Goal: Task Accomplishment & Management: Use online tool/utility

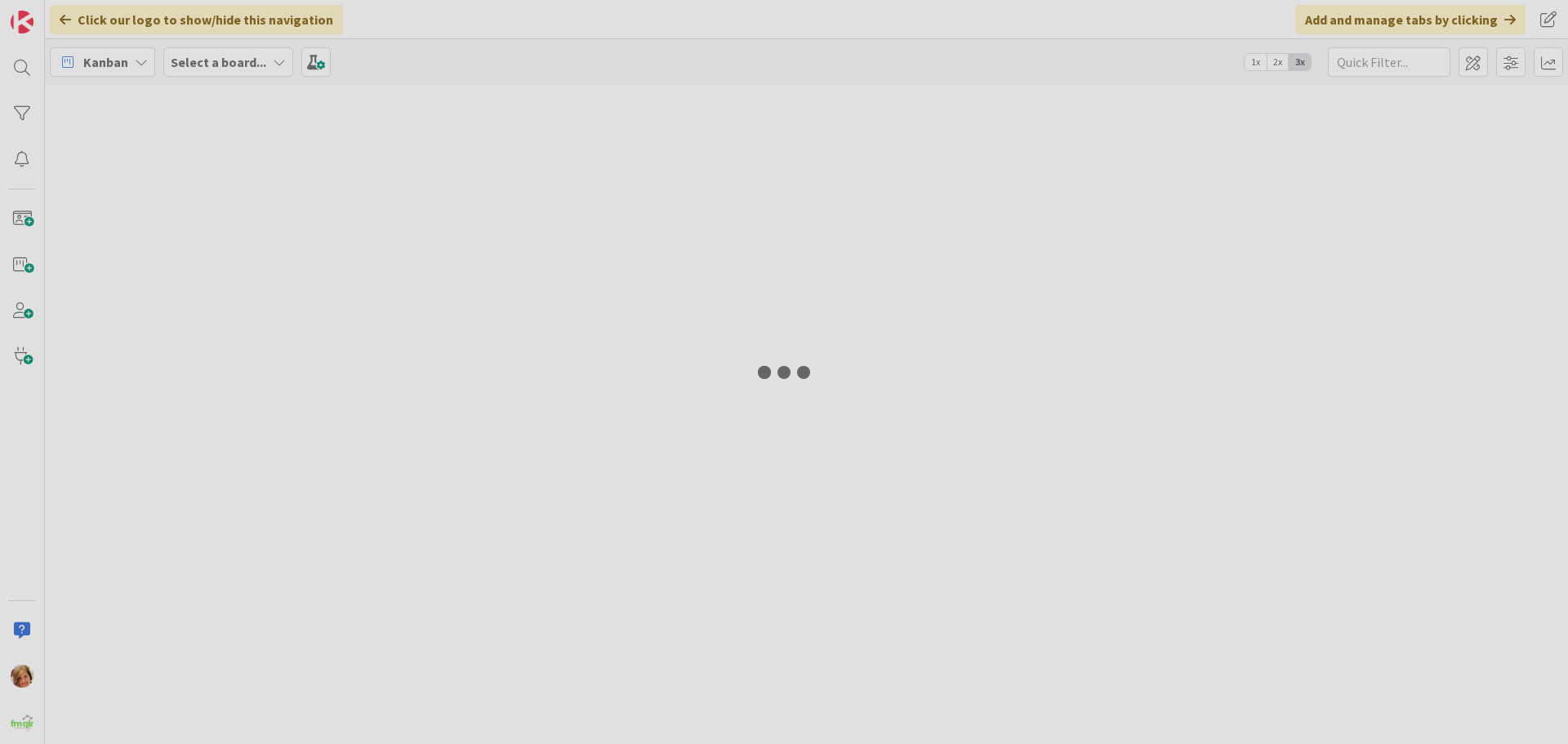
type input "308"
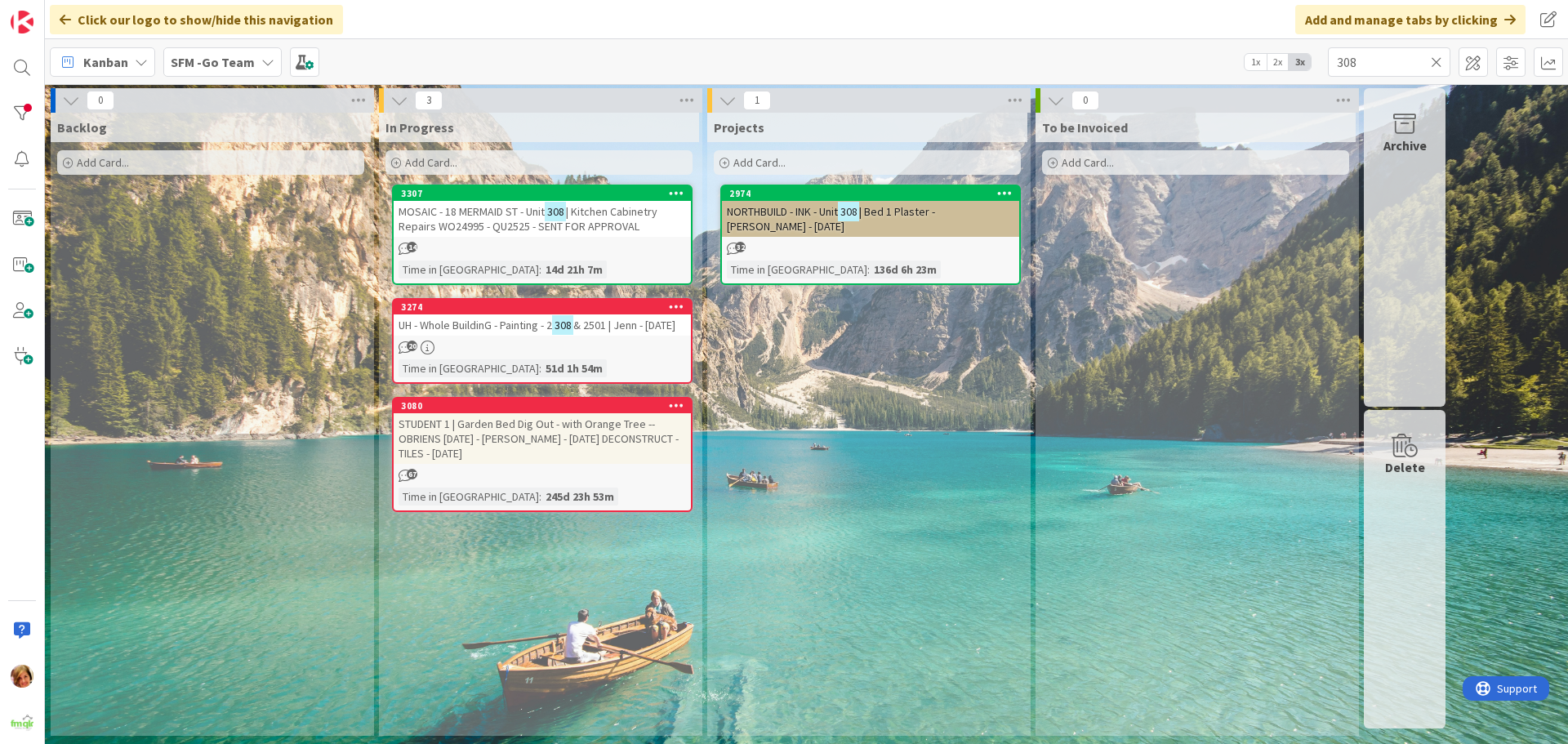
click at [1435, 60] on icon at bounding box center [1437, 62] width 12 height 15
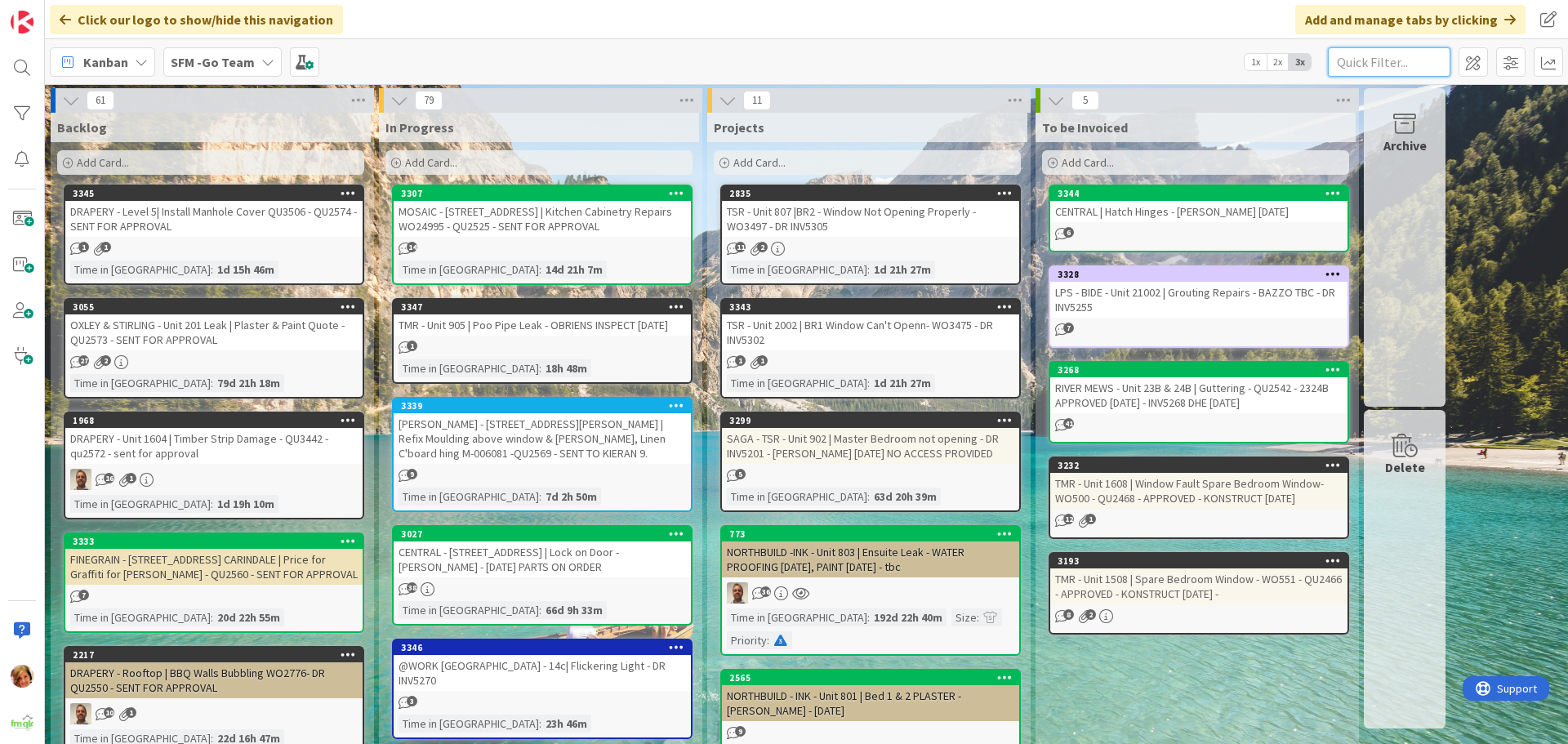
click at [1401, 65] on input "text" at bounding box center [1389, 62] width 122 height 29
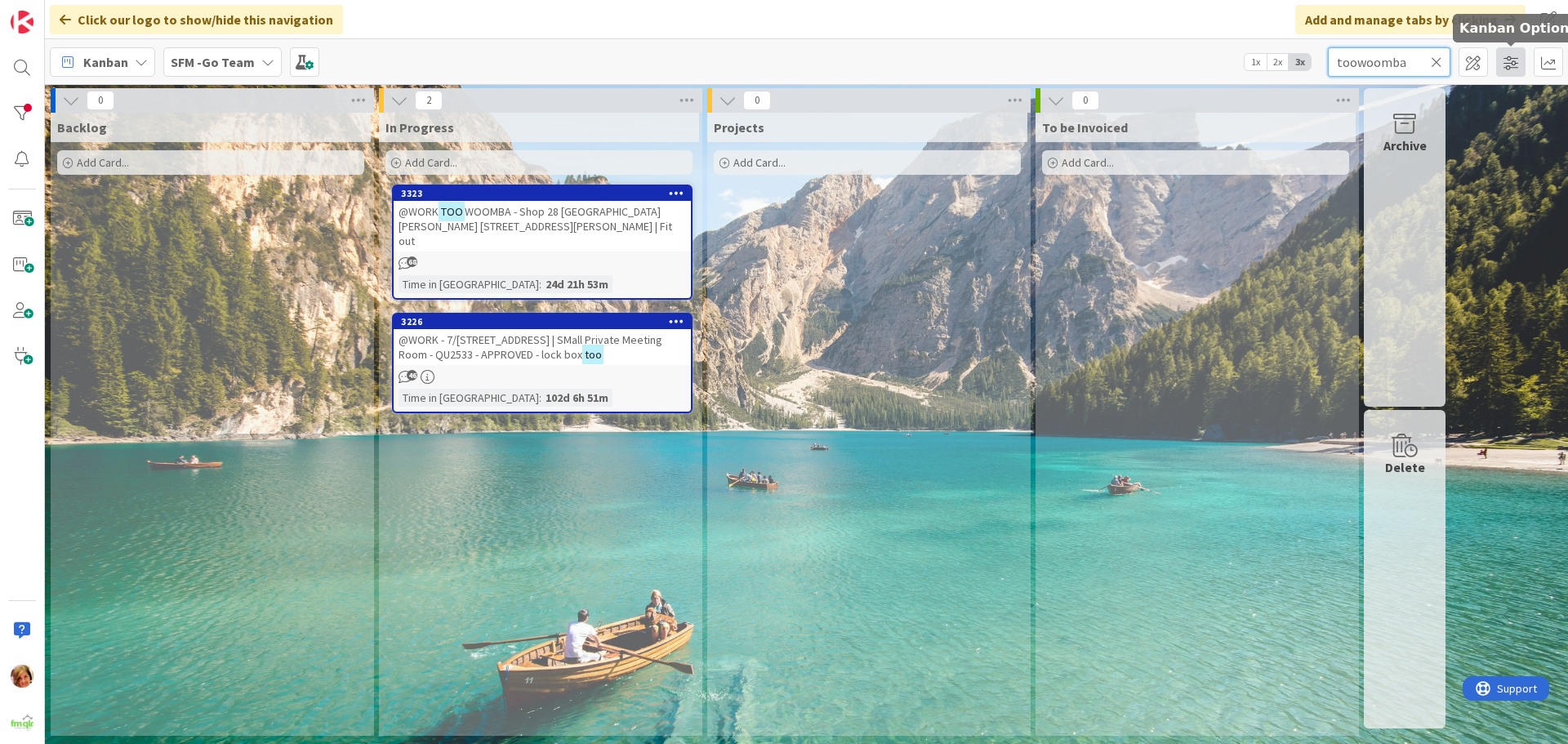
type input "toowoomba"
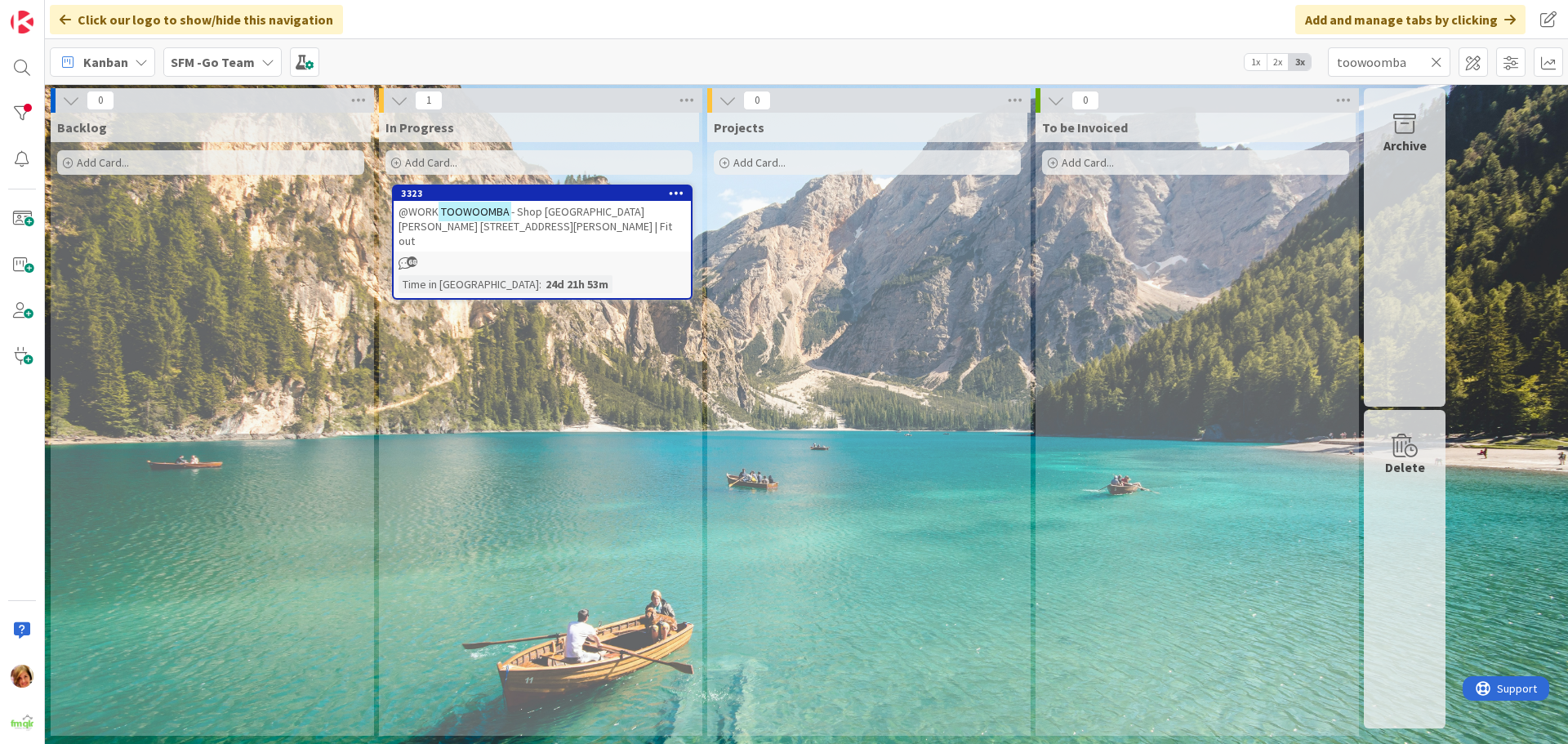
click at [536, 214] on span "- Shop [GEOGRAPHIC_DATA][PERSON_NAME] [STREET_ADDRESS][PERSON_NAME] | Fit out" at bounding box center [535, 226] width 273 height 44
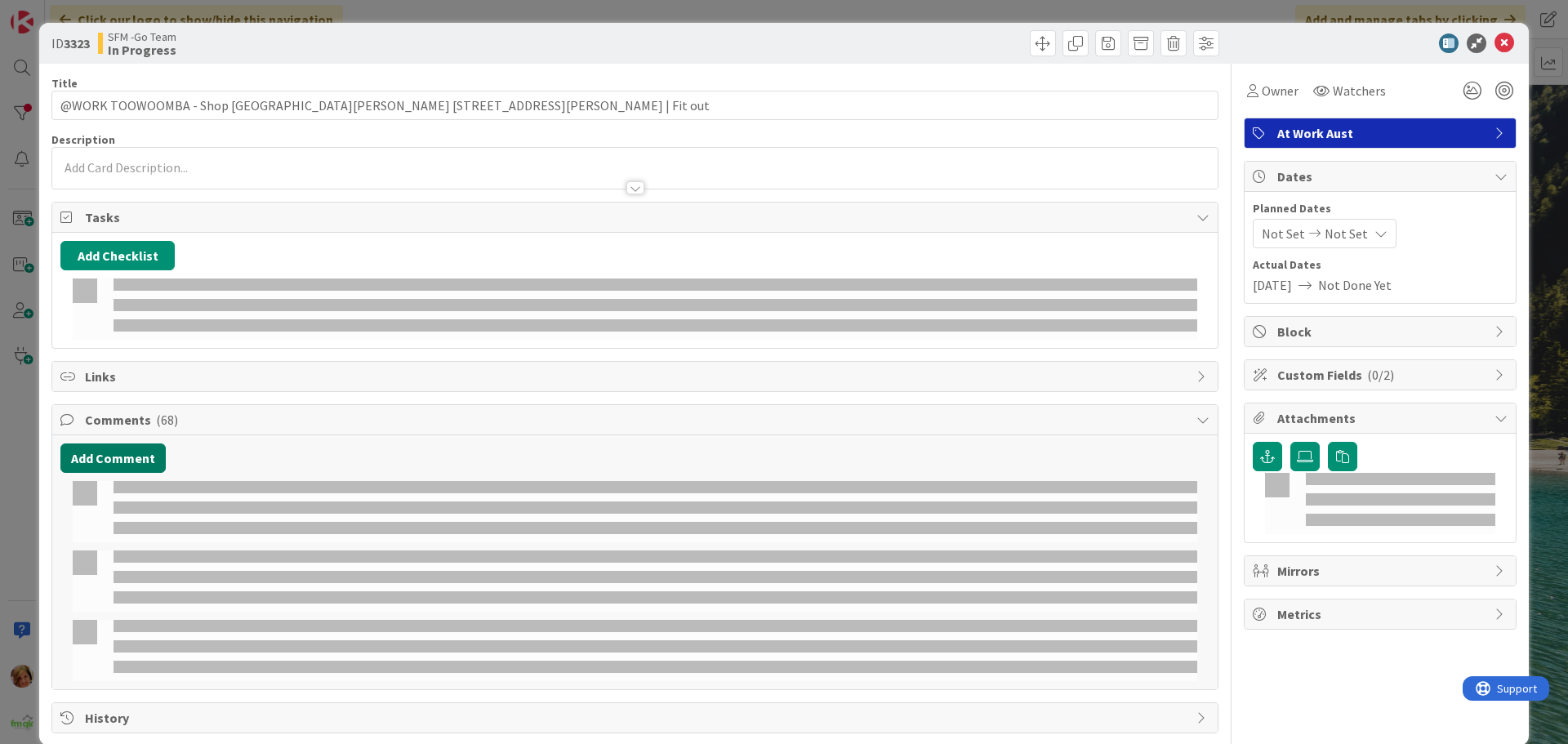
click at [116, 444] on button "Add Comment" at bounding box center [113, 458] width 106 height 29
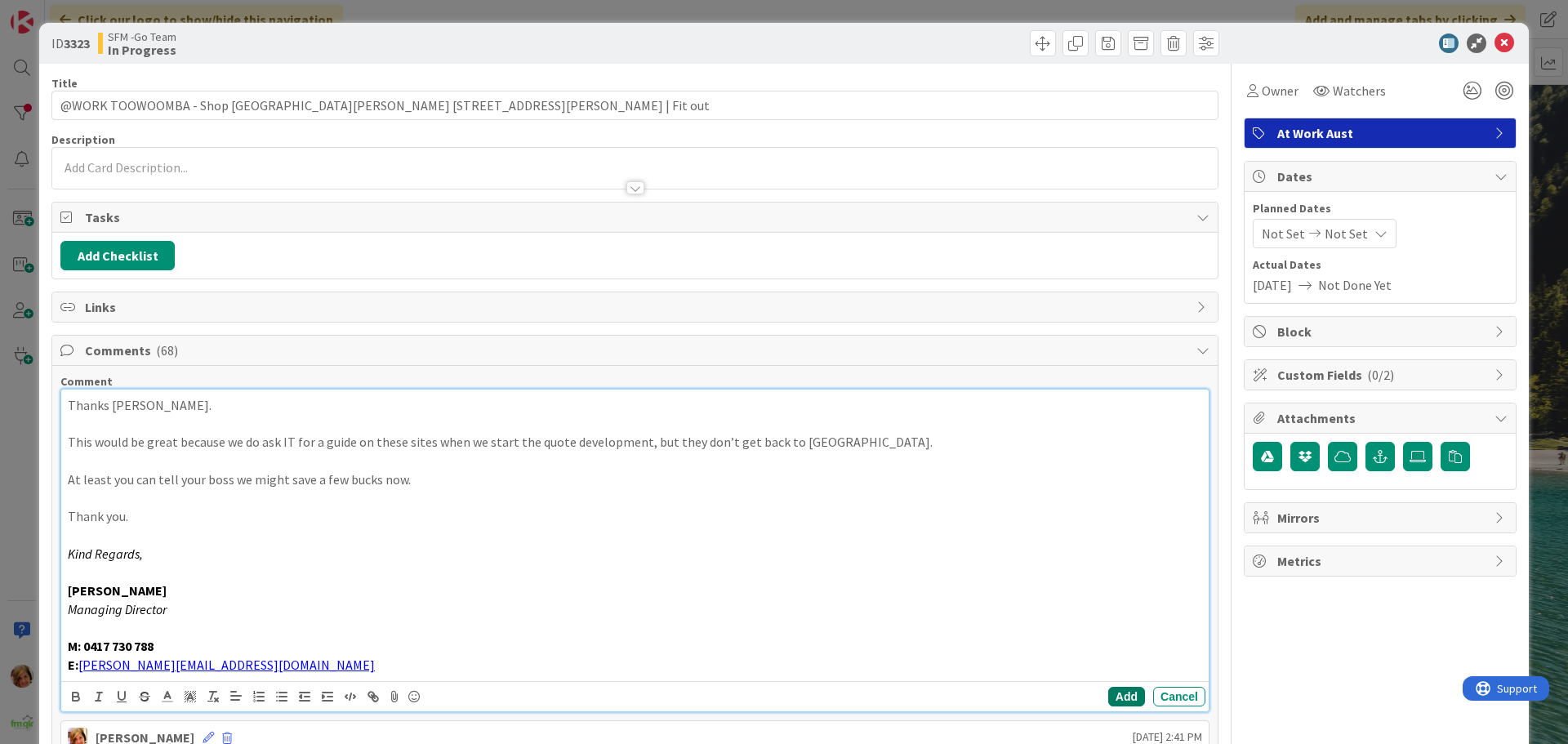
click at [1108, 695] on button "Add" at bounding box center [1127, 697] width 37 height 20
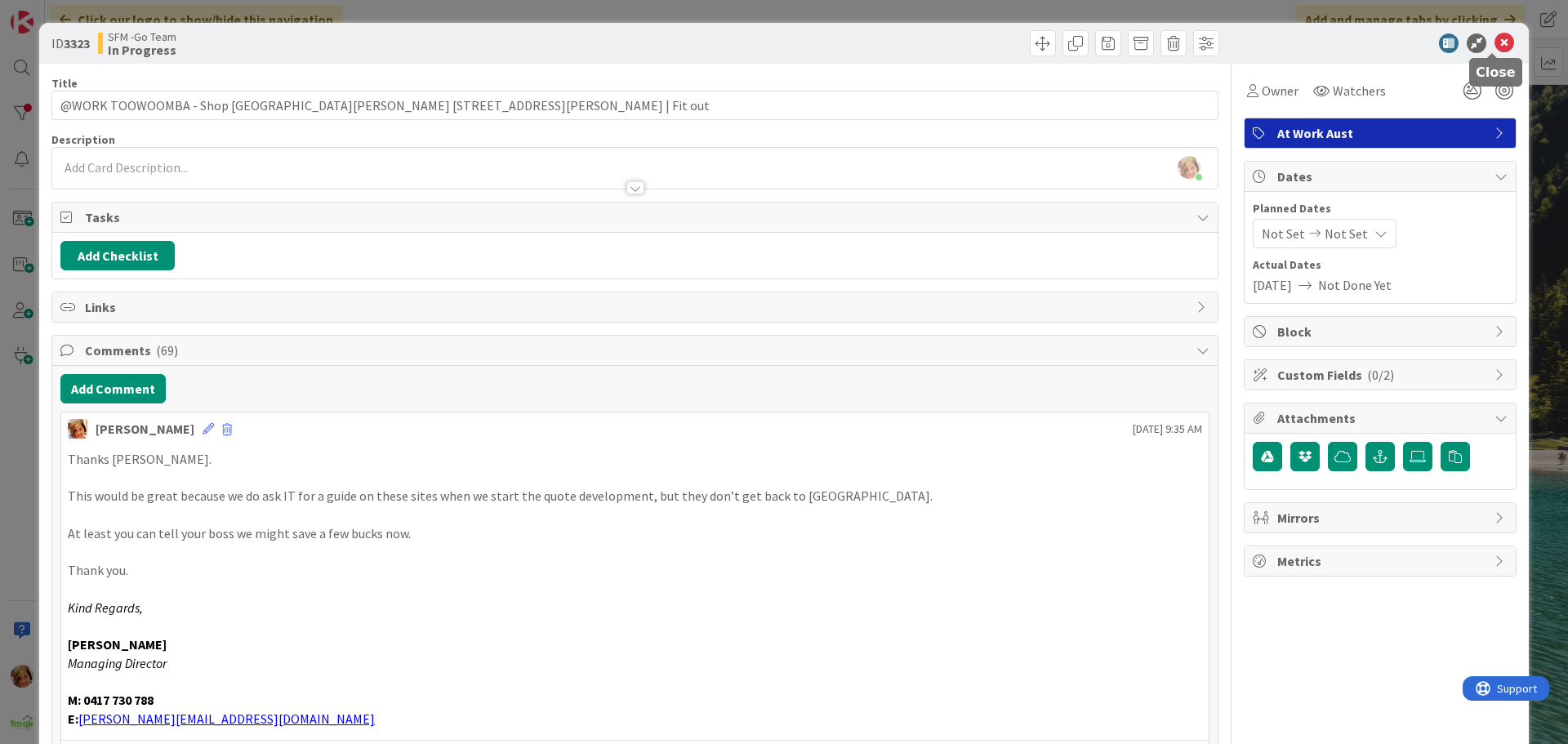
drag, startPoint x: 1492, startPoint y: 41, endPoint x: 1304, endPoint y: 32, distance: 188.2
click at [1304, 32] on div "ID 3323 SFM -Go Team In Progress" at bounding box center [784, 43] width 1489 height 41
click at [1494, 43] on icon at bounding box center [1504, 43] width 20 height 20
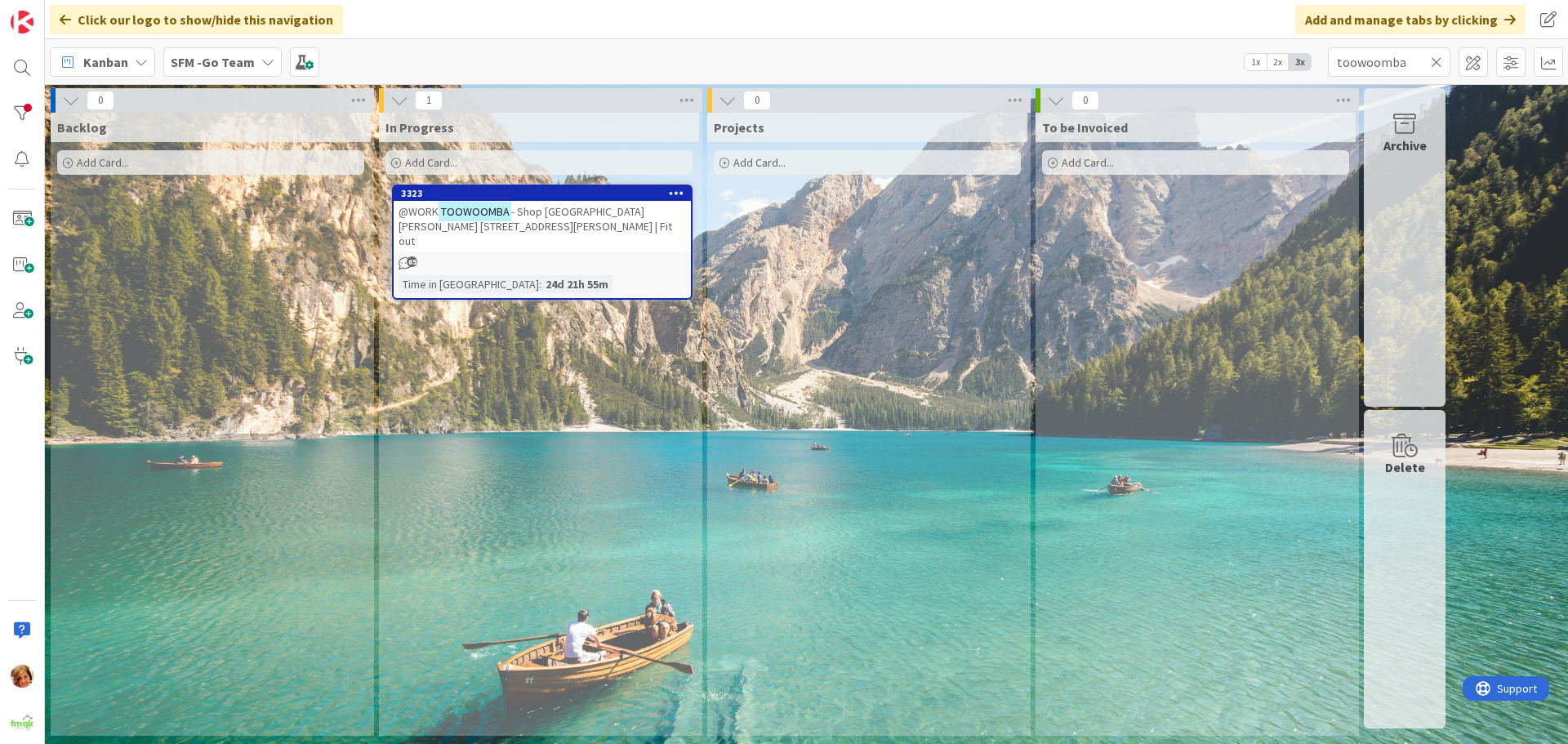
click at [1436, 58] on icon at bounding box center [1437, 62] width 12 height 15
click at [1436, 58] on input "text" at bounding box center [1389, 62] width 122 height 29
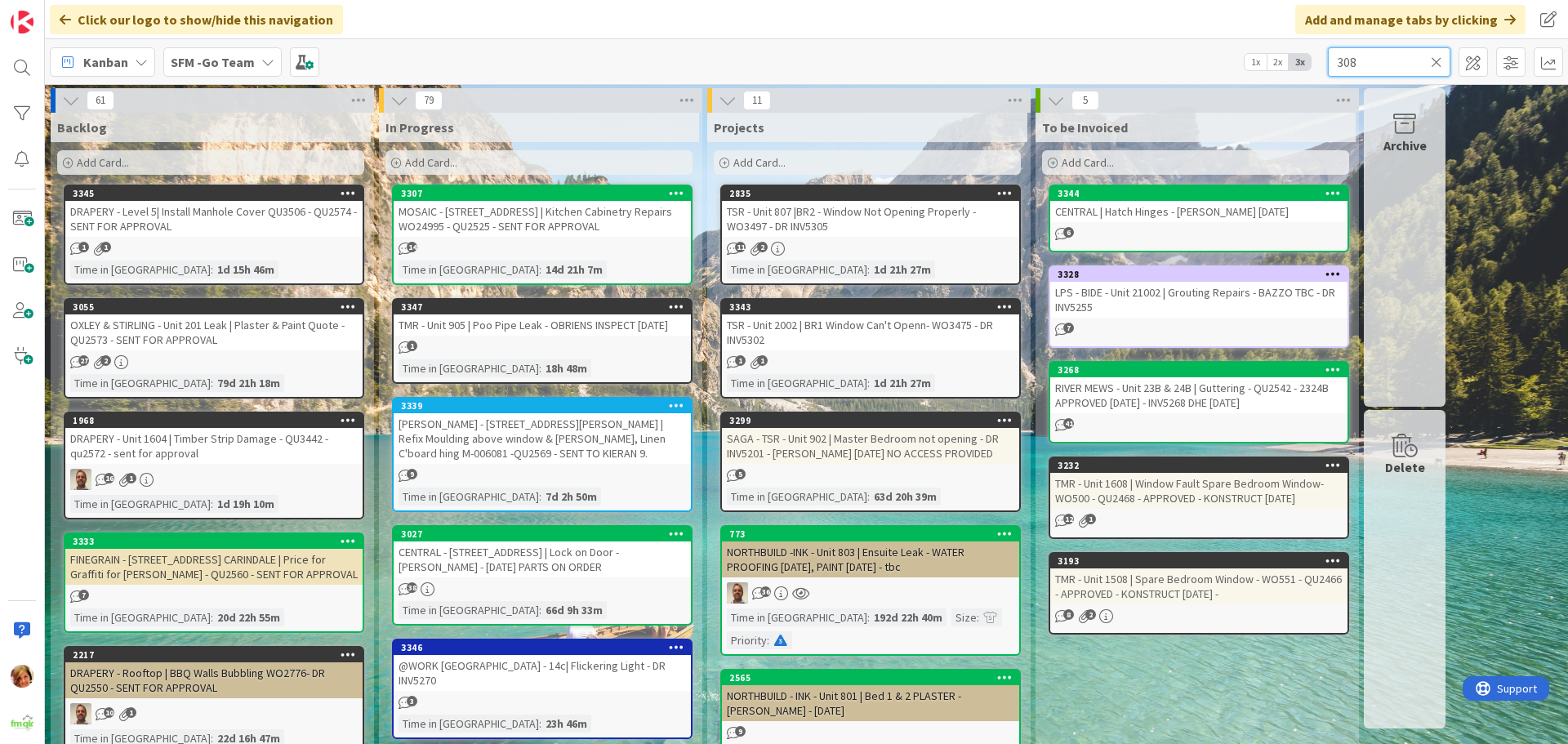
type input "308"
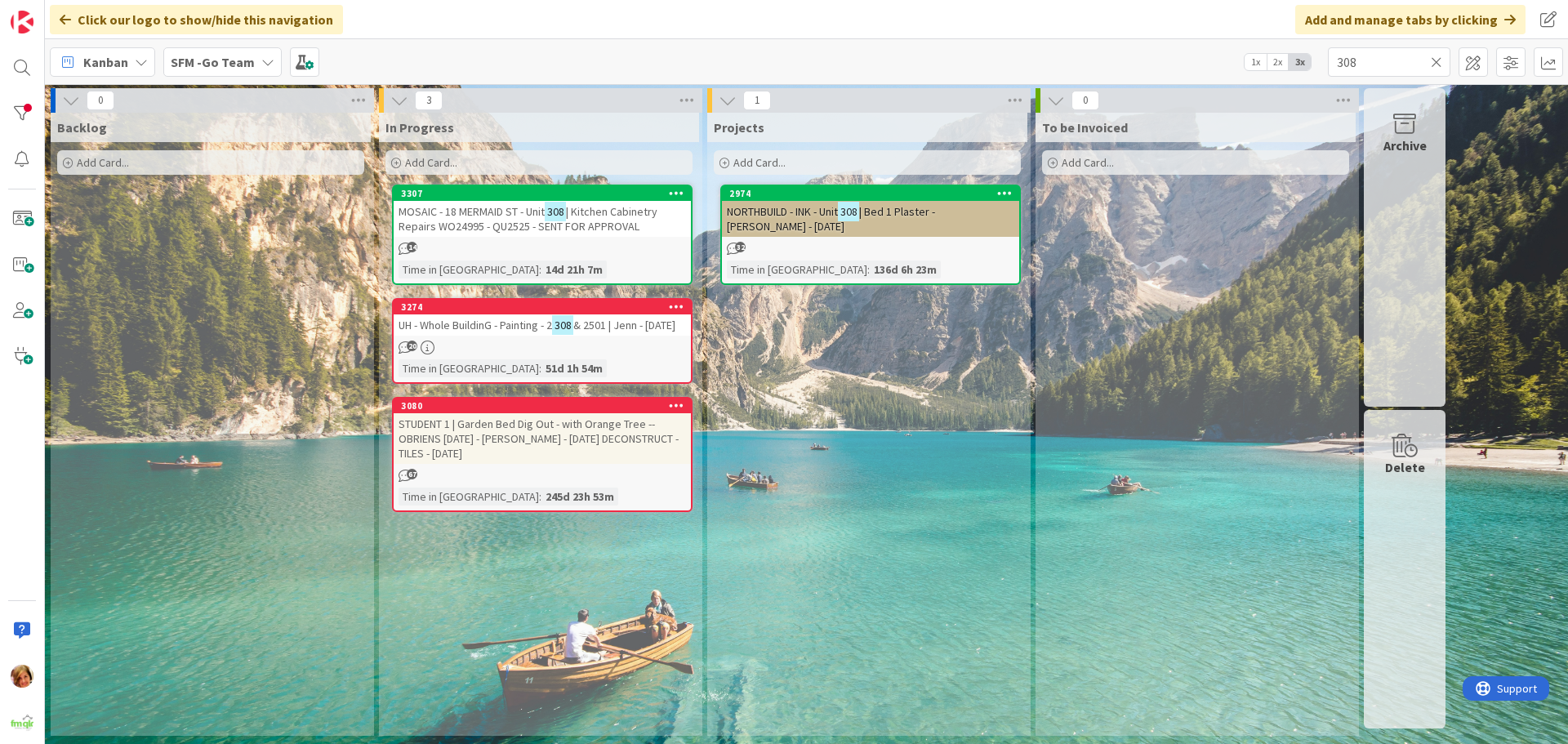
click at [517, 228] on span "| Kitchen Cabinetry Repairs WO24995 - QU2525 - SENT FOR APPROVAL" at bounding box center [528, 219] width 259 height 29
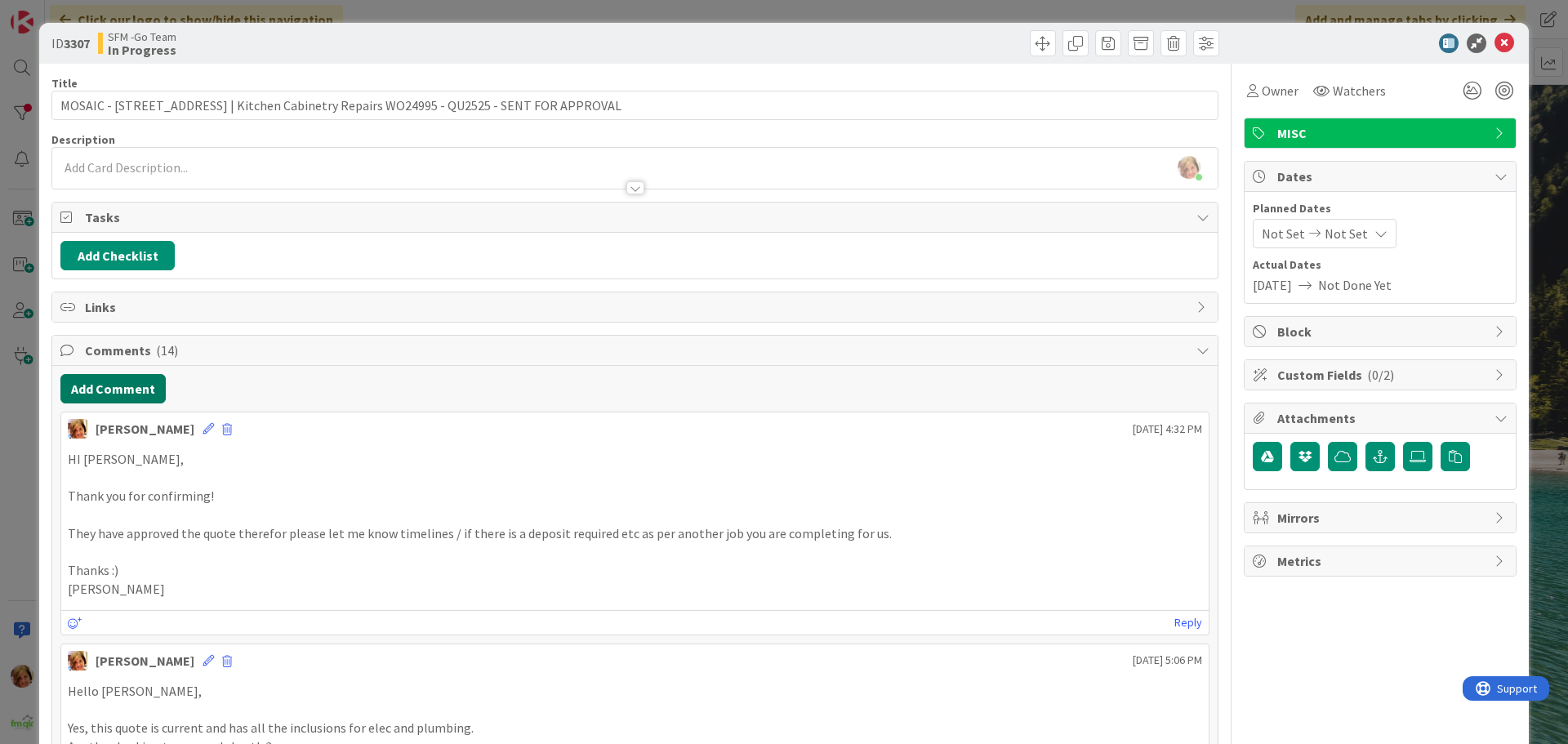
click at [92, 380] on button "Add Comment" at bounding box center [113, 388] width 106 height 29
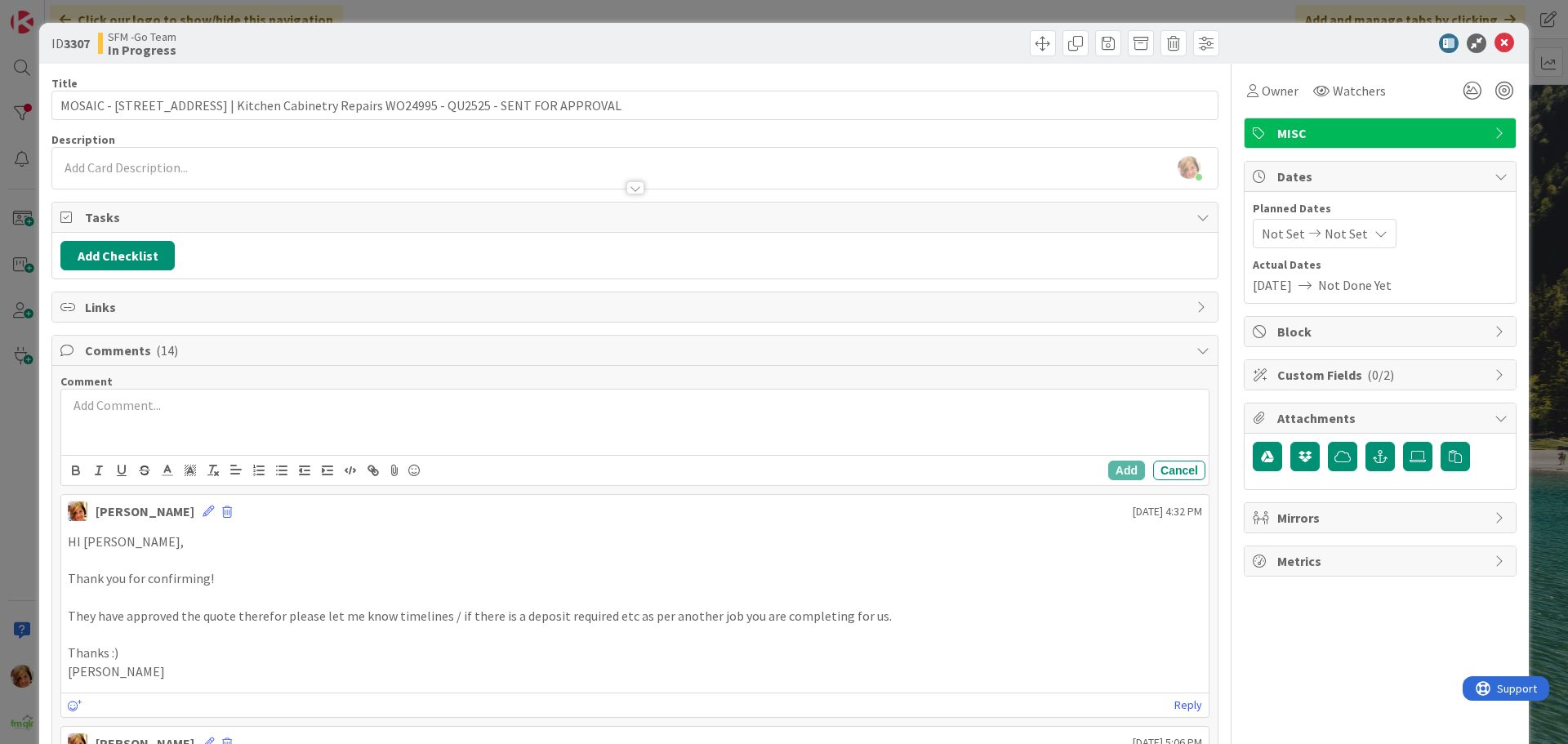
click at [165, 426] on div at bounding box center [635, 422] width 1148 height 66
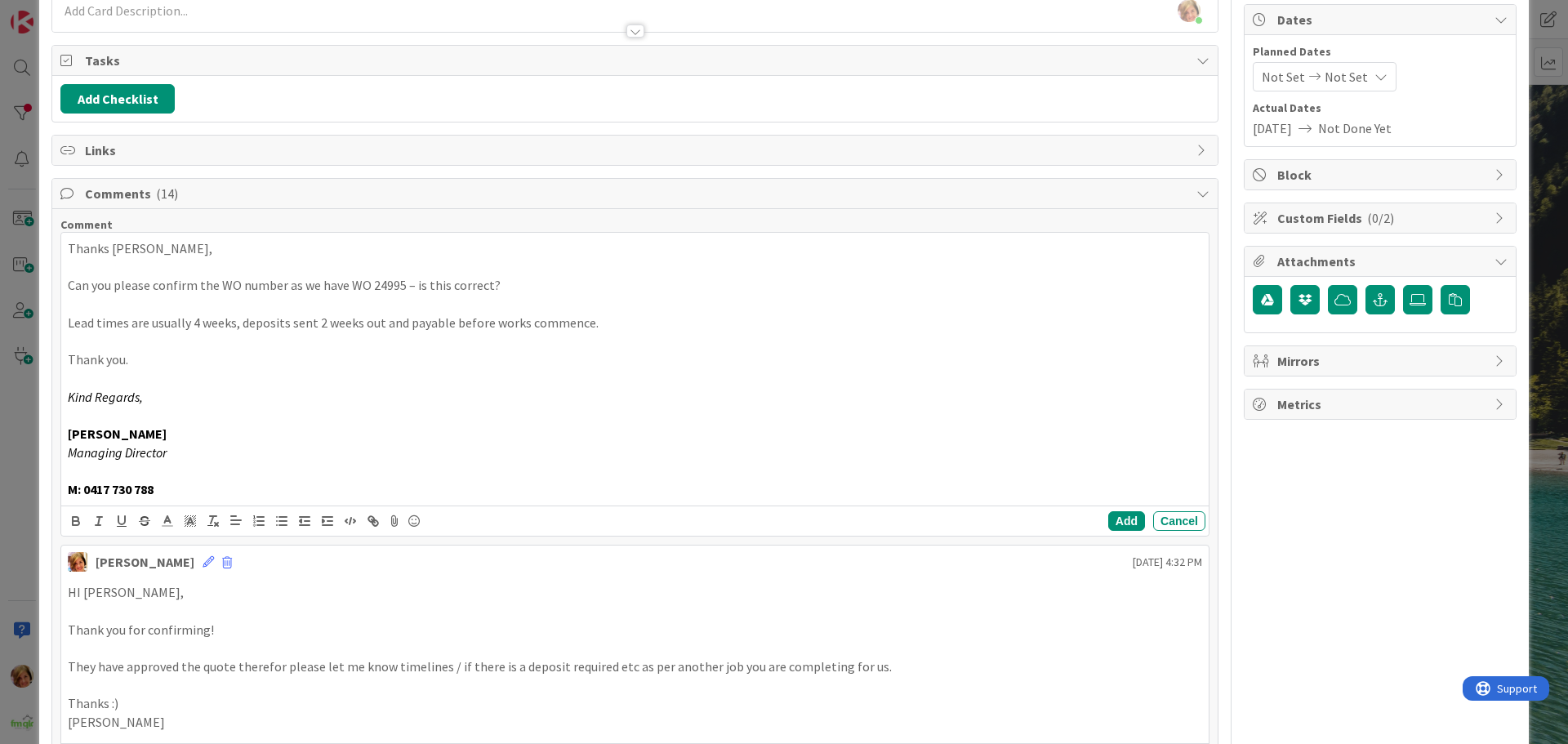
scroll to position [164, 0]
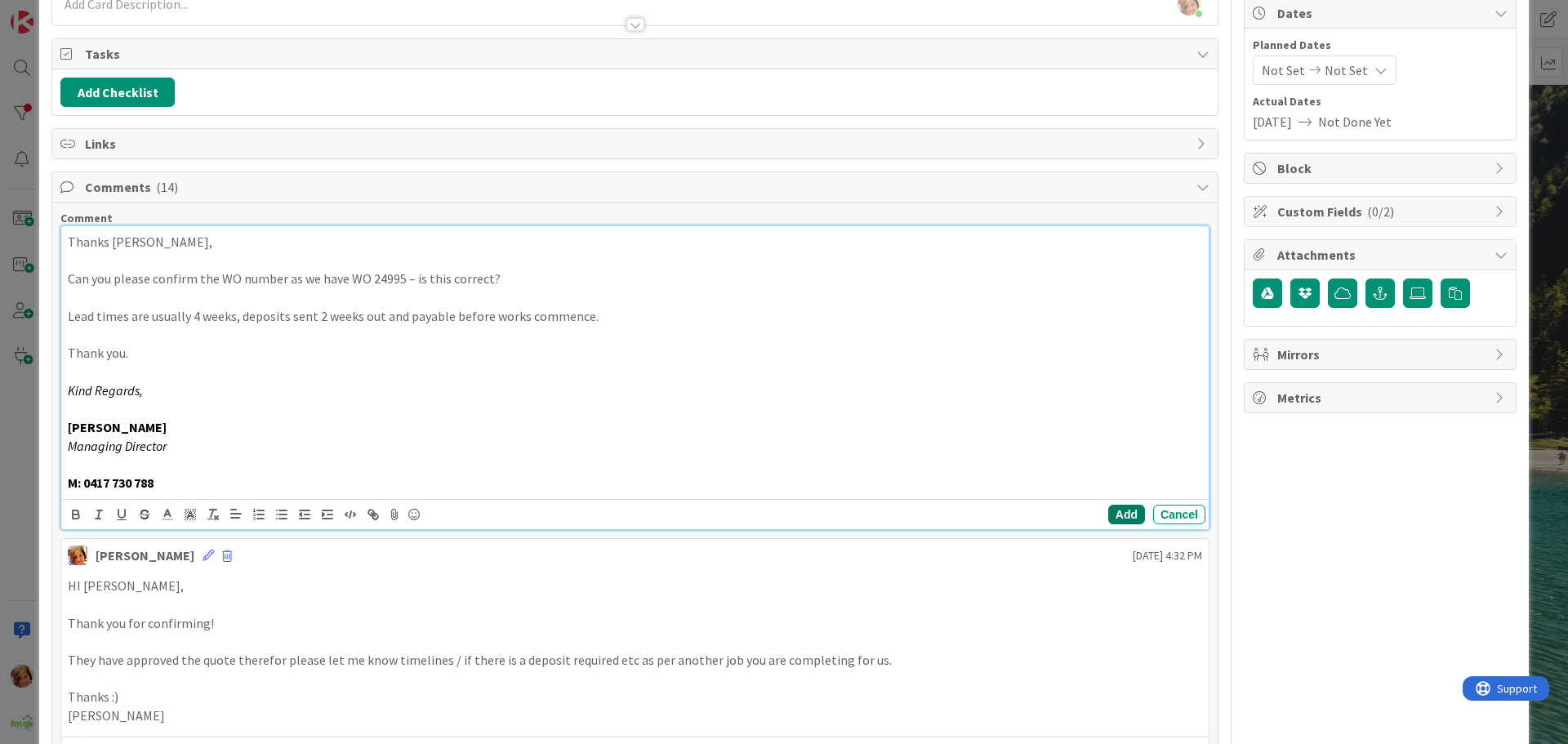
click at [1110, 512] on button "Add" at bounding box center [1127, 515] width 37 height 20
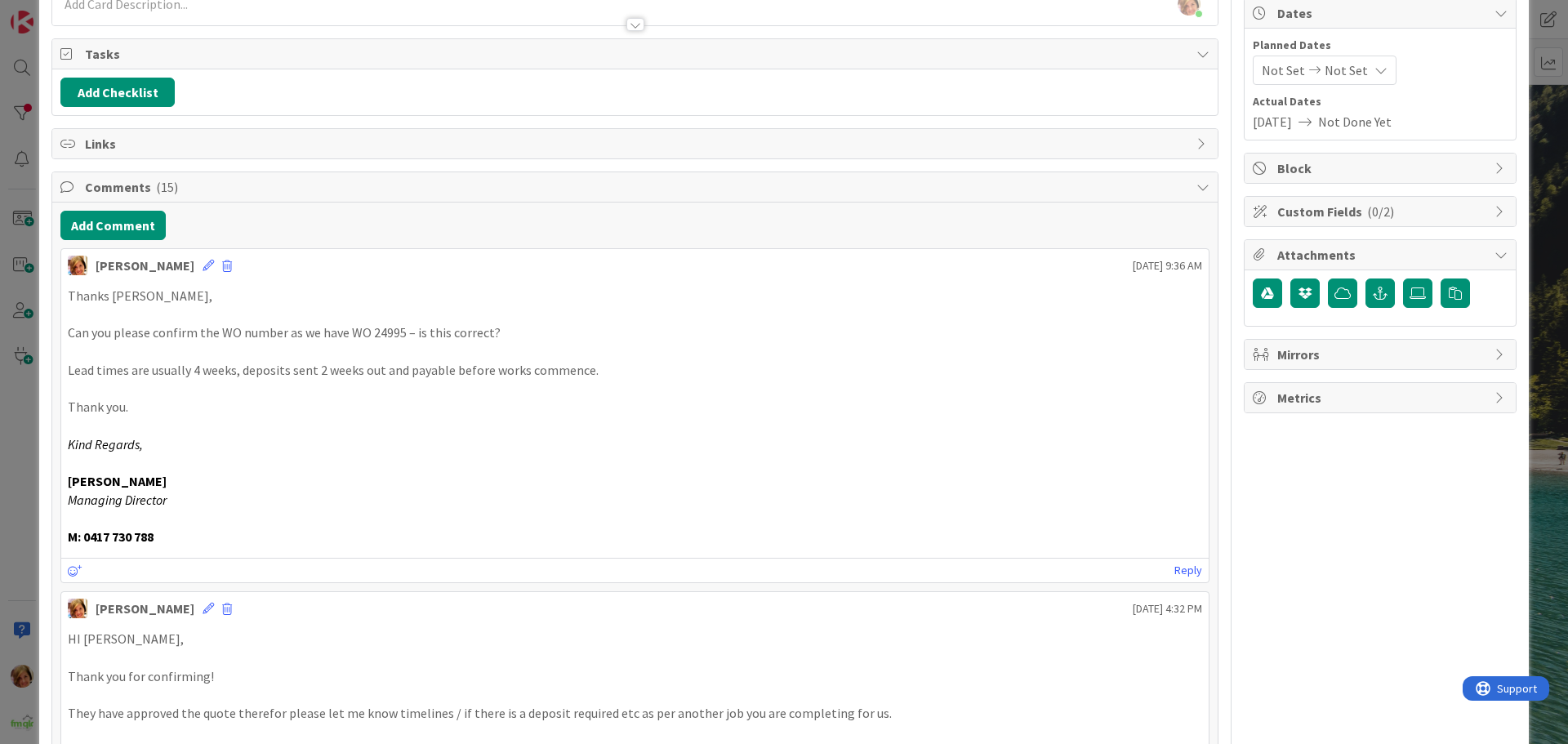
scroll to position [0, 0]
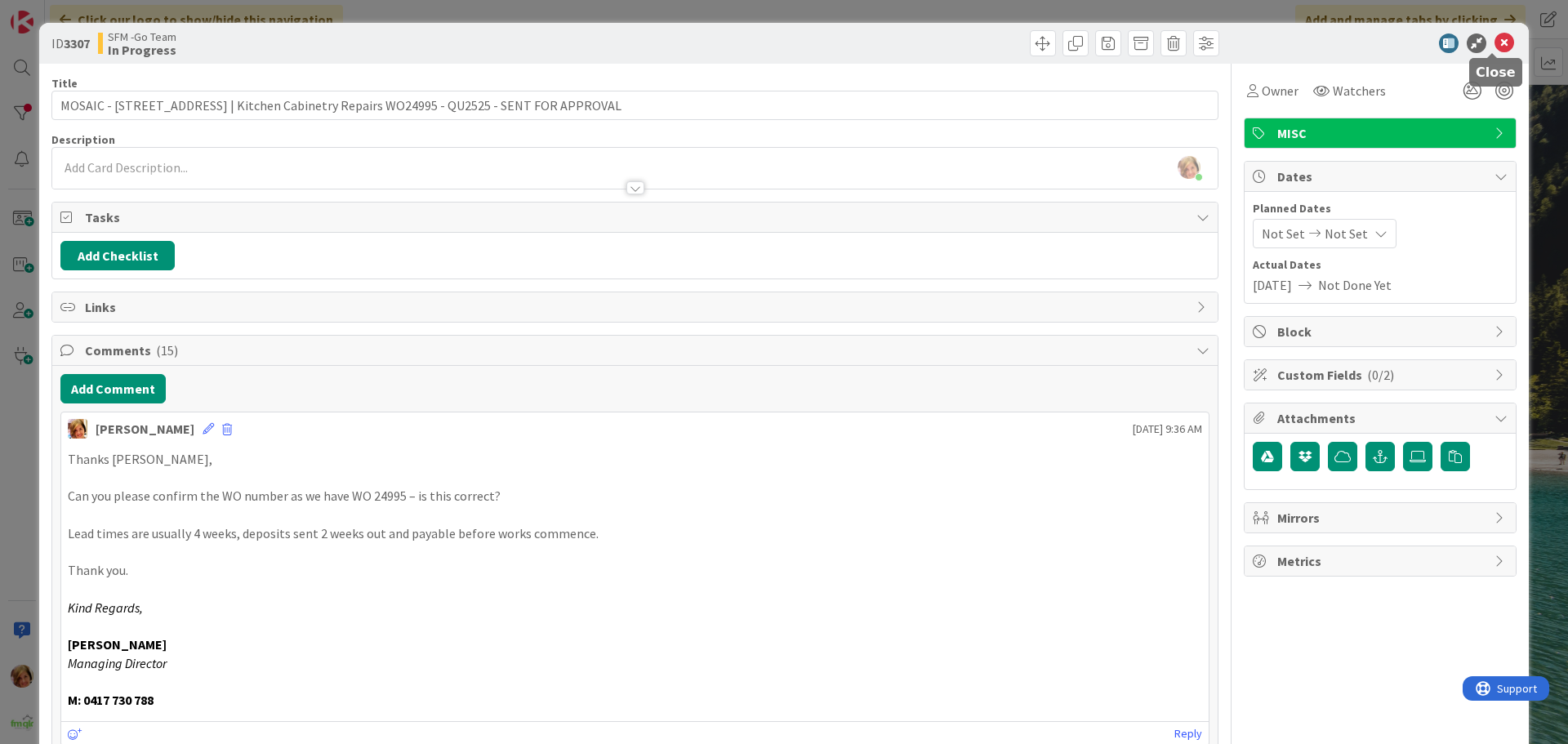
drag, startPoint x: 1489, startPoint y: 38, endPoint x: 1473, endPoint y: 45, distance: 17.5
click at [1494, 38] on icon at bounding box center [1504, 43] width 20 height 20
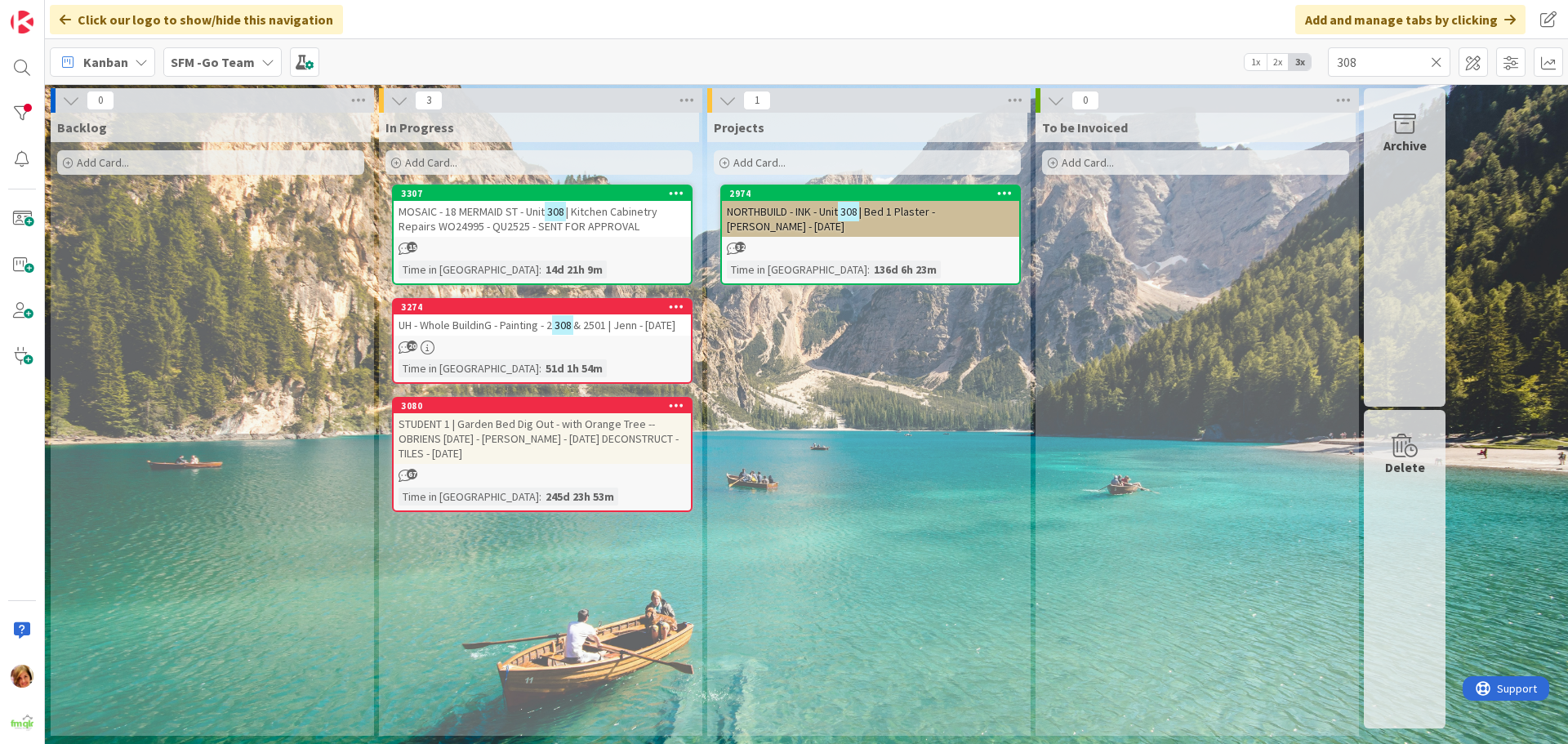
click at [1434, 63] on icon at bounding box center [1437, 62] width 12 height 15
click at [1434, 63] on input "text" at bounding box center [1389, 62] width 122 height 29
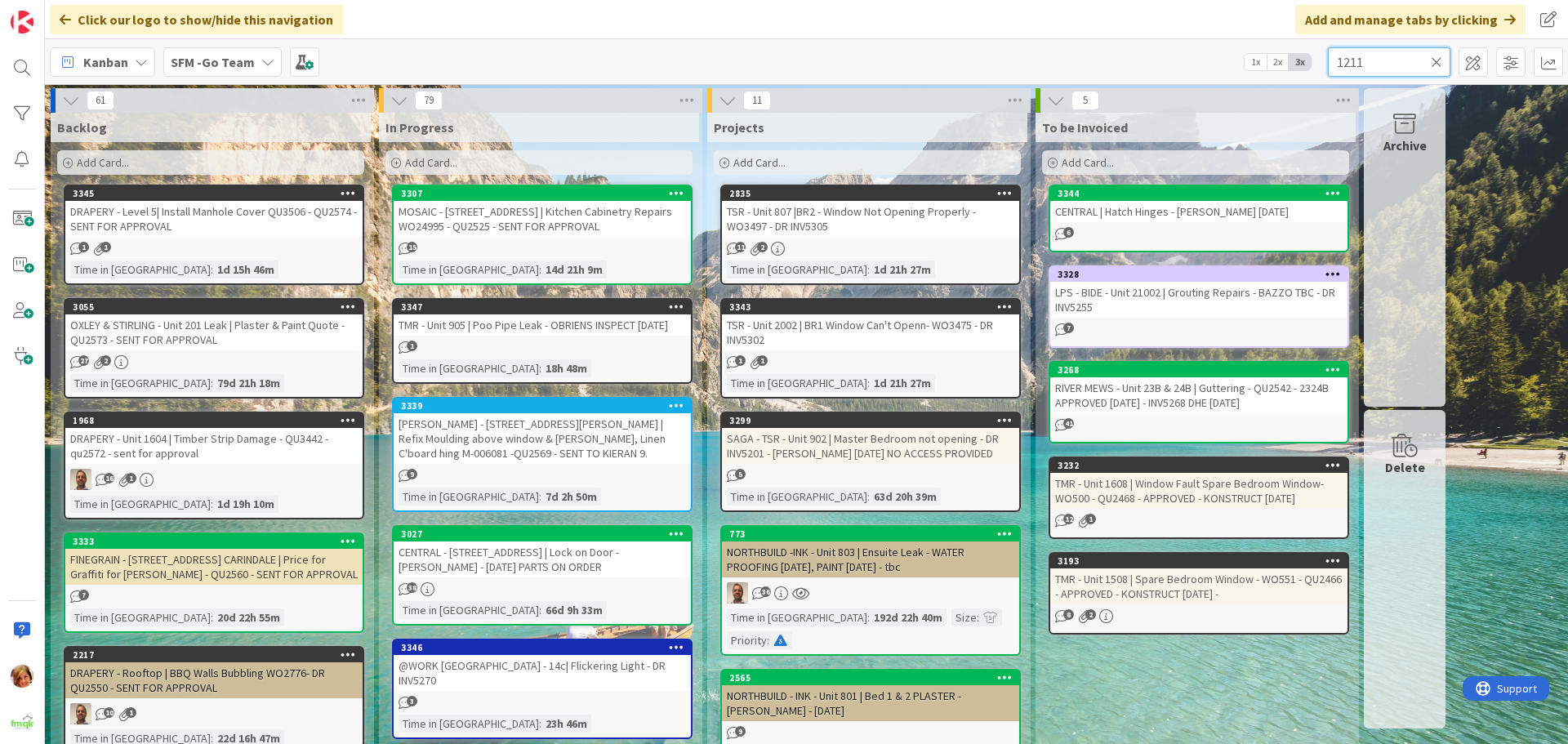
type input "1211"
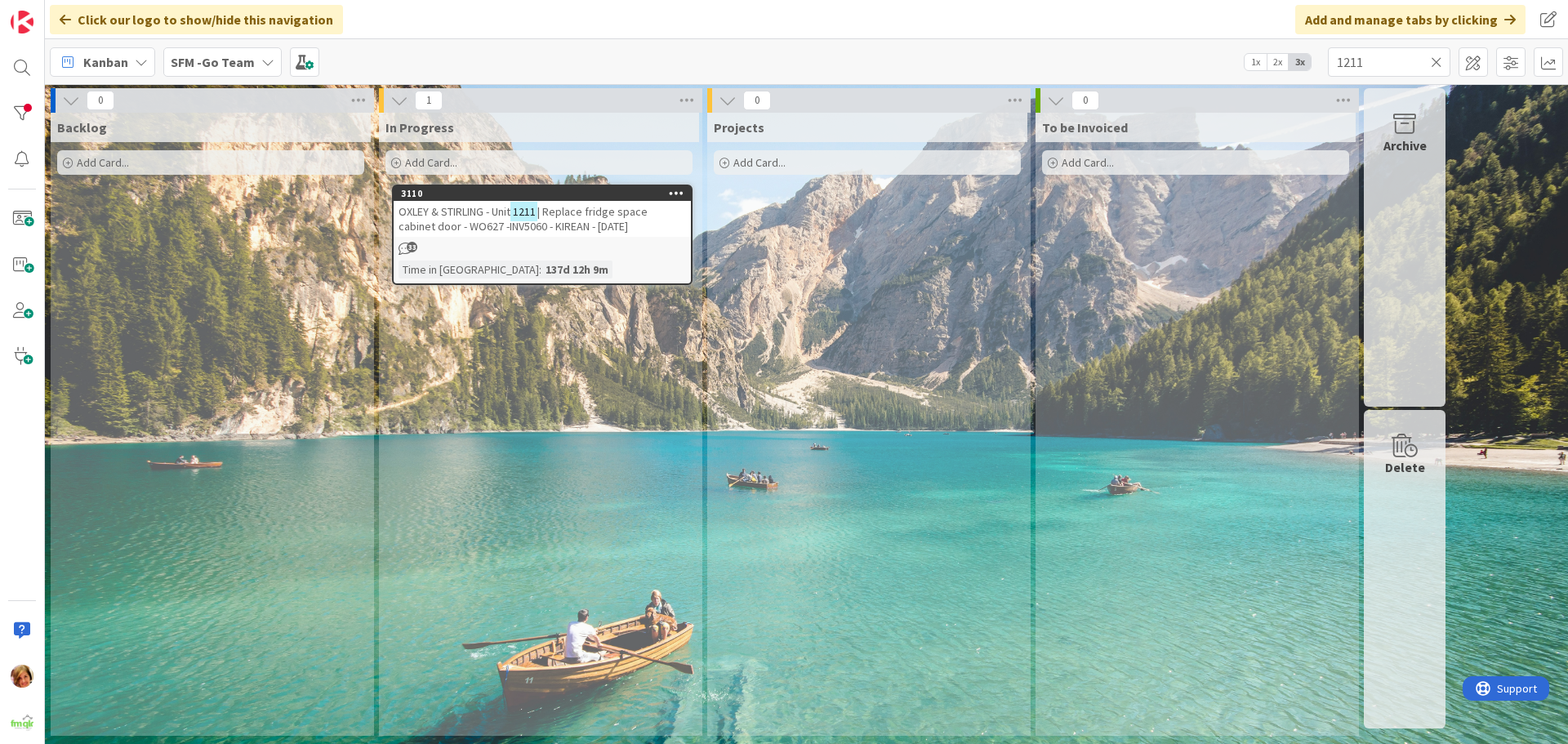
click at [447, 218] on span "OXLEY & STIRLING - Unit" at bounding box center [455, 212] width 112 height 15
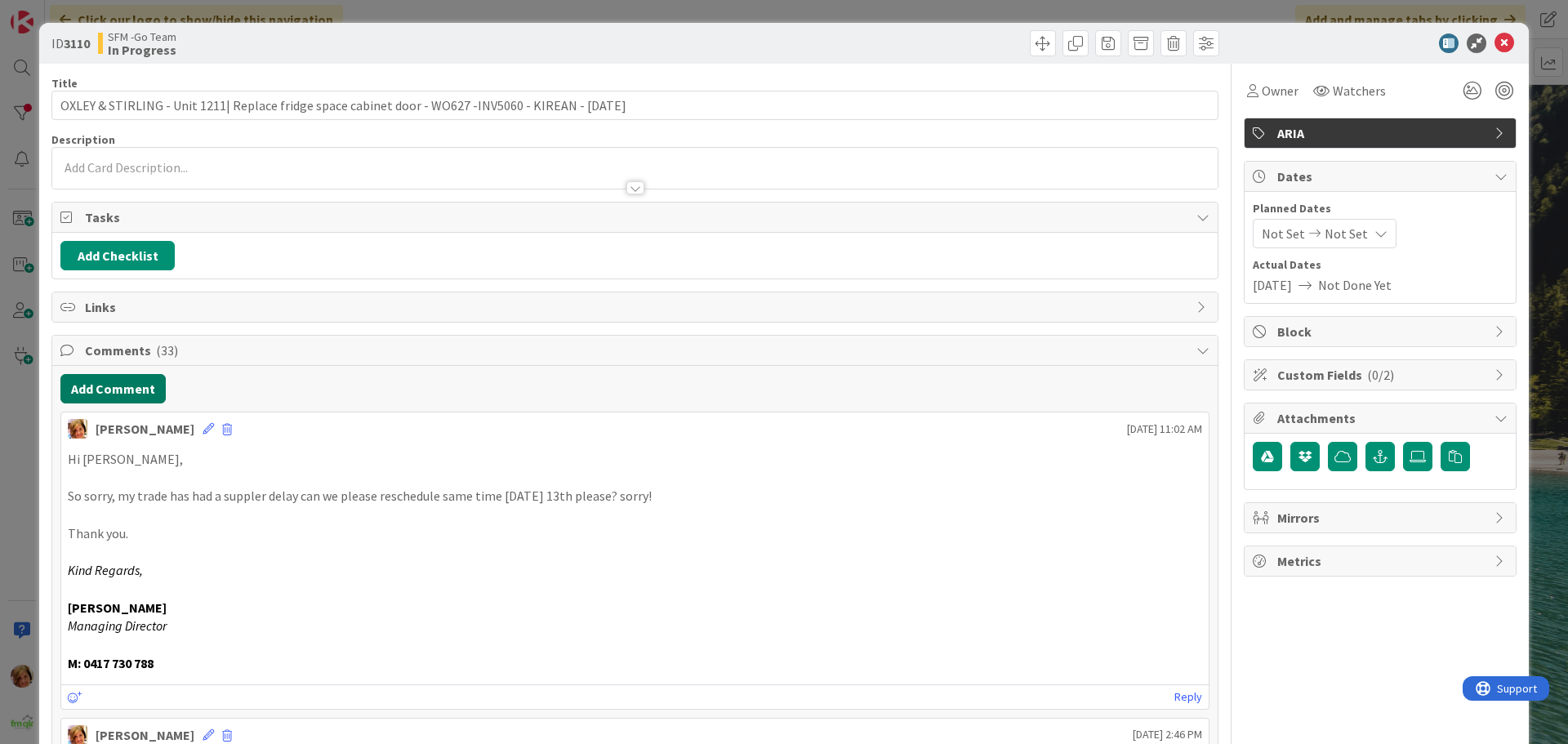
click at [112, 378] on button "Add Comment" at bounding box center [113, 388] width 106 height 29
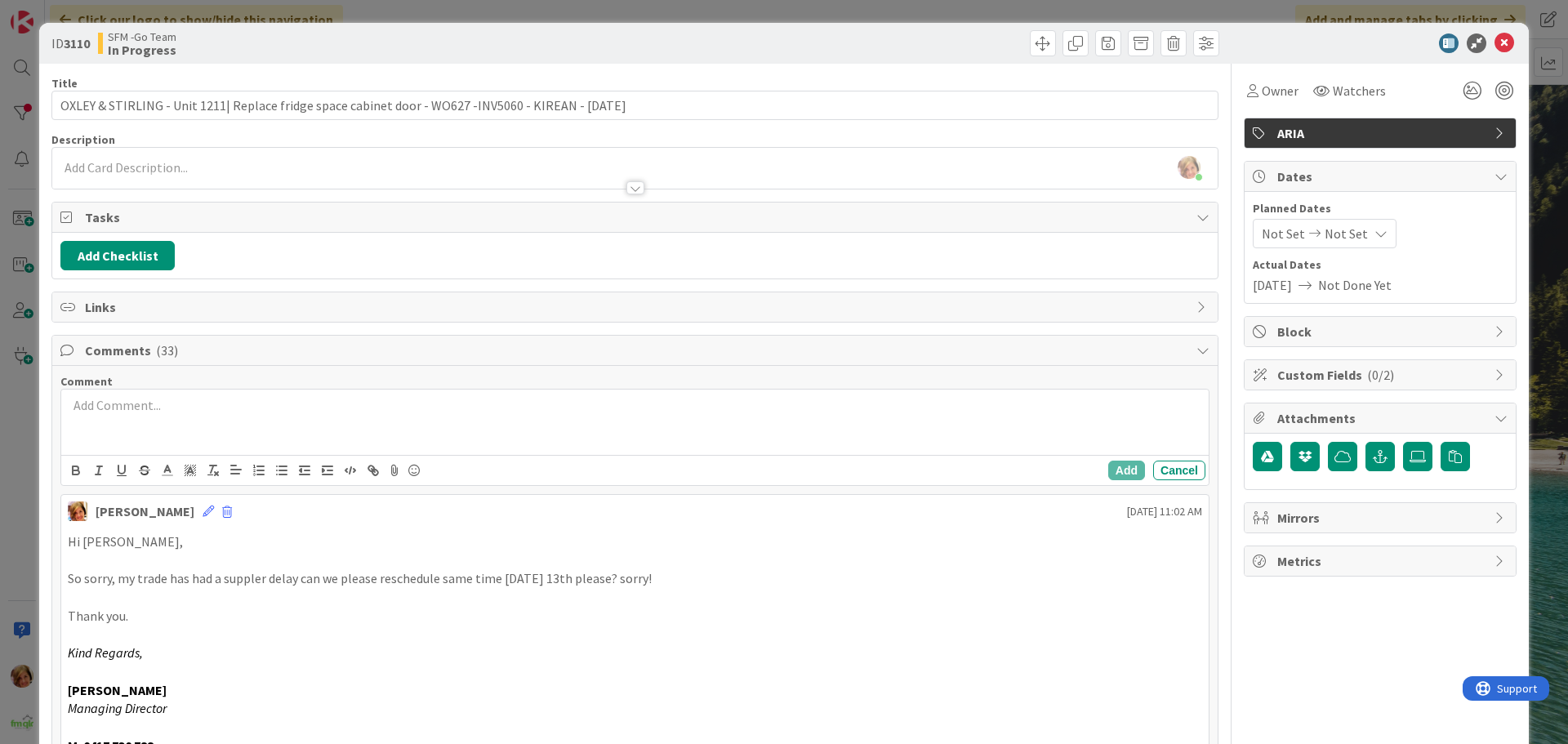
click at [216, 427] on div at bounding box center [635, 422] width 1148 height 66
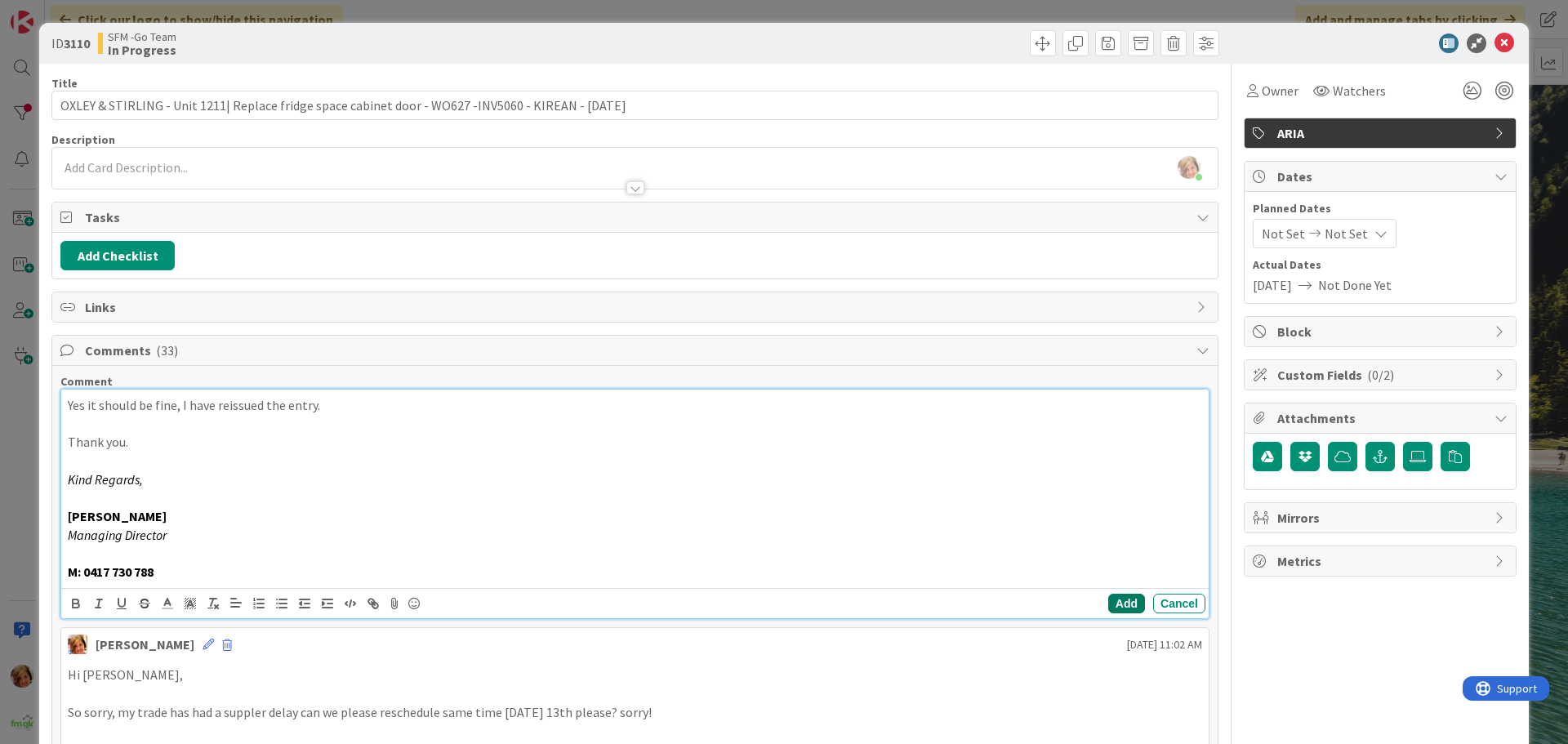
click at [1111, 596] on button "Add" at bounding box center [1127, 604] width 37 height 20
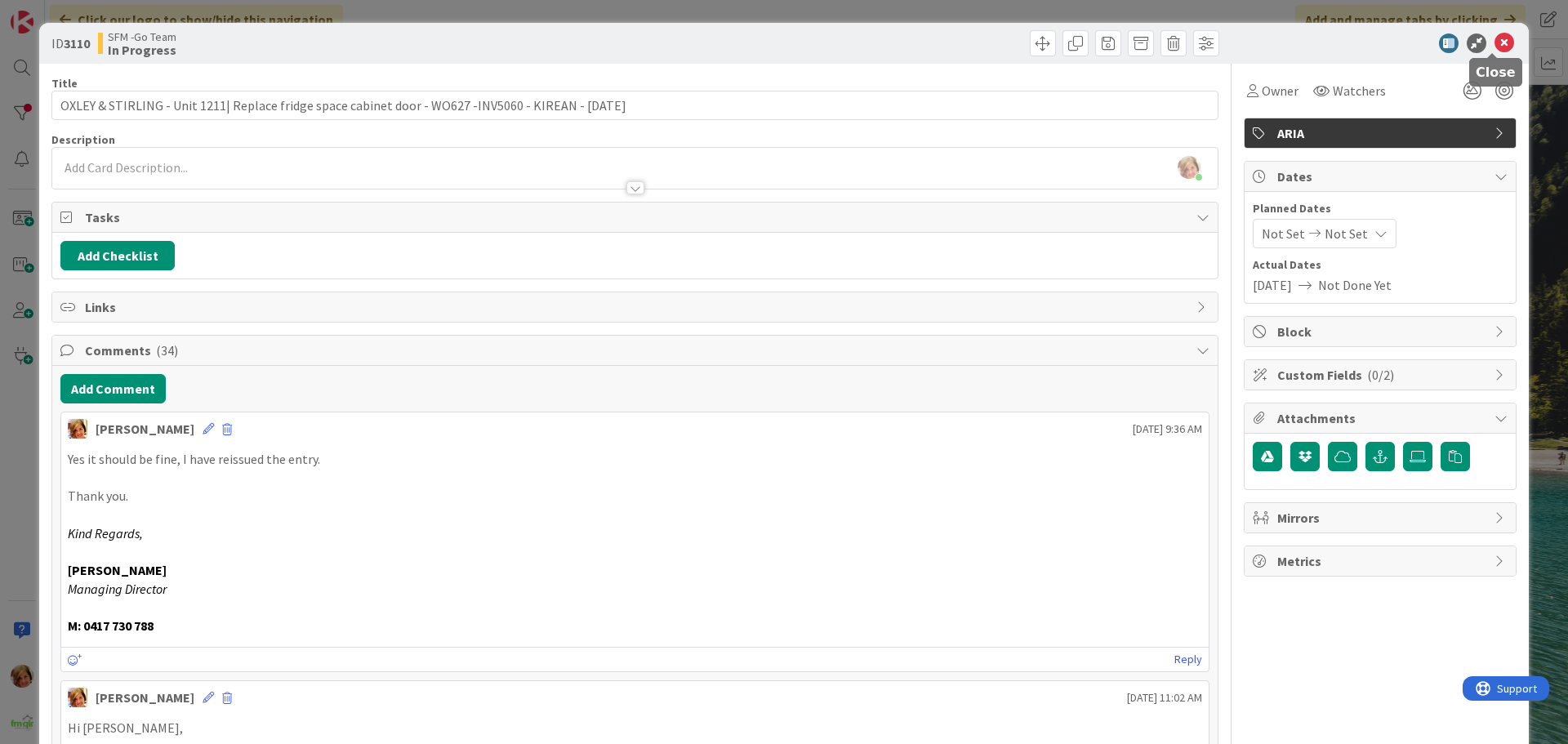
click at [1494, 38] on icon at bounding box center [1504, 43] width 20 height 20
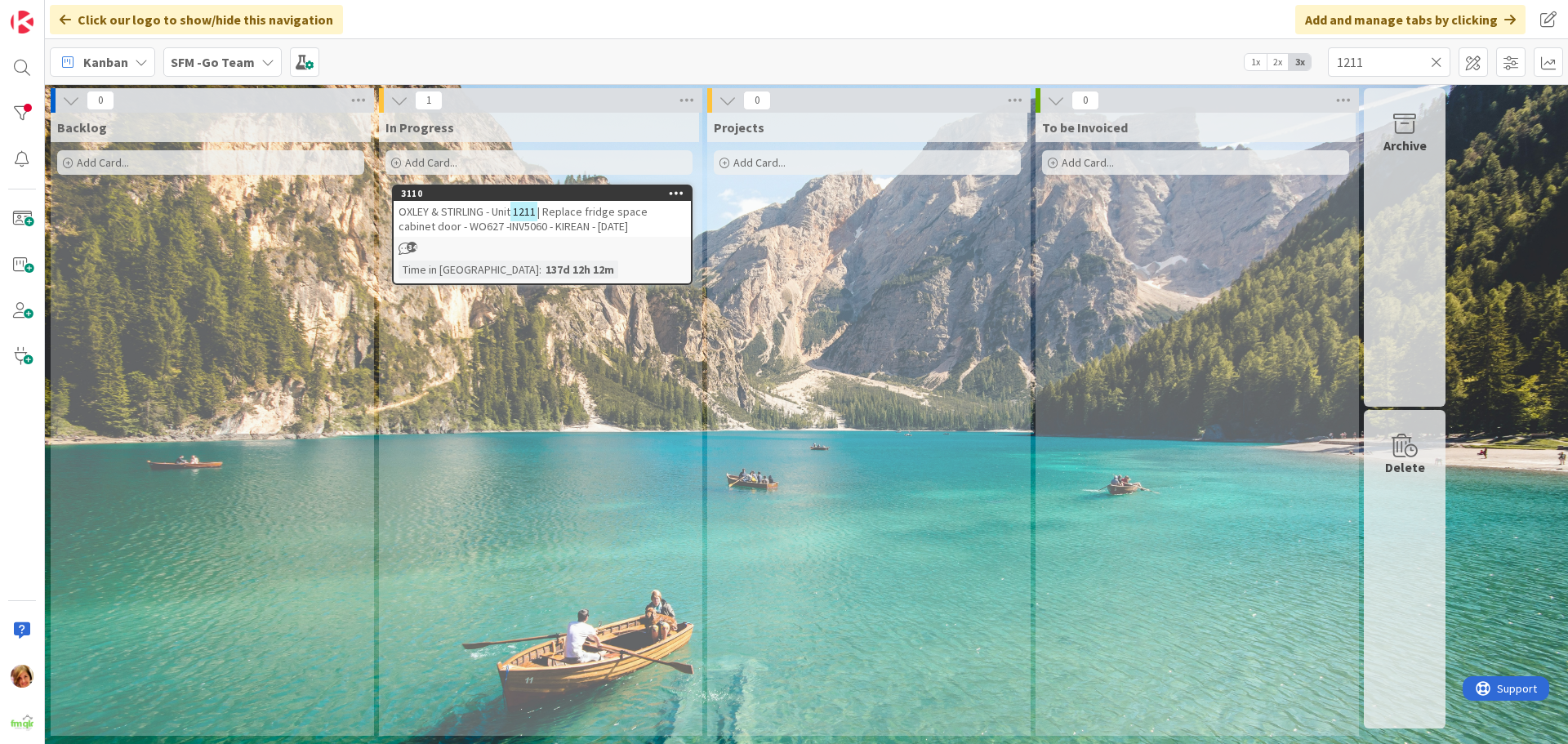
click at [1438, 60] on icon at bounding box center [1437, 62] width 12 height 15
click at [1438, 60] on input "text" at bounding box center [1389, 62] width 122 height 29
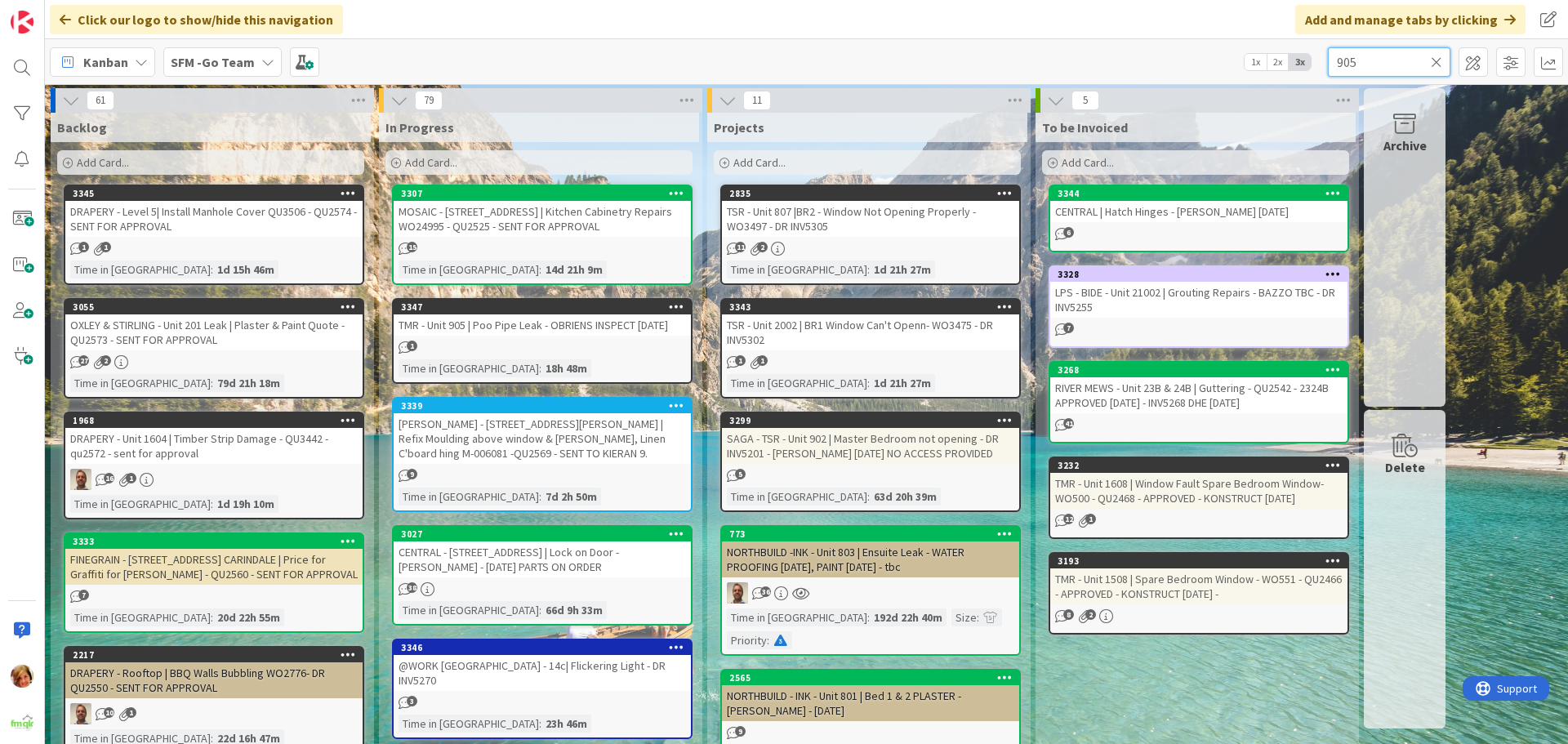
type input "905"
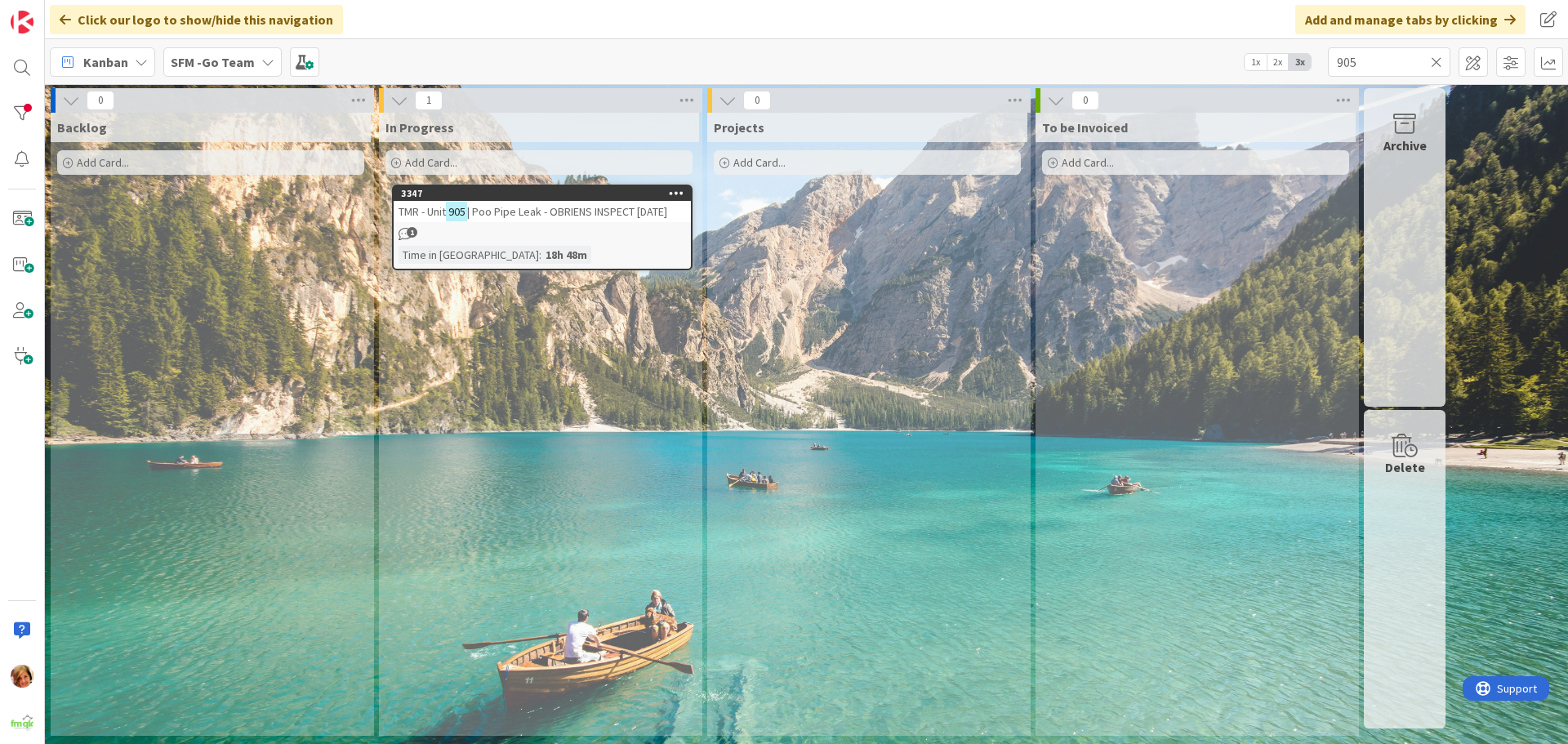
click at [514, 206] on span "| Poo Pipe Leak - OBRIENS INSPECT [DATE]" at bounding box center [567, 212] width 200 height 15
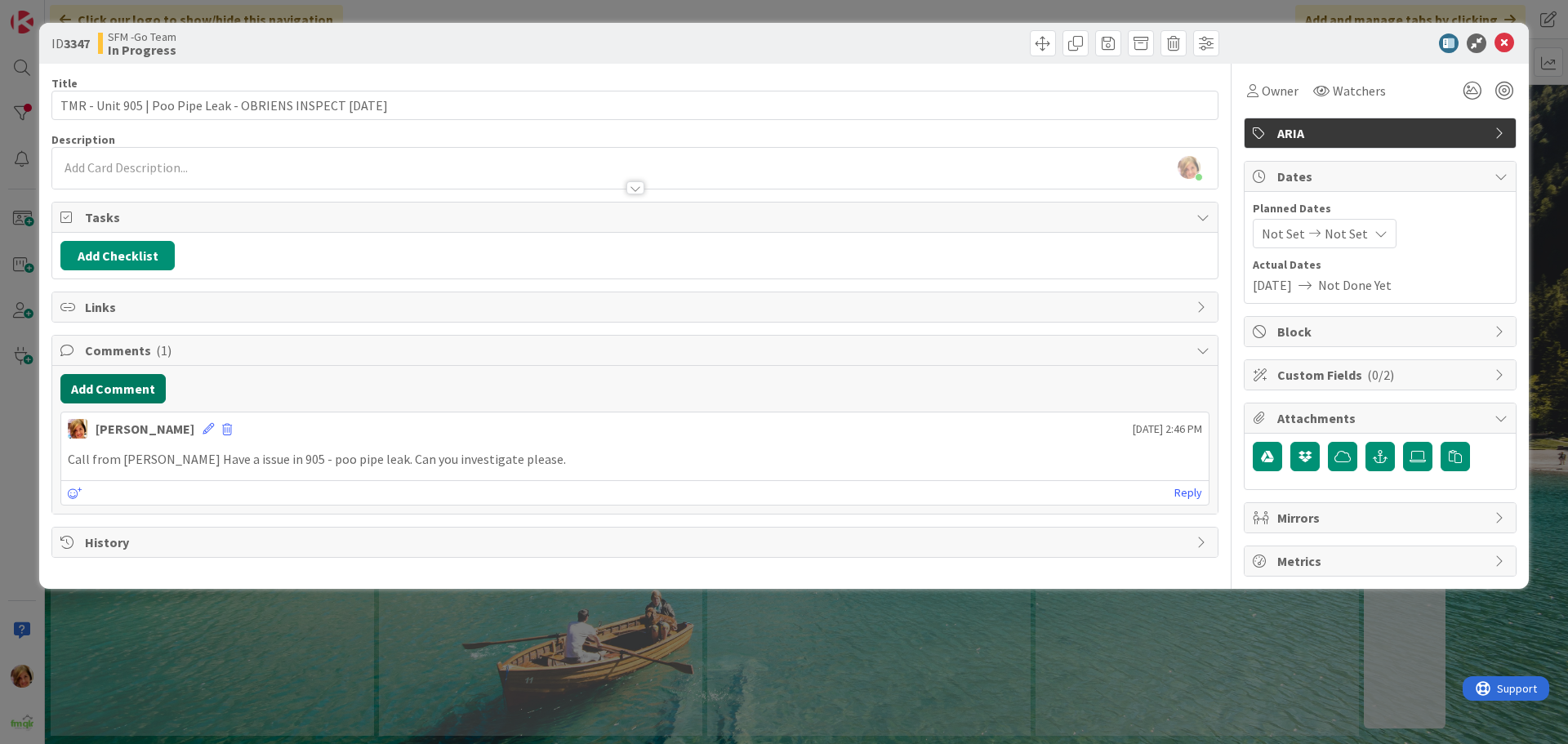
click at [125, 392] on button "Add Comment" at bounding box center [113, 388] width 106 height 29
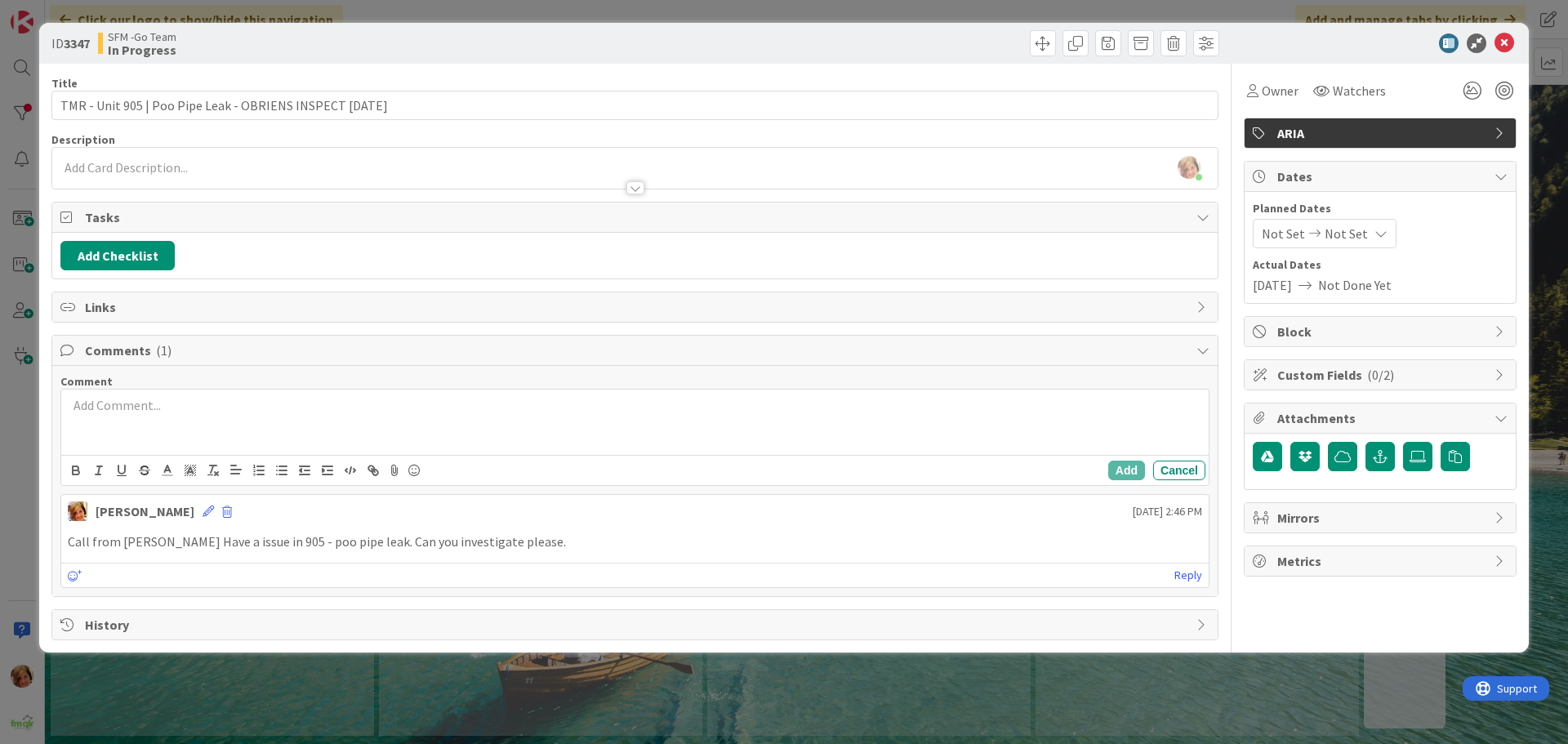
click at [181, 423] on div at bounding box center [635, 422] width 1148 height 66
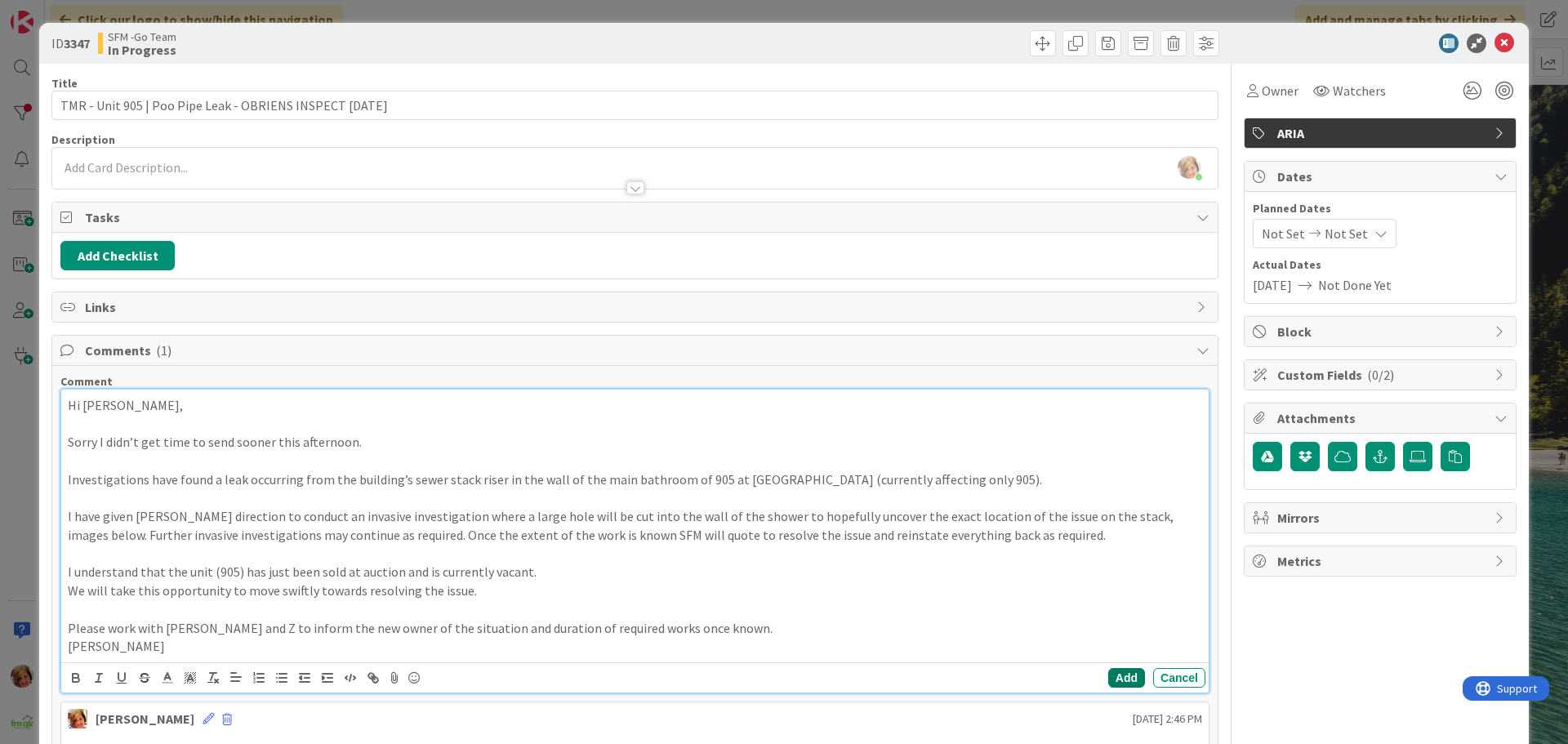
drag, startPoint x: 1107, startPoint y: 675, endPoint x: 1053, endPoint y: 702, distance: 60.4
click at [1108, 676] on button "Add" at bounding box center [1127, 678] width 37 height 20
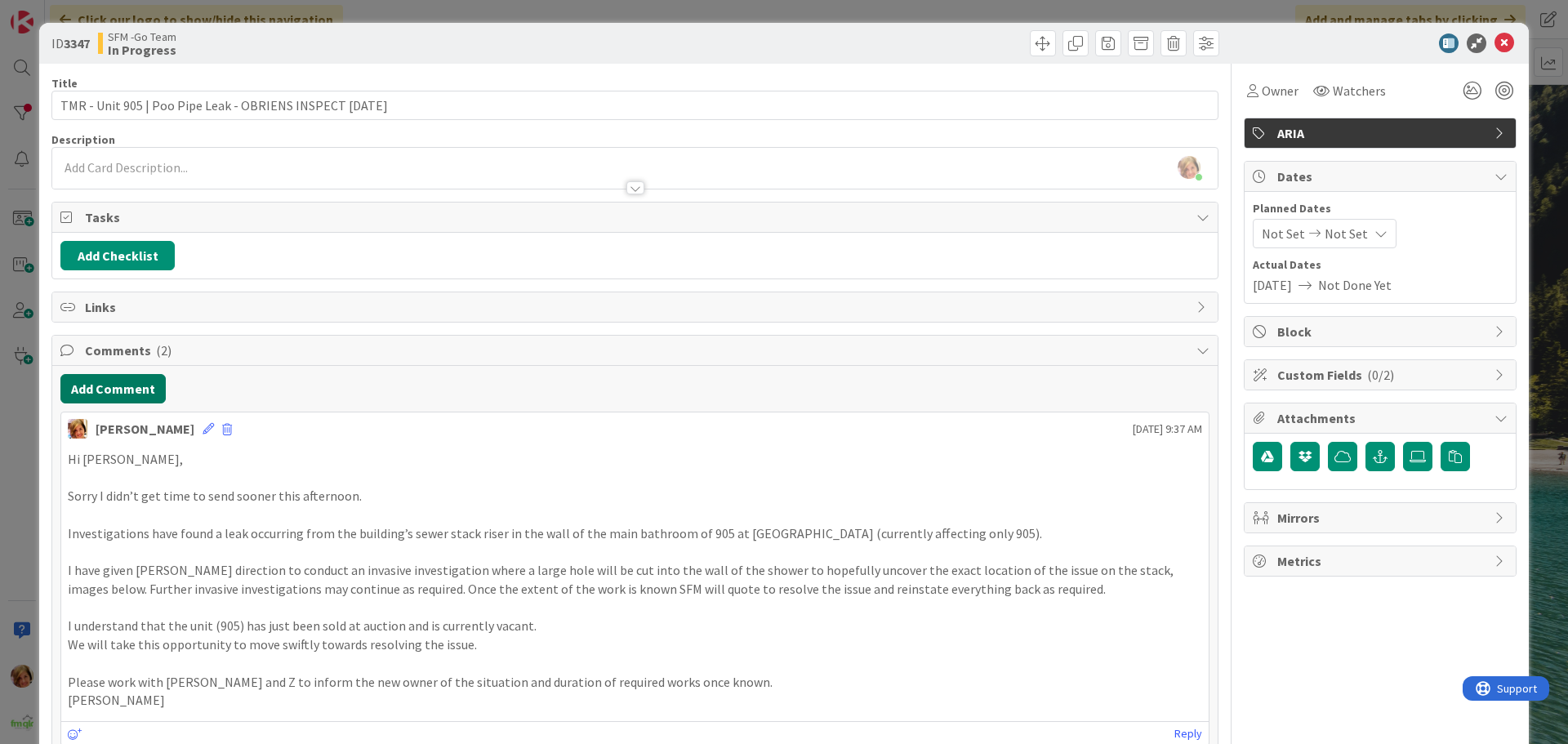
click at [112, 386] on button "Add Comment" at bounding box center [113, 388] width 106 height 29
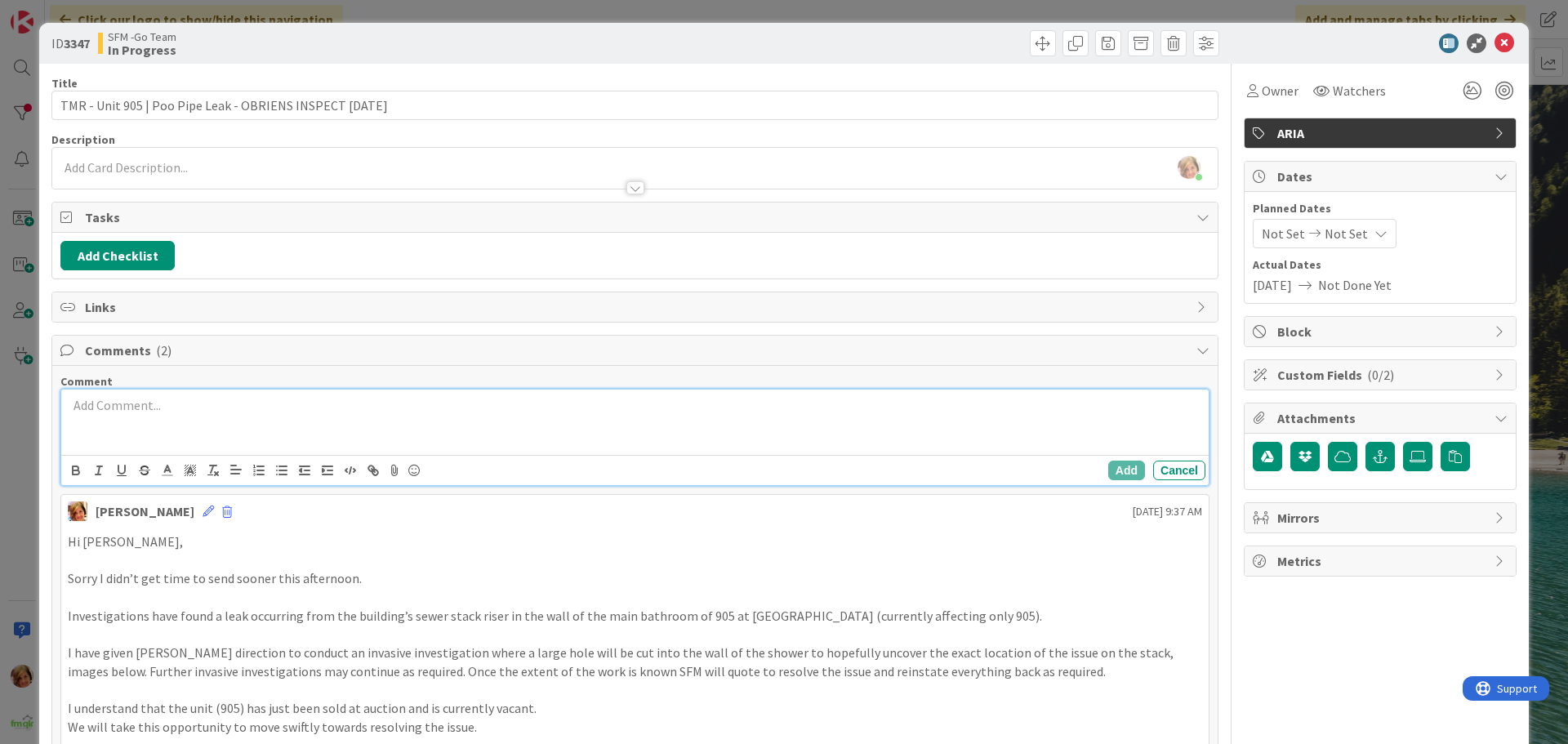
click at [124, 403] on p at bounding box center [635, 406] width 1134 height 19
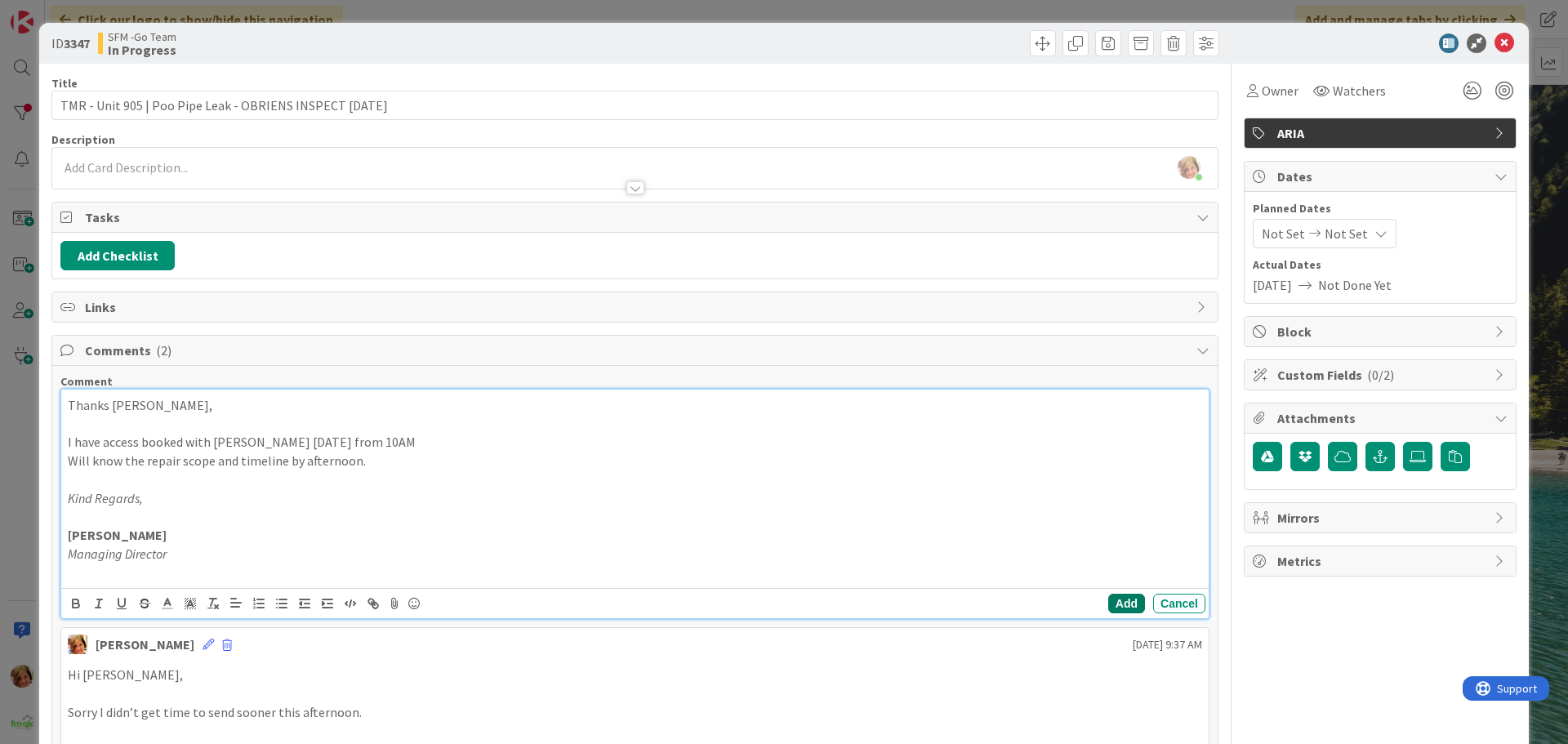
click at [1113, 606] on button "Add" at bounding box center [1127, 604] width 37 height 20
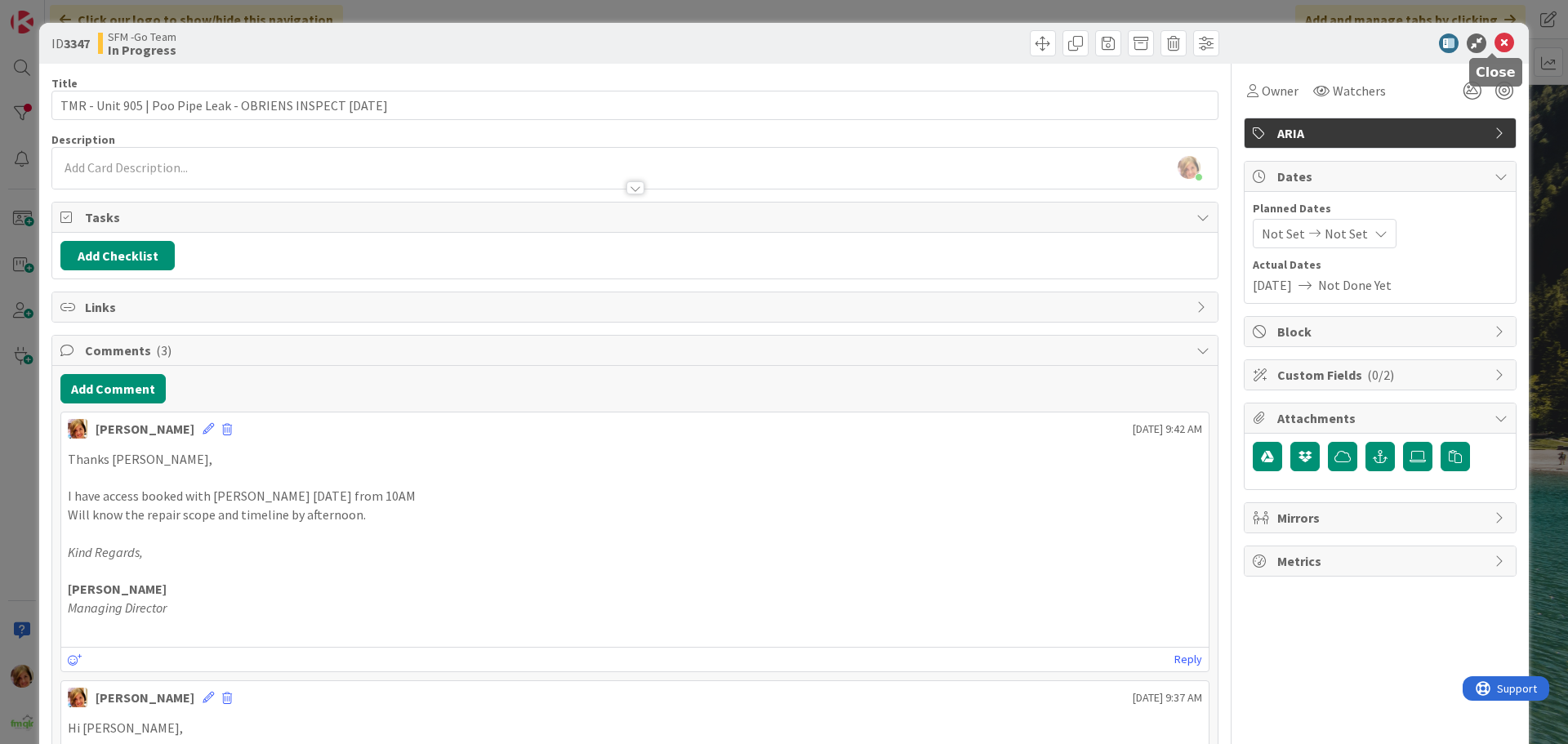
drag, startPoint x: 1491, startPoint y: 40, endPoint x: 300, endPoint y: 41, distance: 1191.0
click at [1494, 40] on icon at bounding box center [1504, 43] width 20 height 20
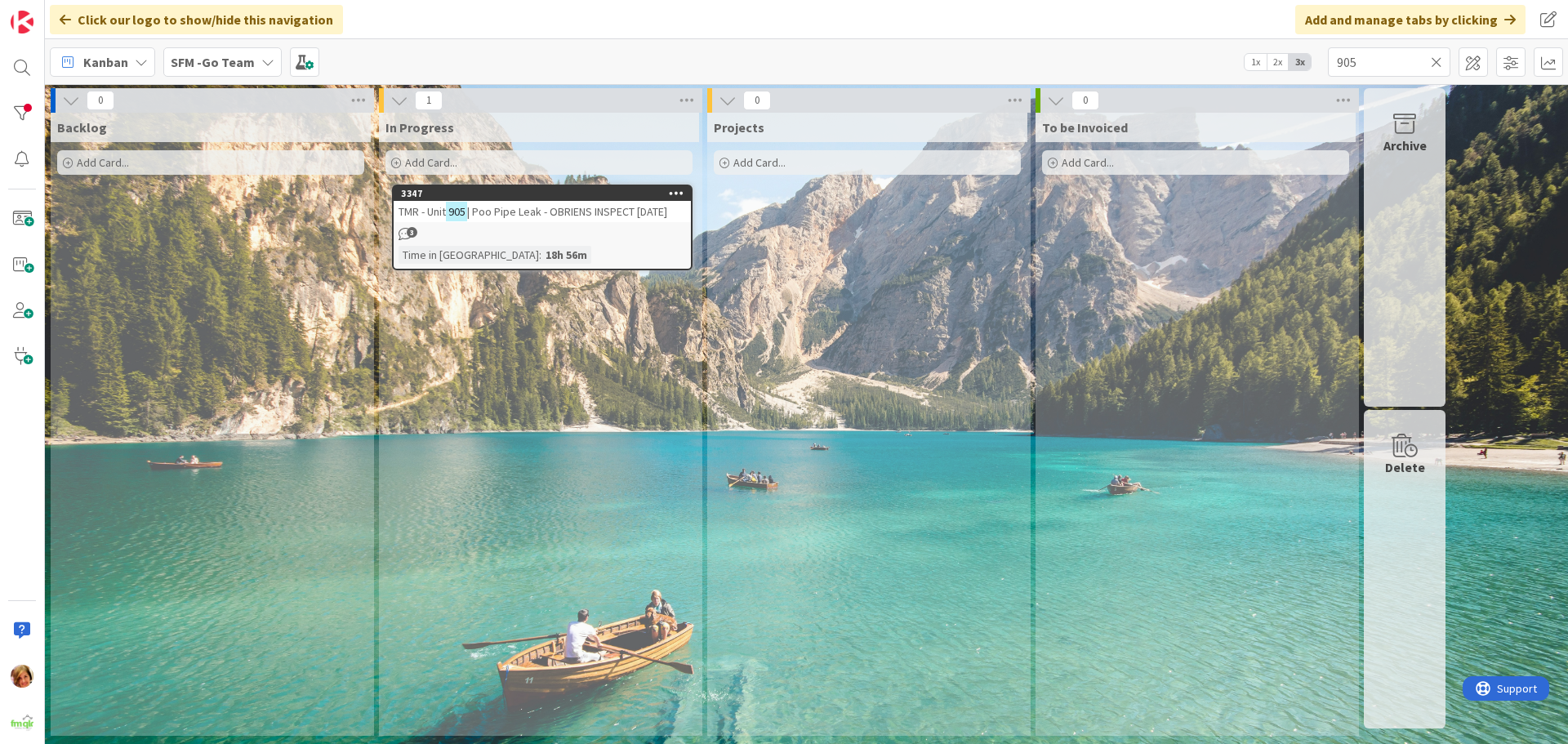
click at [1433, 62] on icon at bounding box center [1437, 62] width 12 height 15
click at [1433, 62] on input "text" at bounding box center [1389, 62] width 122 height 29
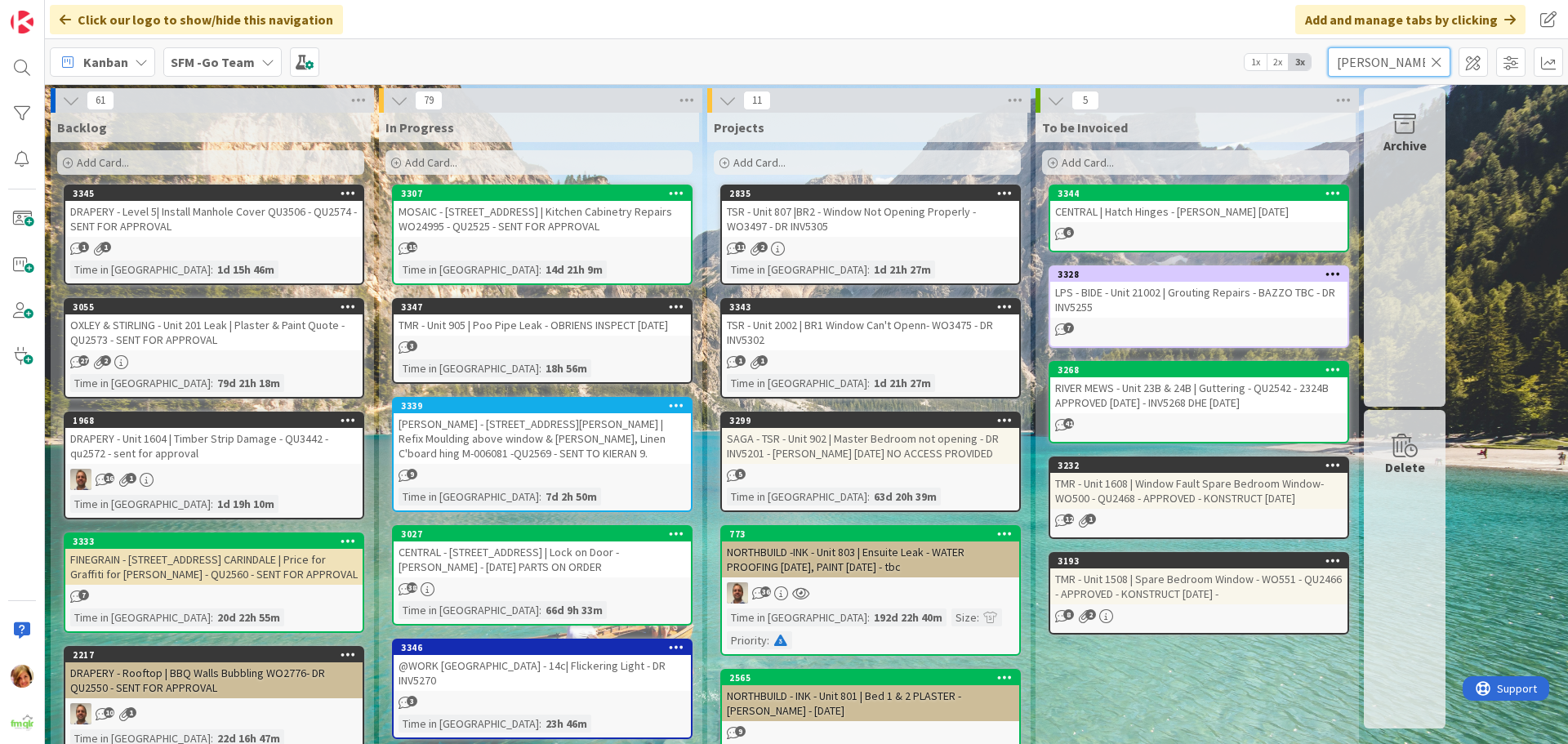
type input "[PERSON_NAME]"
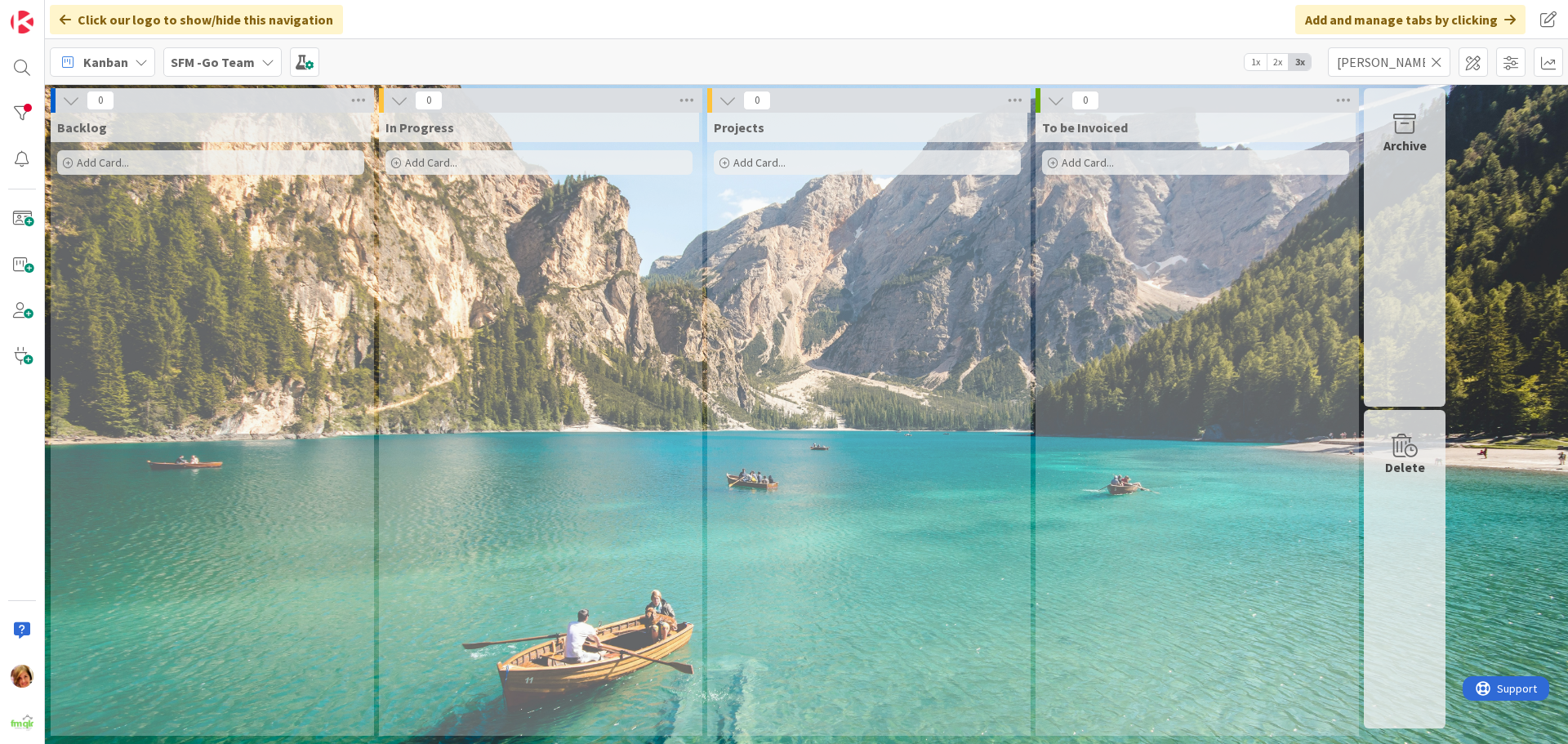
click at [1434, 61] on icon at bounding box center [1437, 62] width 12 height 15
click at [1434, 61] on input "text" at bounding box center [1389, 62] width 122 height 29
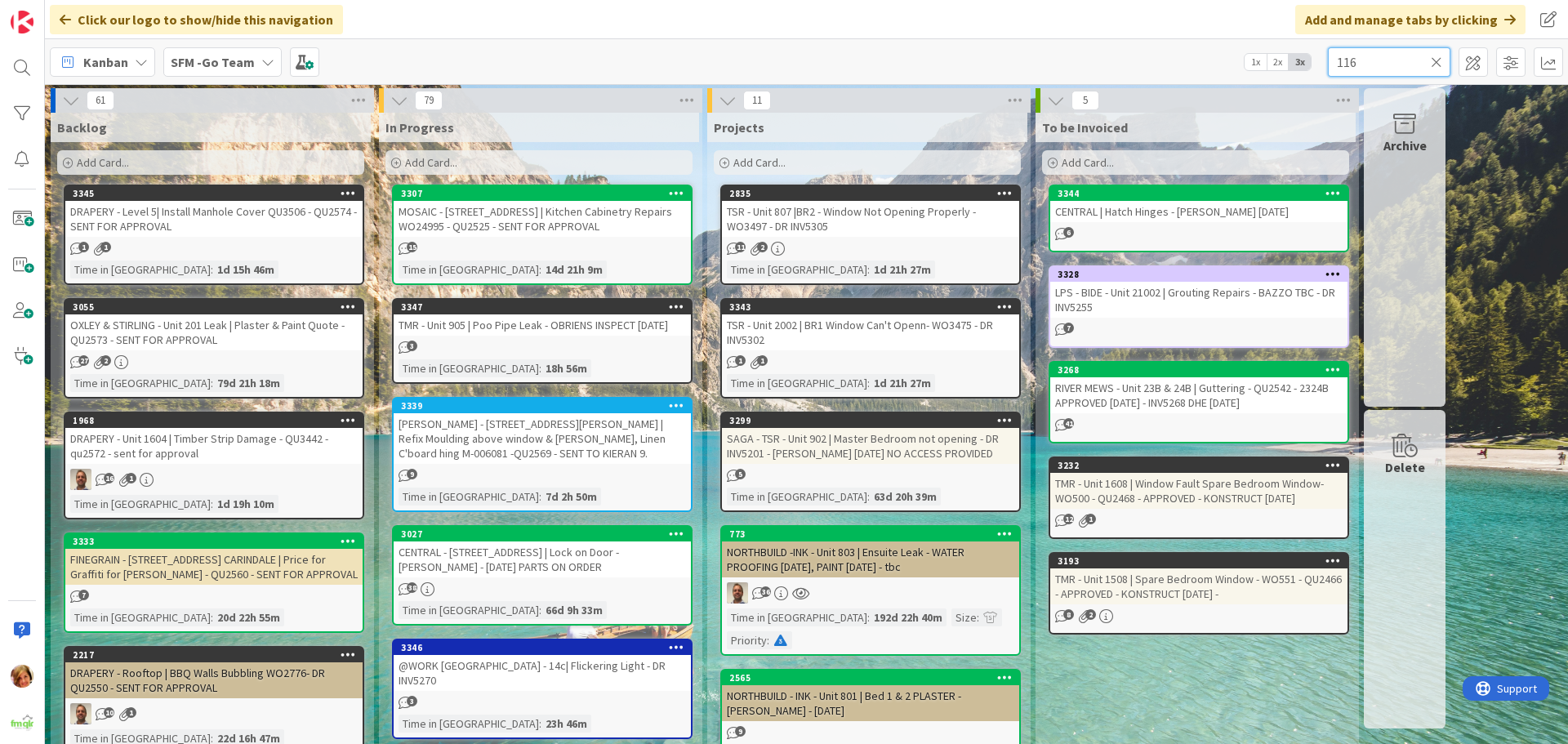
type input "116"
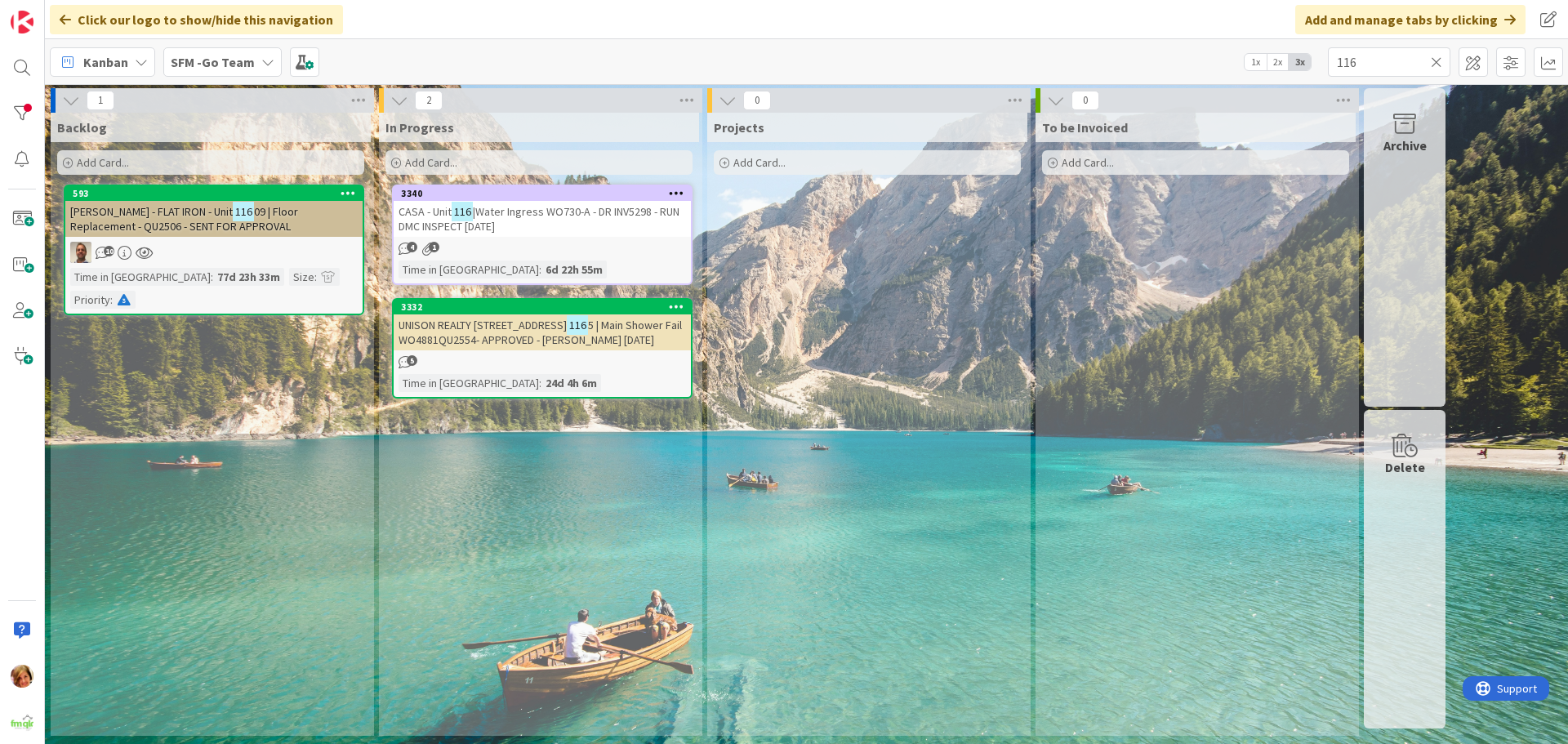
click at [571, 213] on span "|Water Ingress WO730-A - DR INV5298 - RUN DMC INSPECT [DATE]" at bounding box center [539, 219] width 281 height 29
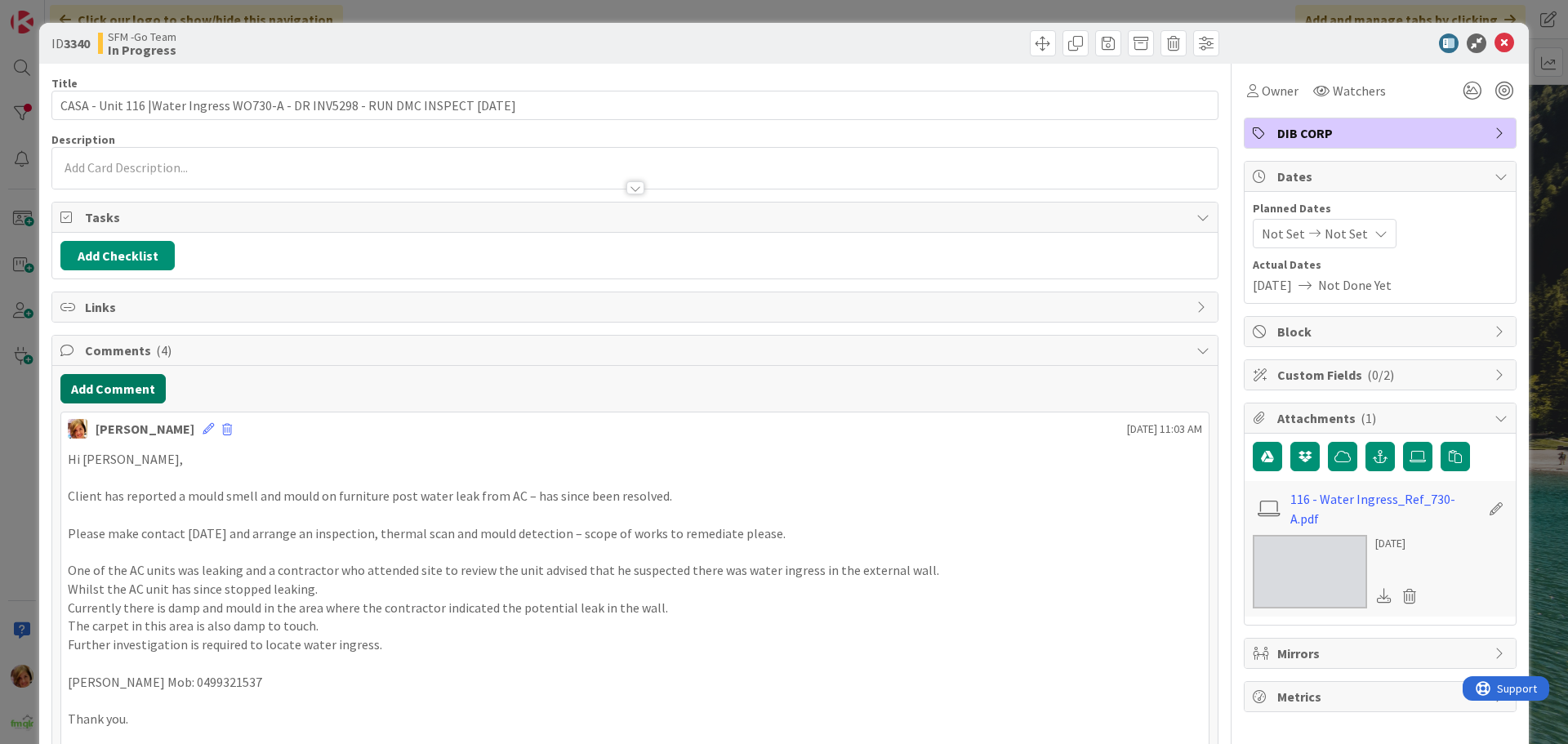
click at [88, 392] on button "Add Comment" at bounding box center [113, 388] width 106 height 29
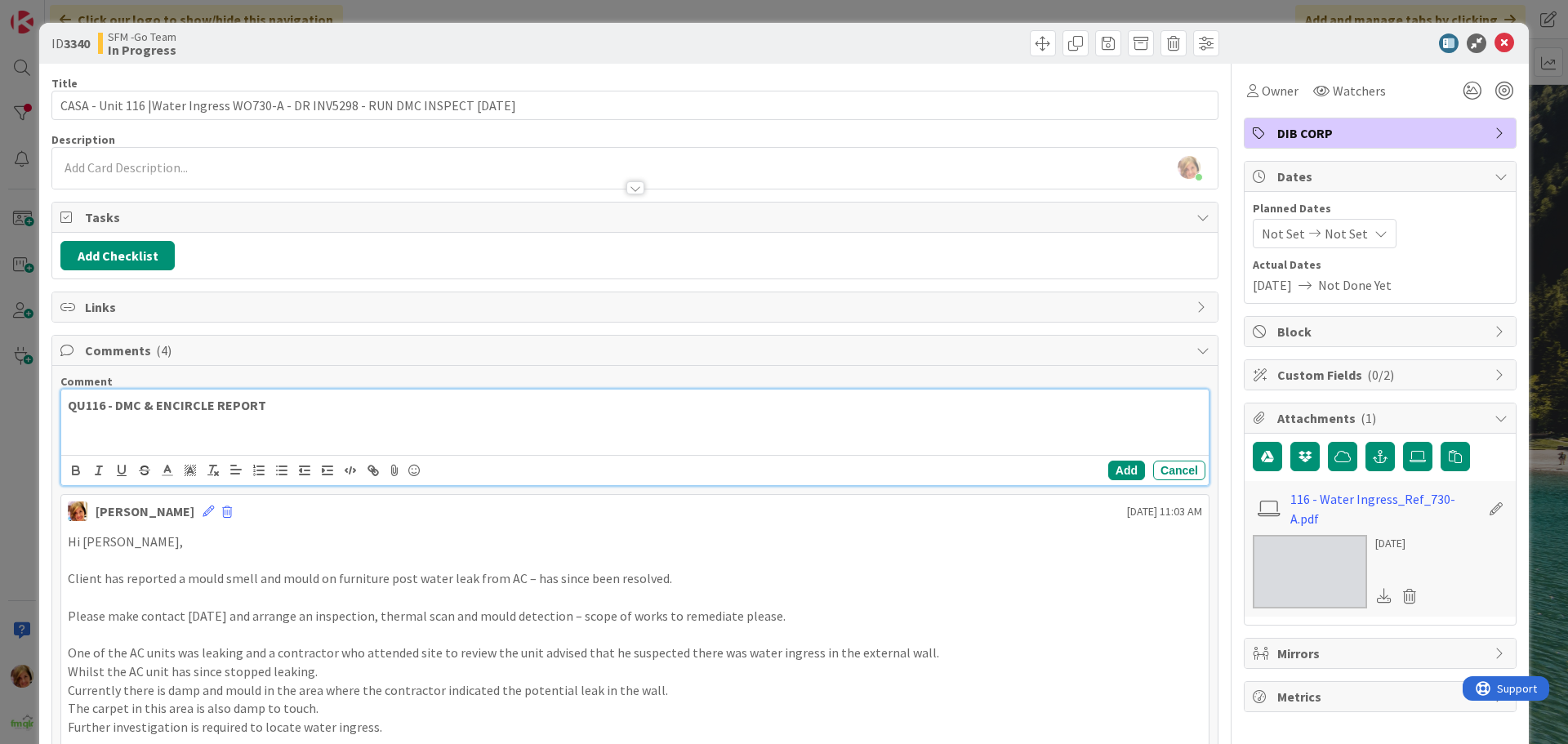
click at [291, 411] on p "QU116 - DMC & ENCIRCLE REPORT" at bounding box center [635, 406] width 1134 height 19
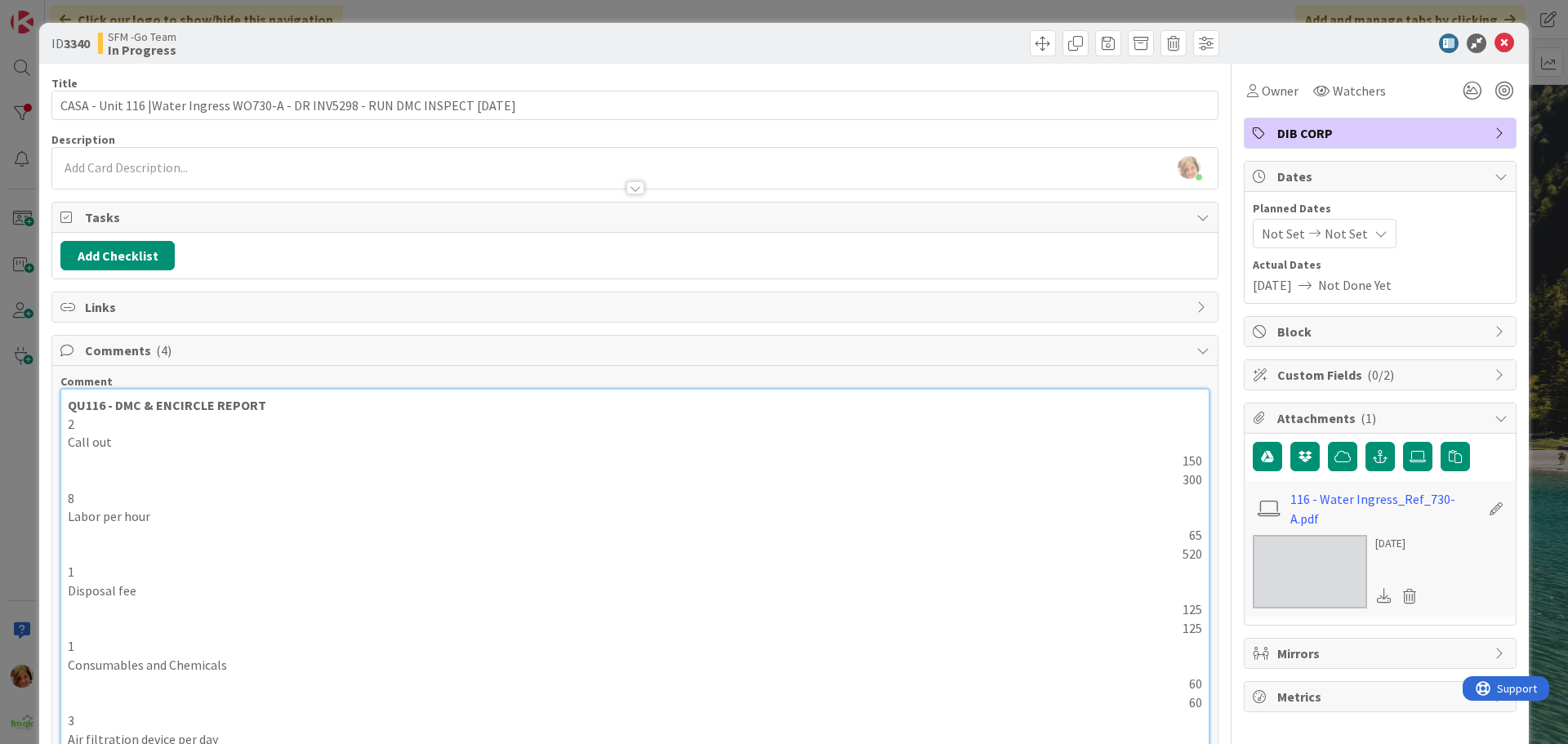
scroll to position [666, 0]
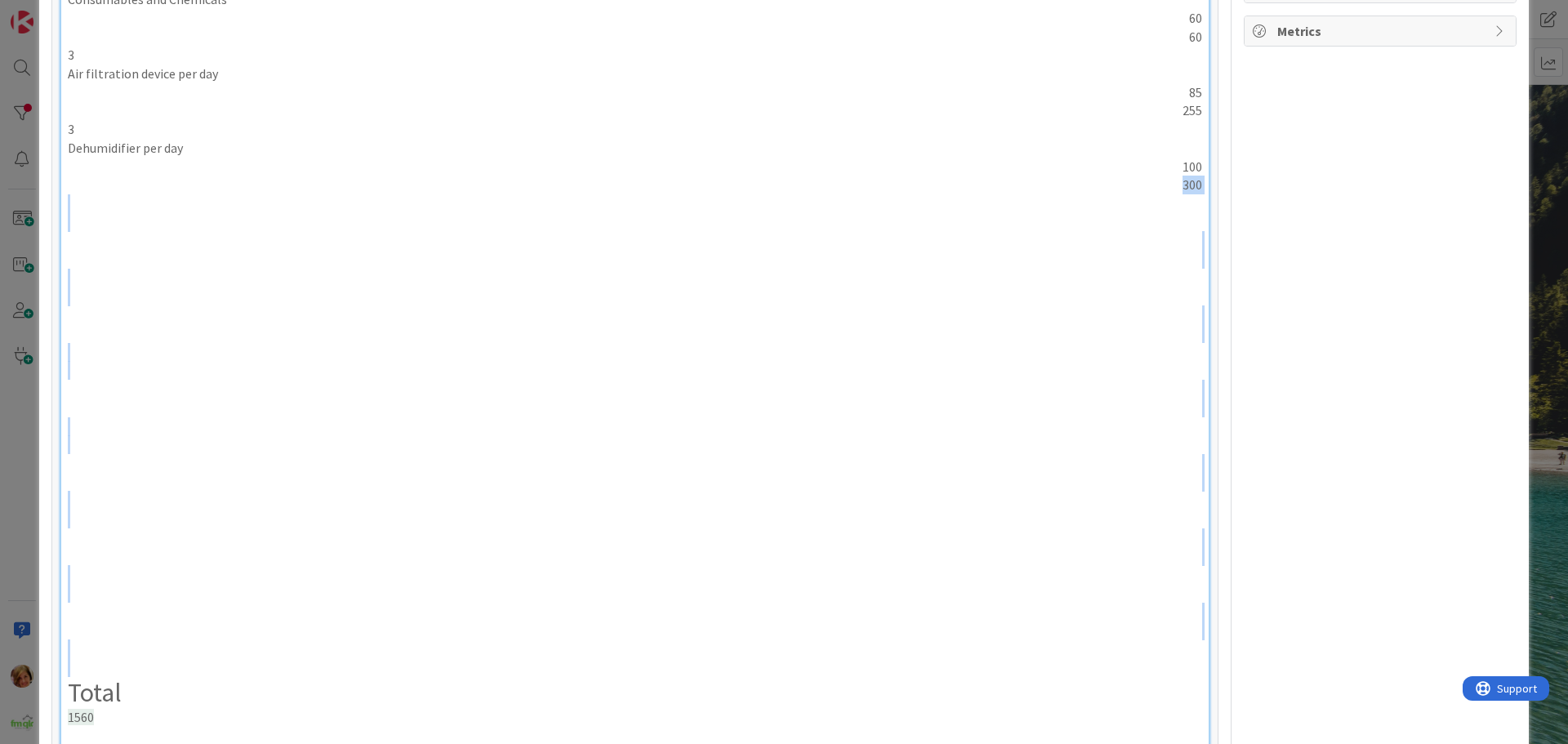
drag, startPoint x: 96, startPoint y: 189, endPoint x: 135, endPoint y: 674, distance: 486.6
click at [135, 674] on div "QU116 - DMC & ENCIRCLE REPORT 2 Call out [PHONE_NUMBER] Labor per hour 65 520 1…" at bounding box center [635, 247] width 1148 height 1047
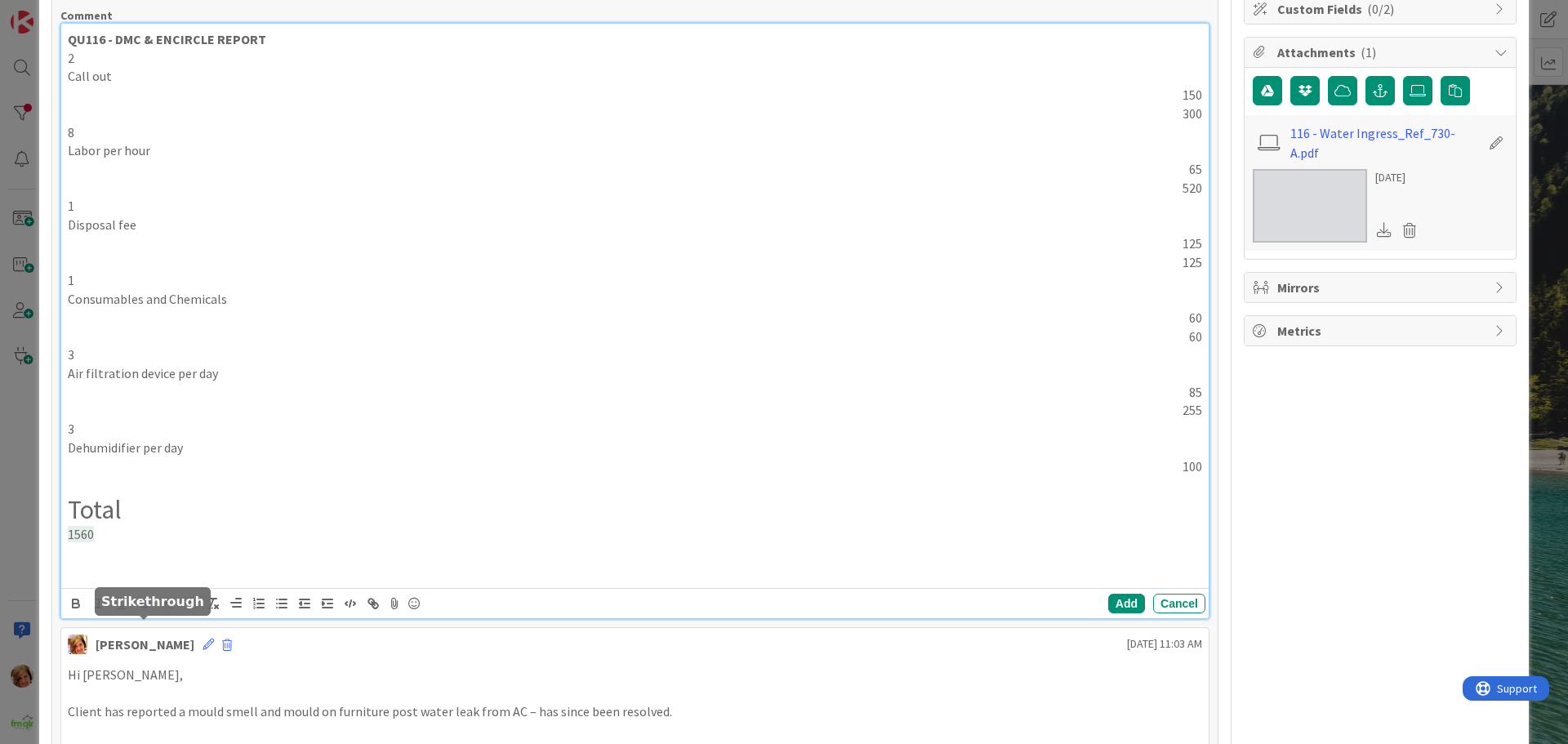
scroll to position [339, 0]
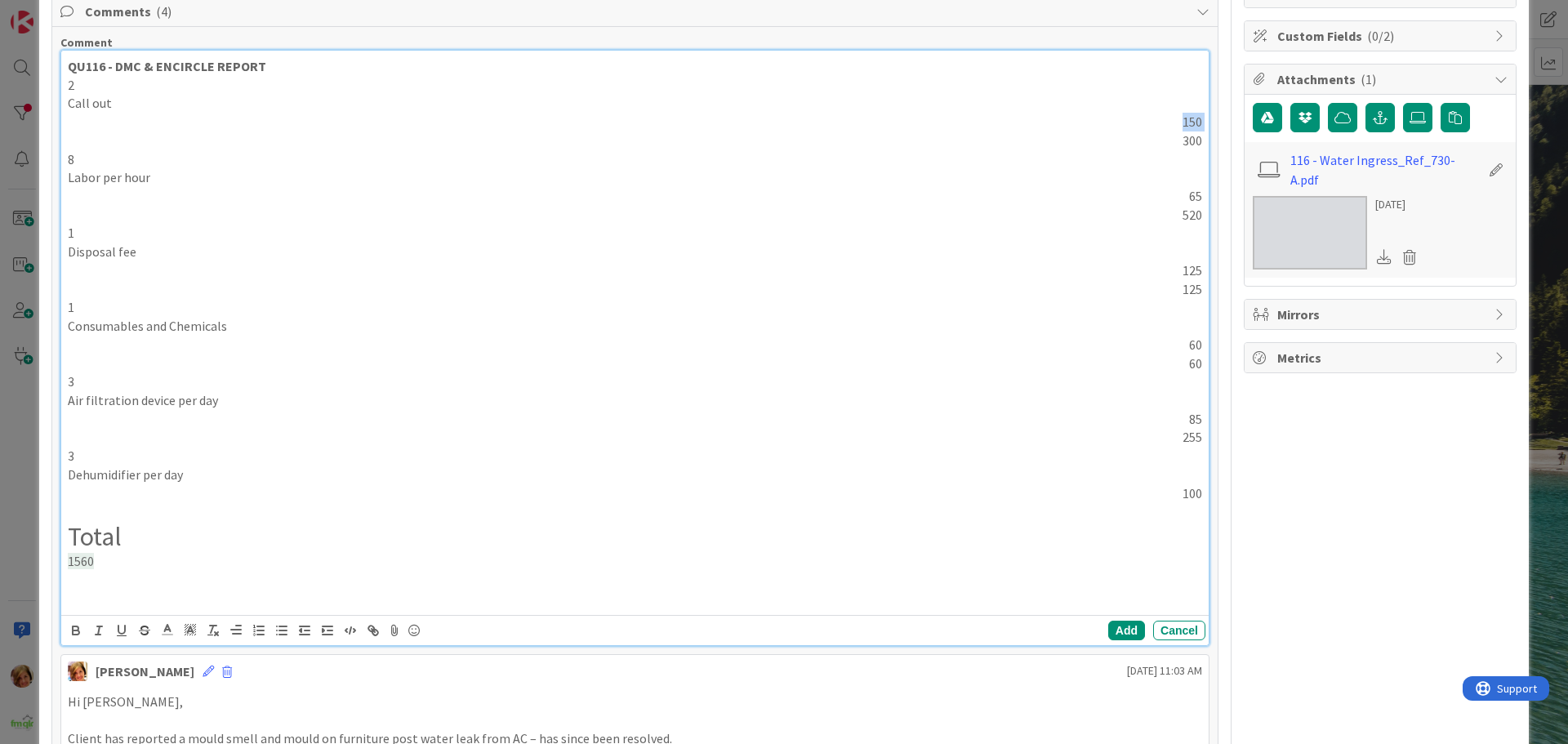
drag, startPoint x: 76, startPoint y: 121, endPoint x: 76, endPoint y: 140, distance: 19.0
click at [76, 140] on div "QU116 - DMC & ENCIRCLE REPORT 2 Call out [PHONE_NUMBER] Labor per hour 65 520 1…" at bounding box center [635, 333] width 1148 height 564
click at [1110, 628] on button "Add" at bounding box center [1127, 631] width 37 height 20
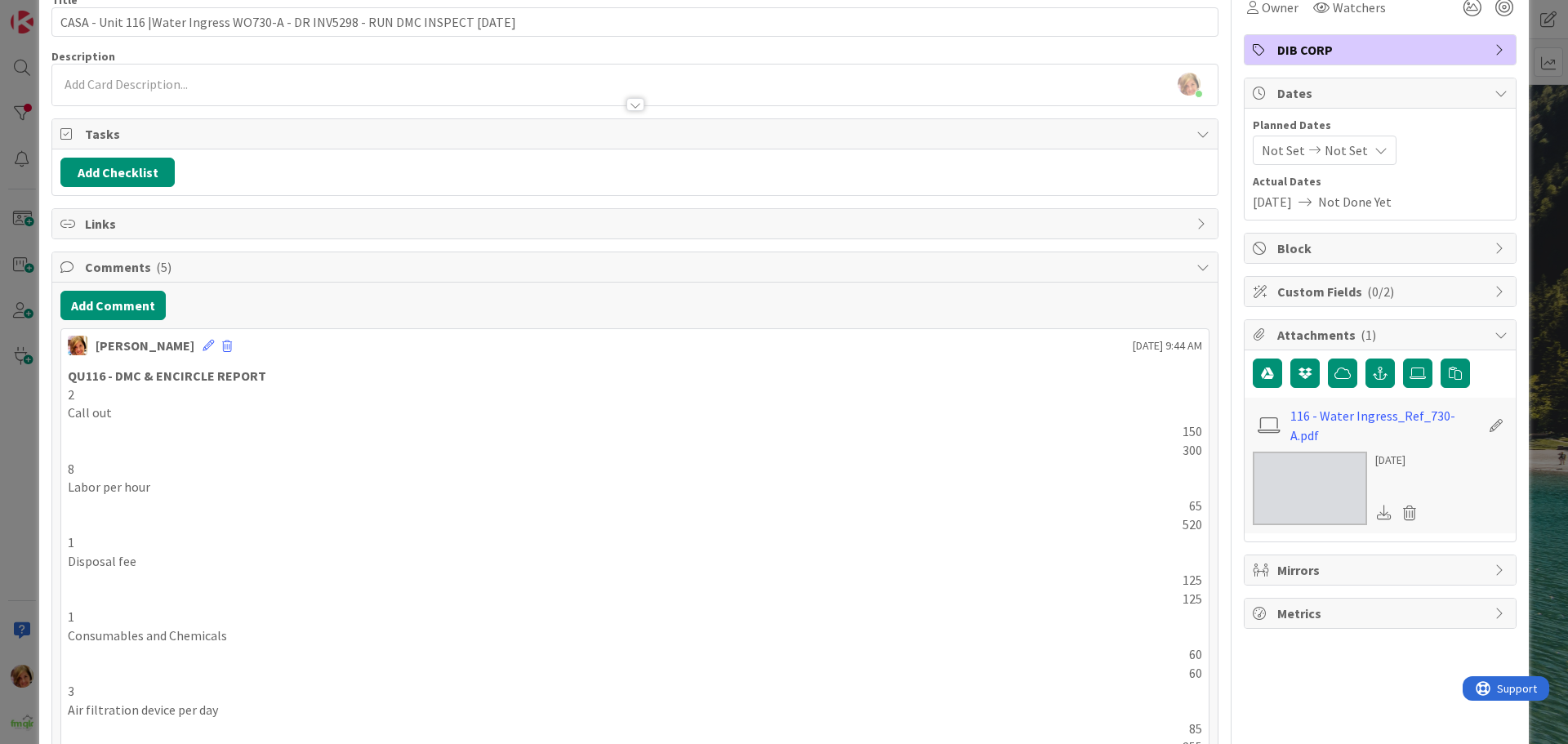
scroll to position [81, 0]
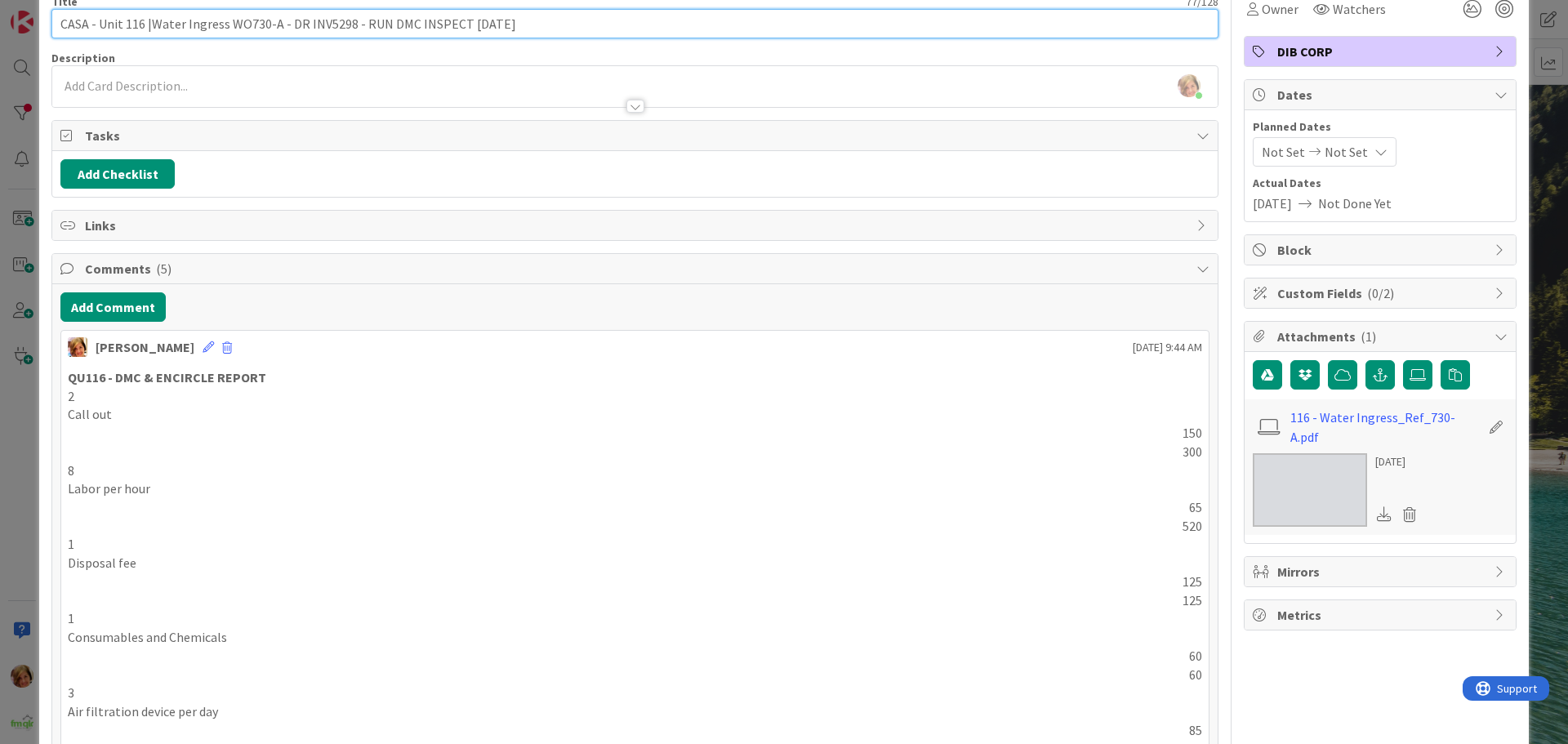
drag, startPoint x: 521, startPoint y: 22, endPoint x: 358, endPoint y: 22, distance: 163.0
click at [358, 22] on input "CASA - Unit 116 |Water Ingress WO730-A - DR INV5298 - RUN DMC INSPECT [DATE]" at bounding box center [635, 23] width 1167 height 29
type input "CASA - Unit 116 |Water Ingress WO730-A - DR INV5298 - [PERSON_NAME] TO QUOTE"
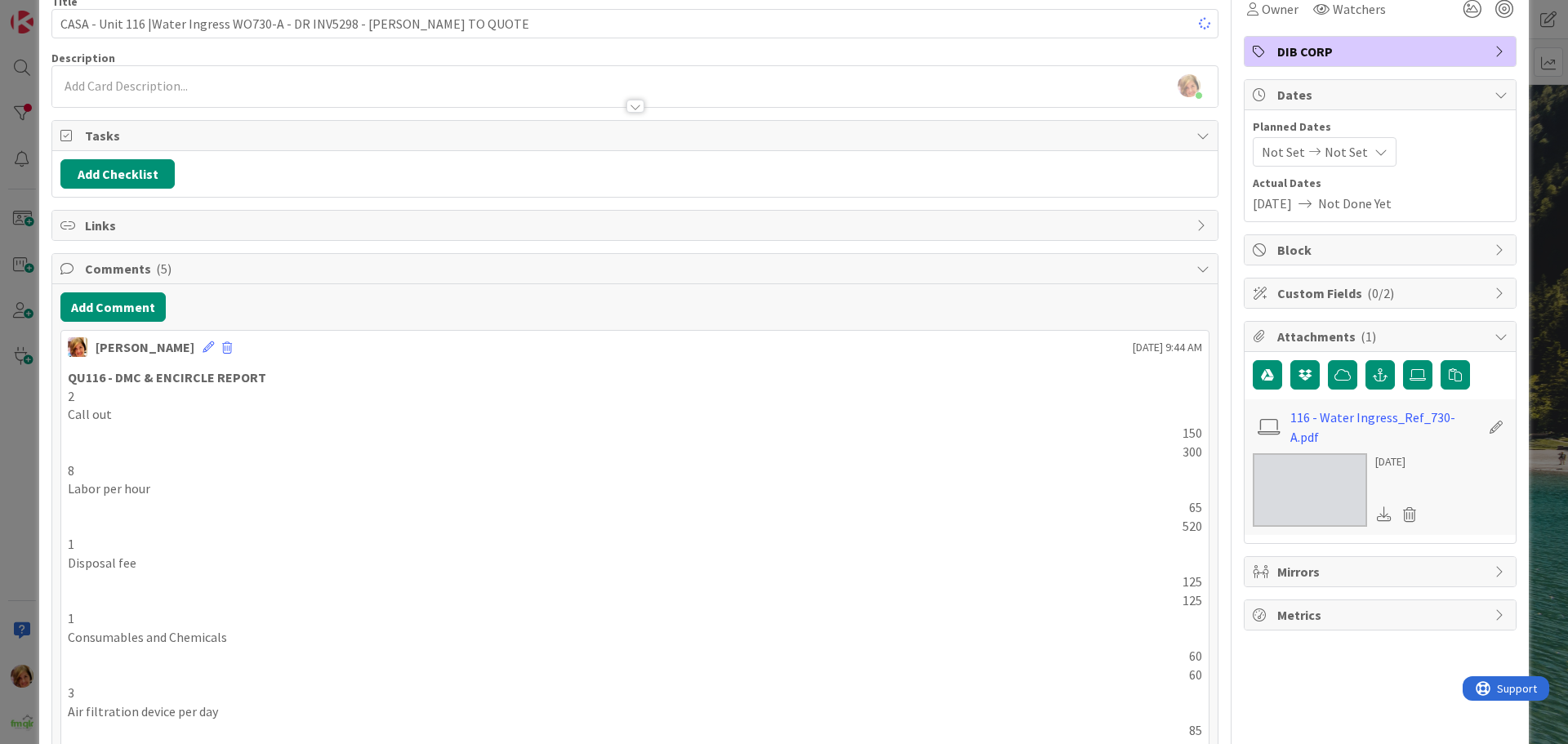
drag, startPoint x: 420, startPoint y: 82, endPoint x: 770, endPoint y: 471, distance: 523.3
click at [769, 471] on p "8" at bounding box center [635, 471] width 1134 height 19
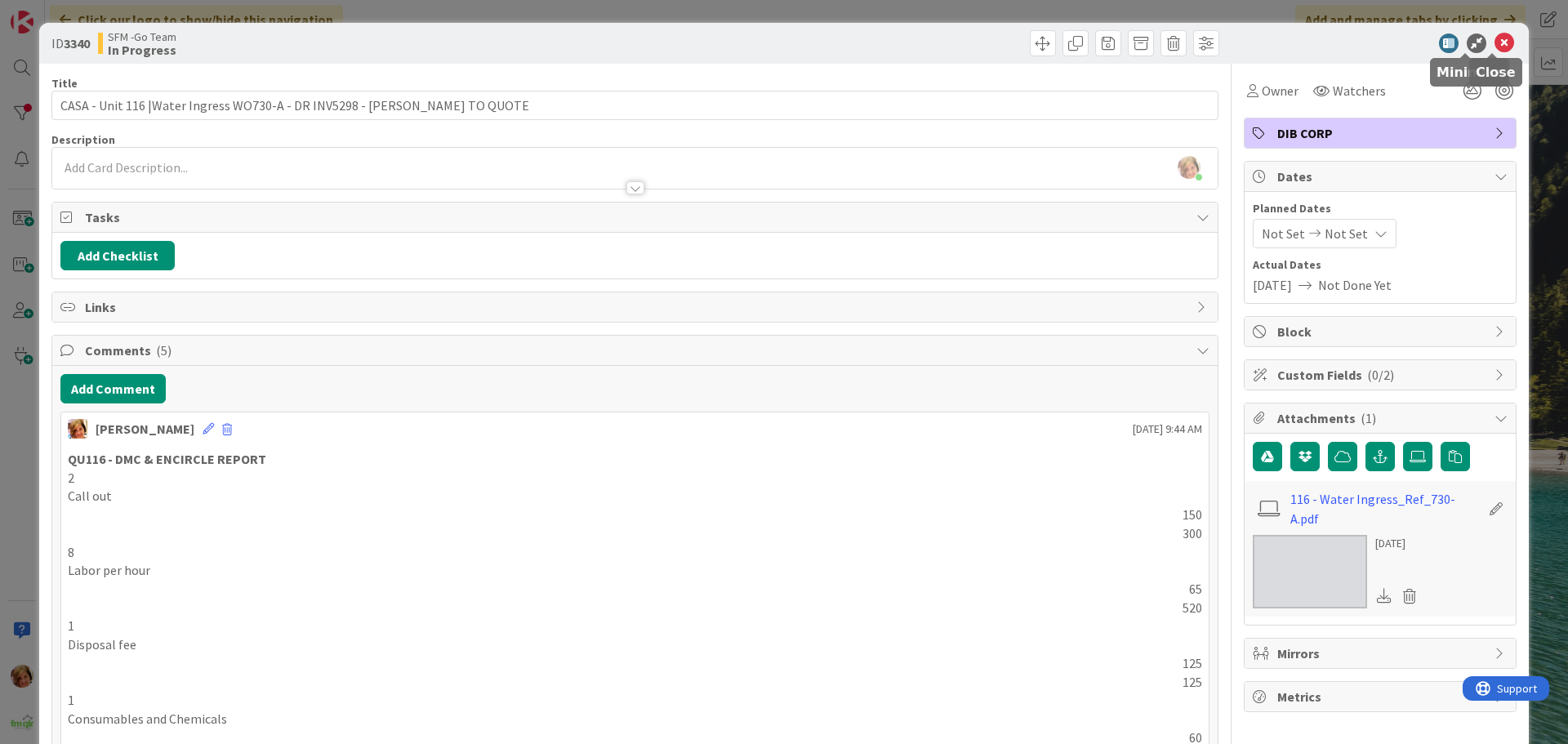
click at [1494, 42] on icon at bounding box center [1504, 43] width 20 height 20
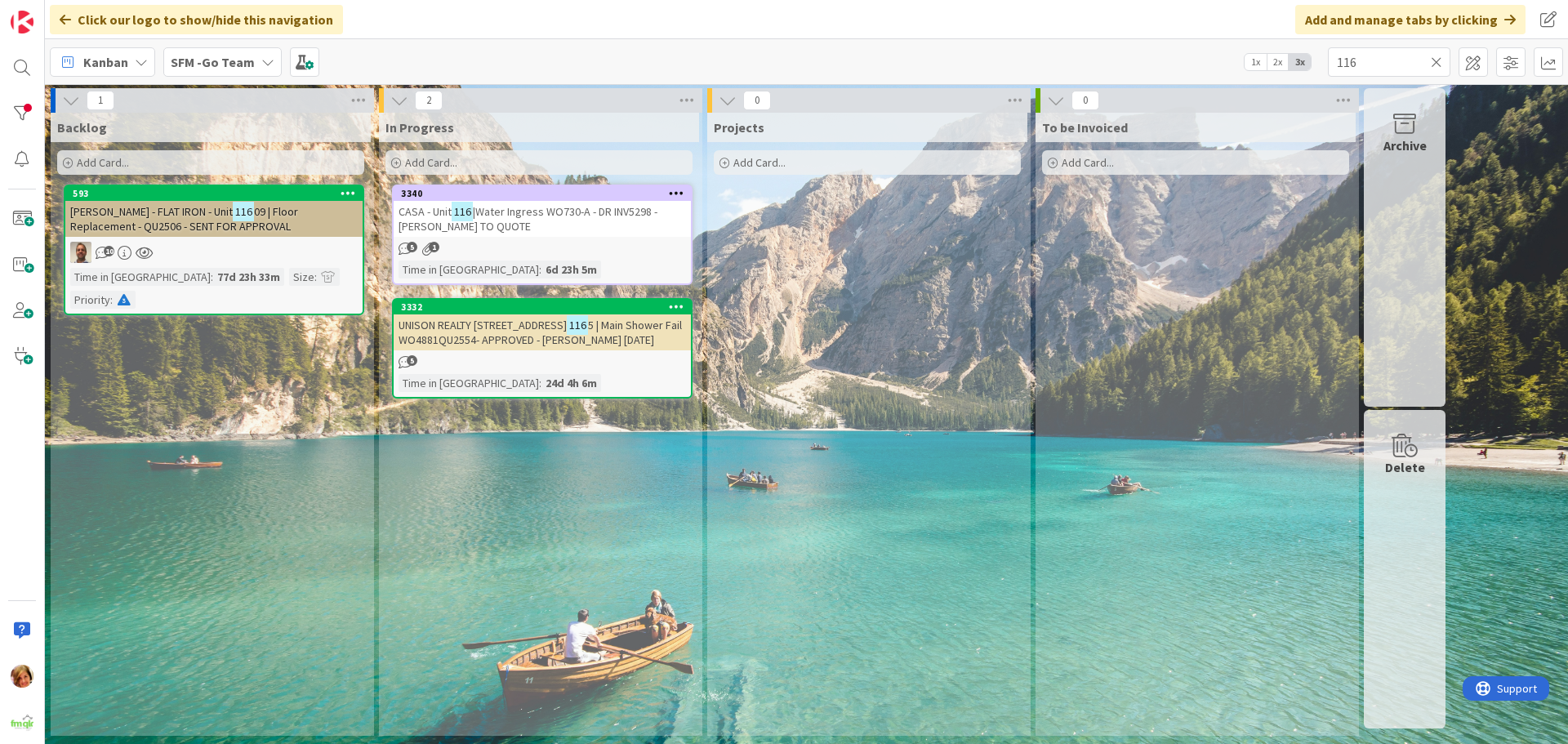
click at [1434, 63] on icon at bounding box center [1437, 62] width 12 height 15
click at [1434, 63] on input "text" at bounding box center [1389, 62] width 122 height 29
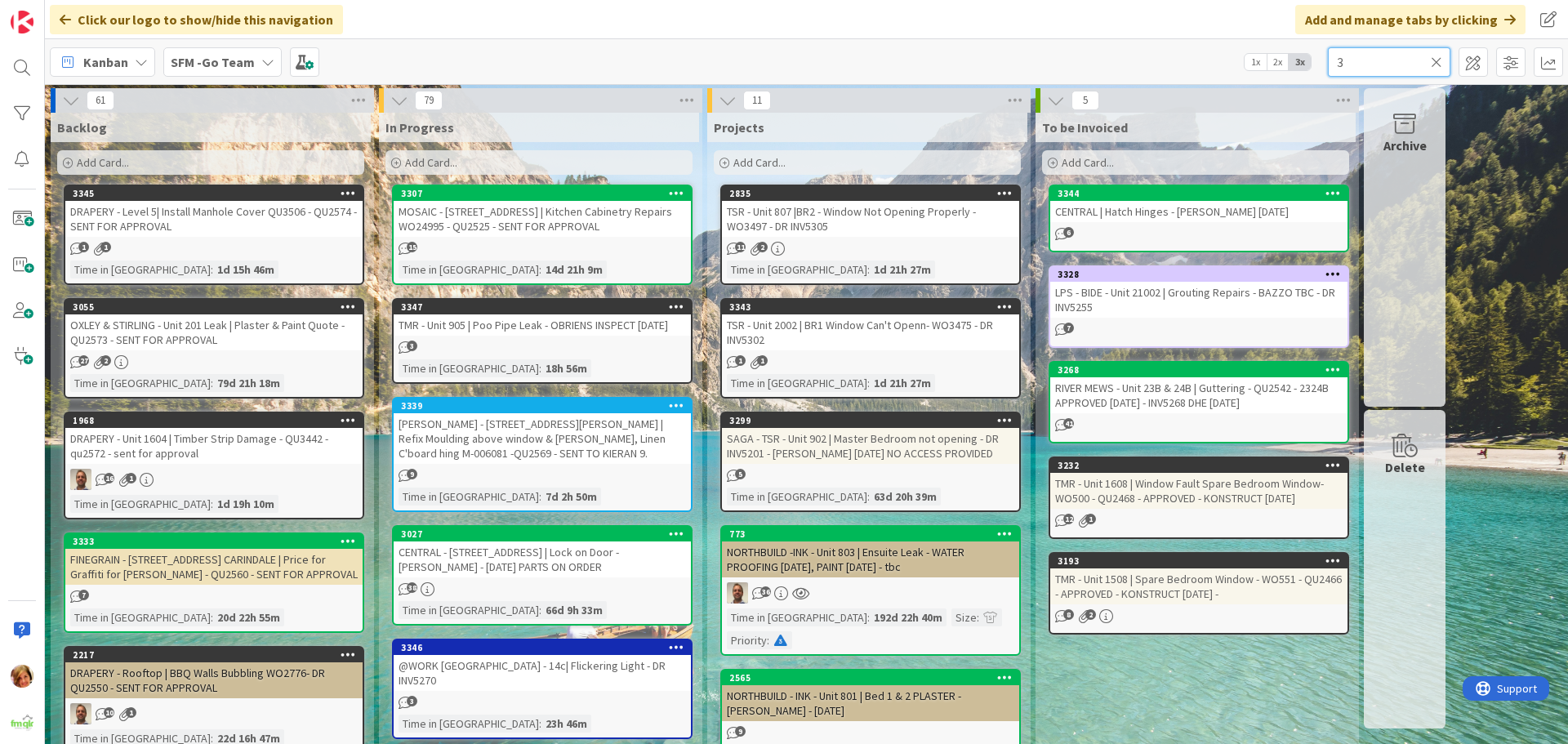
type input "3"
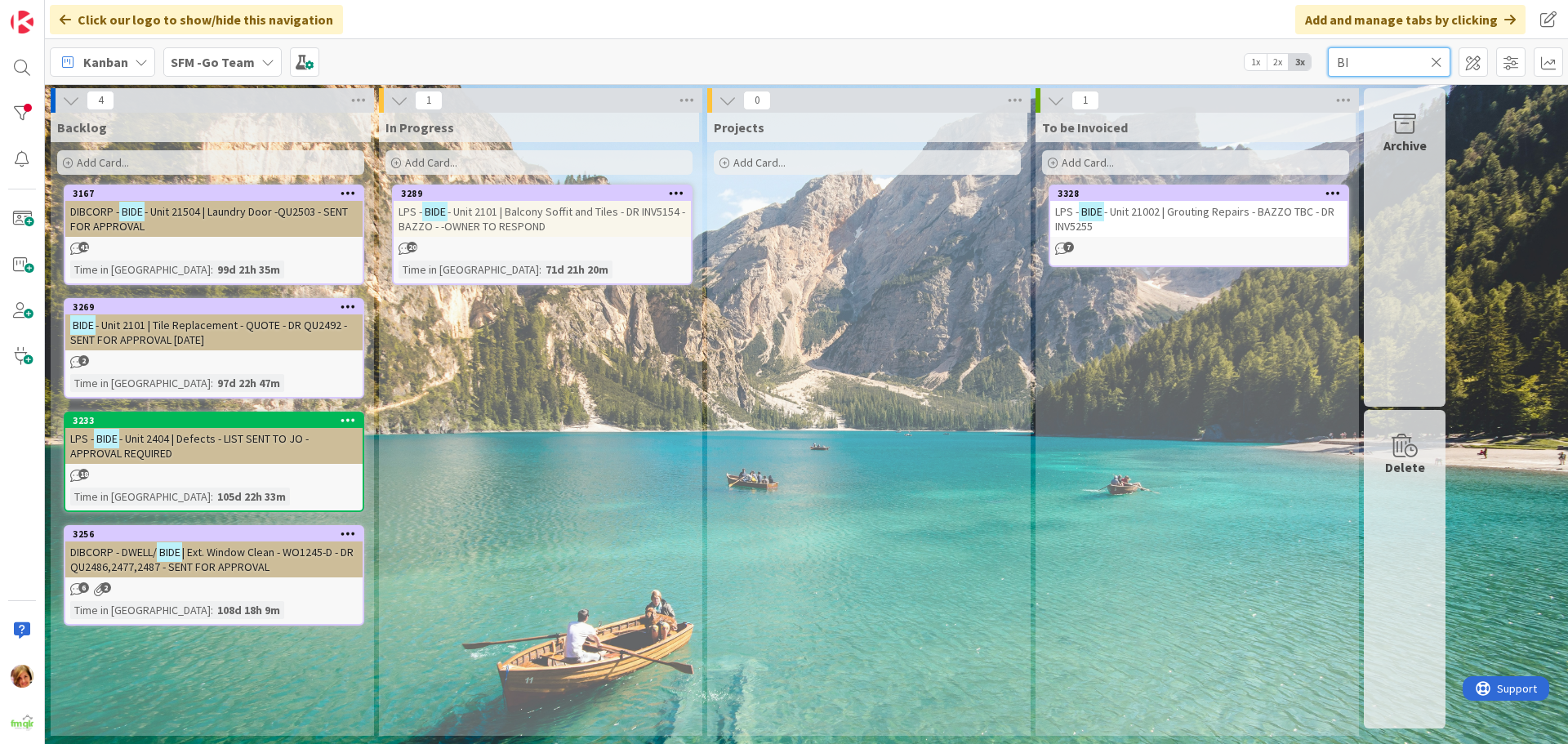
type input "B"
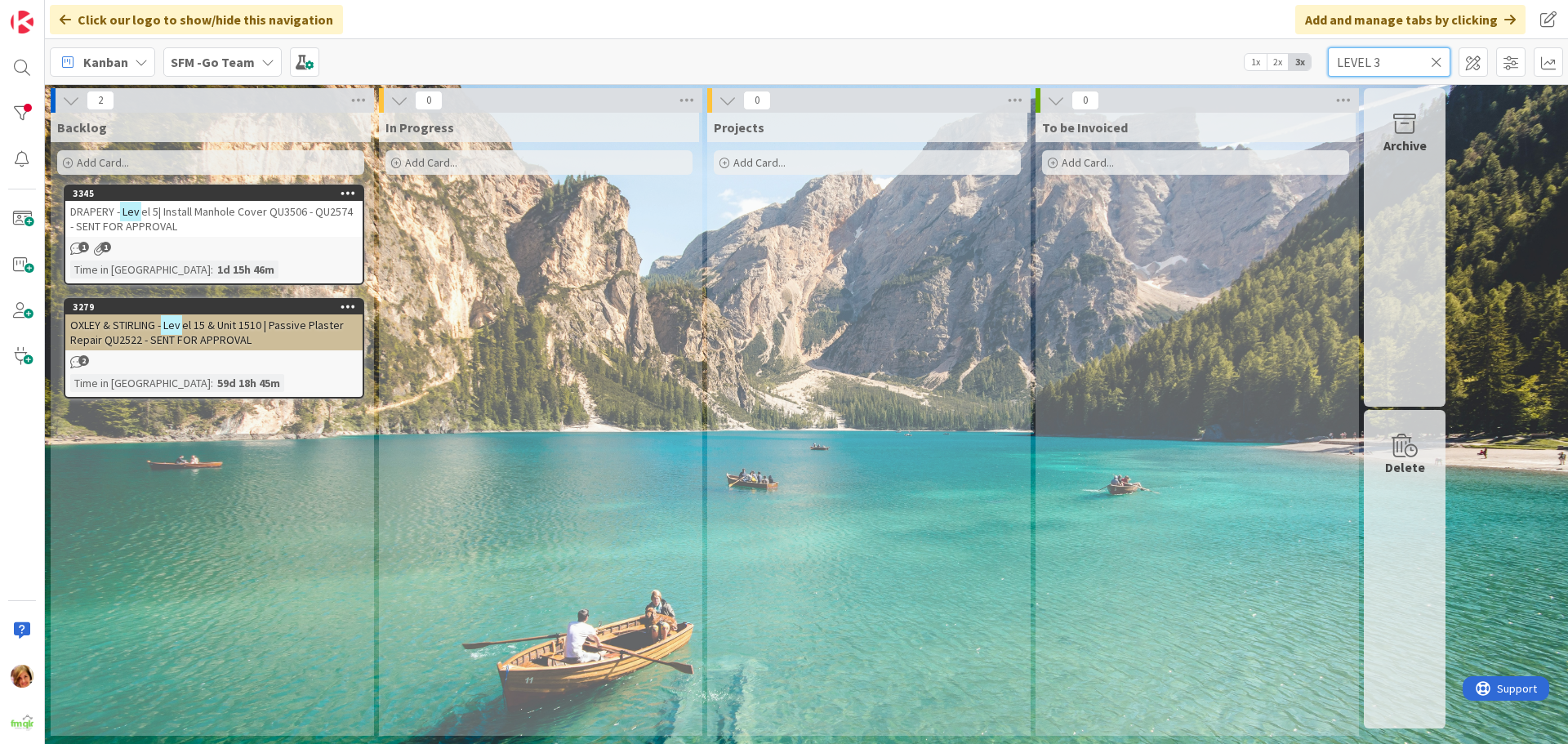
type input "LEVEL 3"
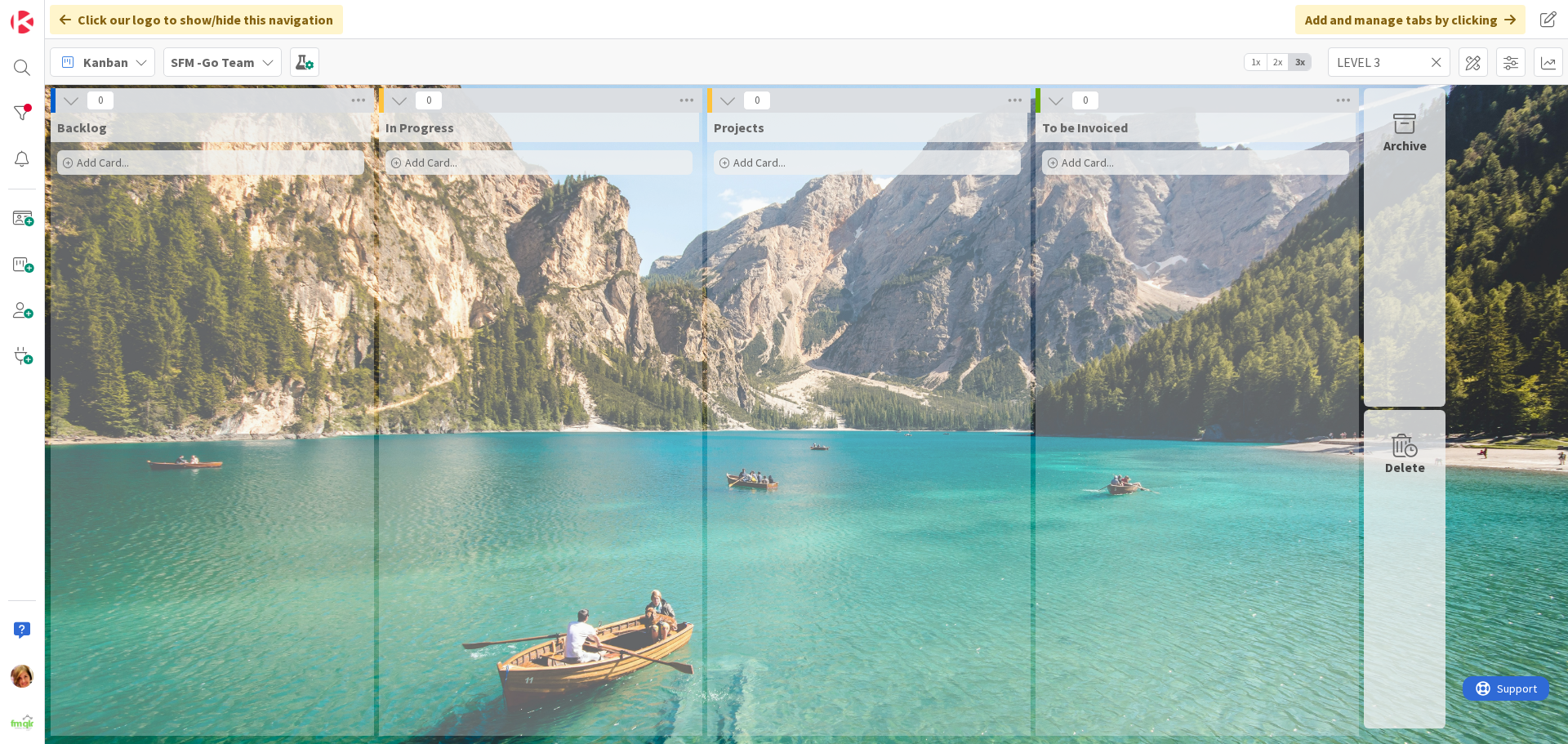
click at [1439, 68] on icon at bounding box center [1437, 62] width 12 height 15
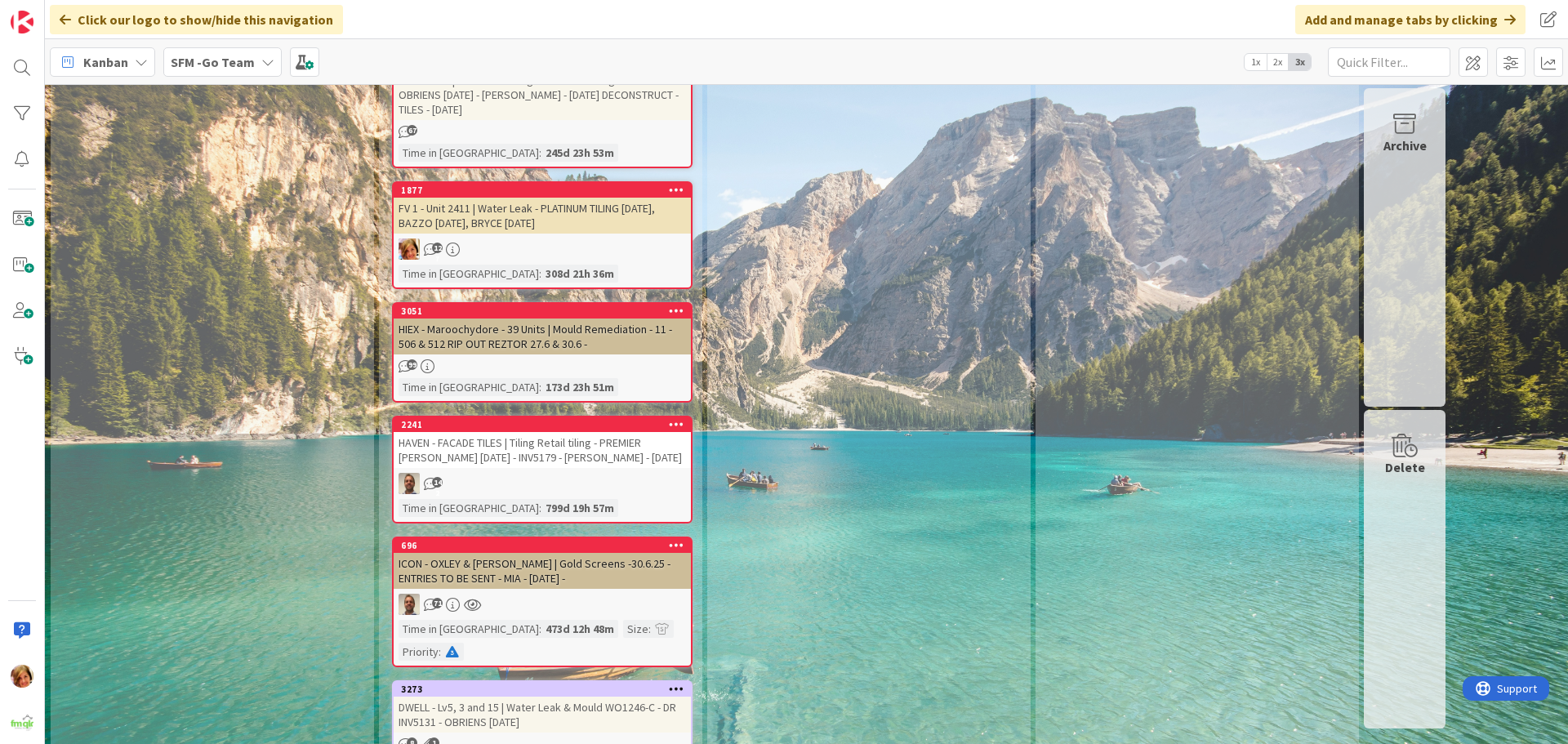
scroll to position [7206, 0]
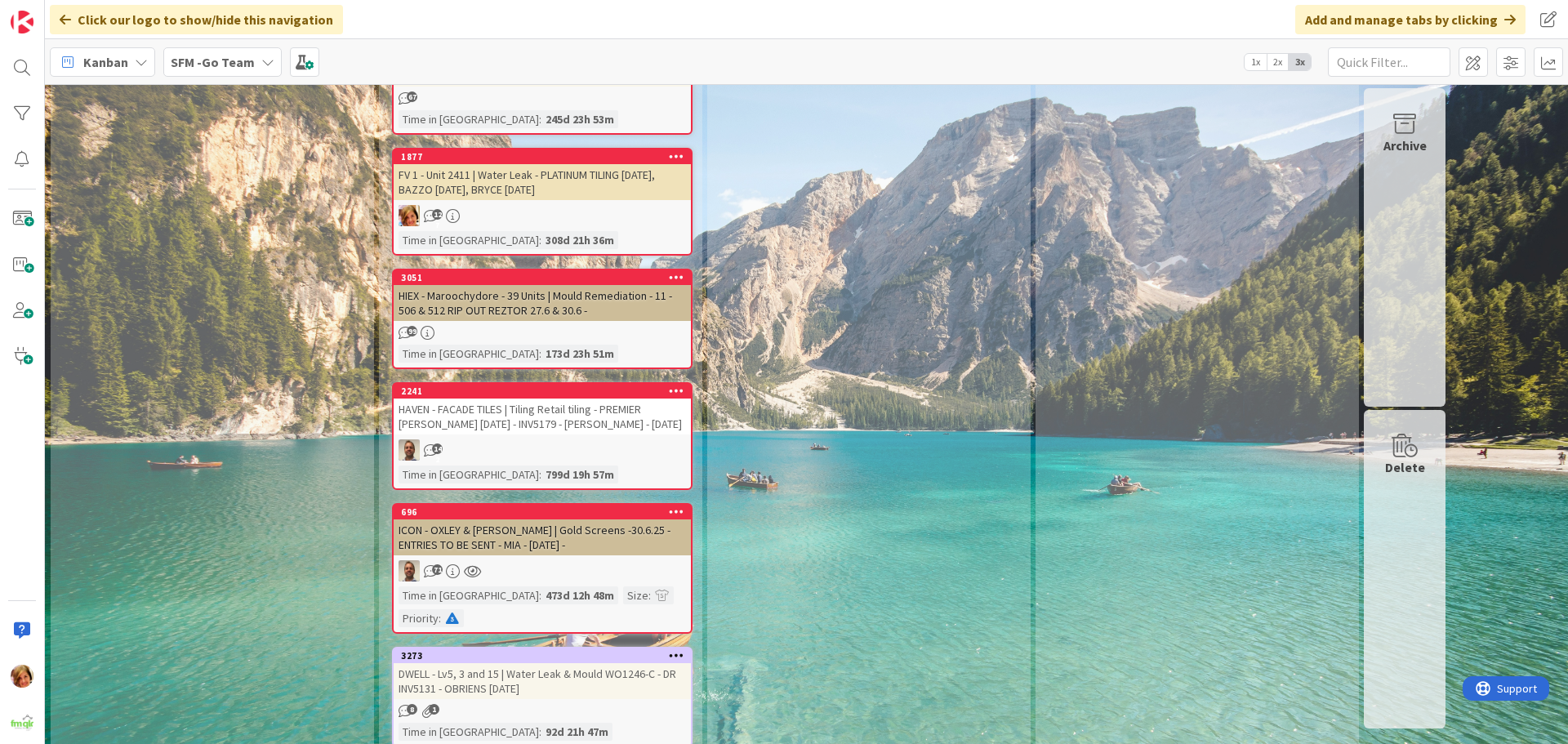
click at [517, 663] on div "DWELL - Lv5, 3 and 15 | Water Leak & Mould WO1246-C - DR INV5131 - OBRIENS [DAT…" at bounding box center [543, 681] width 297 height 36
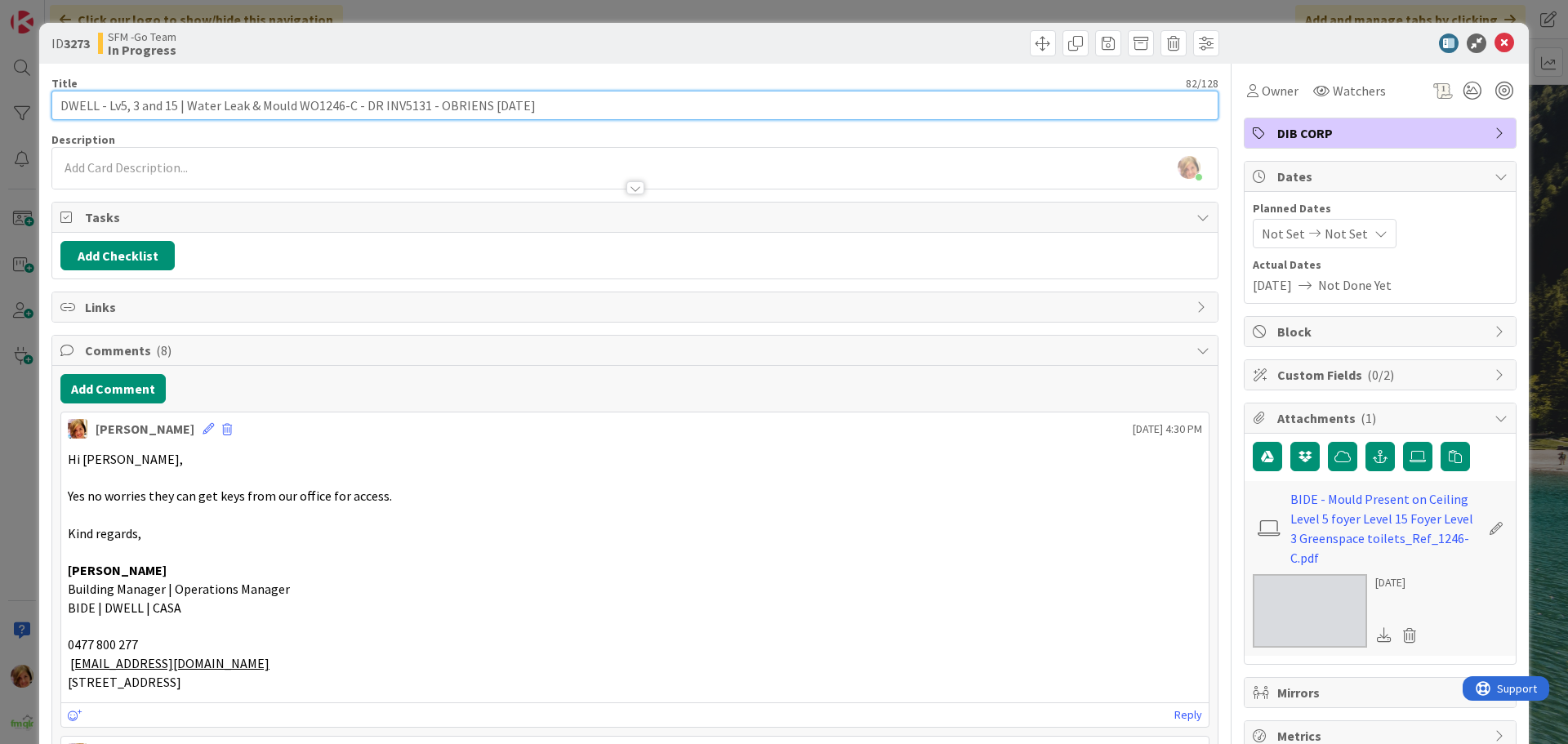
click at [99, 106] on input "DWELL - Lv5, 3 and 15 | Water Leak & Mould WO1246-C - DR INV5131 - OBRIENS [DAT…" at bounding box center [635, 105] width 1167 height 29
type input "BIDE - Lv5, 3 and 15 | Water Leak & Mould WO1246-C - DR INV5131 - OBRIENS [DATE]"
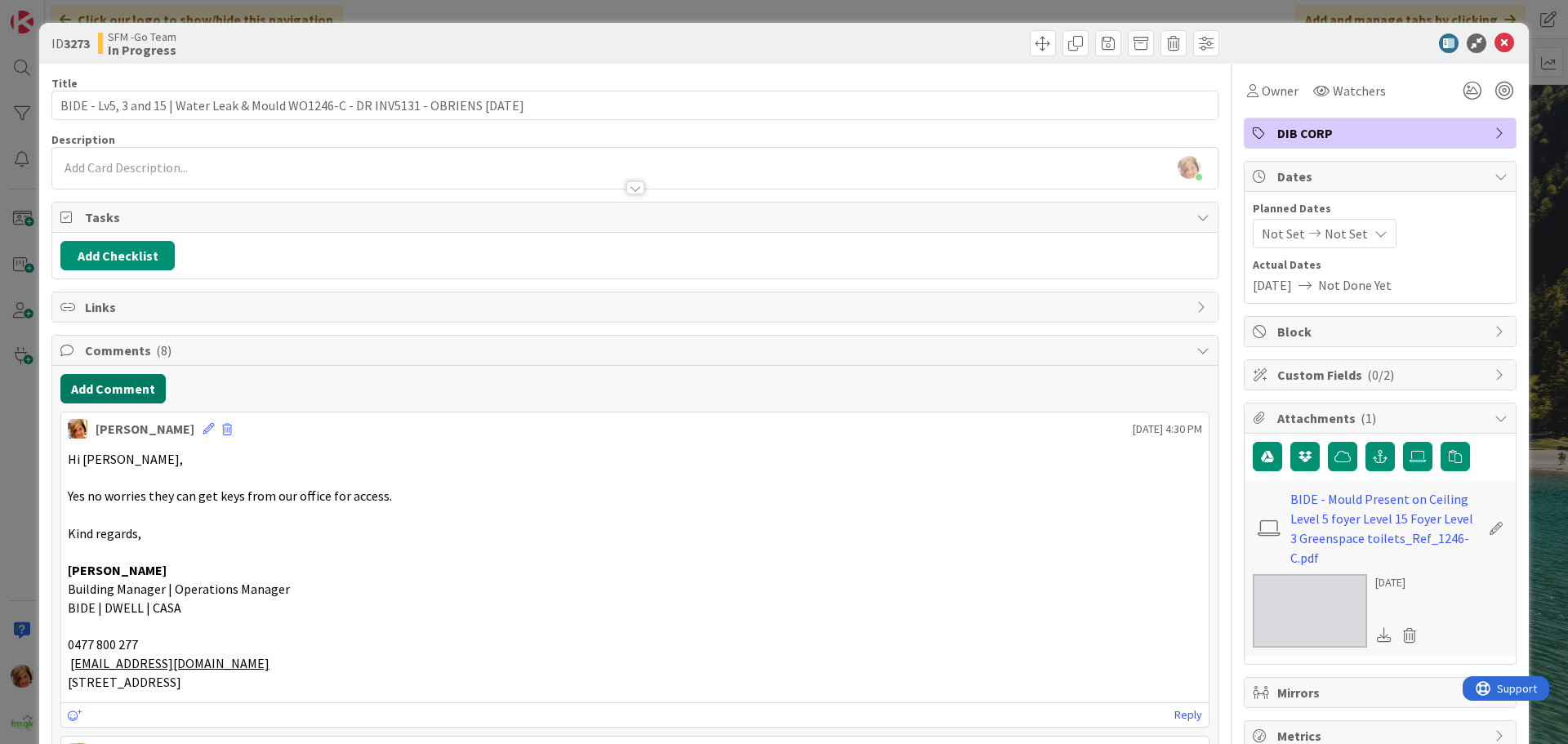
click at [93, 391] on button "Add Comment" at bounding box center [113, 388] width 106 height 29
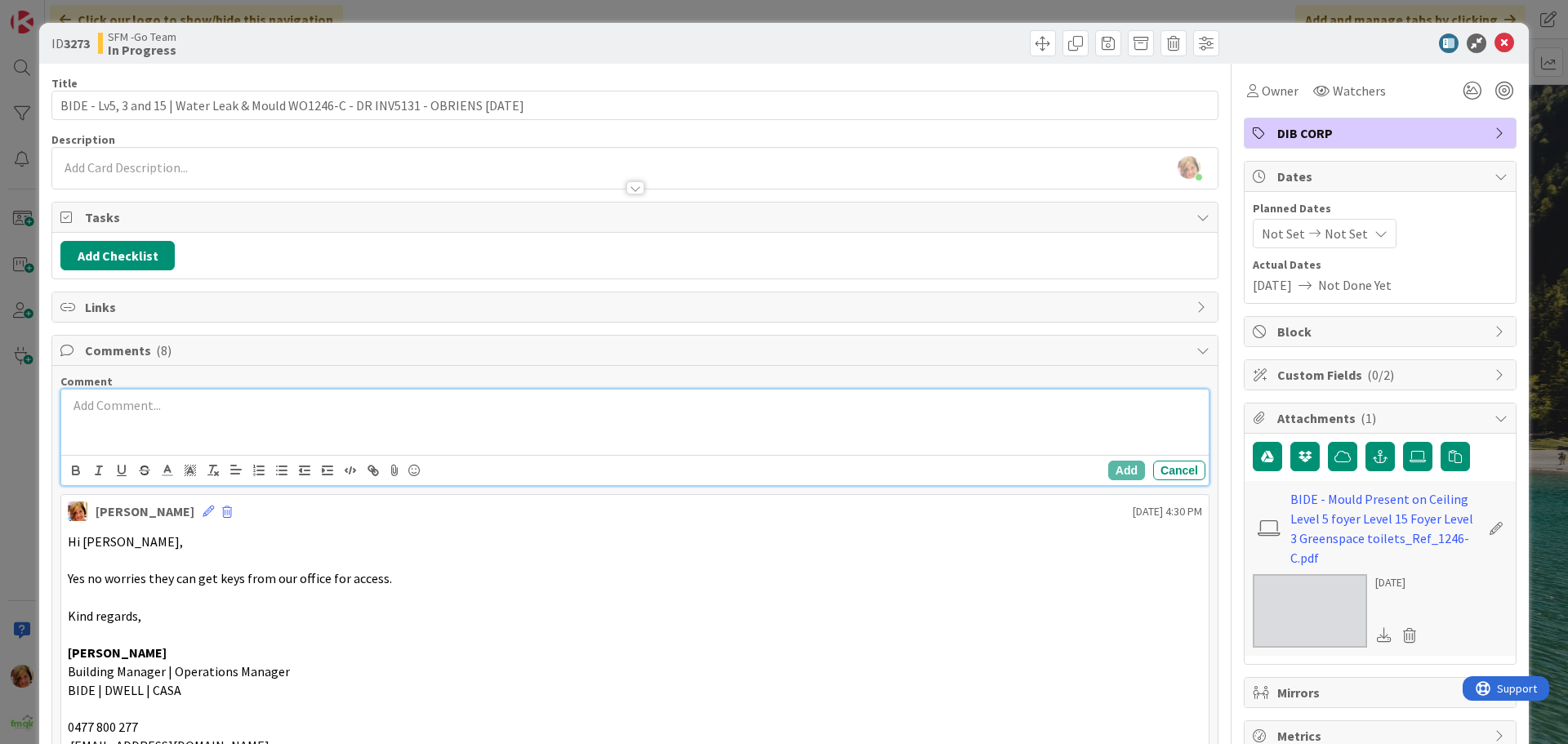
click at [76, 414] on p at bounding box center [635, 406] width 1134 height 19
click at [207, 407] on p "INV824697 - OBRIENS" at bounding box center [635, 406] width 1134 height 19
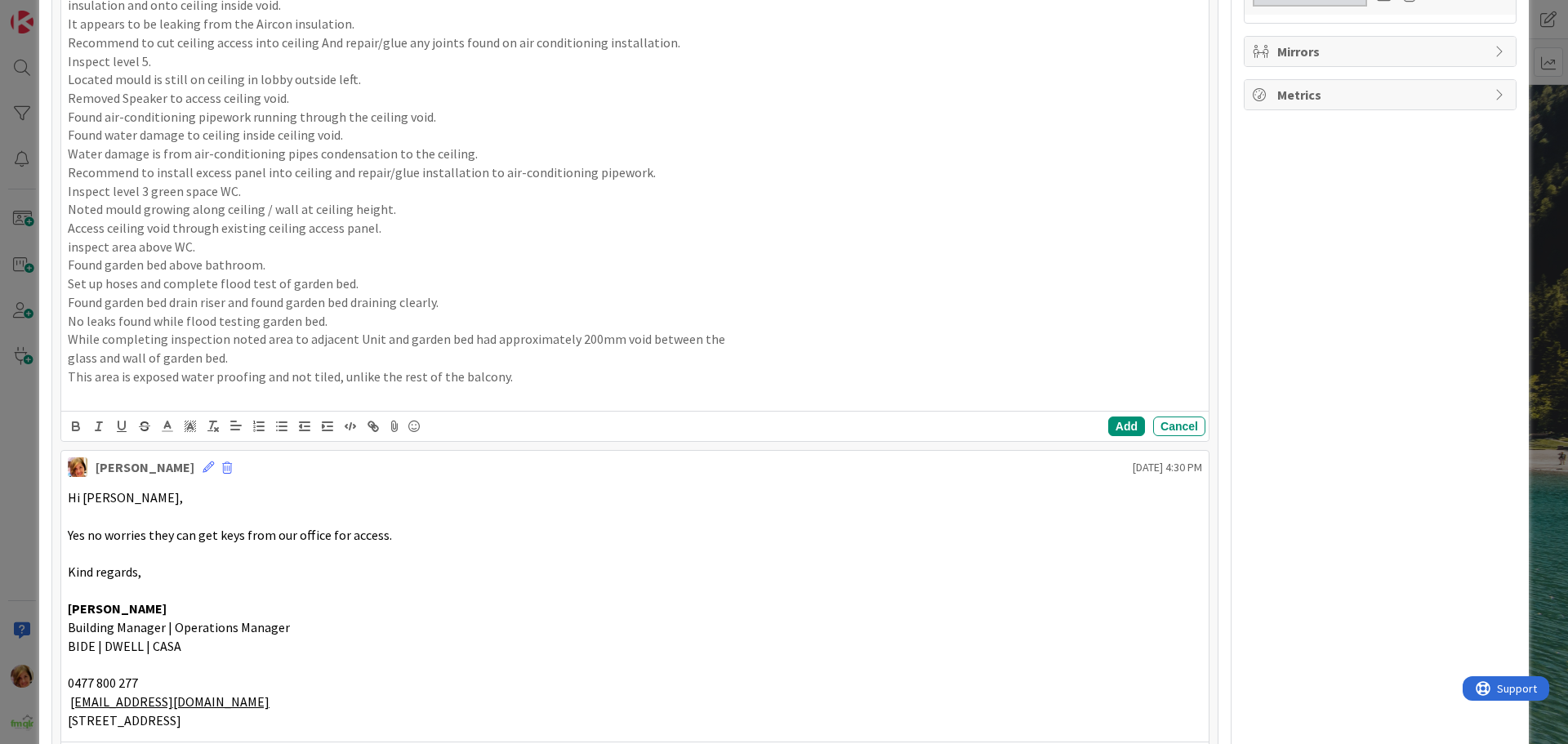
scroll to position [708, 0]
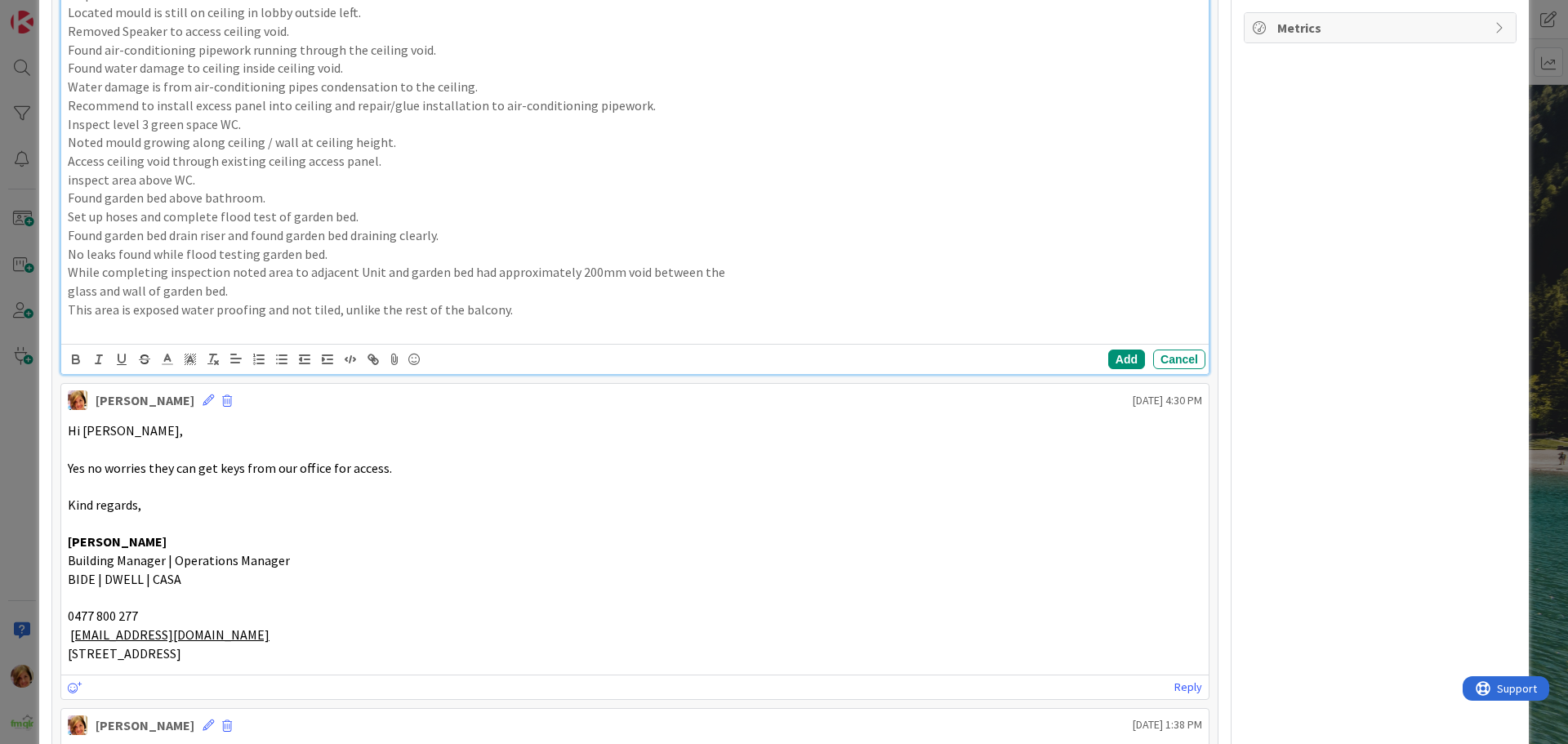
click at [530, 305] on p "This area is exposed water proofing and not tiled, unlike the rest of the balco…" at bounding box center [635, 310] width 1134 height 19
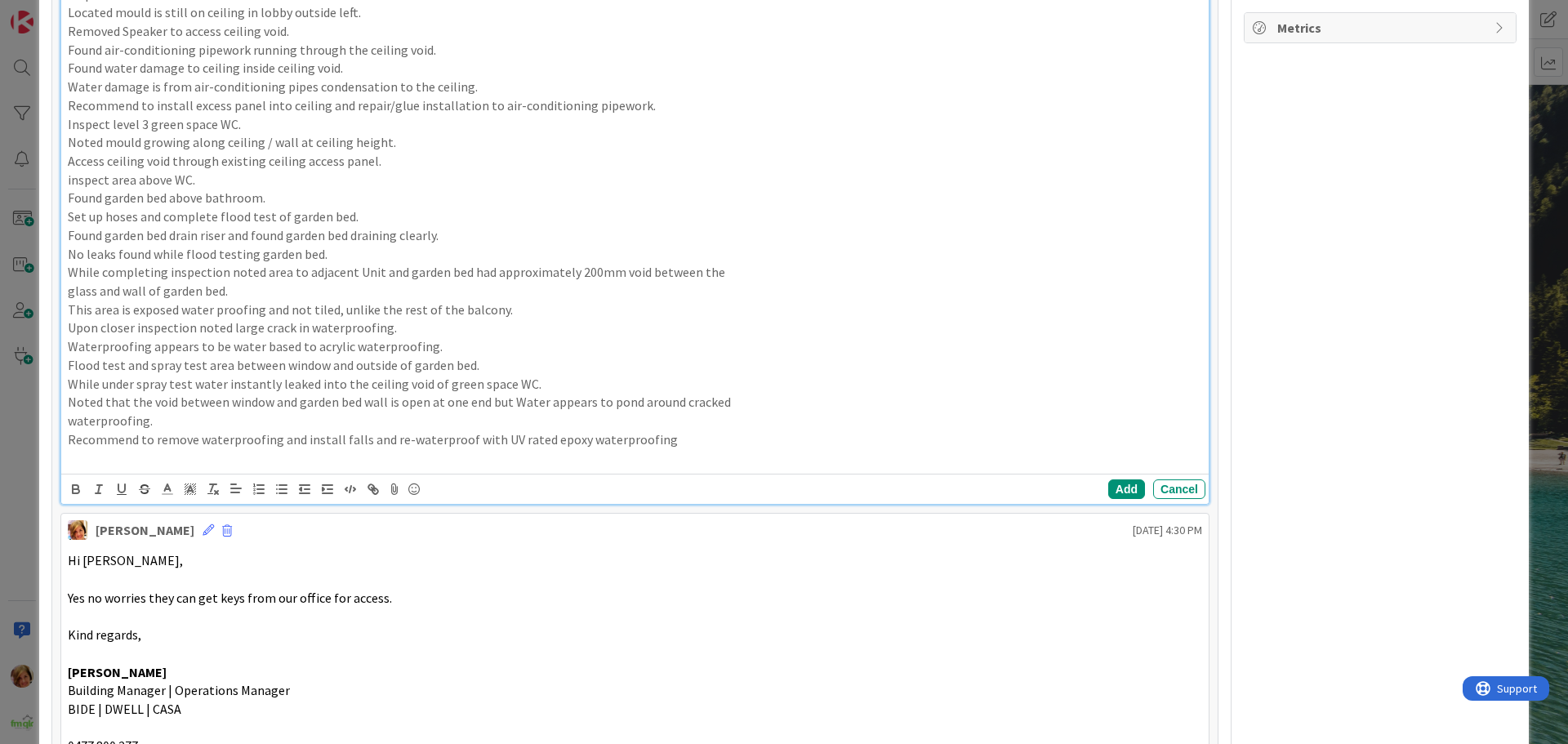
click at [671, 417] on p "waterproofing." at bounding box center [635, 421] width 1134 height 19
click at [662, 441] on p "Recommend to remove waterproofing and install falls and re-waterproof with UV r…" at bounding box center [635, 440] width 1134 height 19
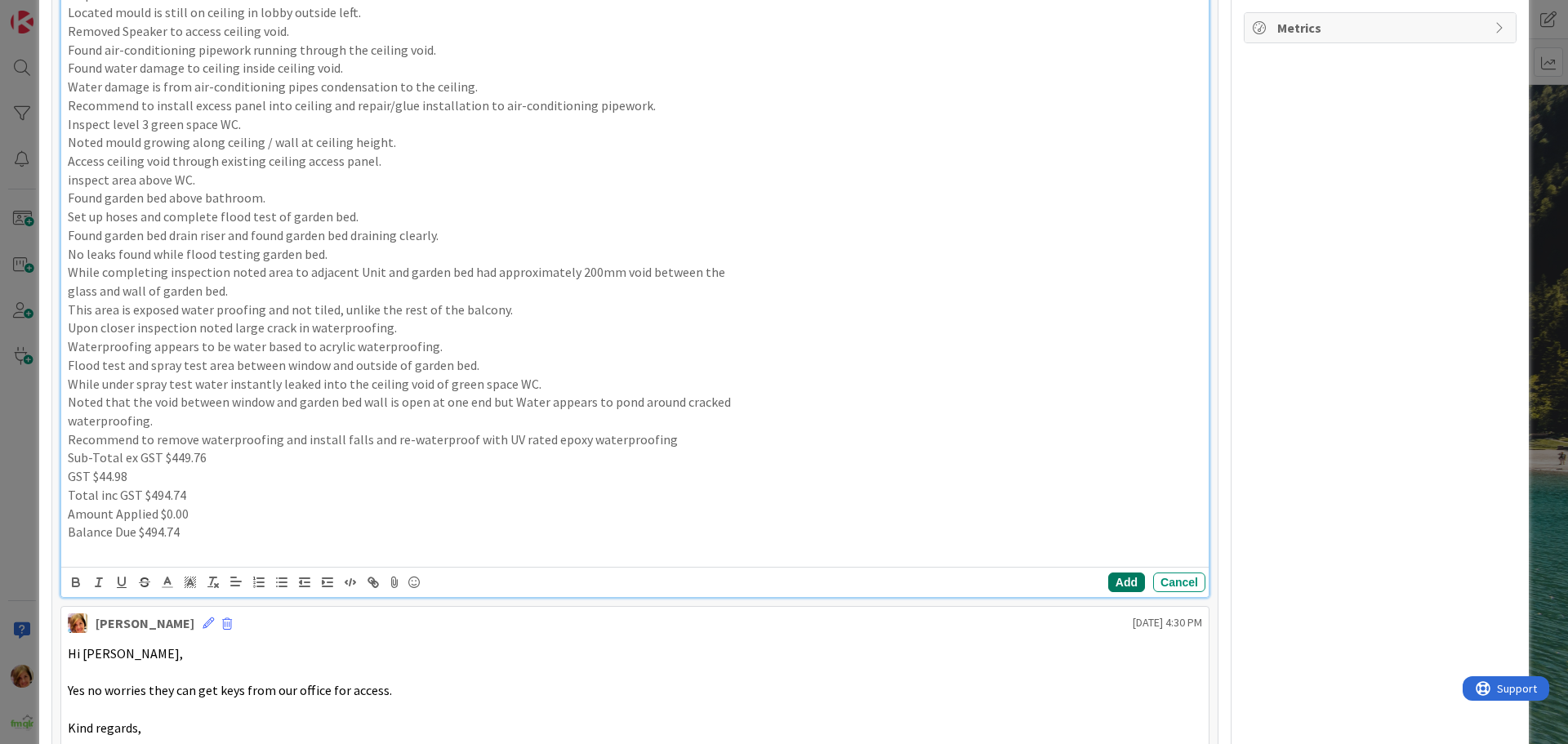
click at [1116, 584] on button "Add" at bounding box center [1127, 583] width 37 height 20
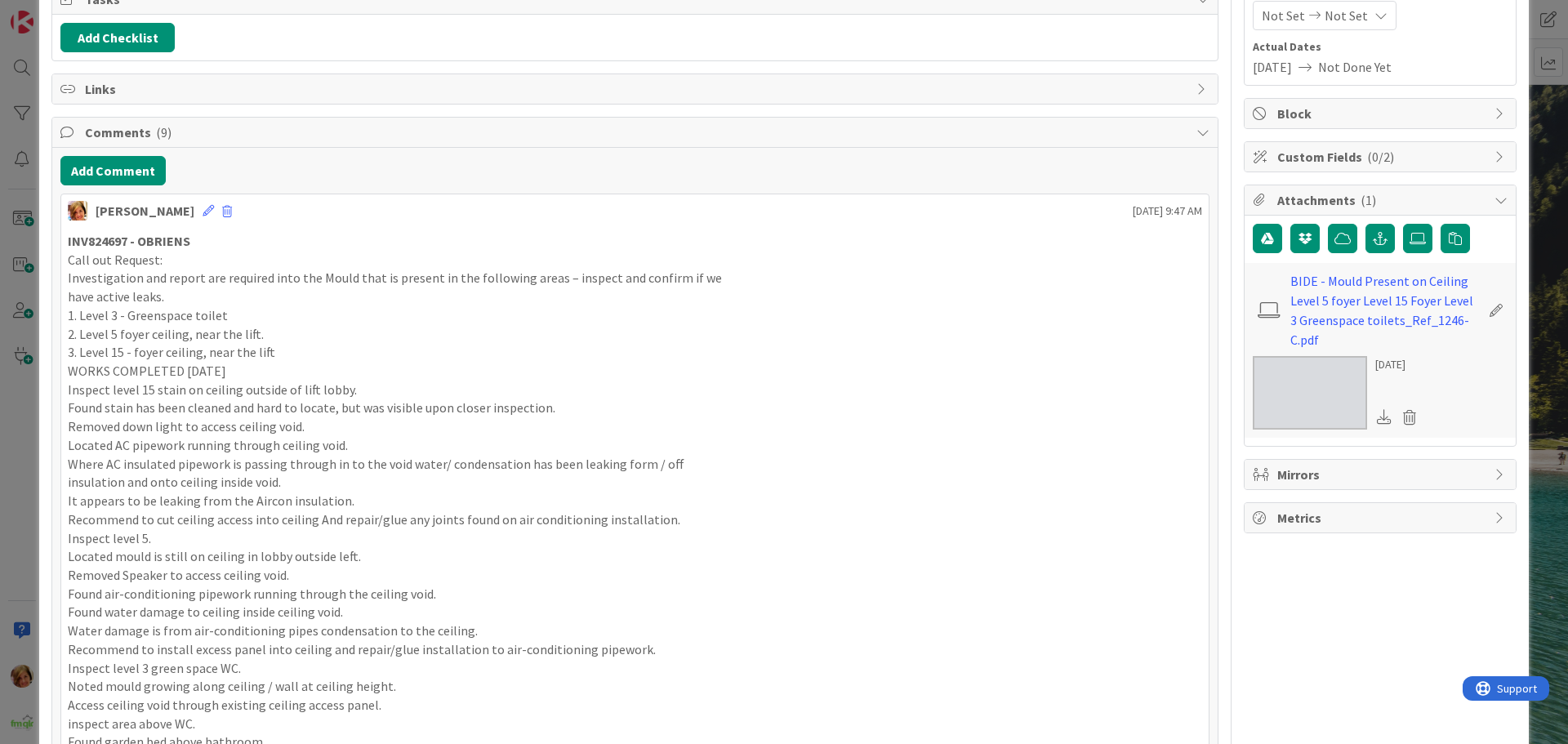
scroll to position [0, 0]
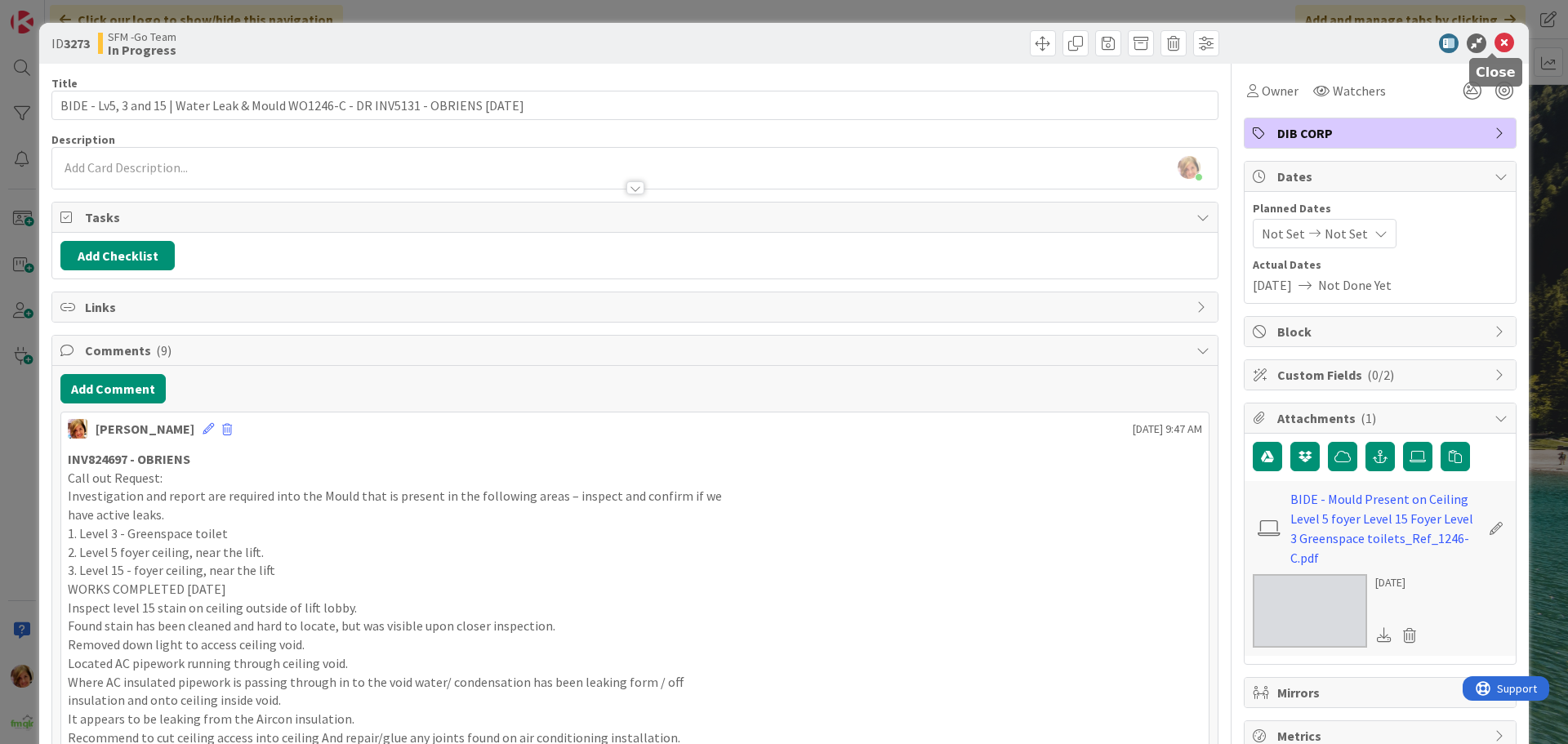
click at [1496, 42] on icon at bounding box center [1504, 43] width 20 height 20
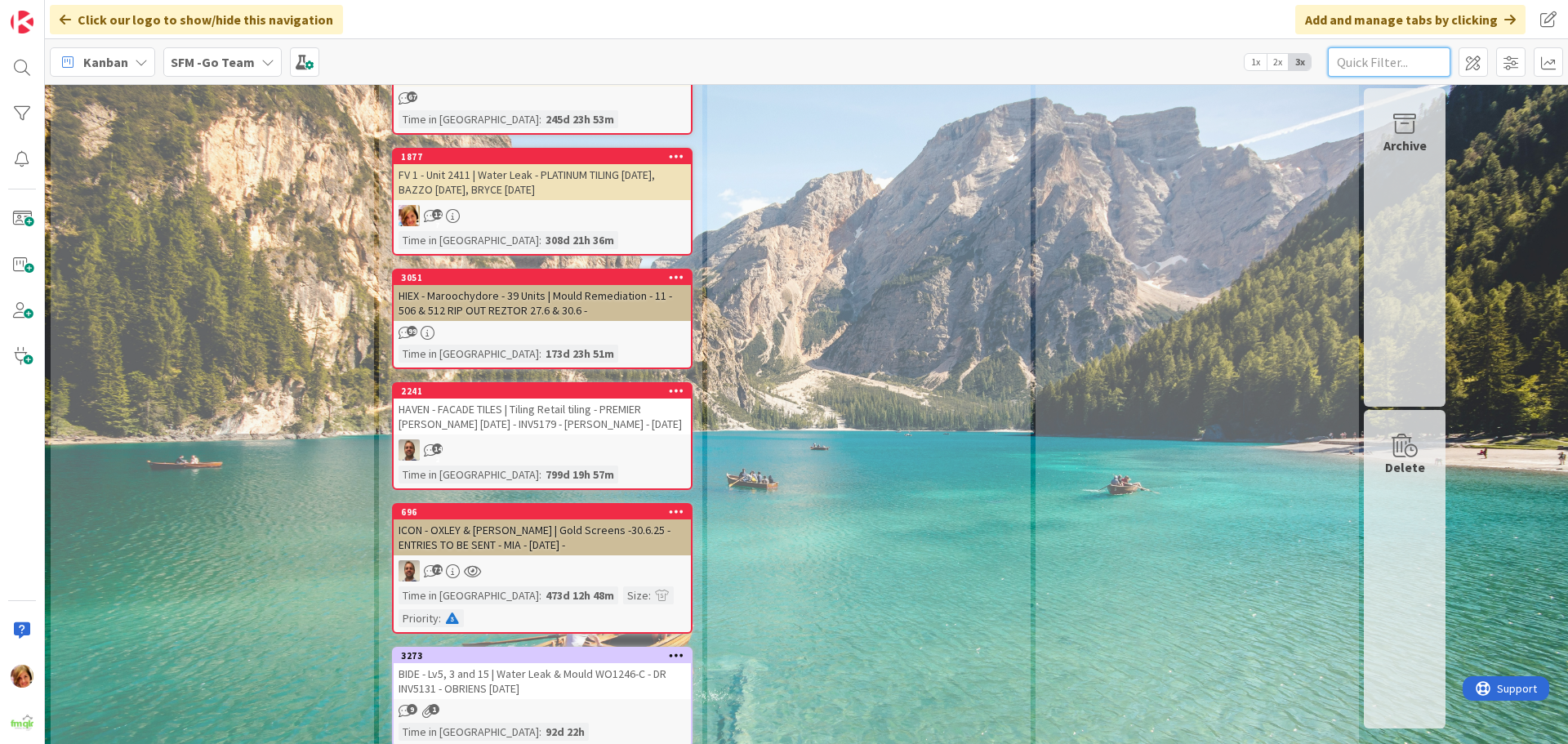
click at [1351, 57] on input "text" at bounding box center [1389, 62] width 122 height 29
type input "cosmic"
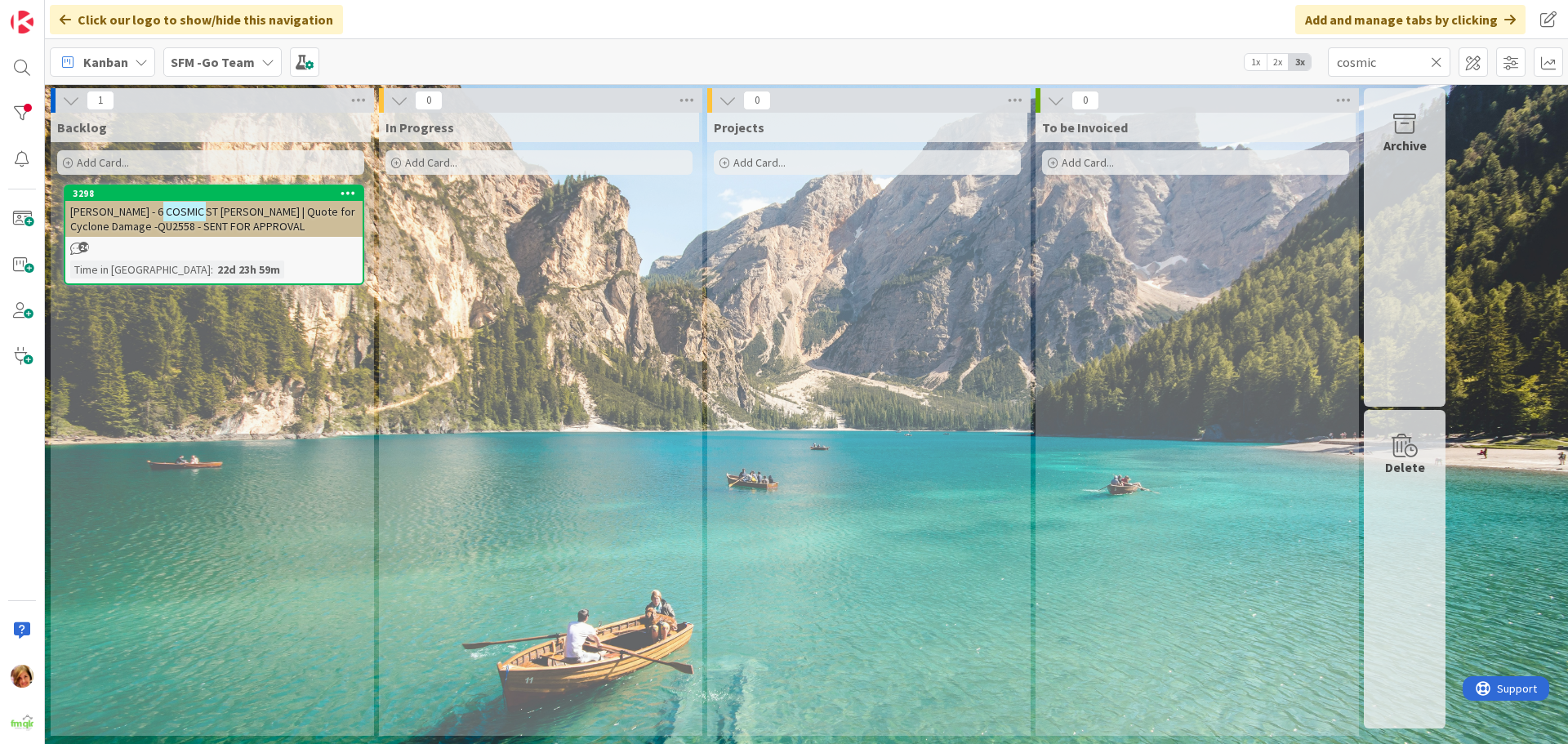
click at [213, 213] on span "ST [PERSON_NAME] | Quote for Cyclone Damage -QU2558 - SENT FOR APPROVAL" at bounding box center [213, 219] width 285 height 29
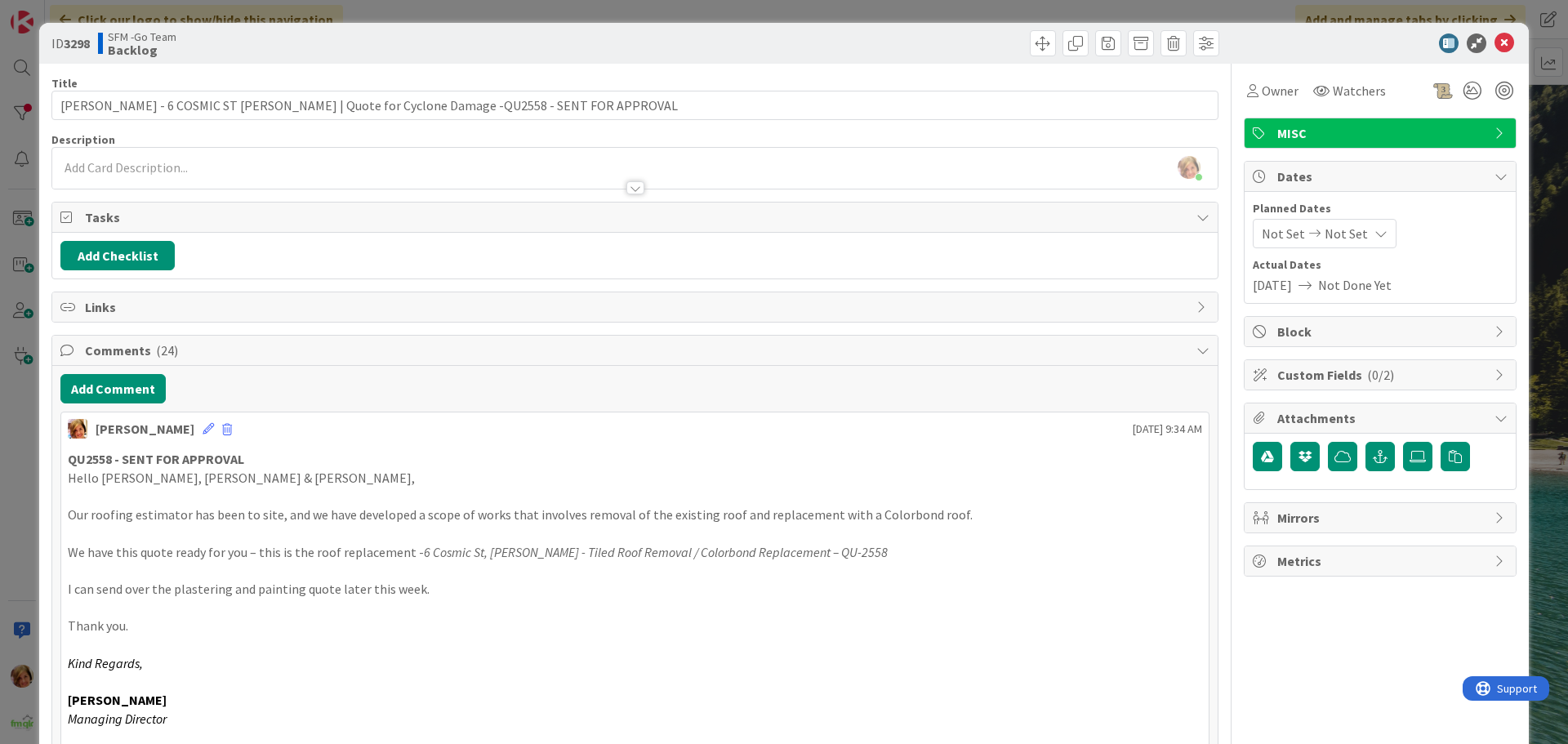
click at [126, 390] on button "Add Comment" at bounding box center [113, 388] width 106 height 29
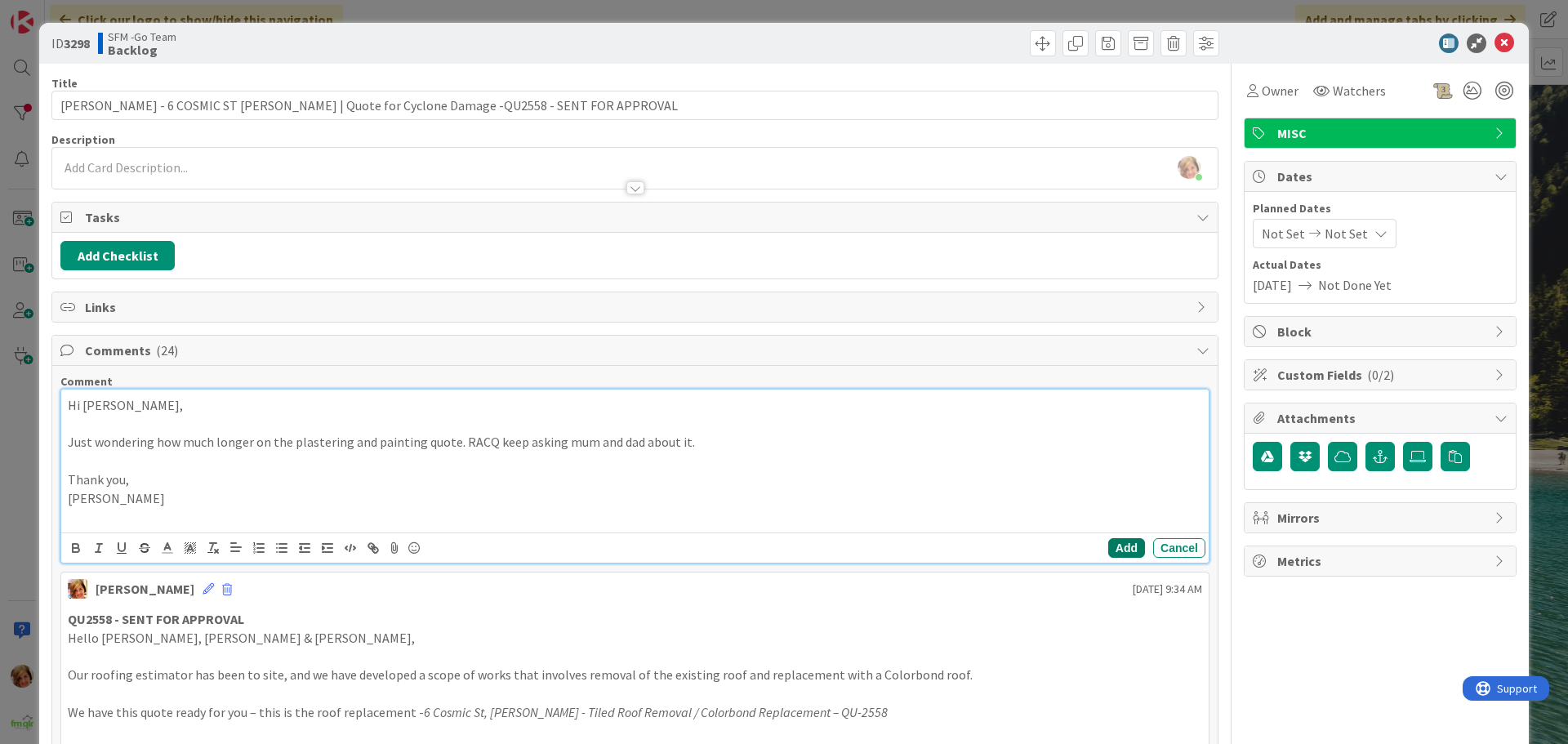
click at [1112, 545] on button "Add" at bounding box center [1127, 549] width 37 height 20
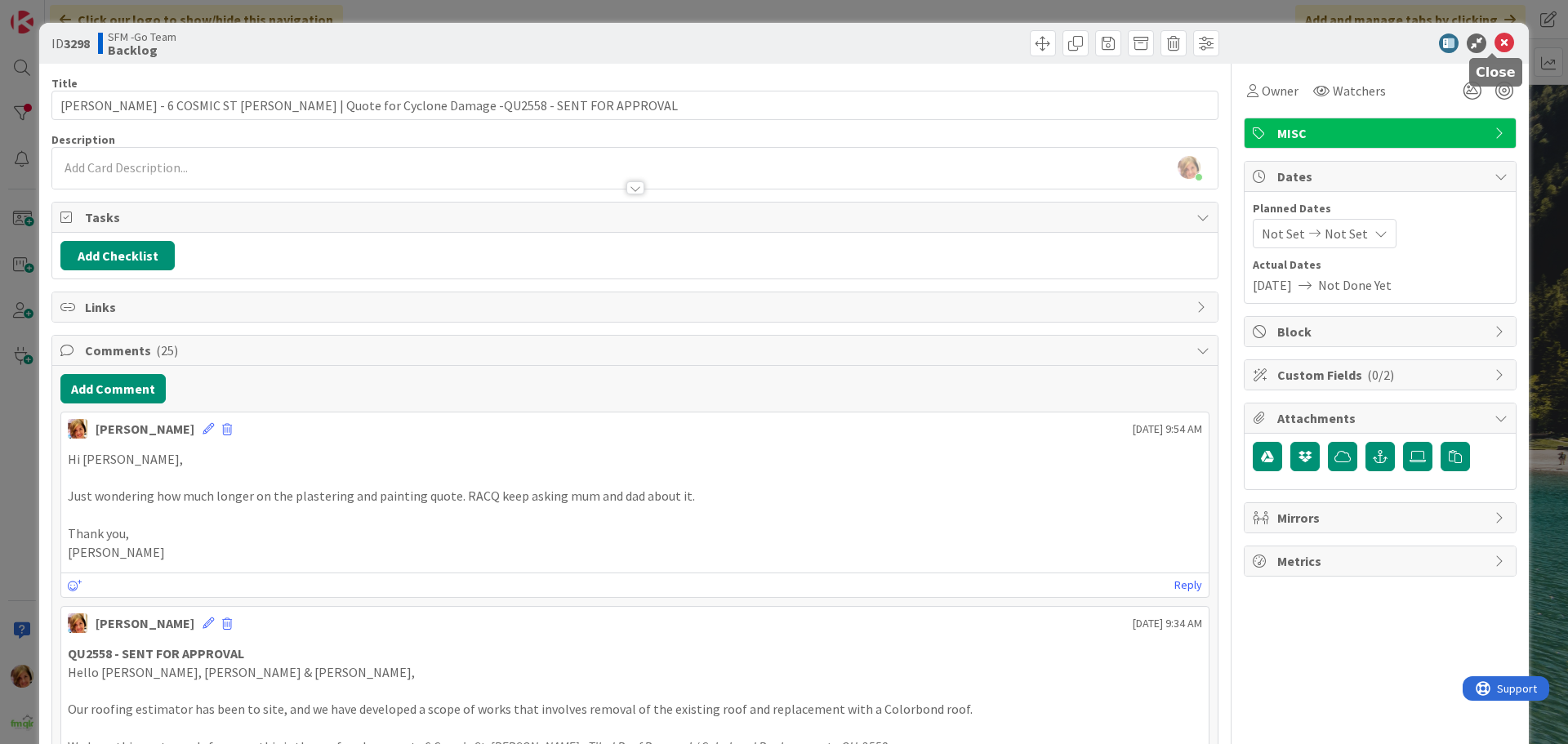
drag, startPoint x: 1497, startPoint y: 39, endPoint x: 827, endPoint y: 60, distance: 670.3
click at [1497, 39] on icon at bounding box center [1504, 43] width 20 height 20
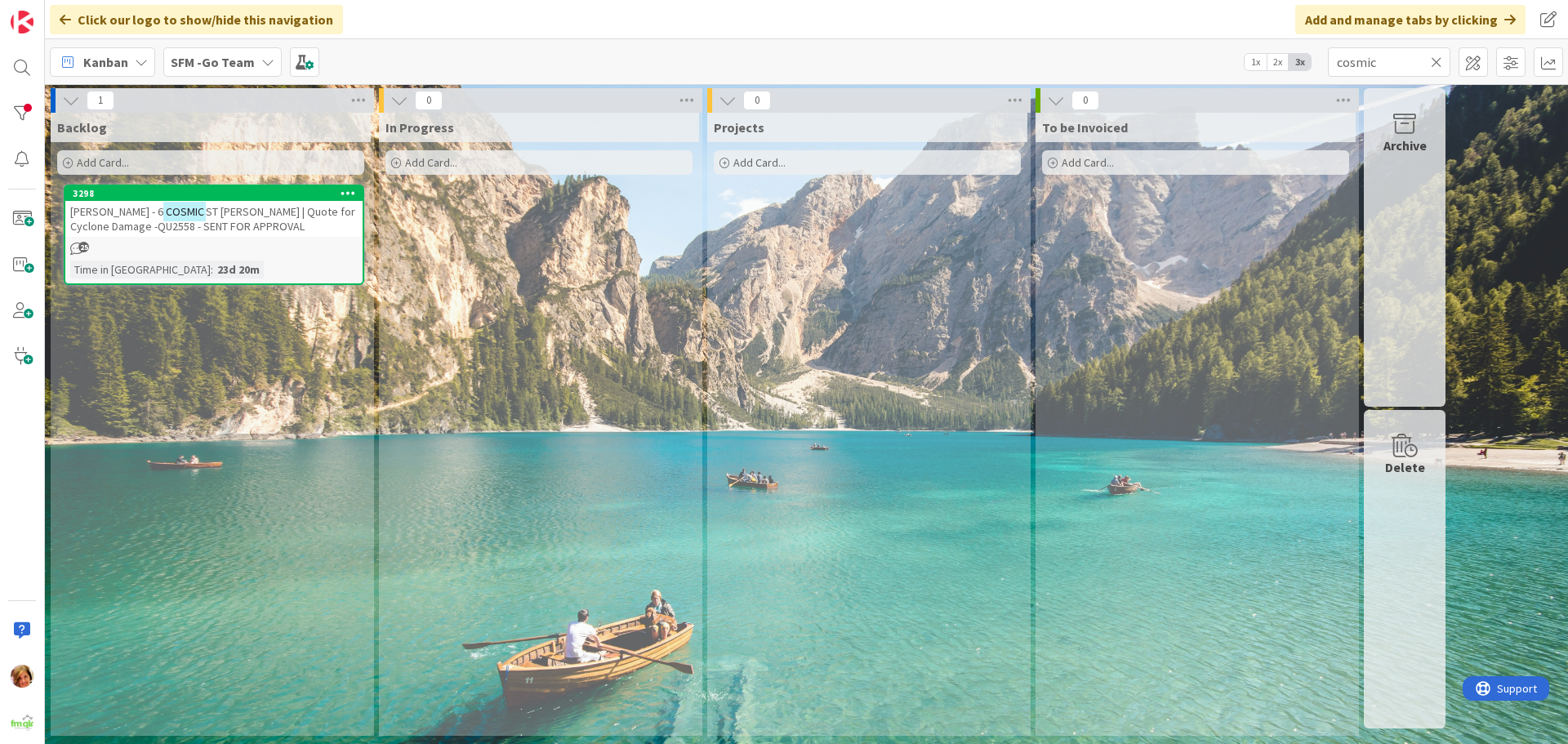
click at [1435, 62] on icon at bounding box center [1437, 62] width 12 height 15
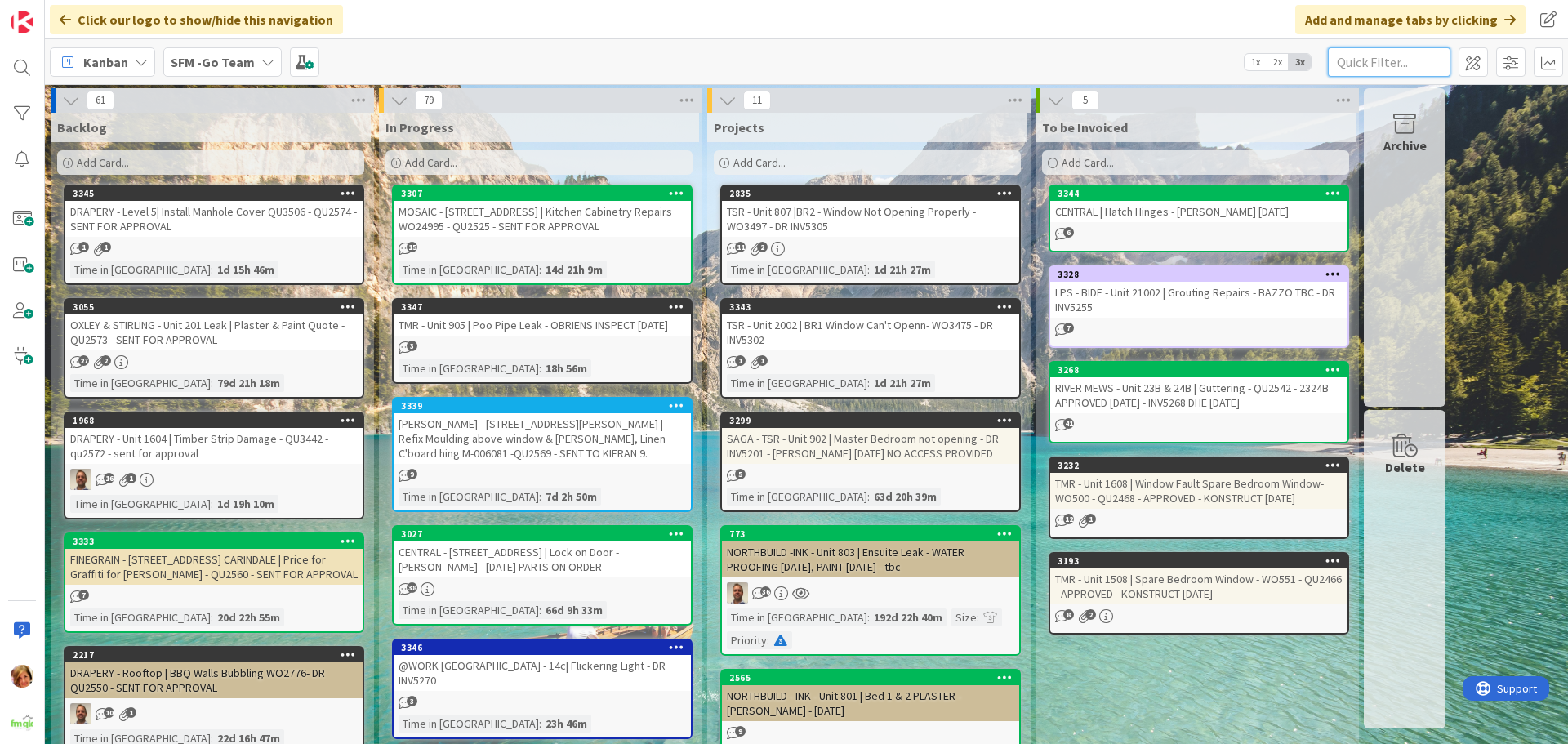
click at [1384, 59] on input "text" at bounding box center [1389, 62] width 122 height 29
type input "1612"
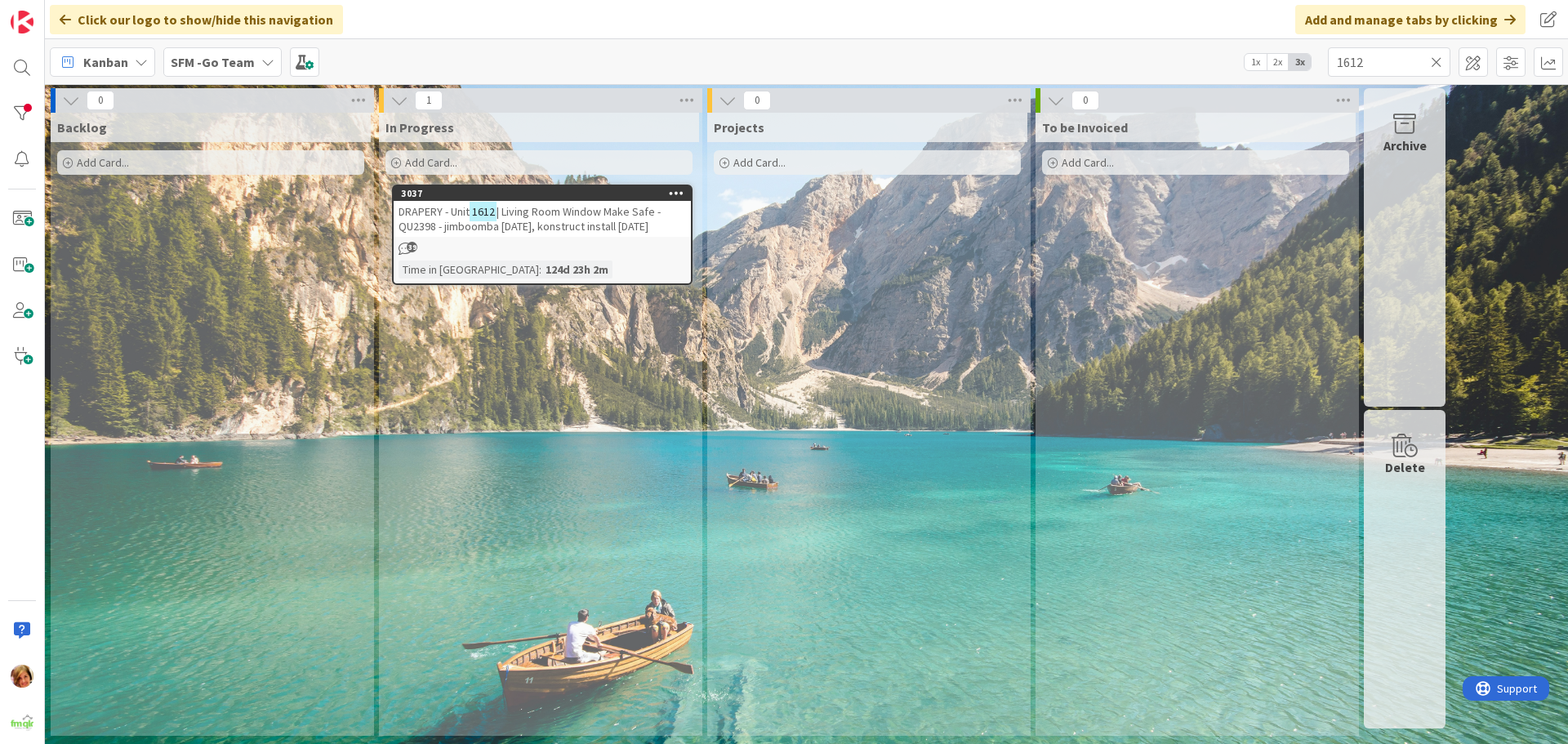
click at [538, 219] on span "| Living Room Window Make Safe - QU2398 - jimboomba [DATE], konstruct install […" at bounding box center [529, 219] width 262 height 29
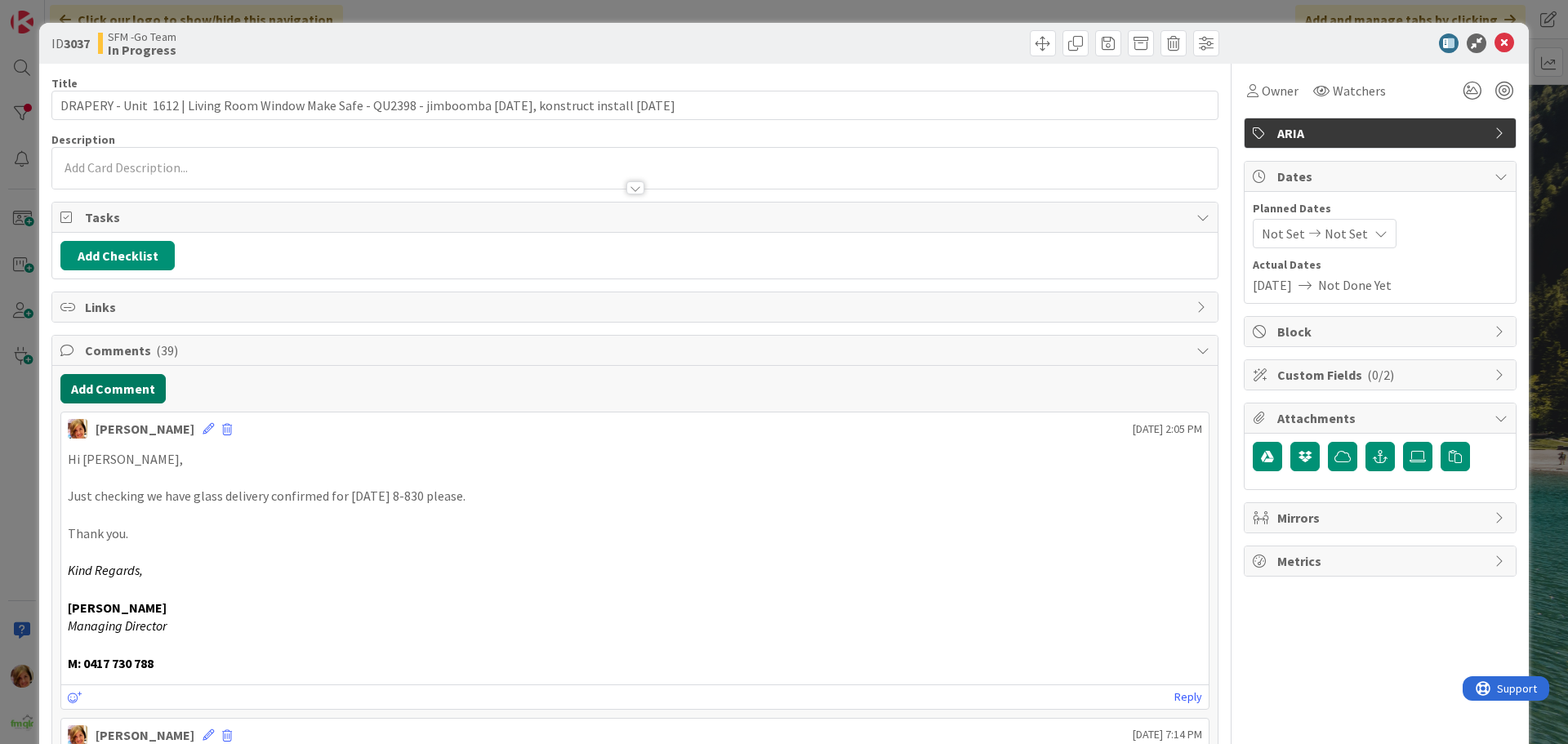
click at [98, 387] on button "Add Comment" at bounding box center [113, 388] width 106 height 29
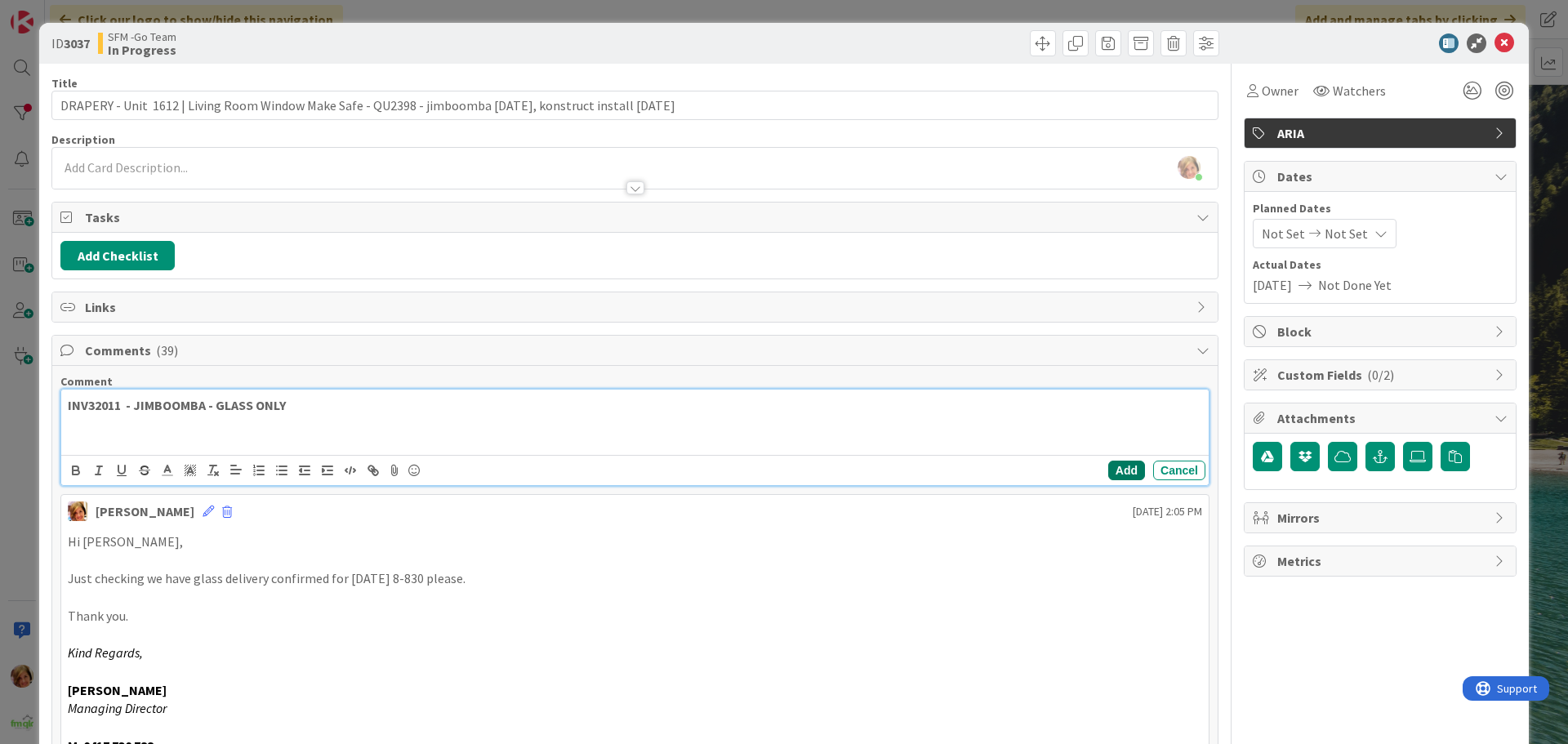
click at [1108, 470] on button "Add" at bounding box center [1127, 471] width 37 height 20
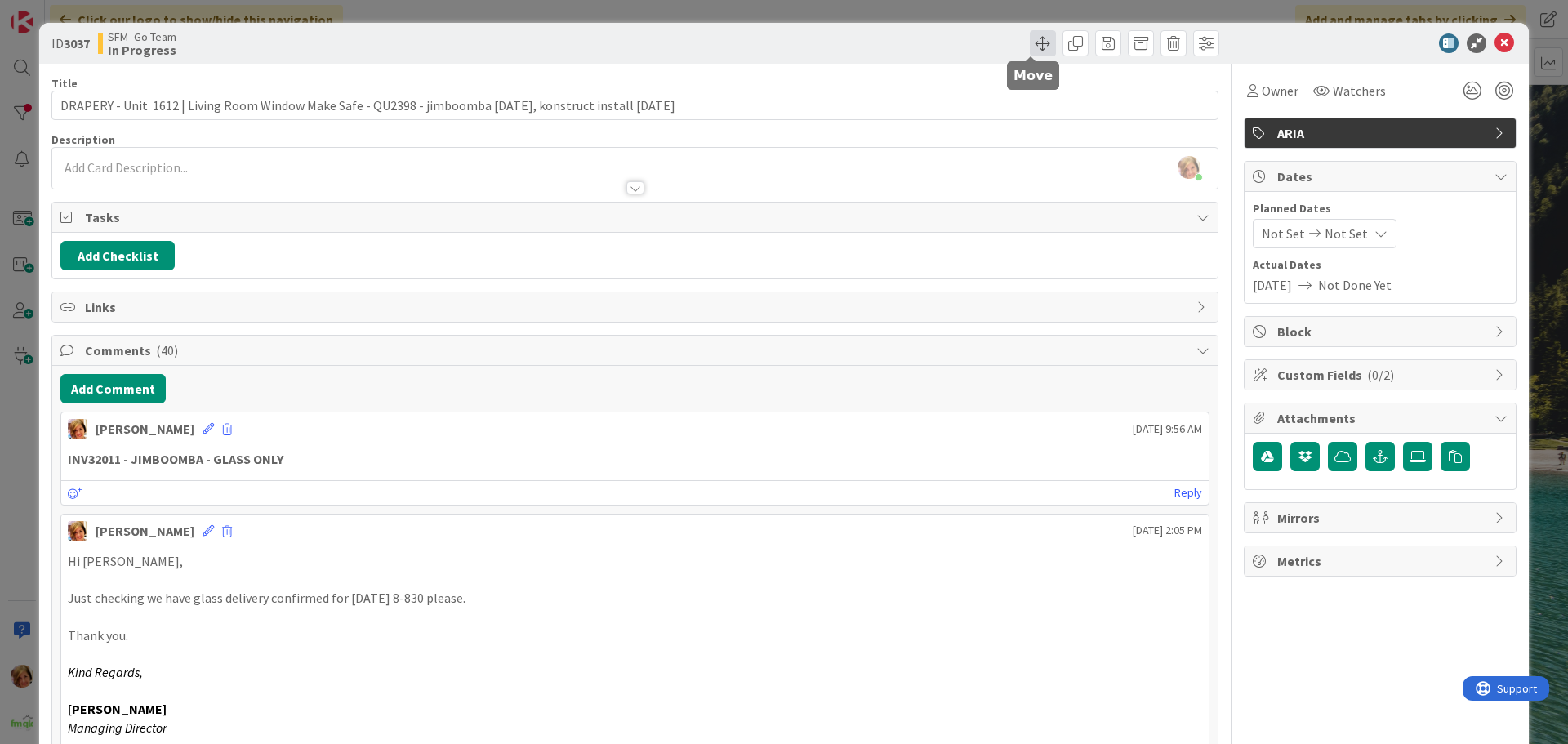
click at [1030, 37] on span at bounding box center [1042, 42] width 26 height 26
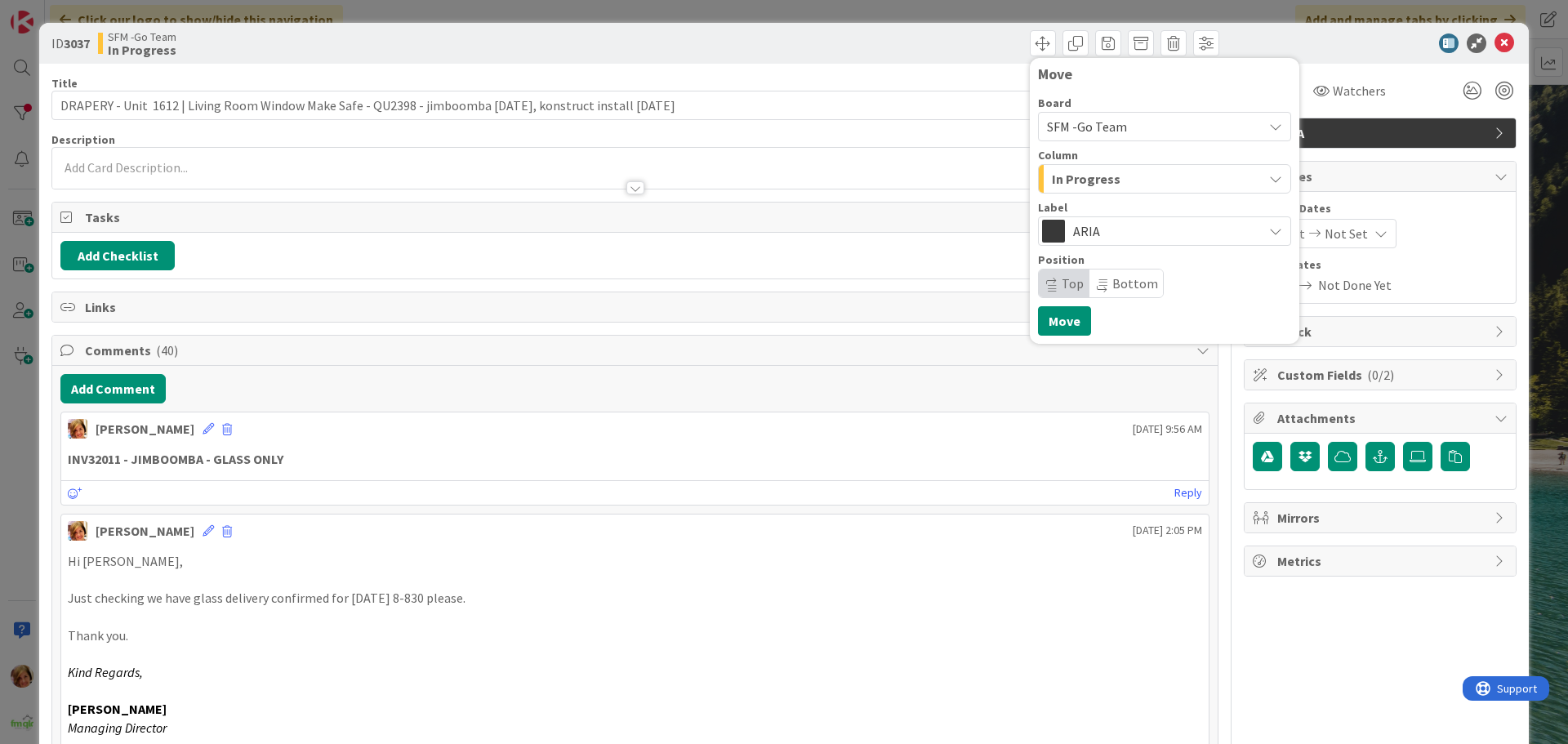
click at [1102, 163] on div "Column In Progress" at bounding box center [1164, 171] width 253 height 44
click at [1106, 186] on div "In Progress" at bounding box center [1155, 178] width 214 height 26
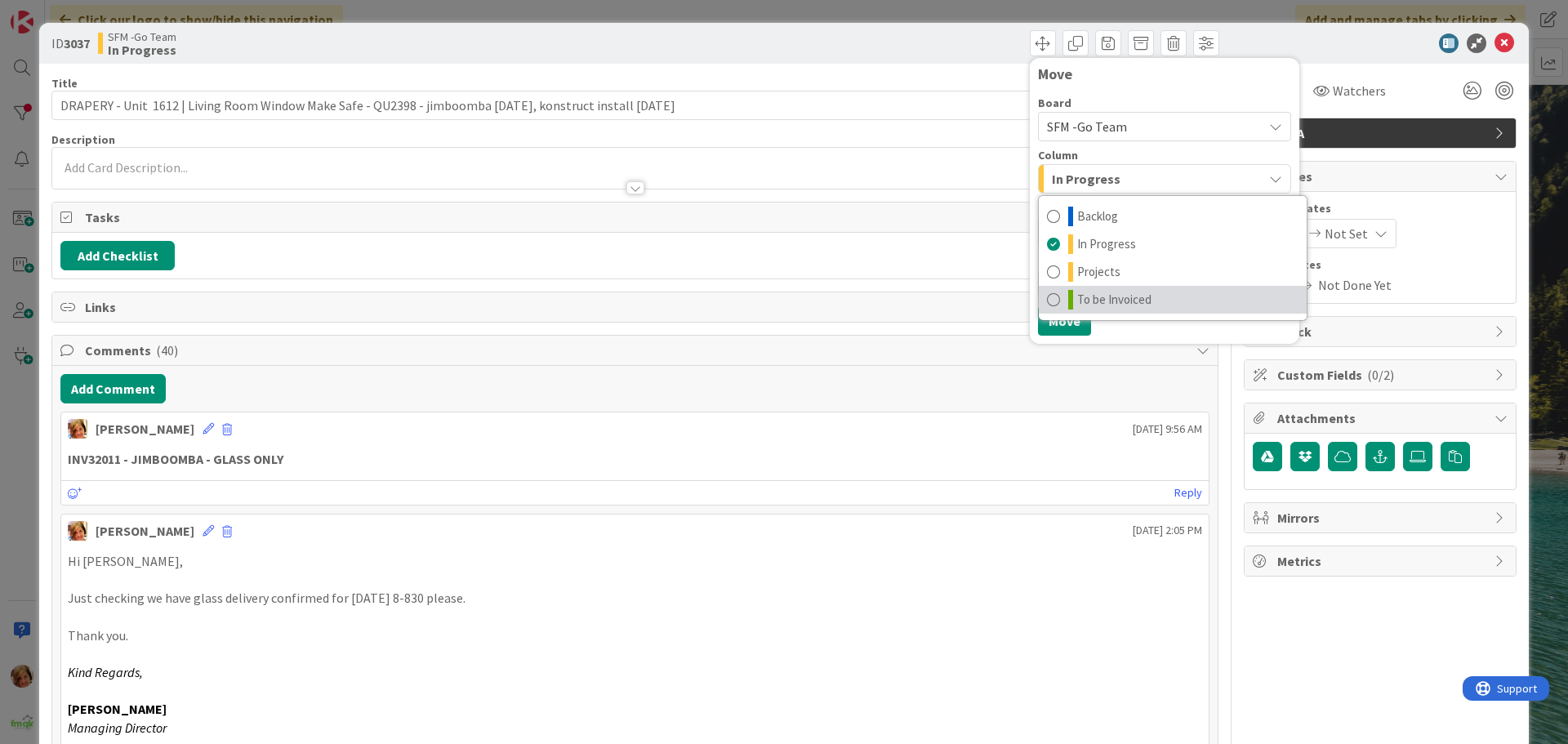
drag, startPoint x: 1104, startPoint y: 290, endPoint x: 1090, endPoint y: 303, distance: 19.1
click at [1104, 290] on span "To be Invoiced" at bounding box center [1113, 300] width 74 height 20
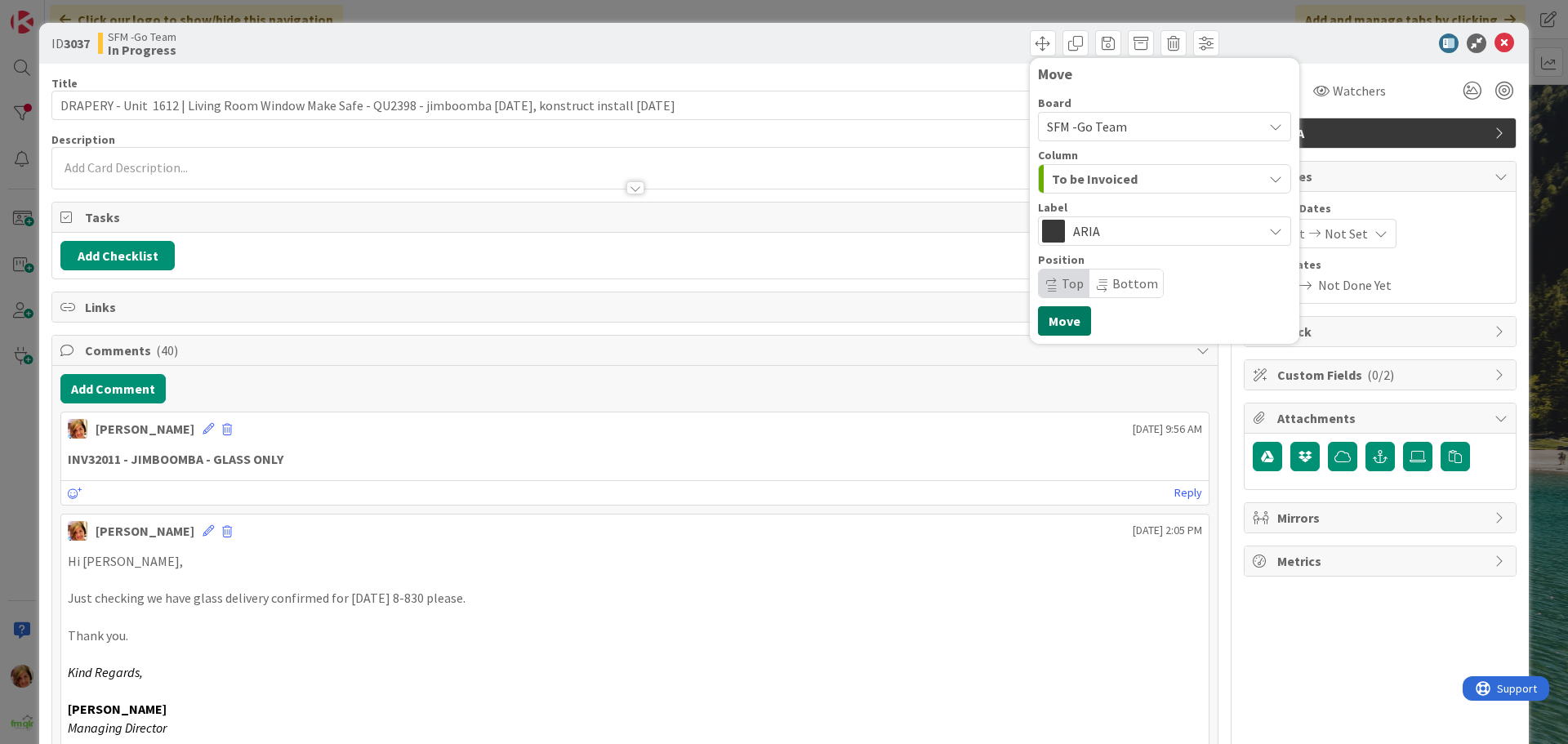
click at [1058, 310] on button "Move" at bounding box center [1064, 321] width 53 height 29
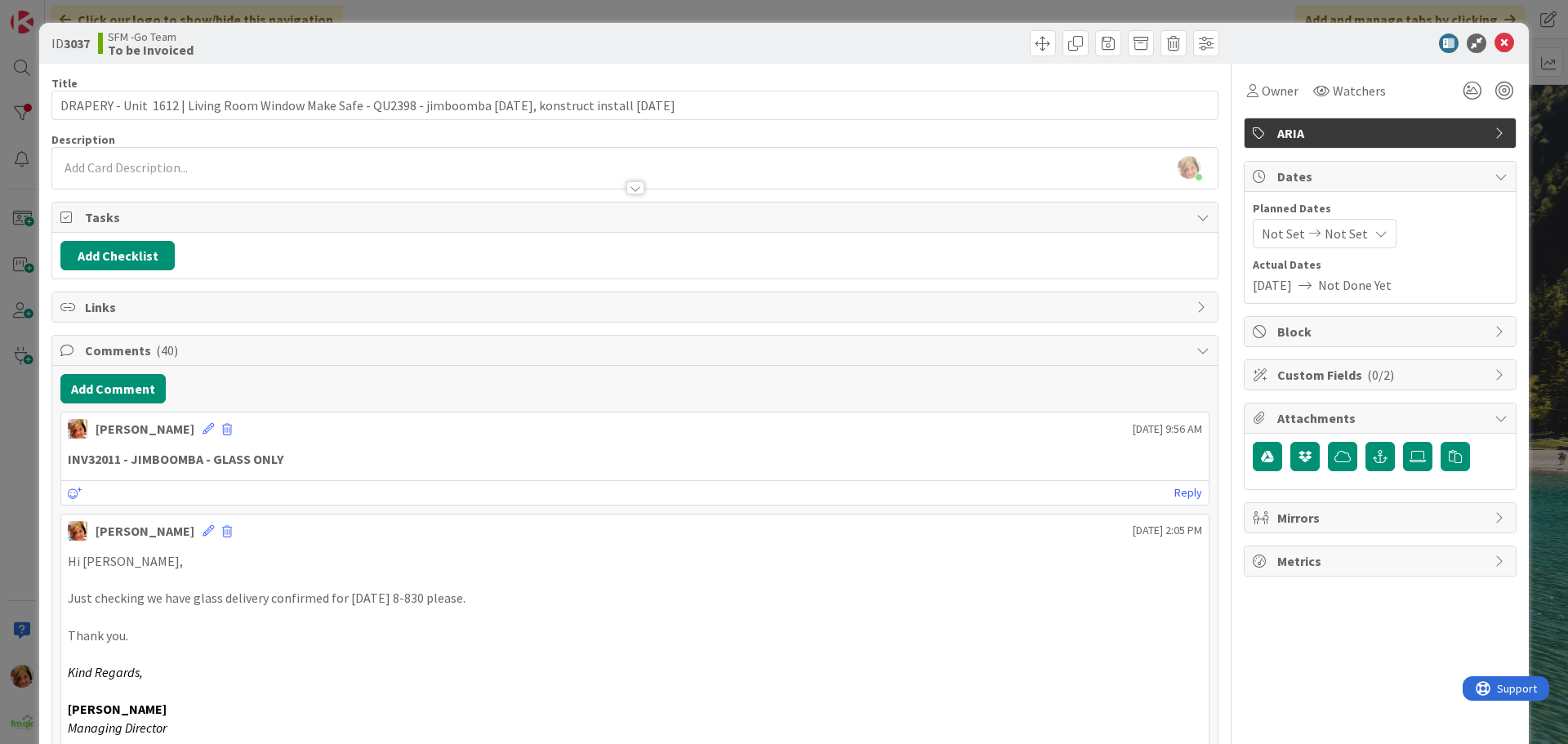
click at [898, 28] on div "ID 3037 SFM -Go Team To be Invoiced Move Move" at bounding box center [784, 43] width 1489 height 41
click at [1494, 39] on icon at bounding box center [1504, 43] width 20 height 20
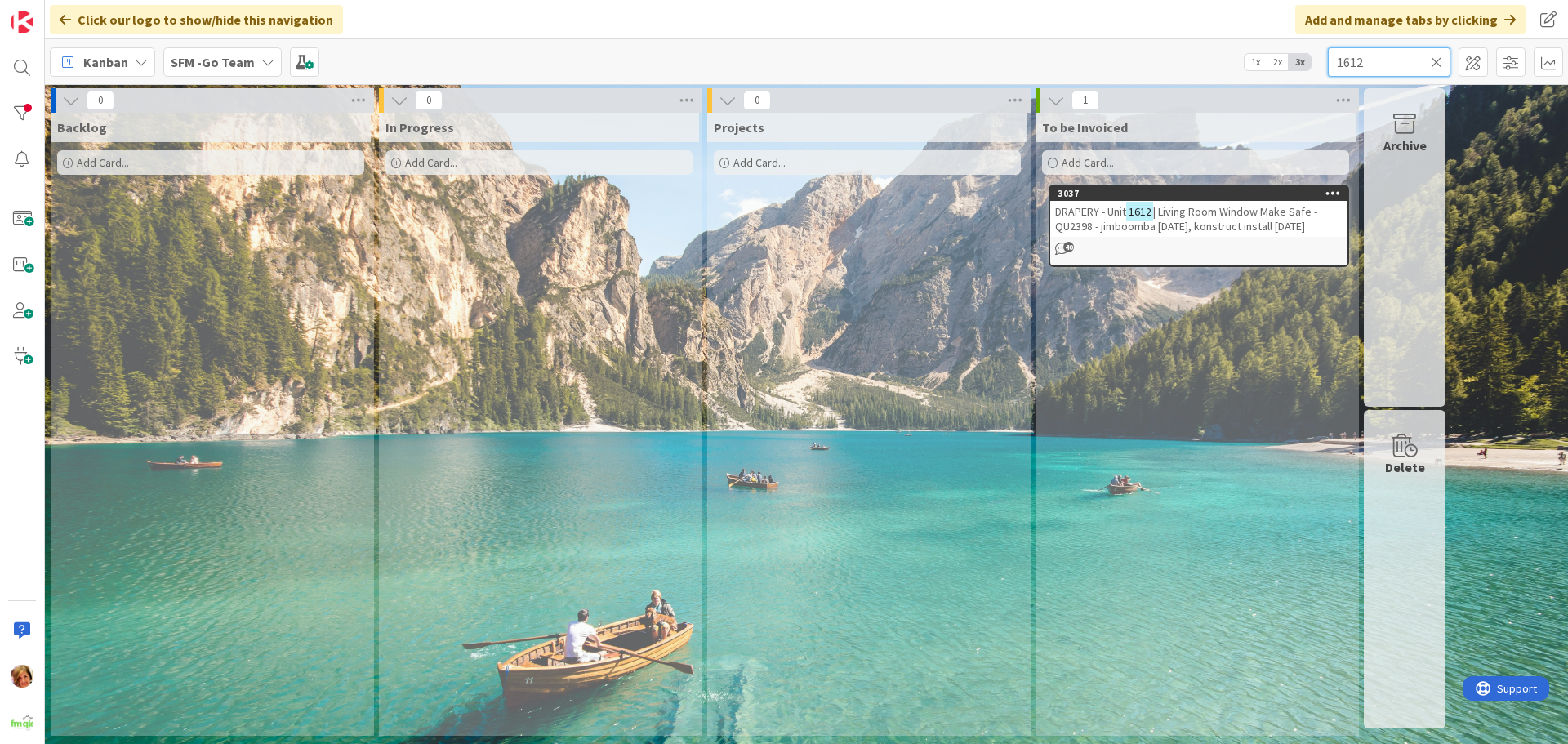
click at [1443, 57] on input "1612" at bounding box center [1389, 62] width 122 height 29
click at [1438, 59] on icon at bounding box center [1437, 62] width 12 height 15
click at [1423, 63] on input "text" at bounding box center [1389, 62] width 122 height 29
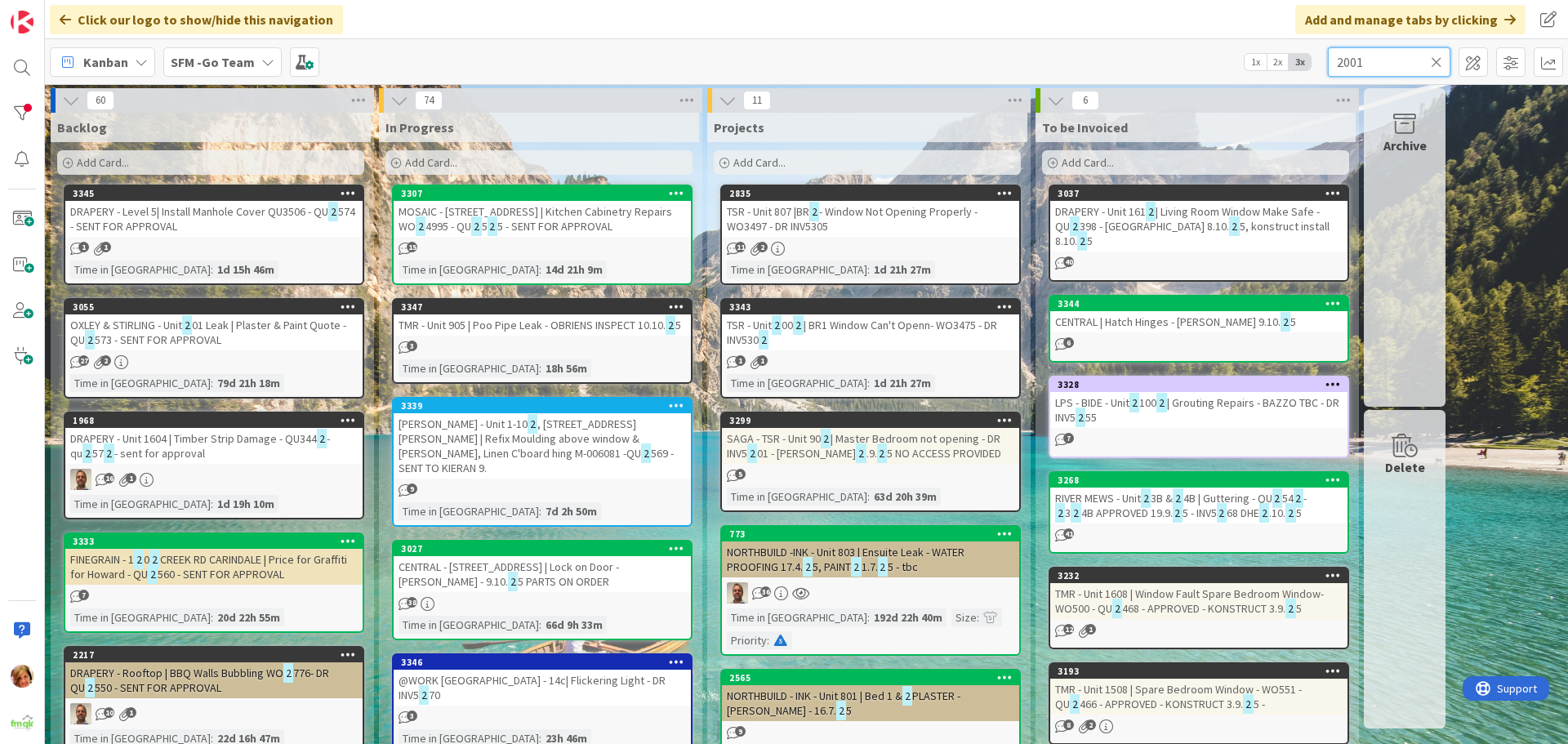
type input "2001"
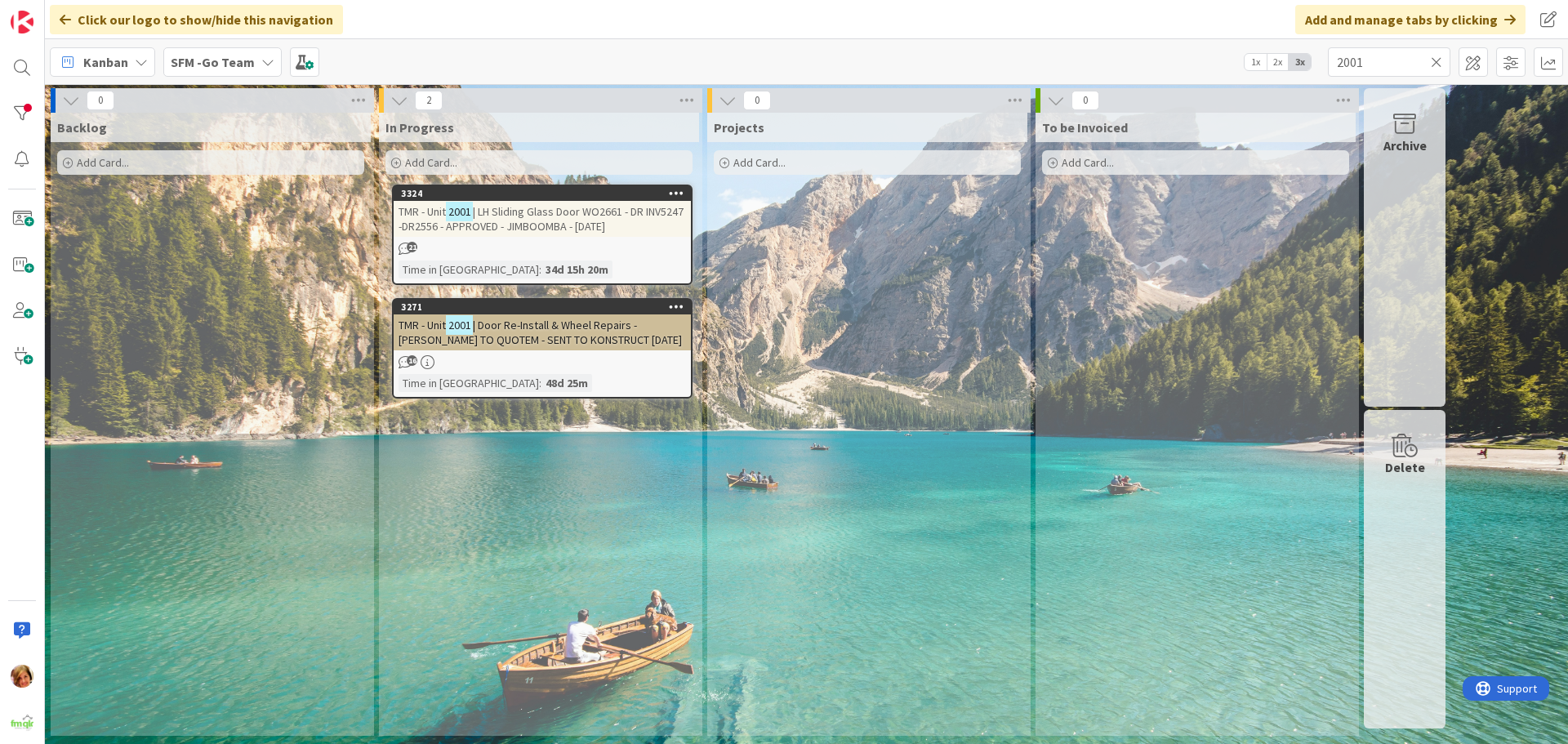
click at [1437, 64] on icon at bounding box center [1437, 62] width 12 height 15
click at [1436, 64] on input "text" at bounding box center [1389, 62] width 122 height 29
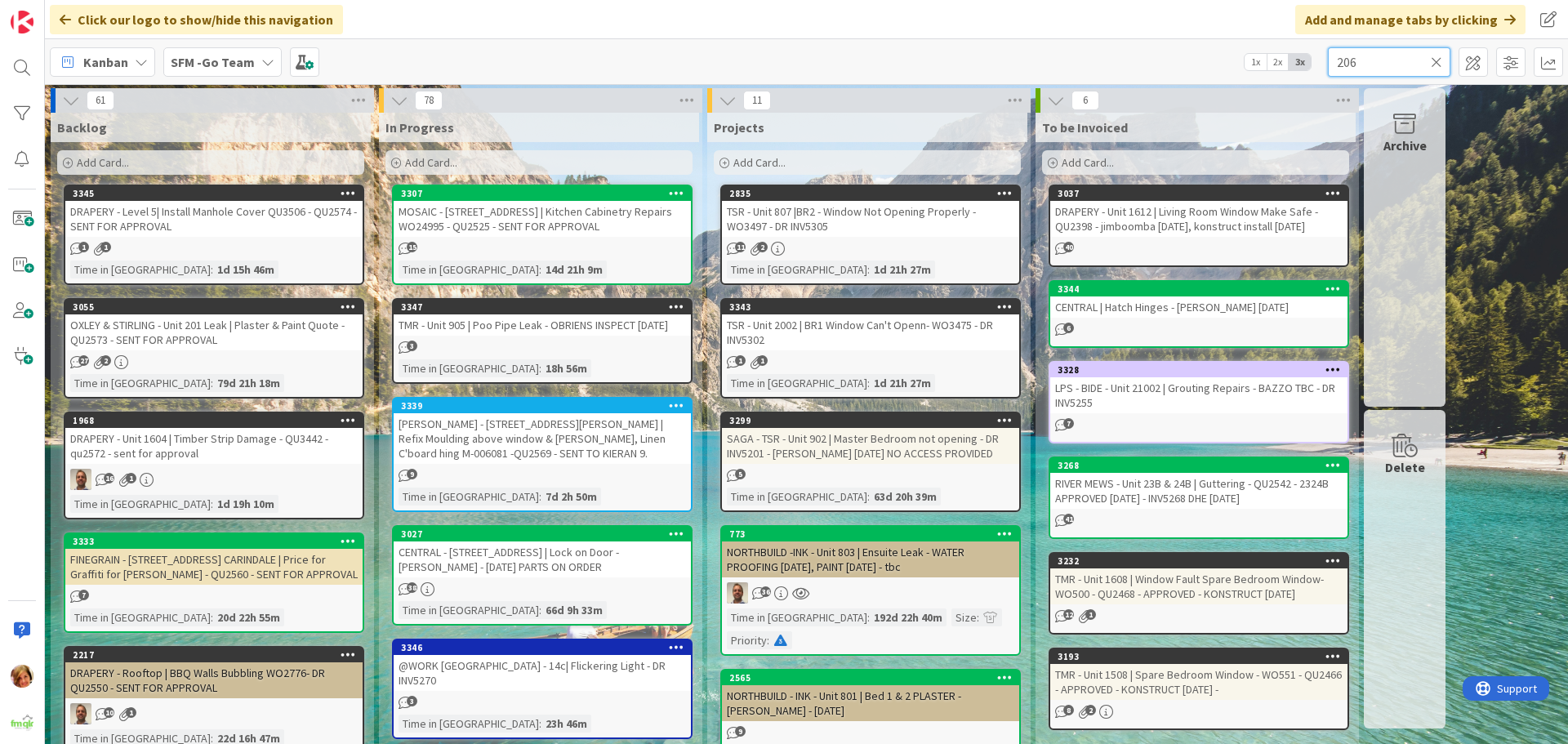
type input "206"
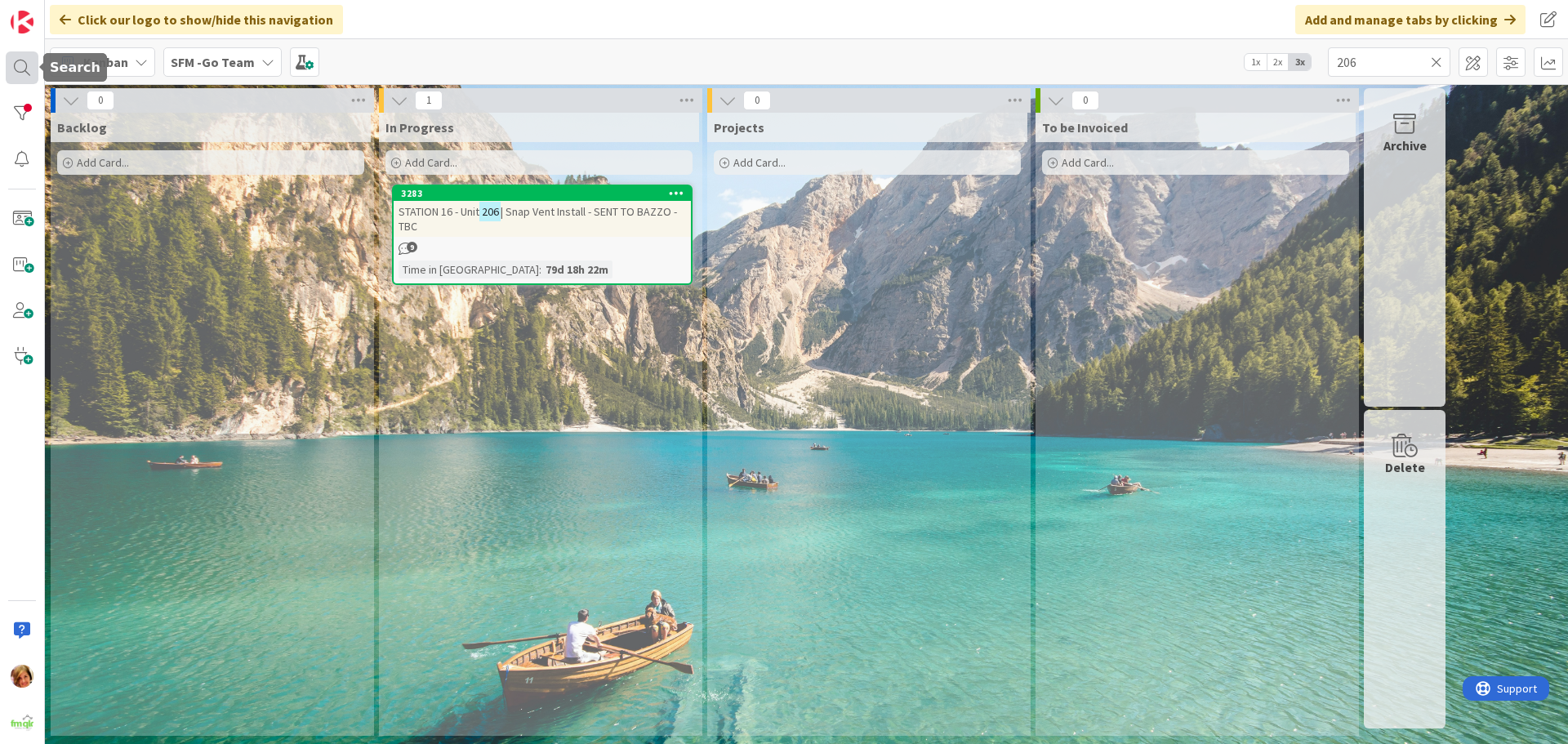
click at [21, 62] on div at bounding box center [22, 67] width 32 height 32
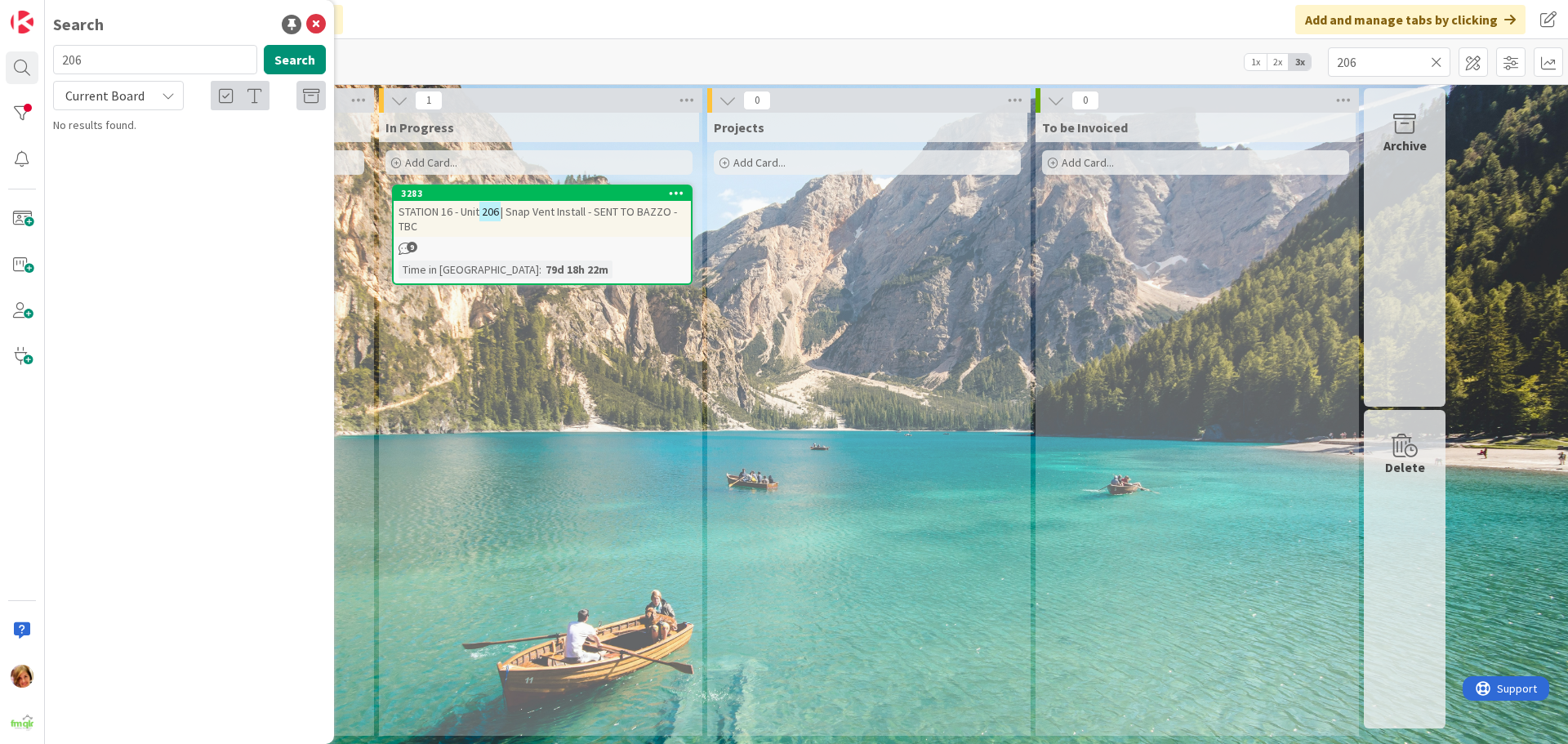
type input "206"
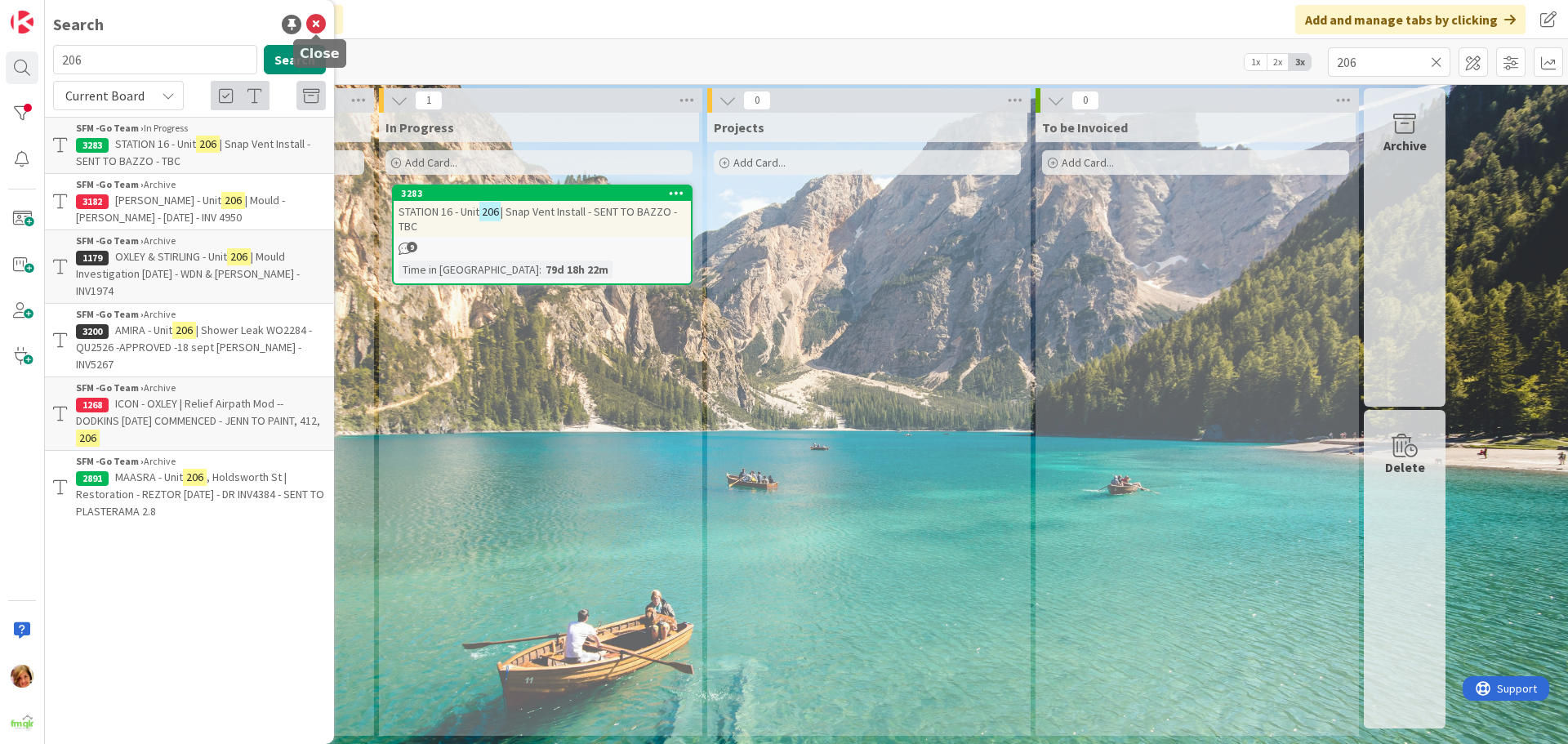
drag, startPoint x: 320, startPoint y: 13, endPoint x: 312, endPoint y: 23, distance: 12.8
click at [320, 14] on div "Search" at bounding box center [189, 24] width 273 height 24
click at [312, 23] on icon at bounding box center [317, 25] width 20 height 20
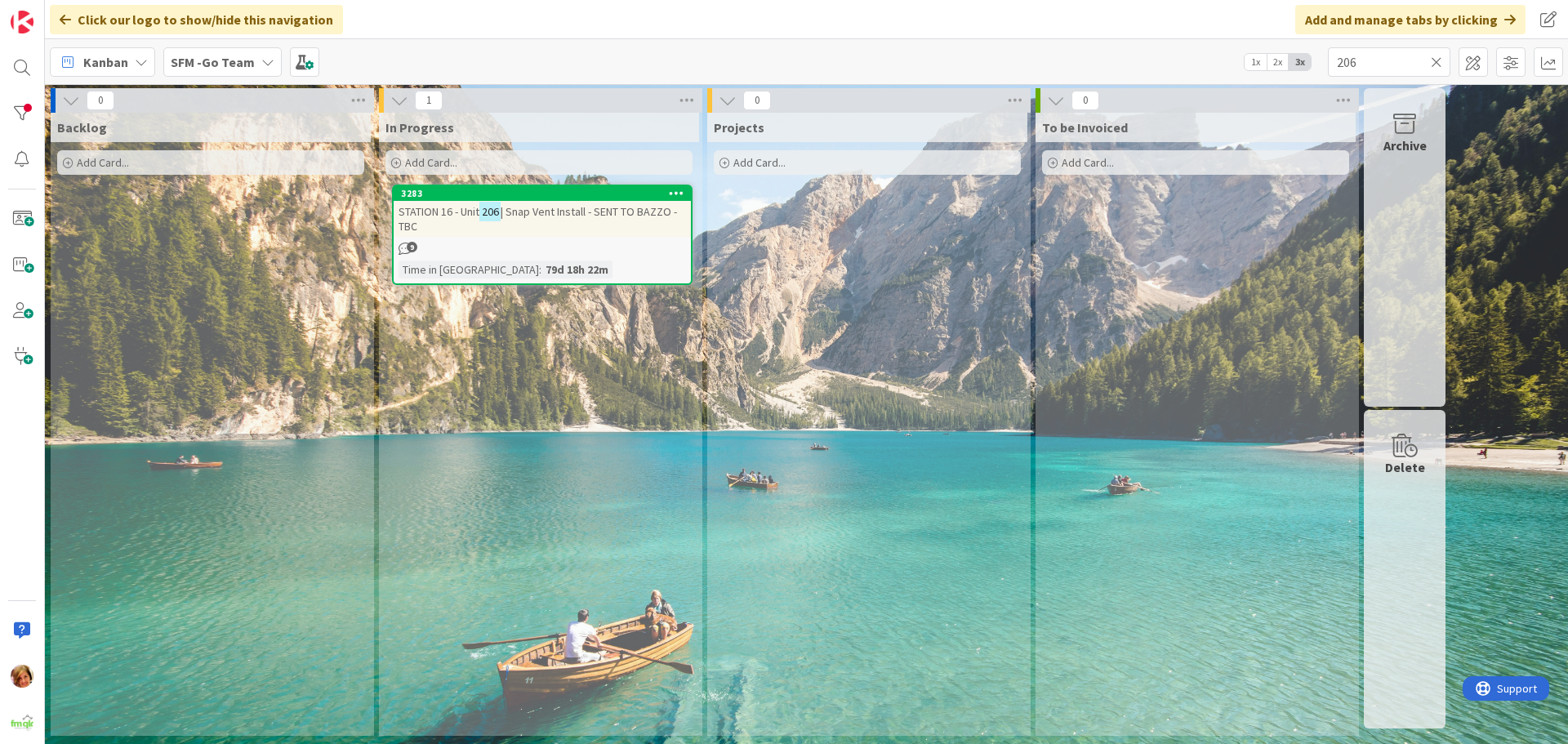
click at [1438, 60] on icon at bounding box center [1437, 62] width 12 height 15
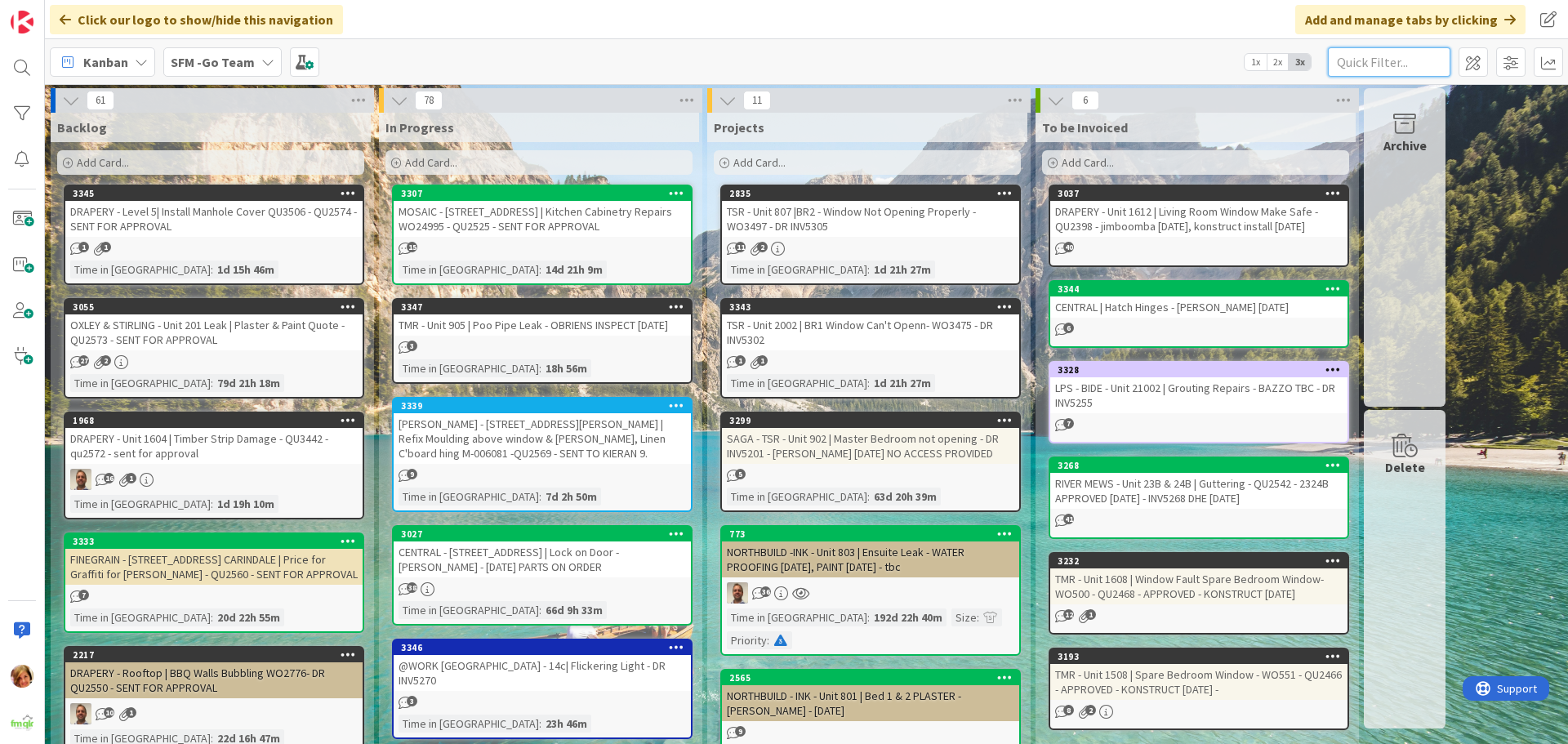
click at [1385, 64] on input "text" at bounding box center [1389, 62] width 122 height 29
type input "[PERSON_NAME]"
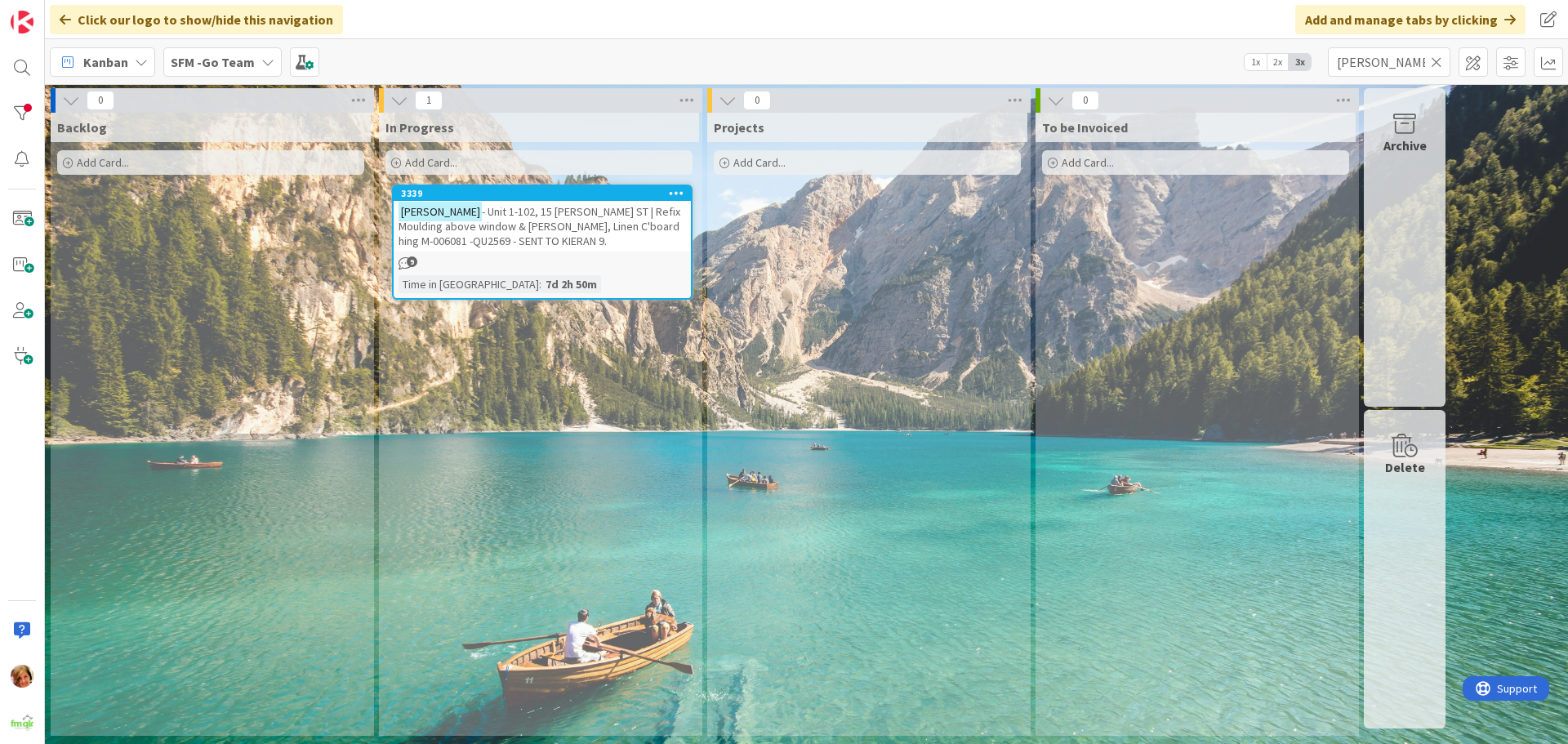
click at [564, 217] on span "- Unit 1-102, 15 [PERSON_NAME] ST | Refix Moulding above window & [PERSON_NAME]…" at bounding box center [539, 226] width 282 height 44
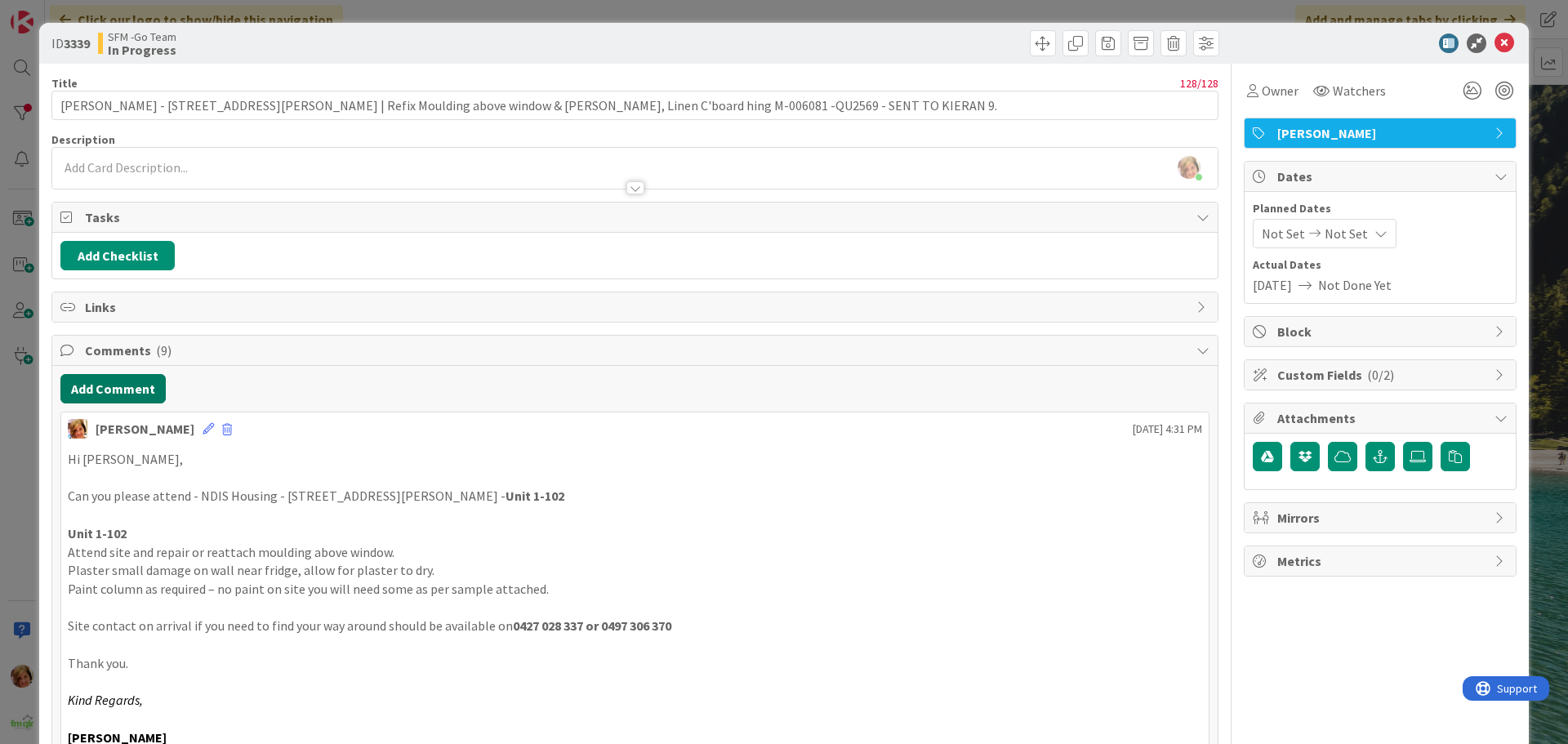
click at [125, 387] on button "Add Comment" at bounding box center [113, 388] width 106 height 29
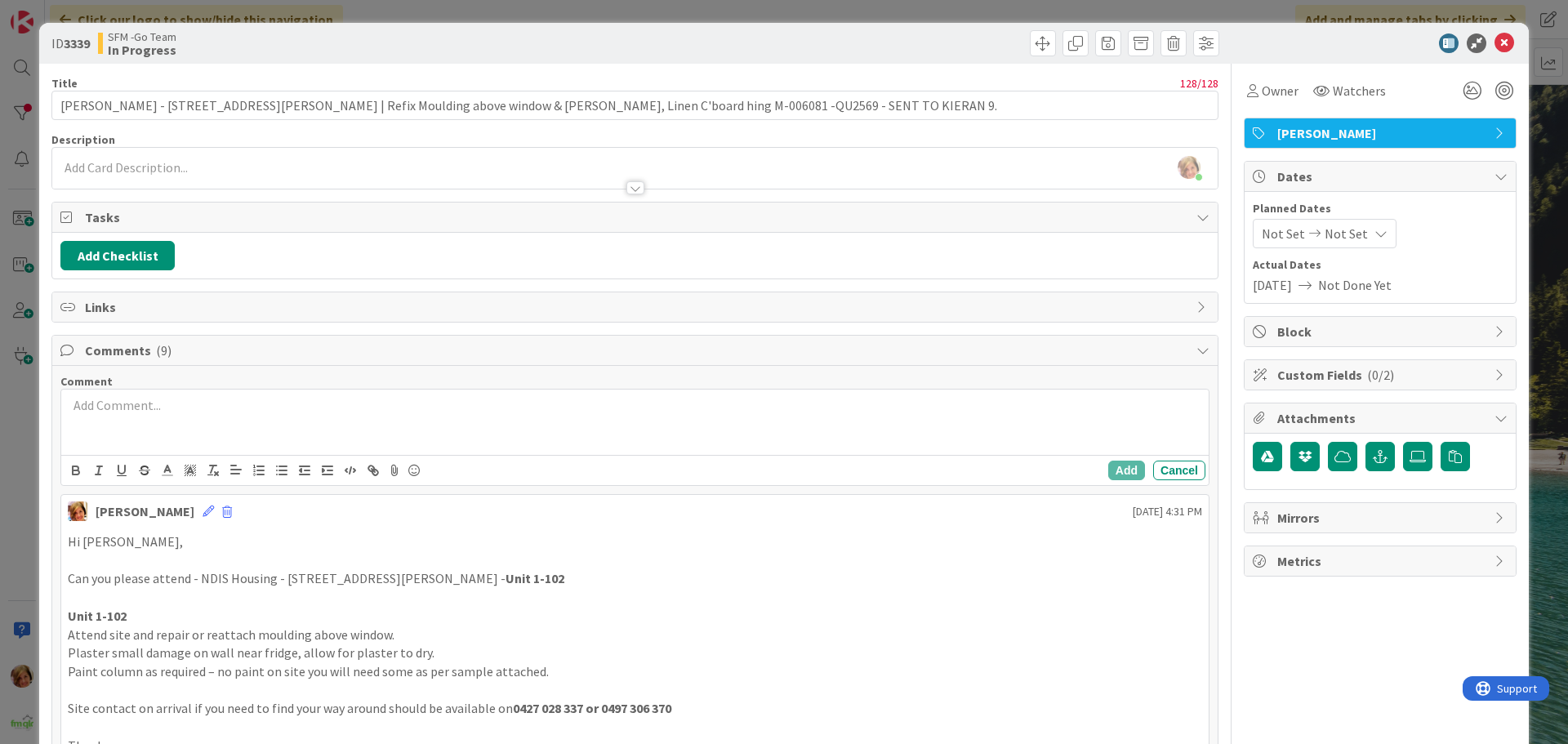
click at [221, 426] on div at bounding box center [635, 422] width 1148 height 66
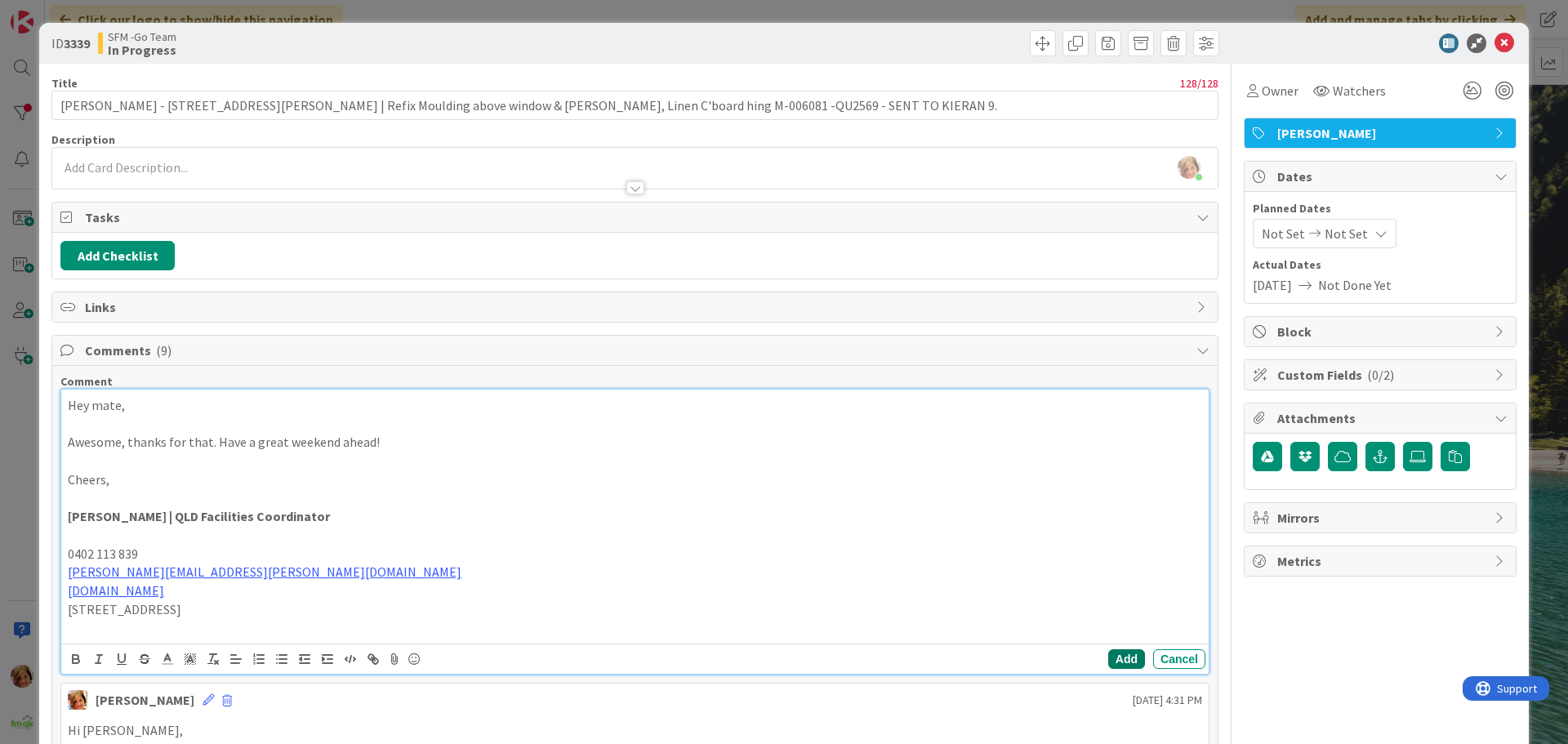
click at [1108, 657] on button "Add" at bounding box center [1127, 659] width 37 height 20
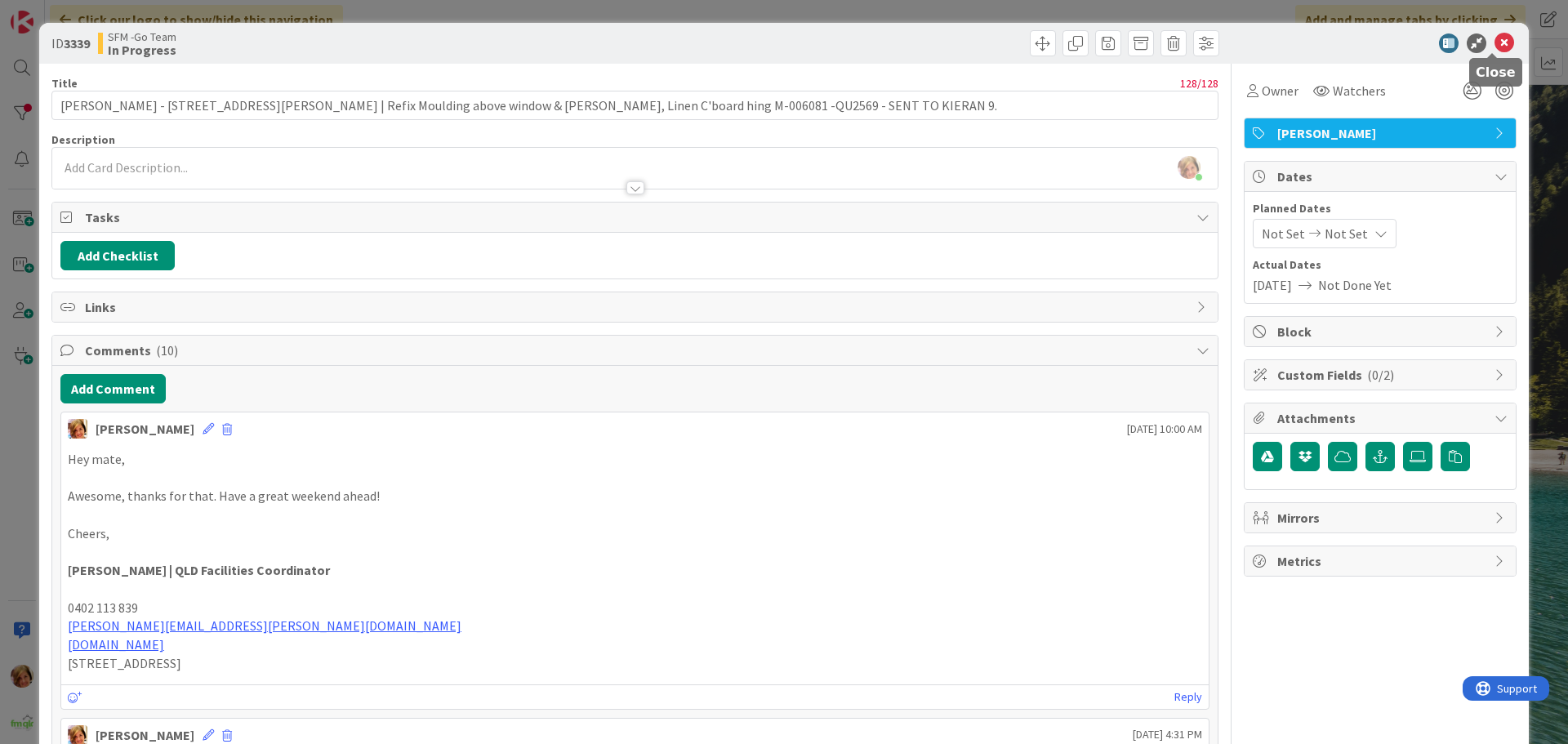
click at [1494, 42] on icon at bounding box center [1504, 43] width 20 height 20
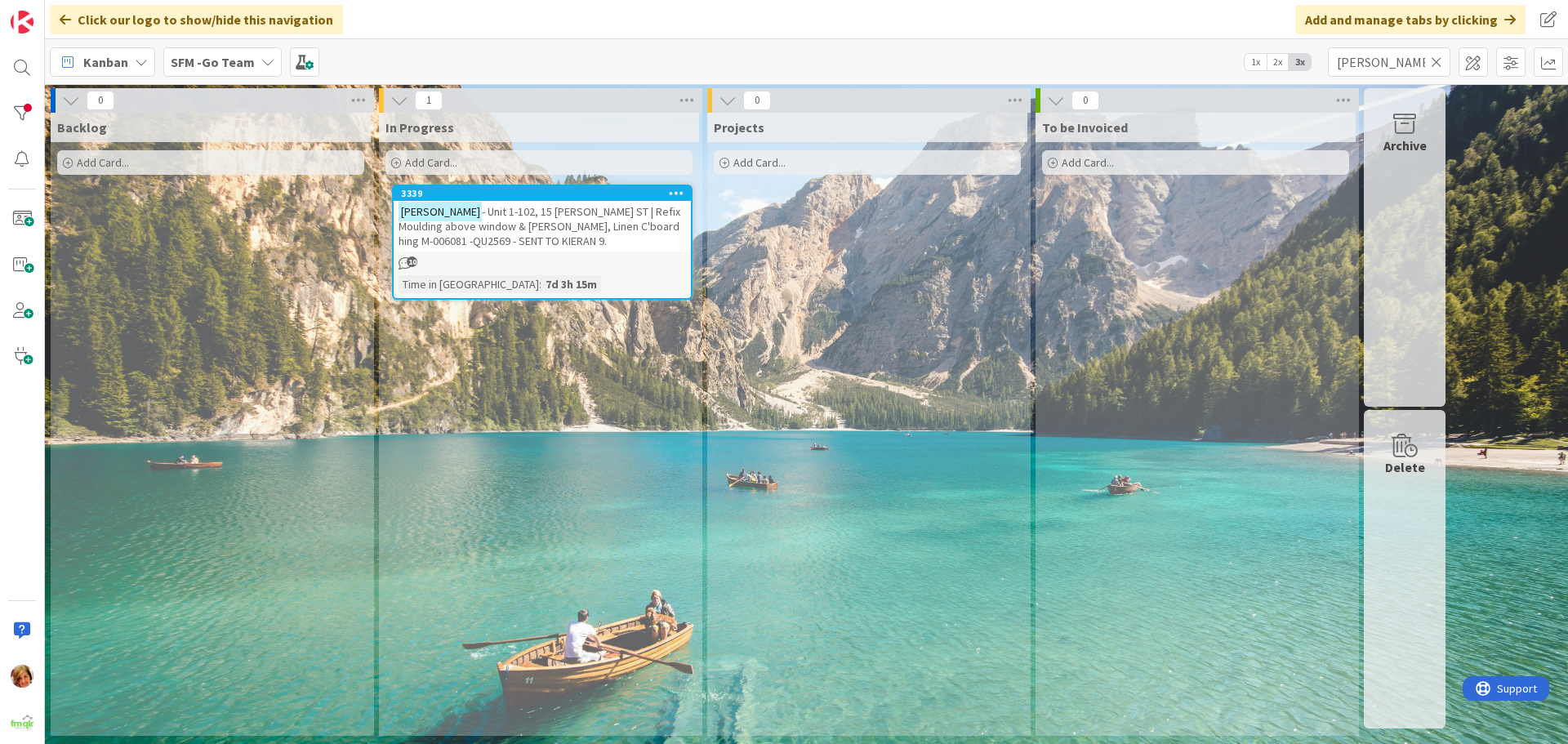
click at [1433, 61] on icon at bounding box center [1437, 62] width 12 height 15
click at [1433, 61] on input "text" at bounding box center [1389, 62] width 122 height 29
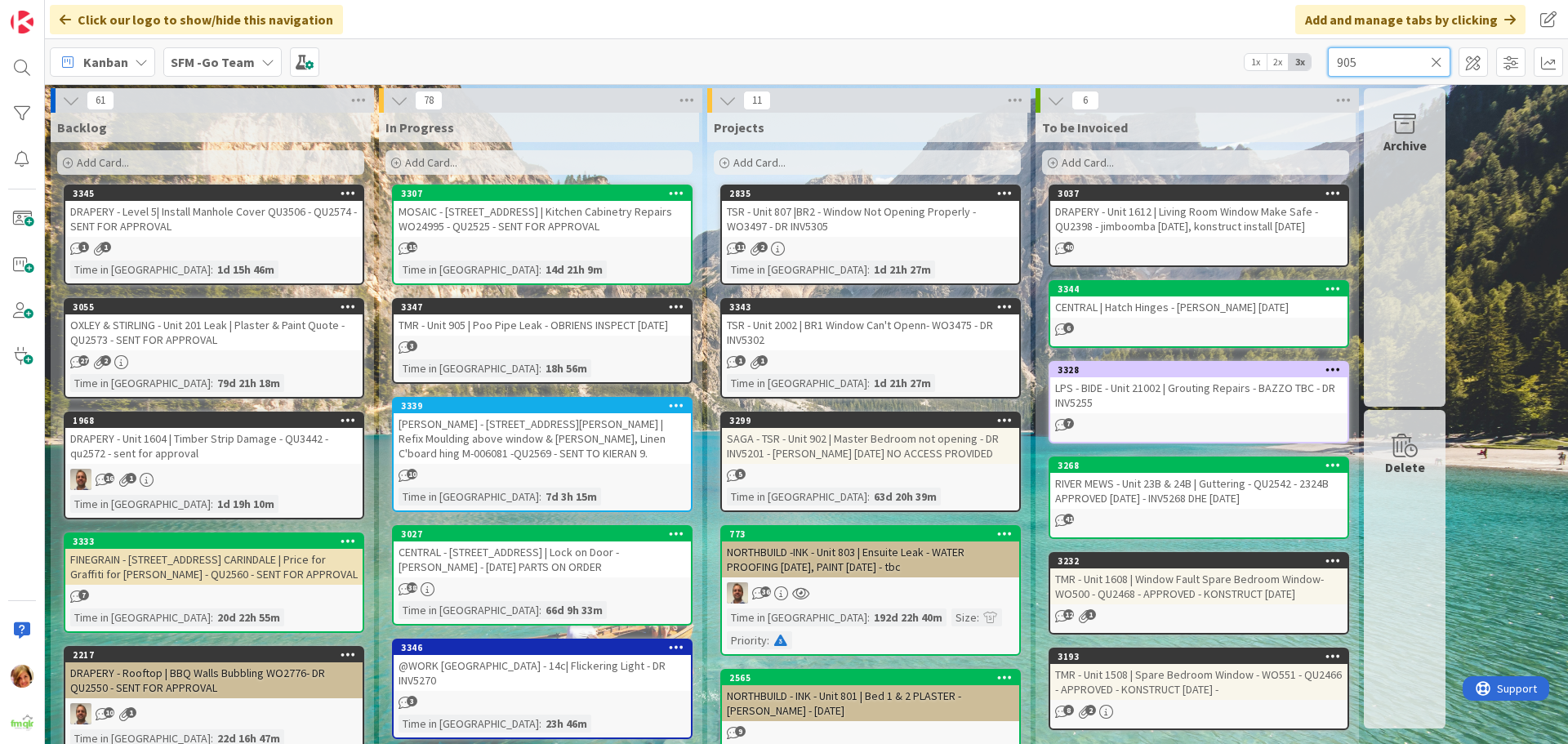
type input "905"
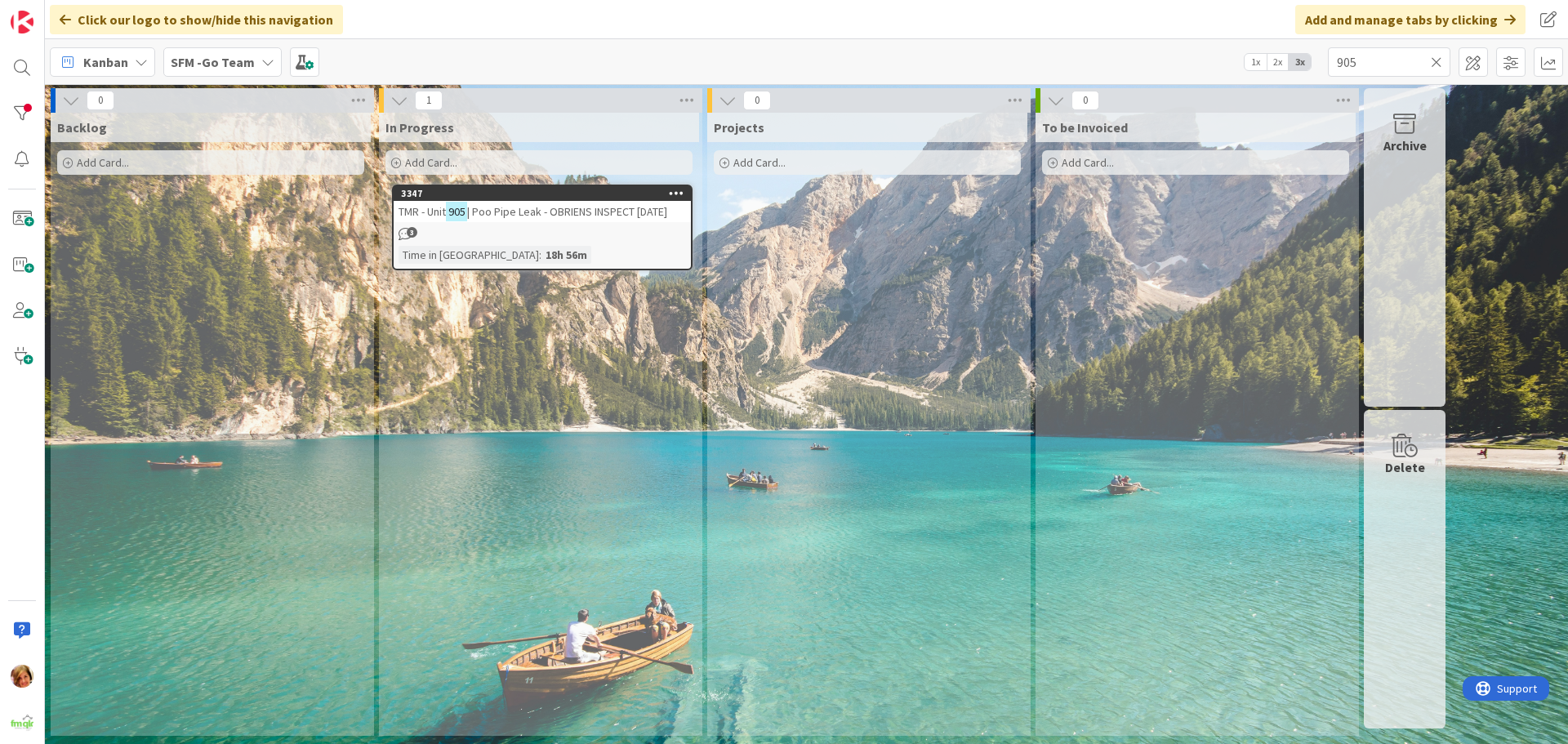
click at [544, 220] on div "TMR - Unit 905 | Poo Pipe Leak - OBRIENS INSPECT [DATE]" at bounding box center [543, 212] width 297 height 22
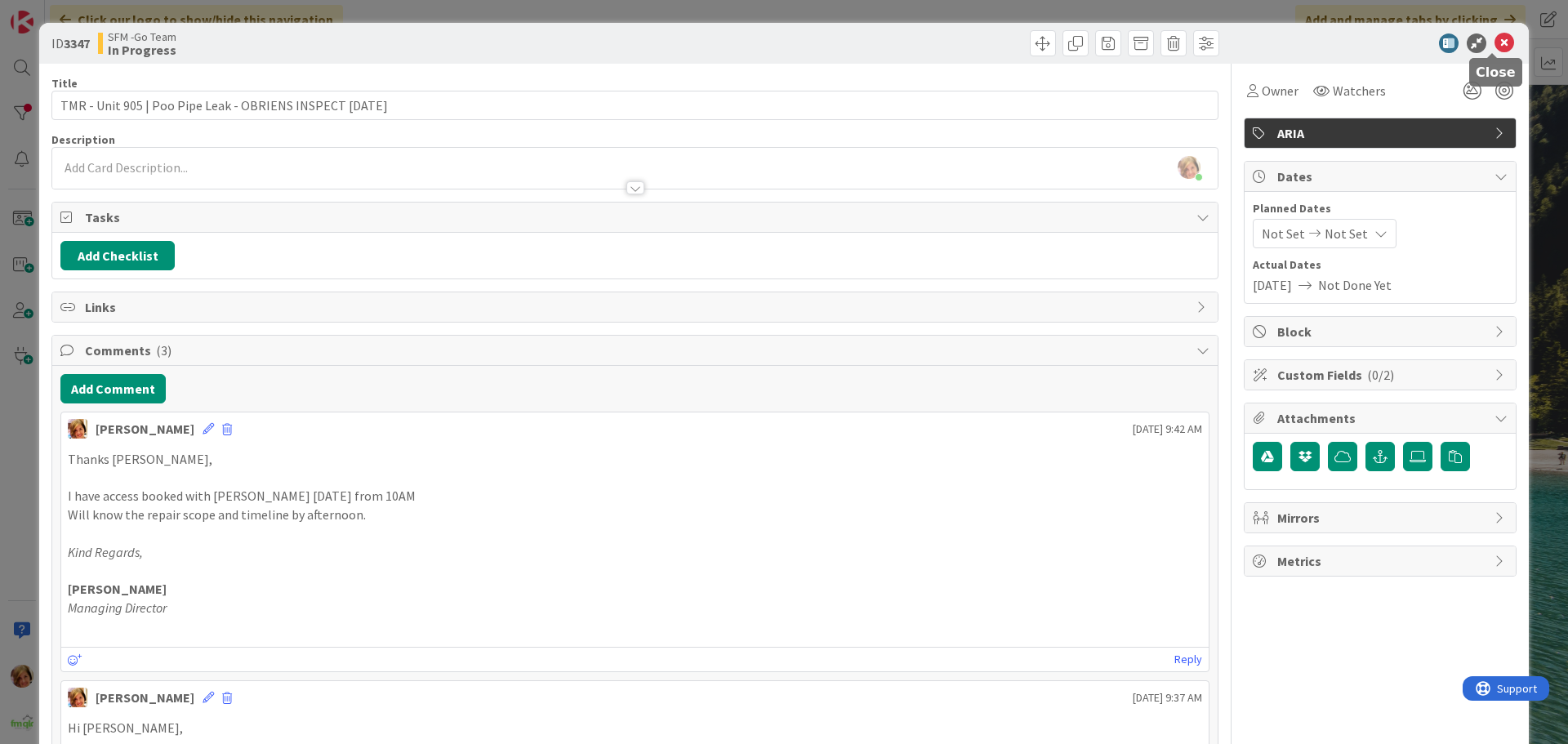
click at [1494, 41] on icon at bounding box center [1504, 43] width 20 height 20
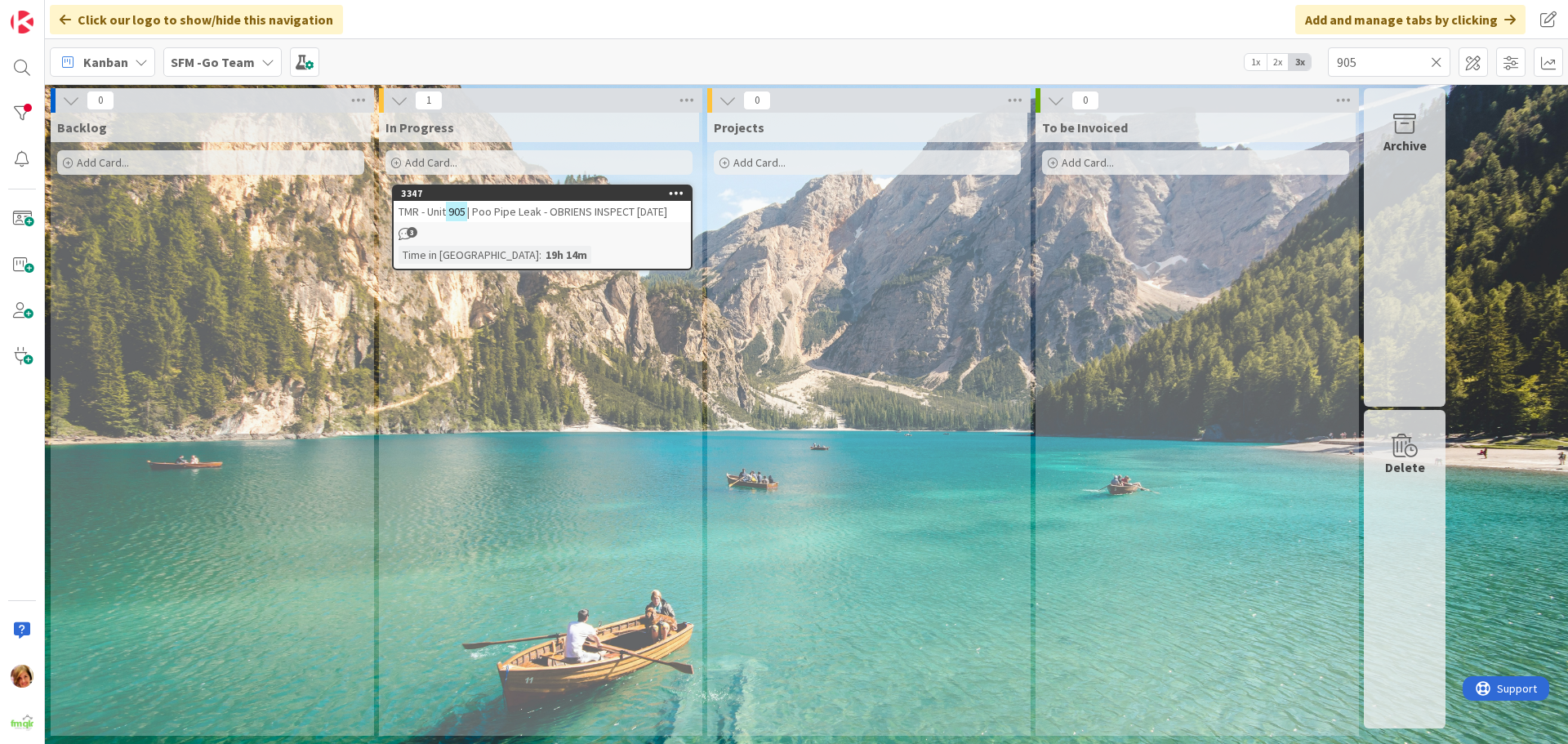
click at [1438, 64] on icon at bounding box center [1437, 62] width 12 height 15
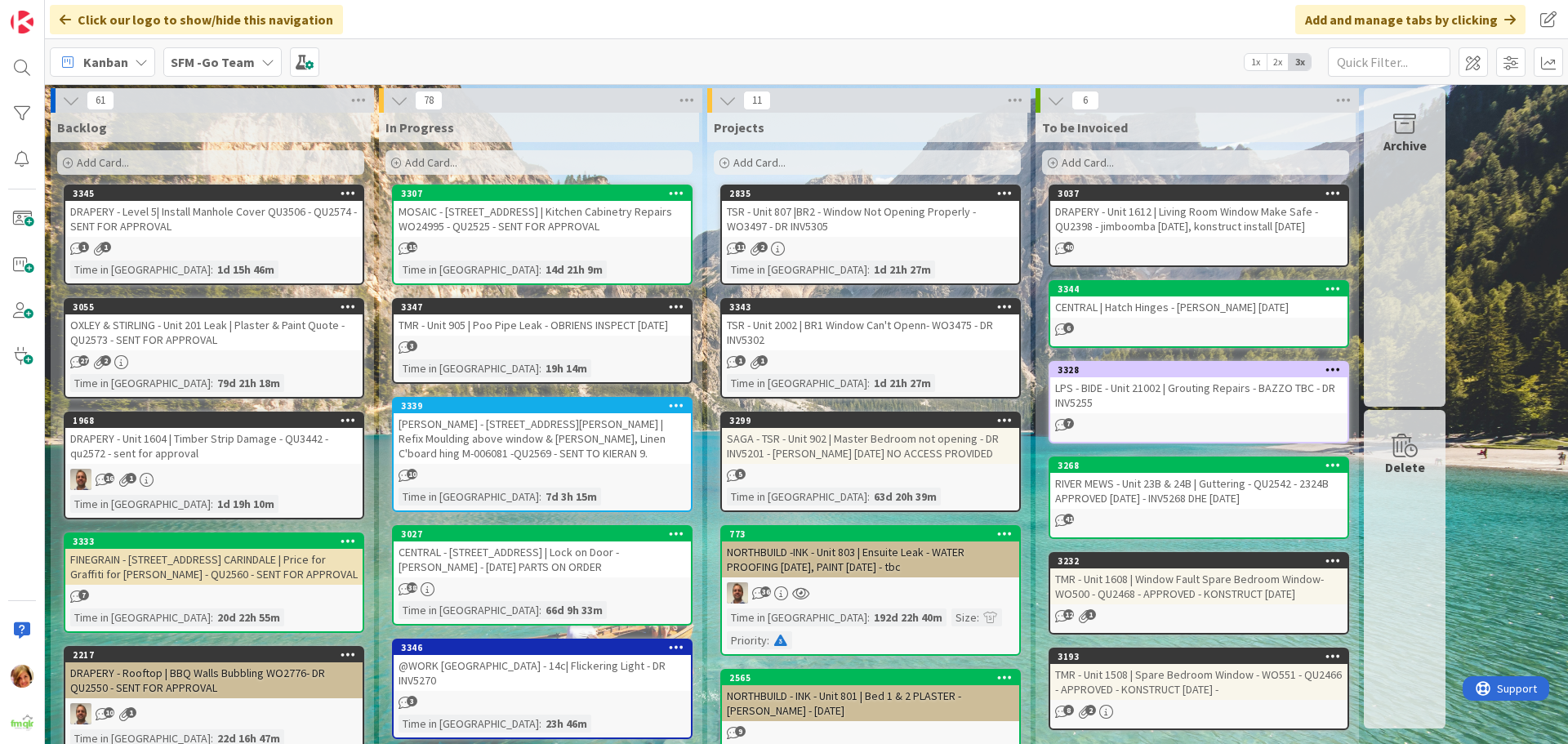
click at [534, 330] on div "TMR - Unit 905 | Poo Pipe Leak - OBRIENS INSPECT [DATE]" at bounding box center [543, 325] width 297 height 22
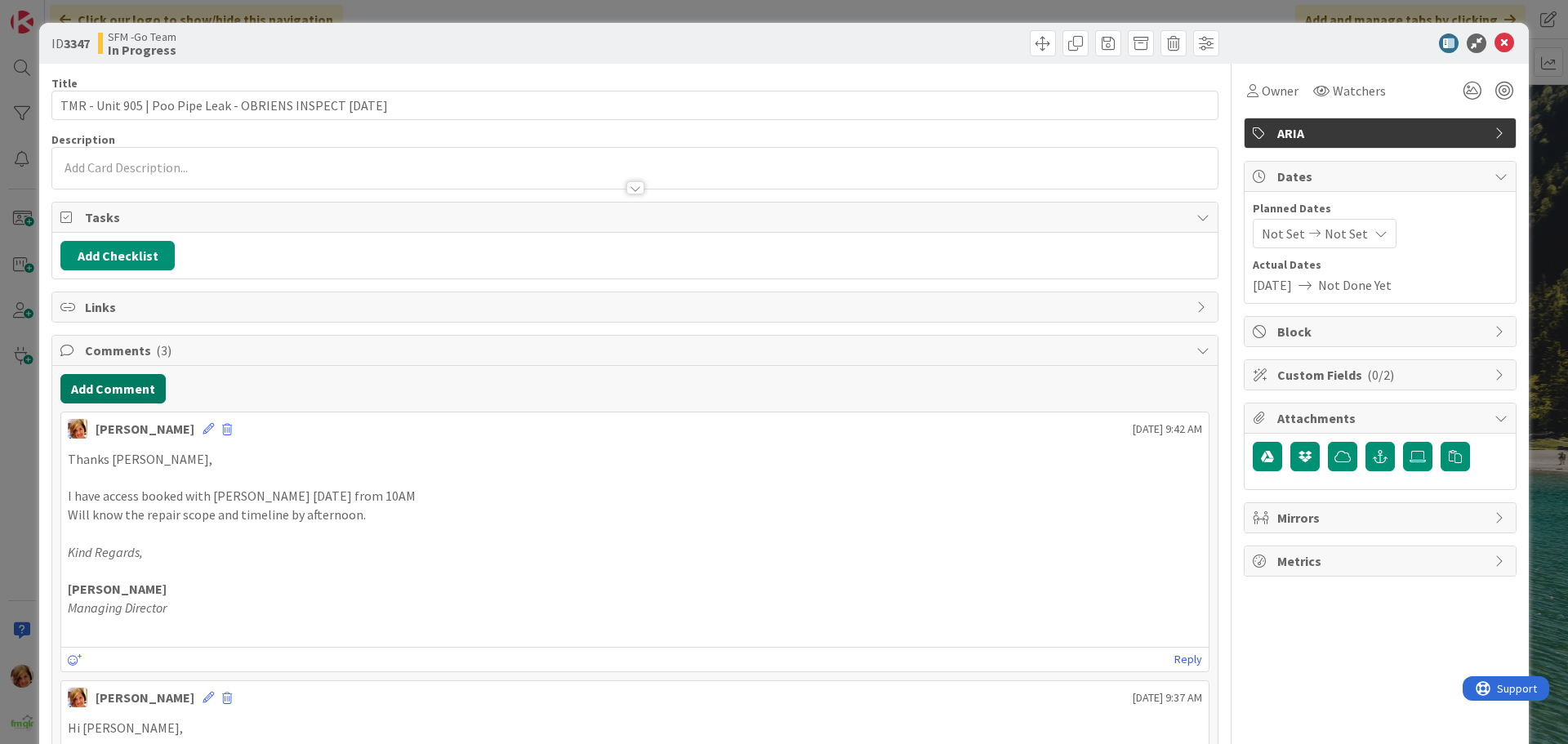
click at [125, 380] on button "Add Comment" at bounding box center [113, 388] width 106 height 29
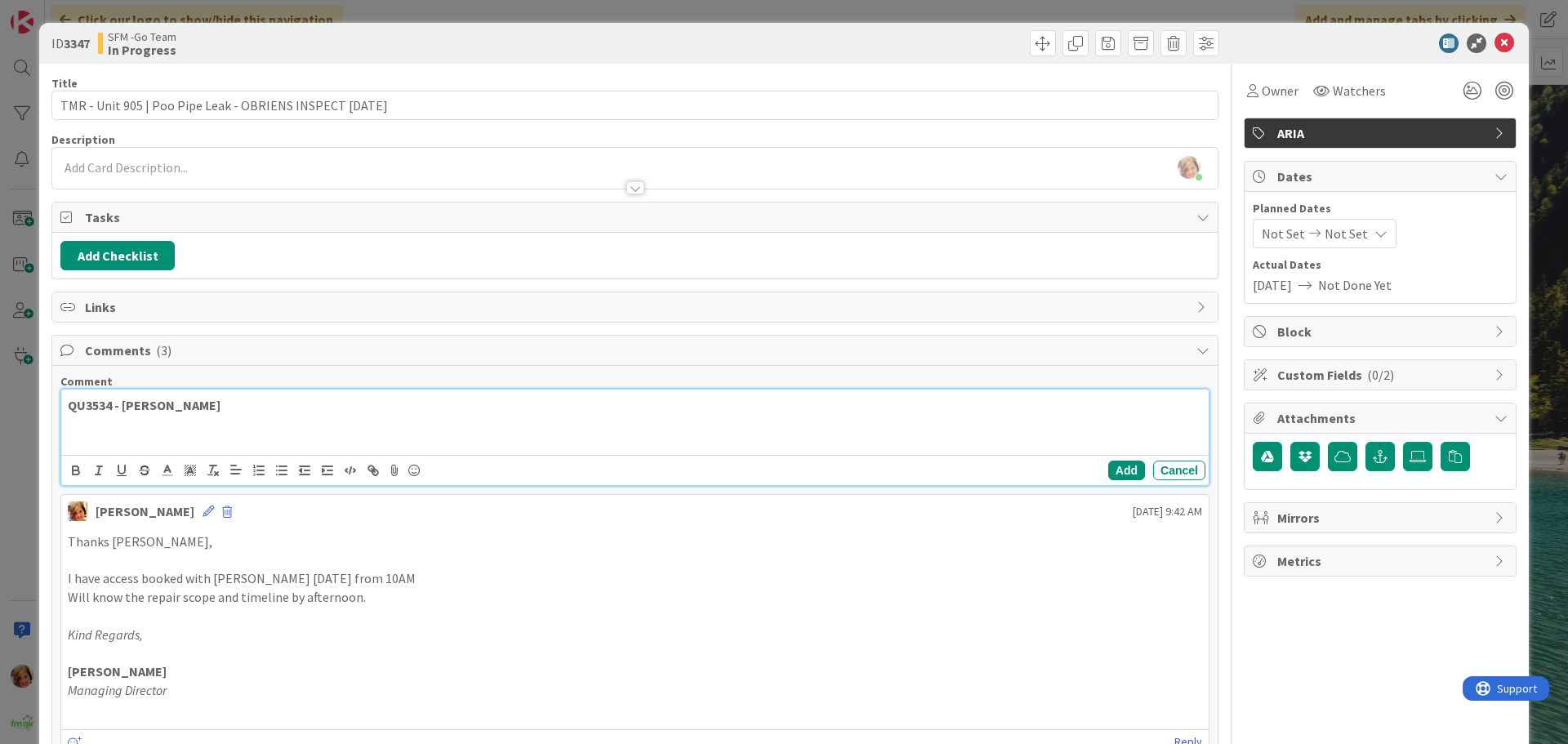
click at [229, 411] on p "QU3534 - [PERSON_NAME]" at bounding box center [635, 406] width 1134 height 19
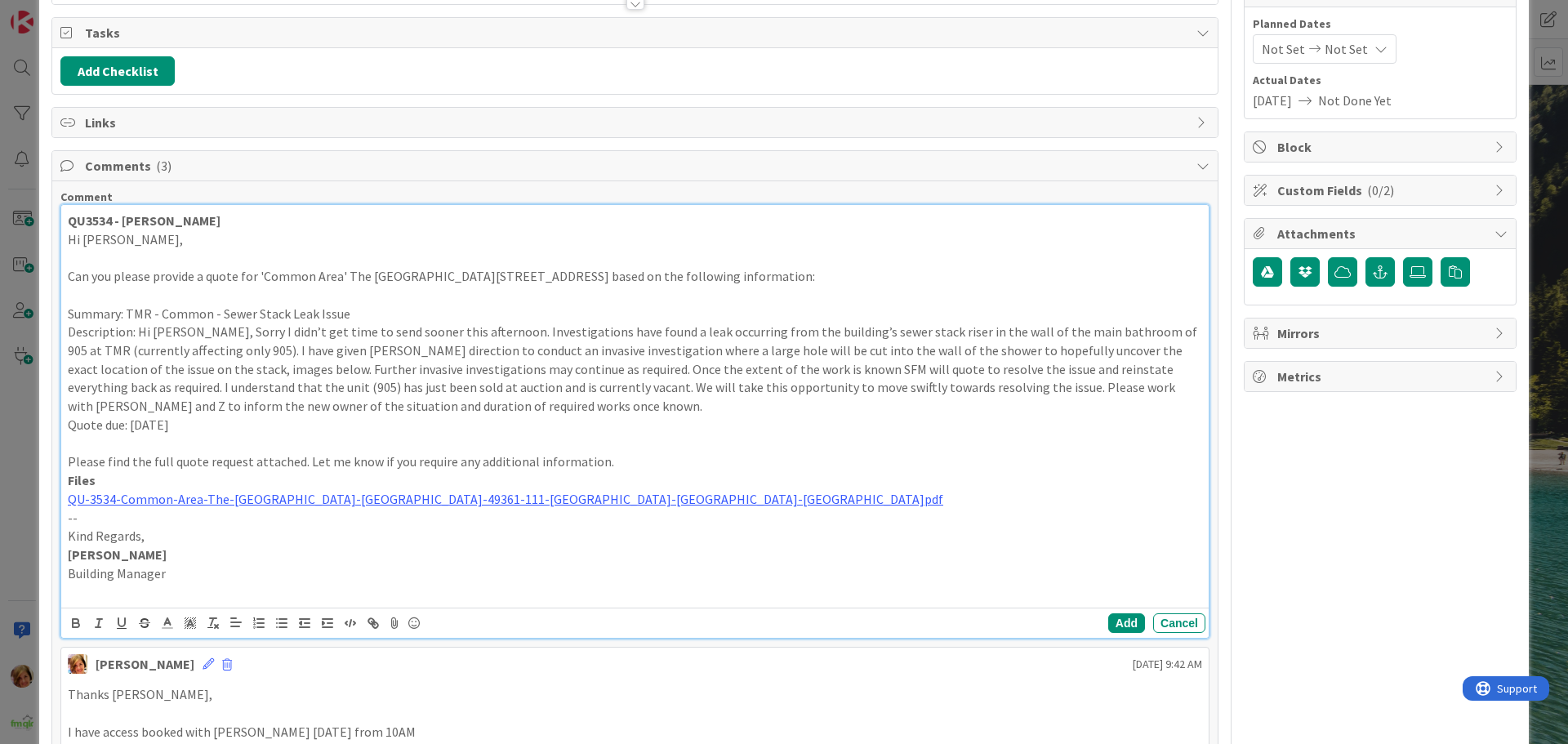
scroll to position [185, 0]
click at [1113, 618] on button "Add" at bounding box center [1127, 623] width 37 height 20
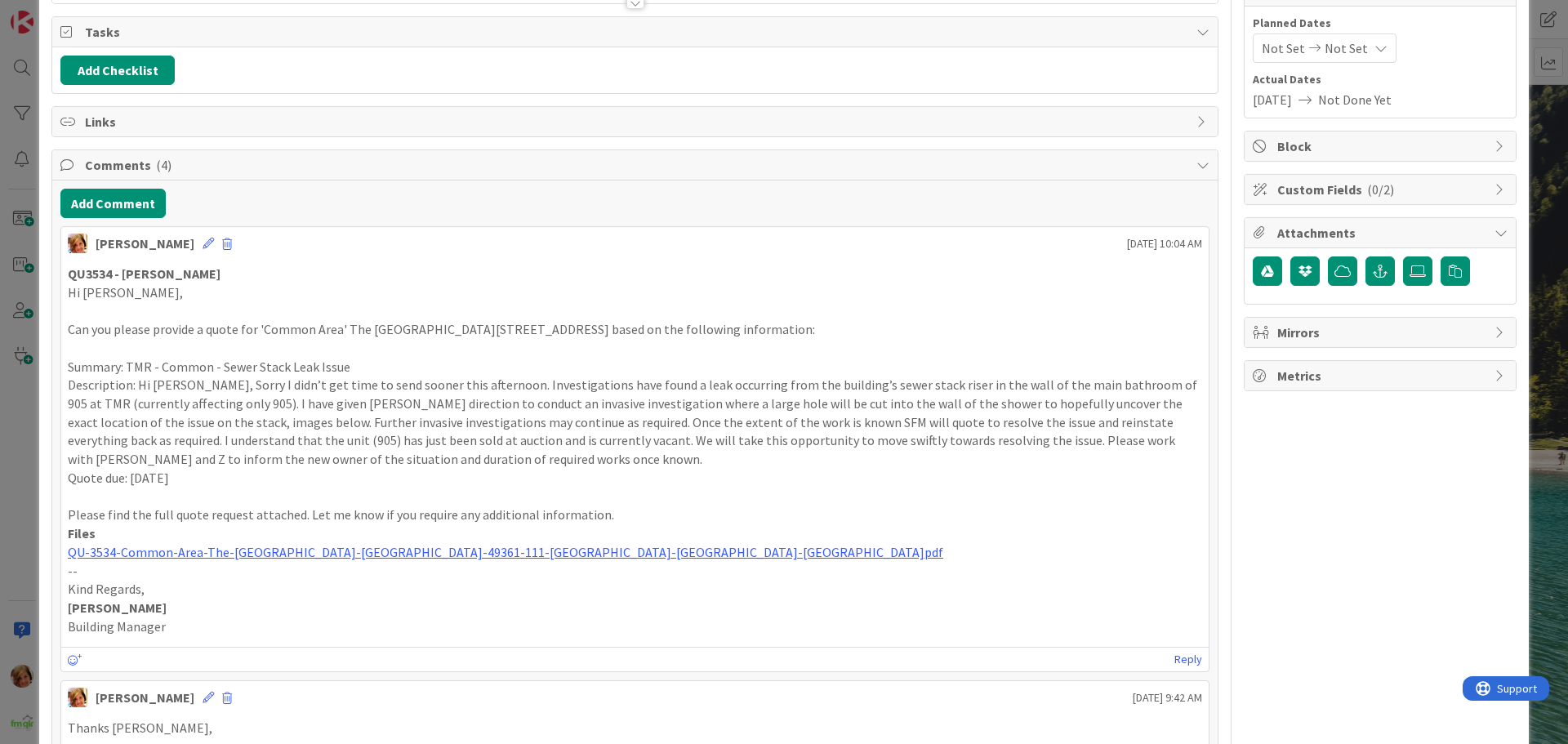
scroll to position [0, 0]
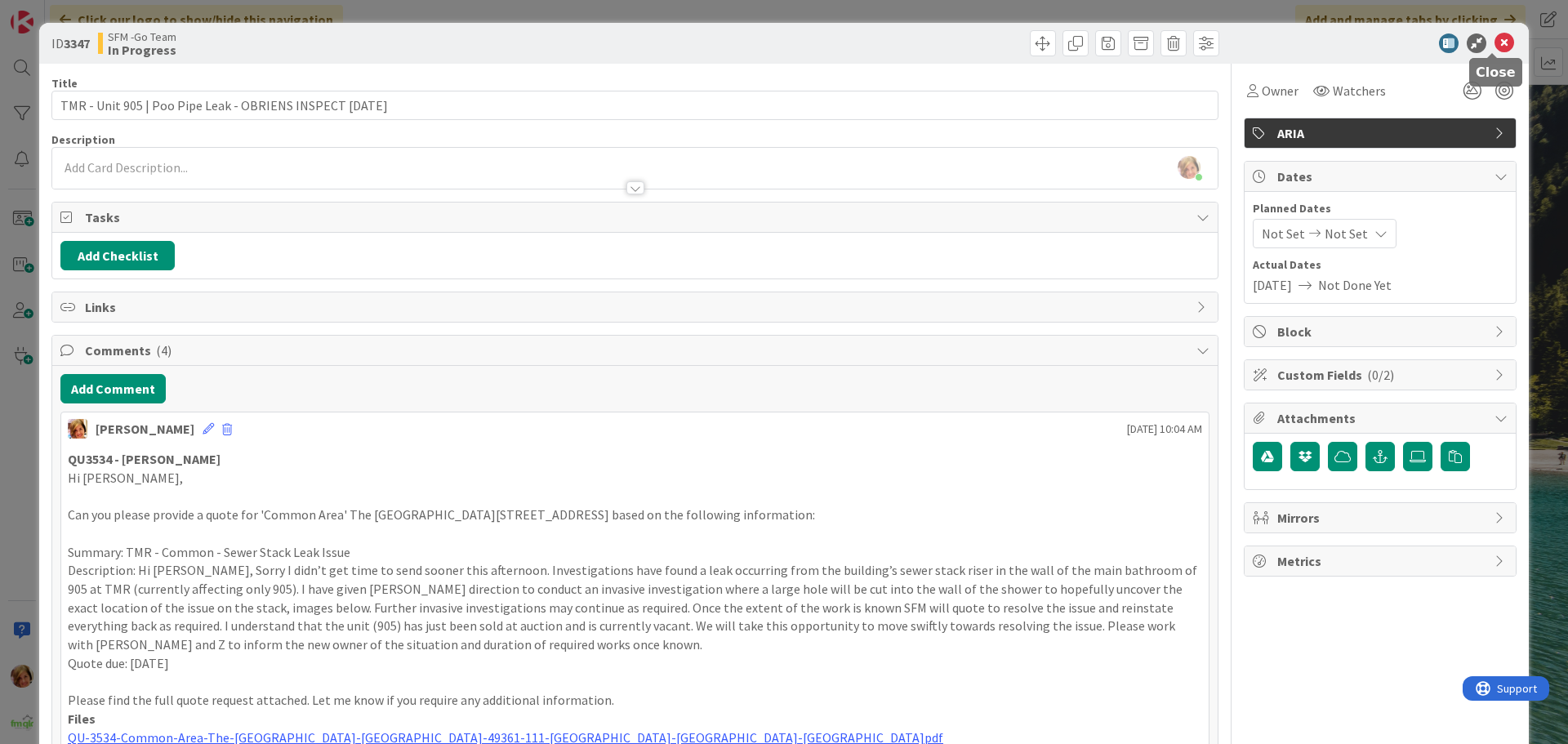
click at [1494, 42] on icon at bounding box center [1504, 43] width 20 height 20
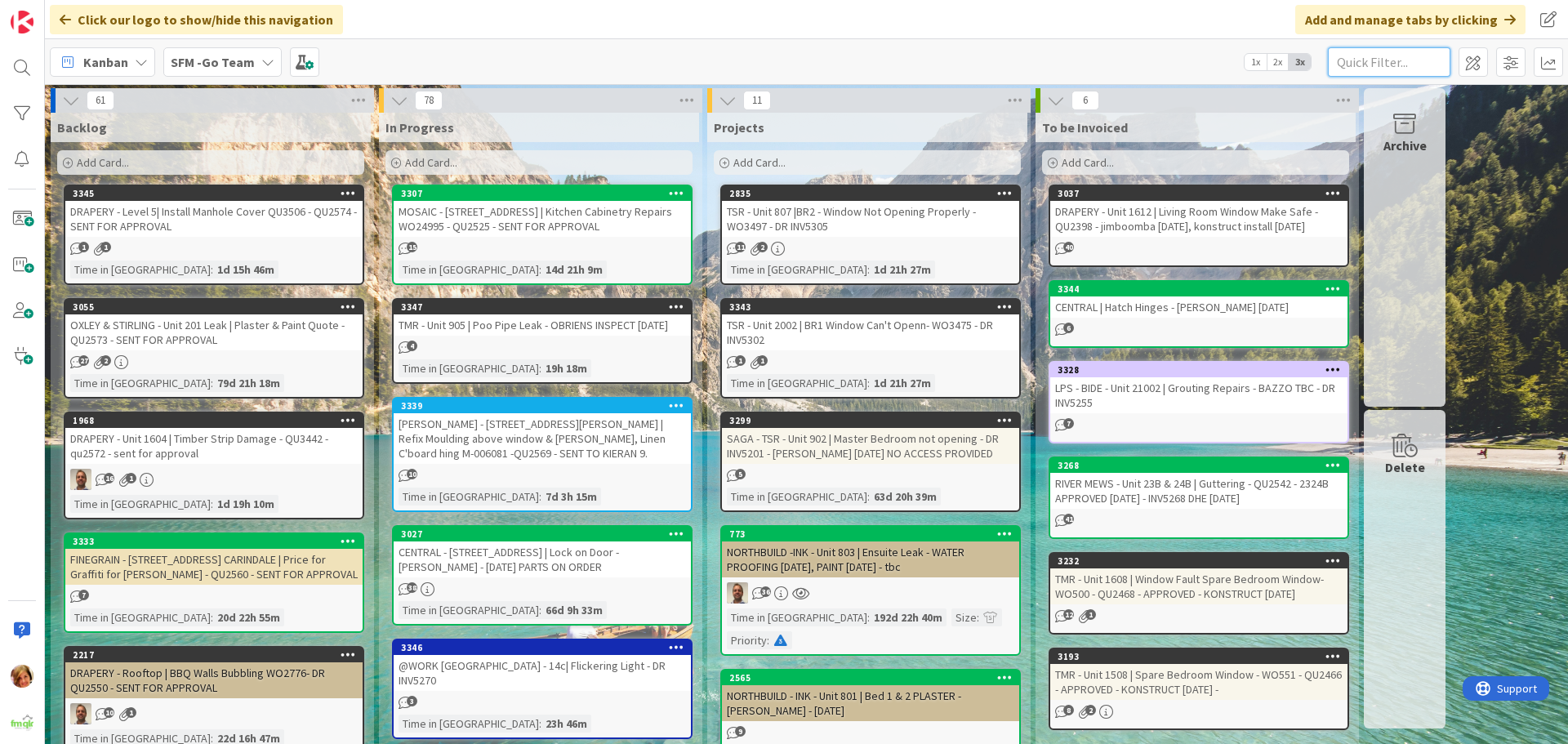
click at [1351, 72] on input "text" at bounding box center [1389, 62] width 122 height 29
type input "1508"
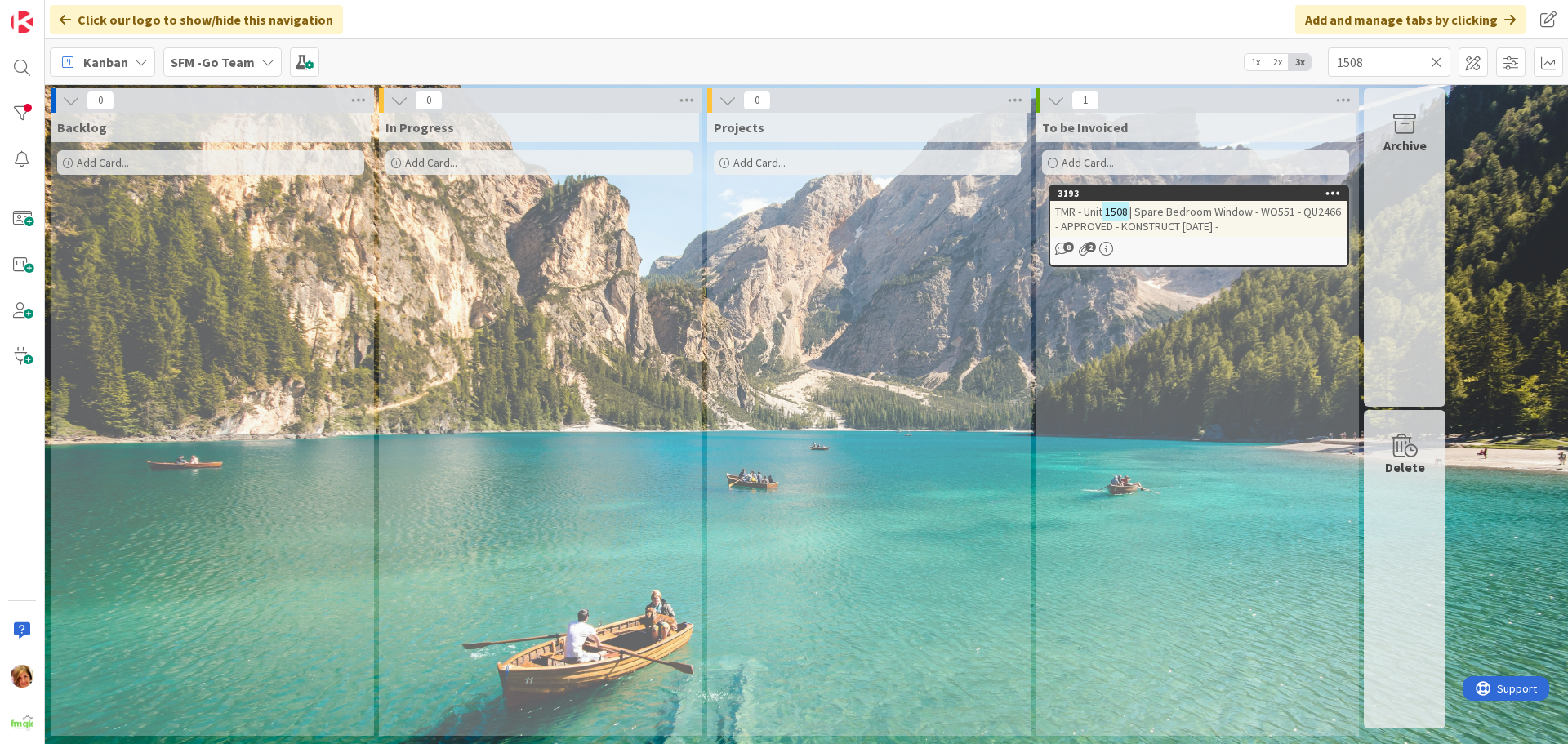
click at [1439, 63] on icon at bounding box center [1437, 62] width 12 height 15
click at [1439, 63] on input "text" at bounding box center [1389, 62] width 122 height 29
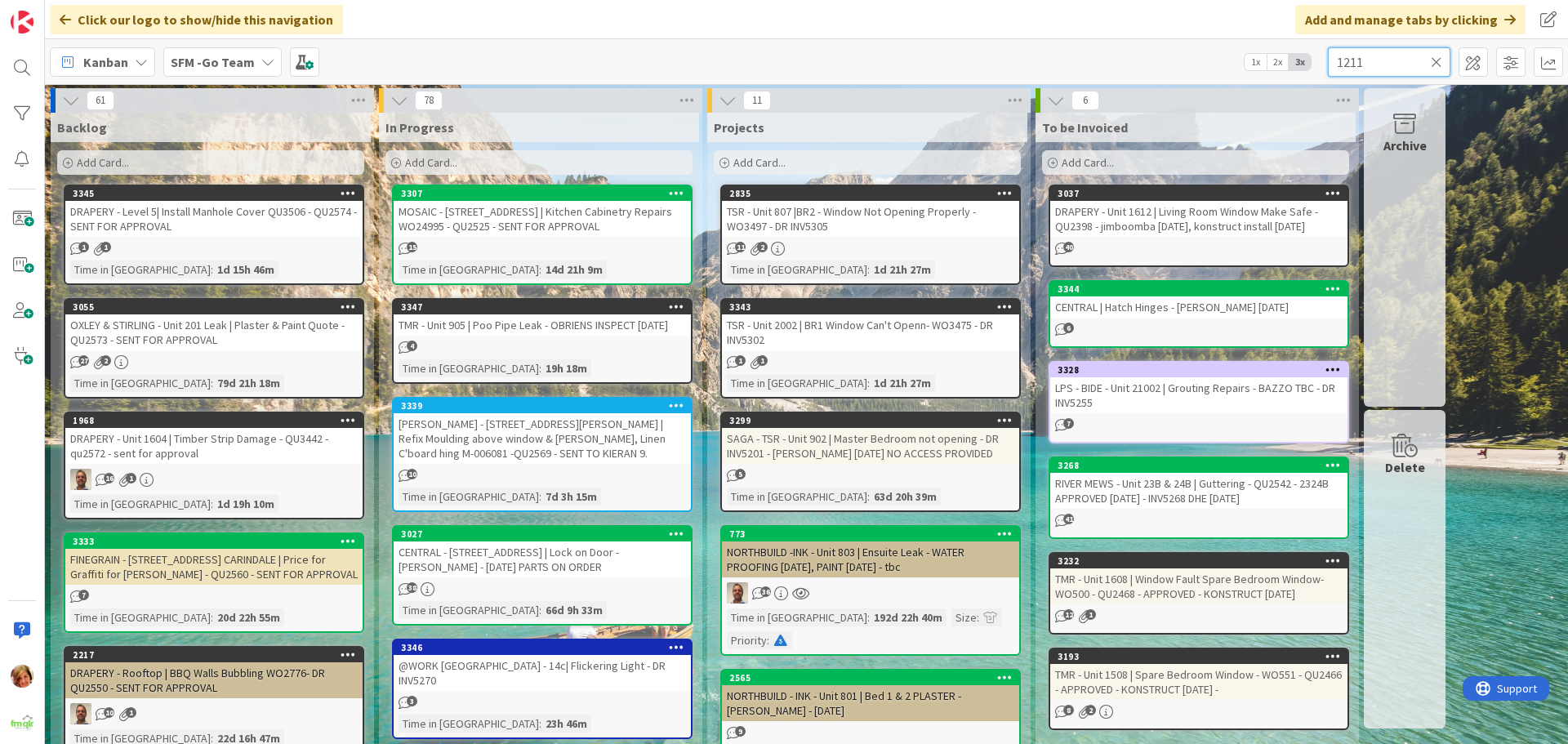
type input "1211"
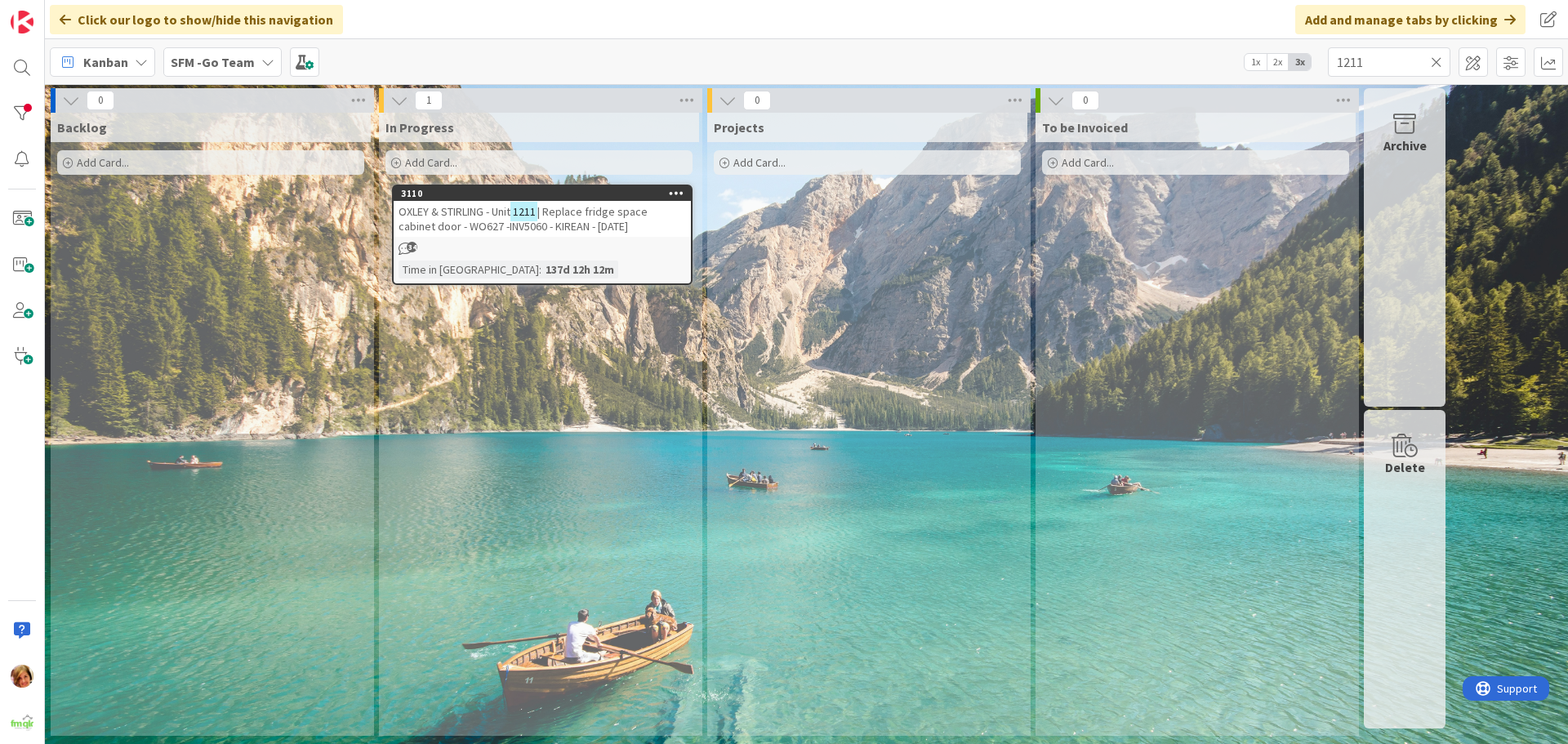
click at [481, 220] on span "| Replace fridge space cabinet door - WO627 -INV5060 - KIREAN - [DATE]" at bounding box center [523, 219] width 249 height 29
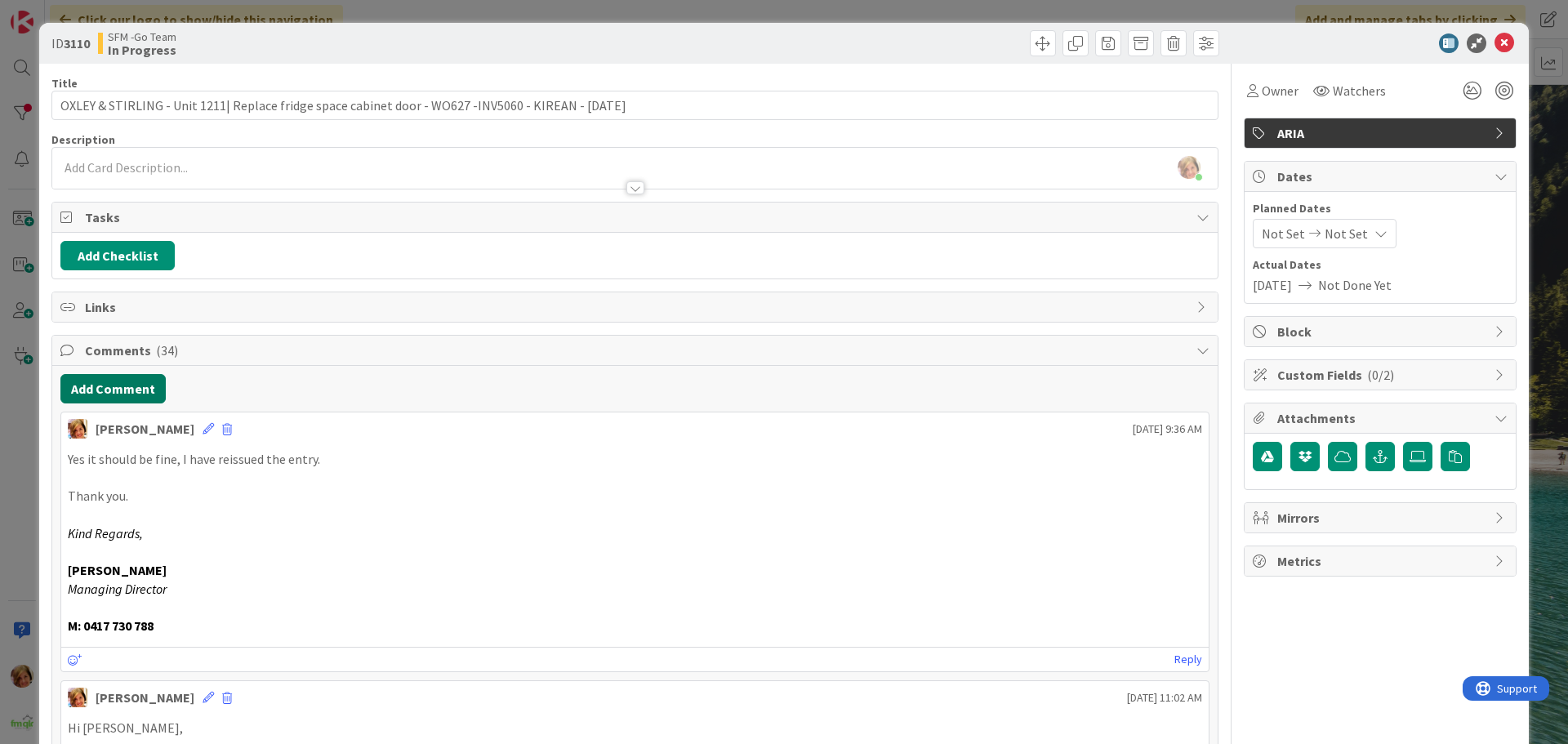
click at [141, 394] on button "Add Comment" at bounding box center [113, 388] width 106 height 29
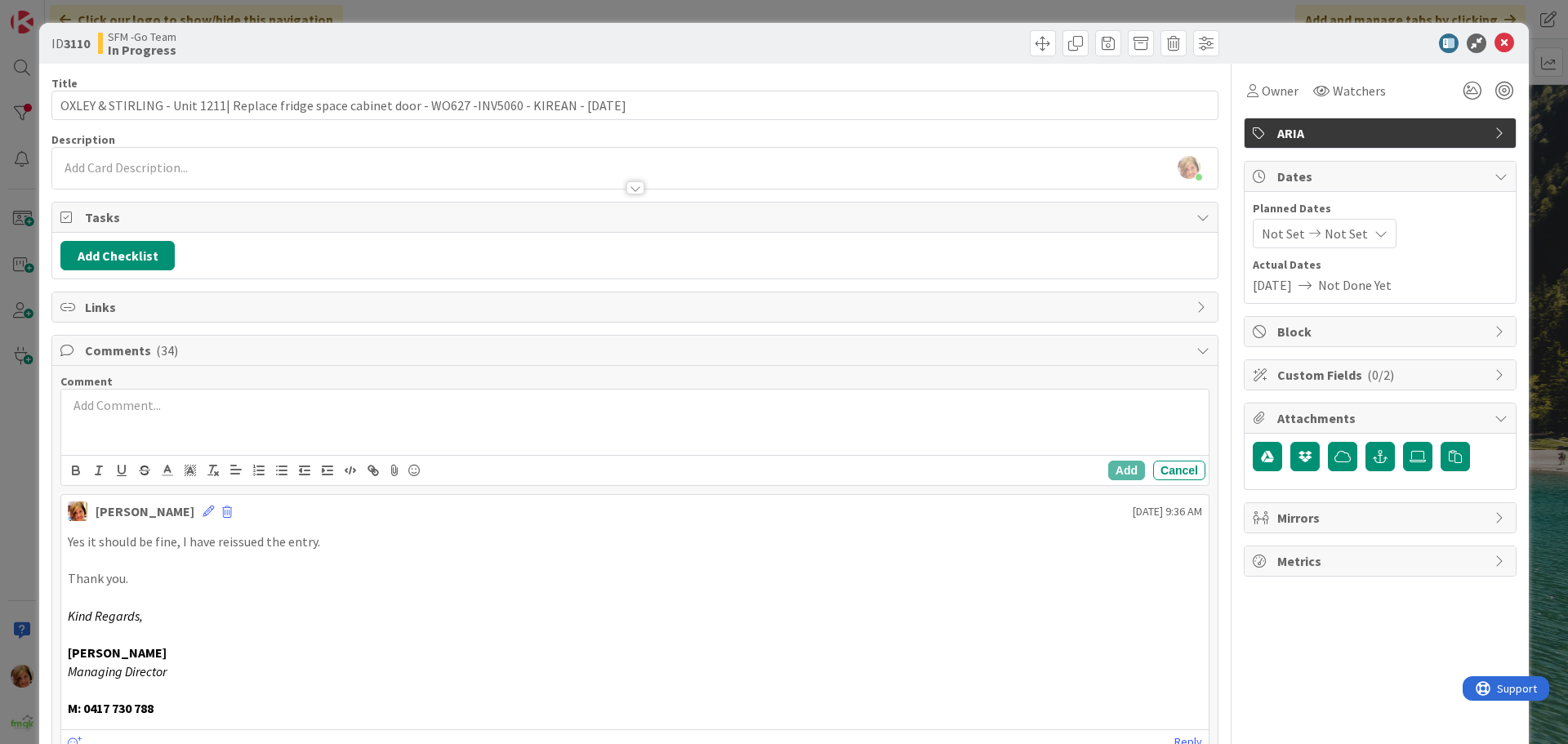
click at [246, 431] on div at bounding box center [635, 422] width 1148 height 66
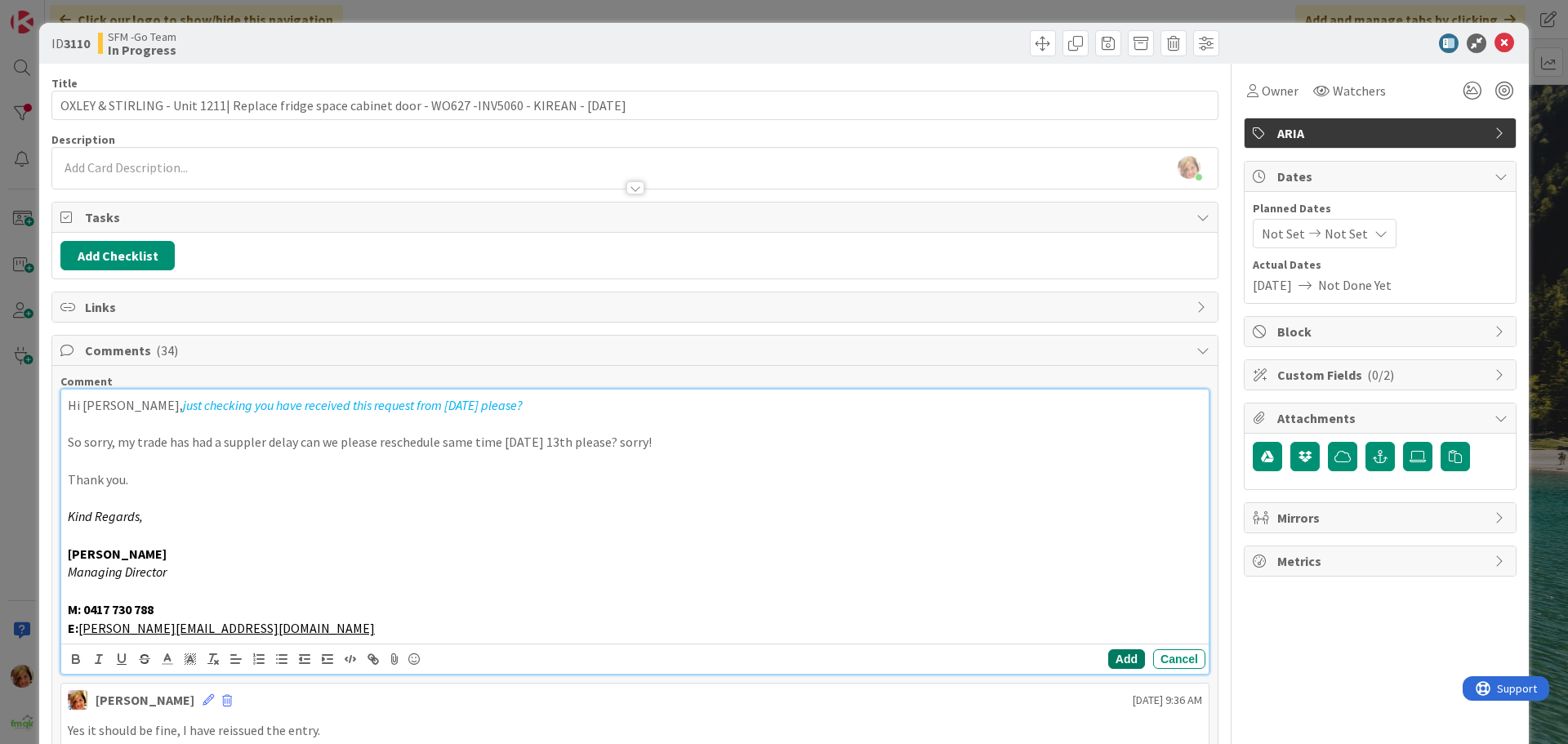
click at [1113, 662] on button "Add" at bounding box center [1127, 659] width 37 height 20
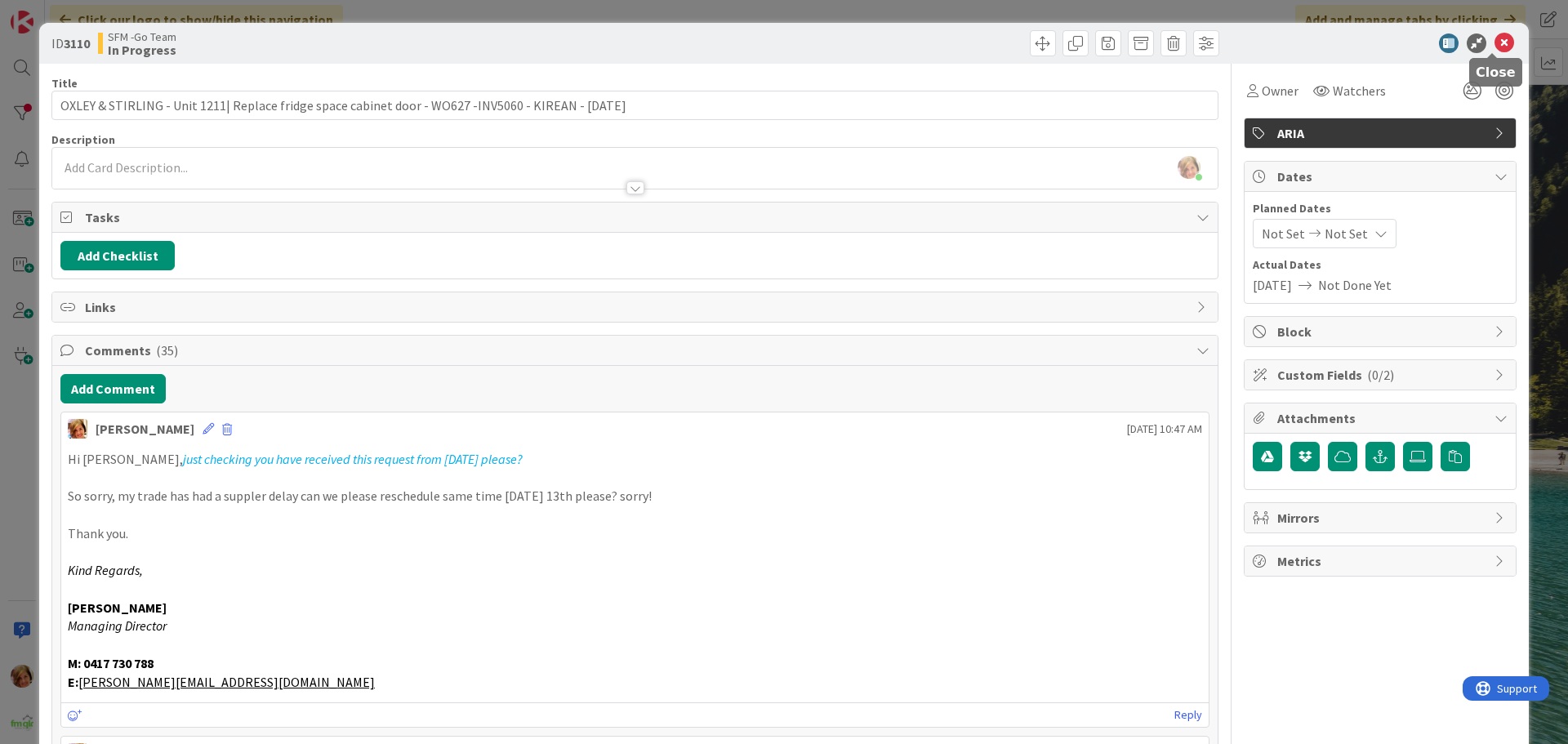
click at [1494, 42] on icon at bounding box center [1504, 43] width 20 height 20
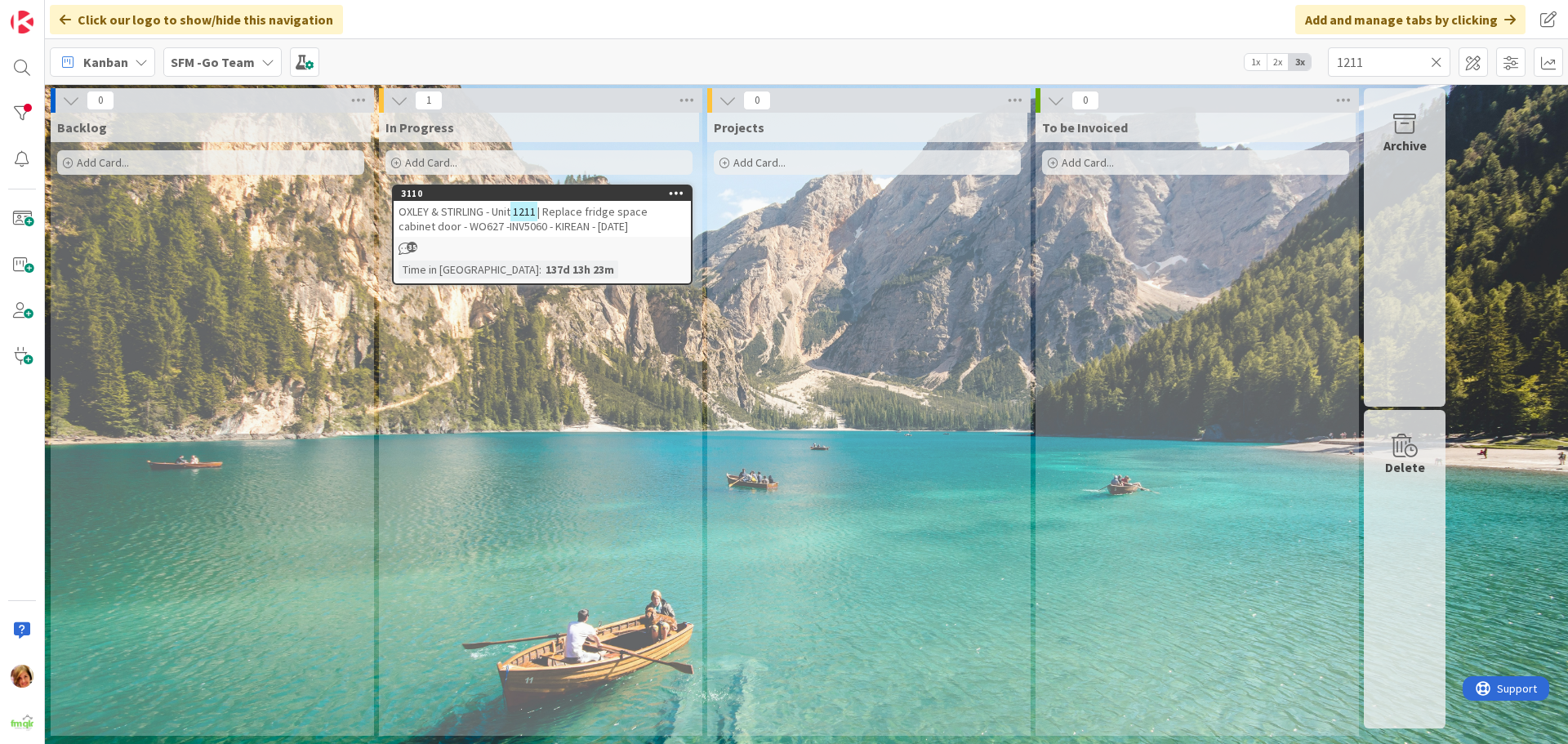
click at [1436, 63] on icon at bounding box center [1437, 62] width 12 height 15
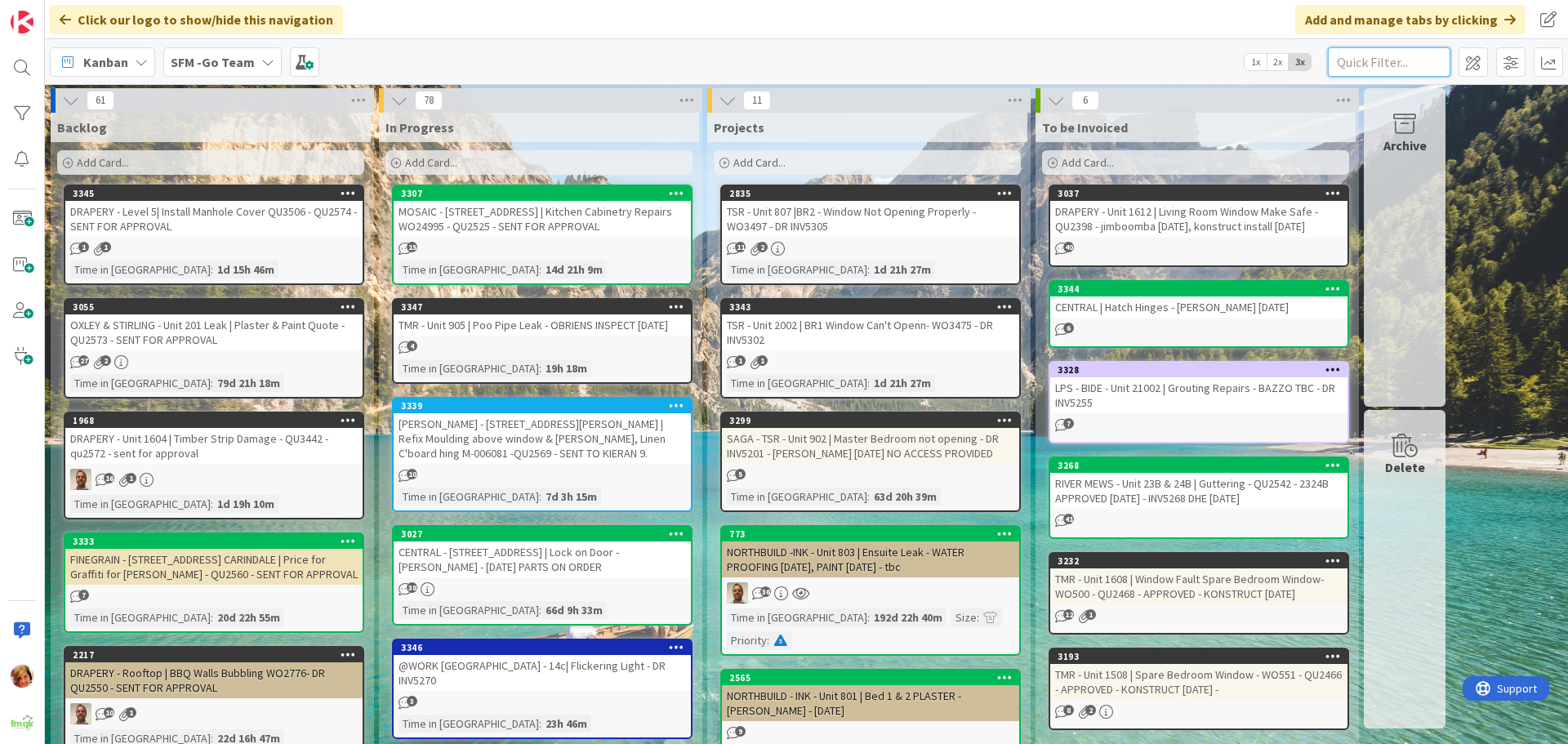
click at [1369, 55] on input "text" at bounding box center [1389, 62] width 122 height 29
type input "17c"
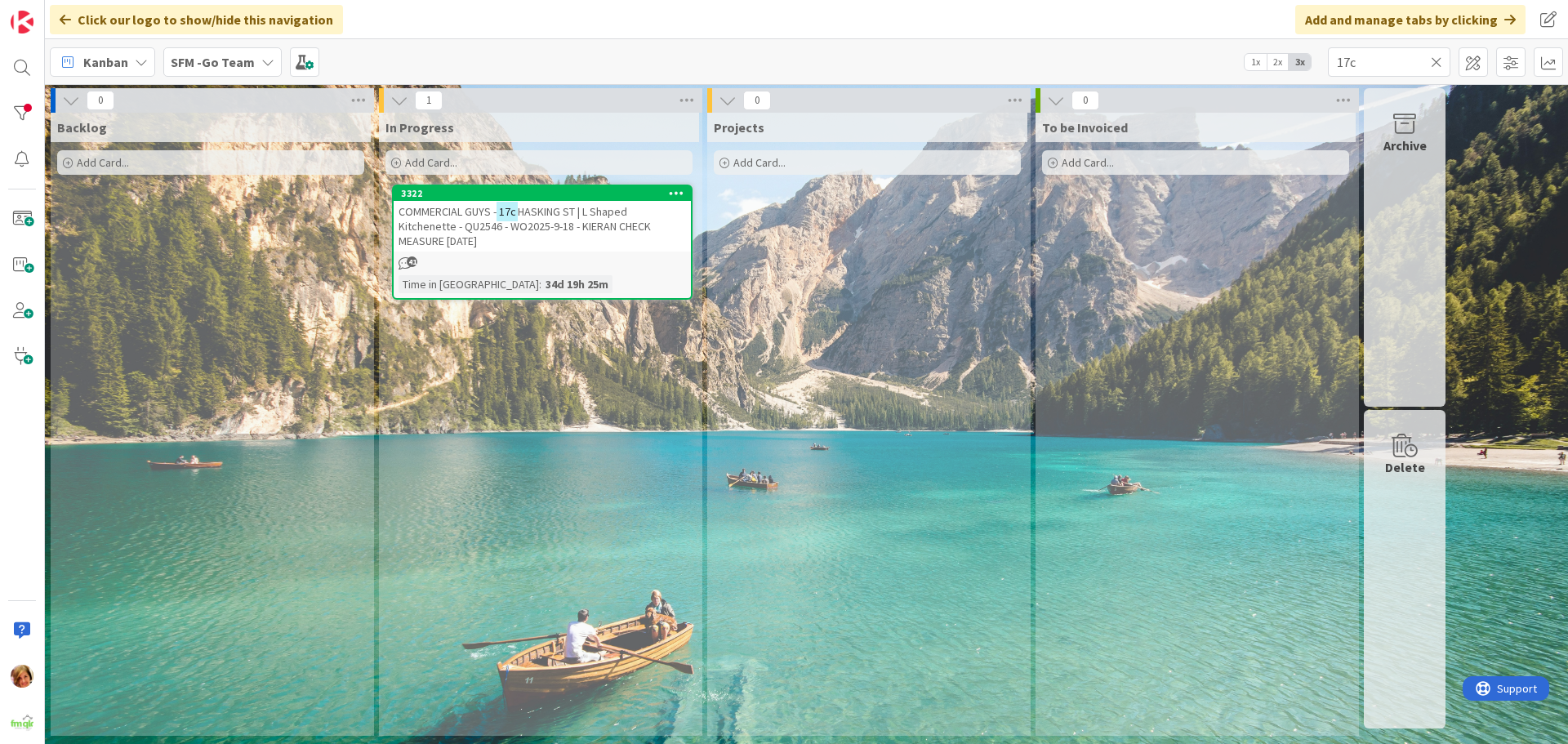
click at [573, 211] on span "HASKING ST | L Shaped Kitchenette - QU2546 - WO2025-9-18 - KIERAN CHECK MEASURE…" at bounding box center [525, 226] width 253 height 44
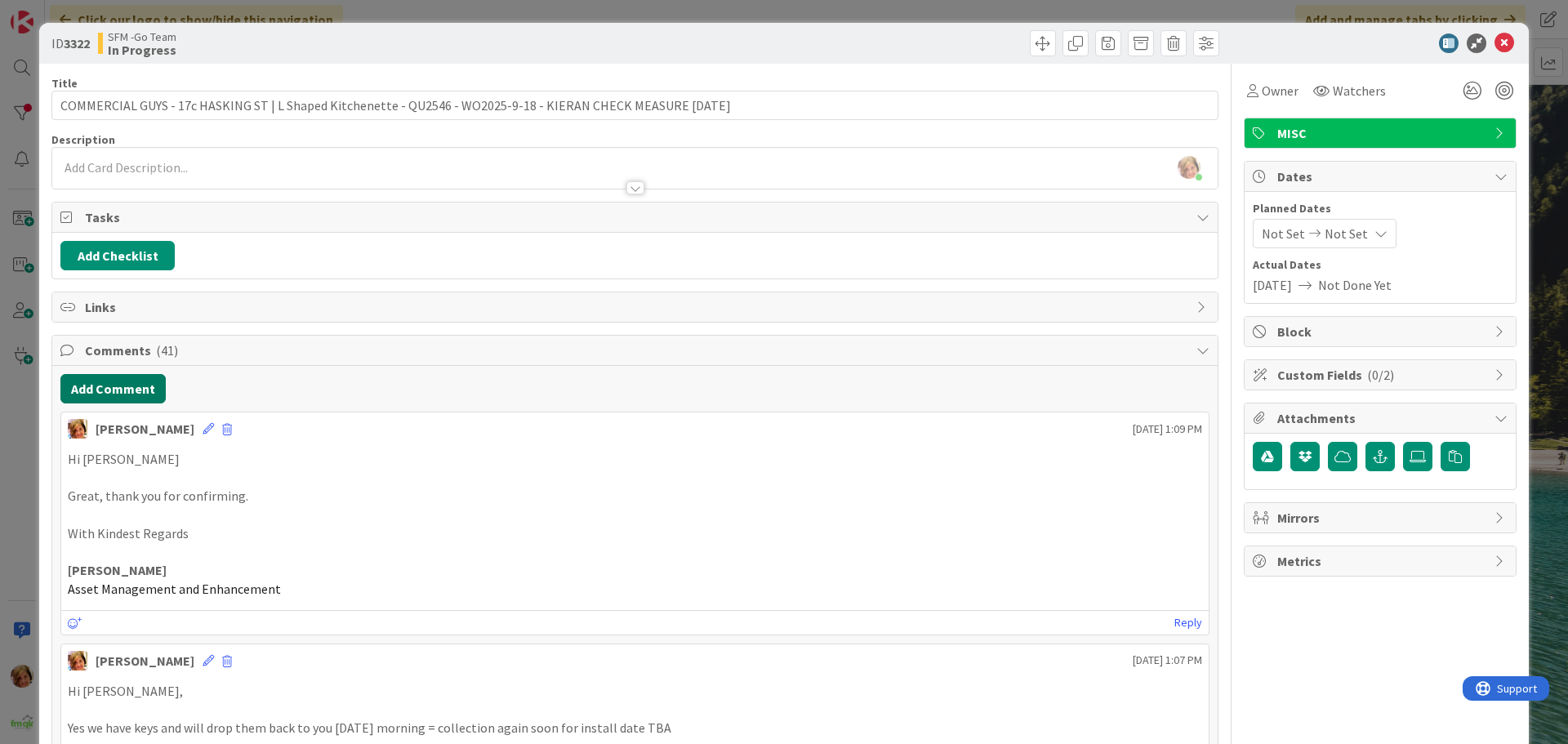
click at [110, 392] on button "Add Comment" at bounding box center [113, 388] width 106 height 29
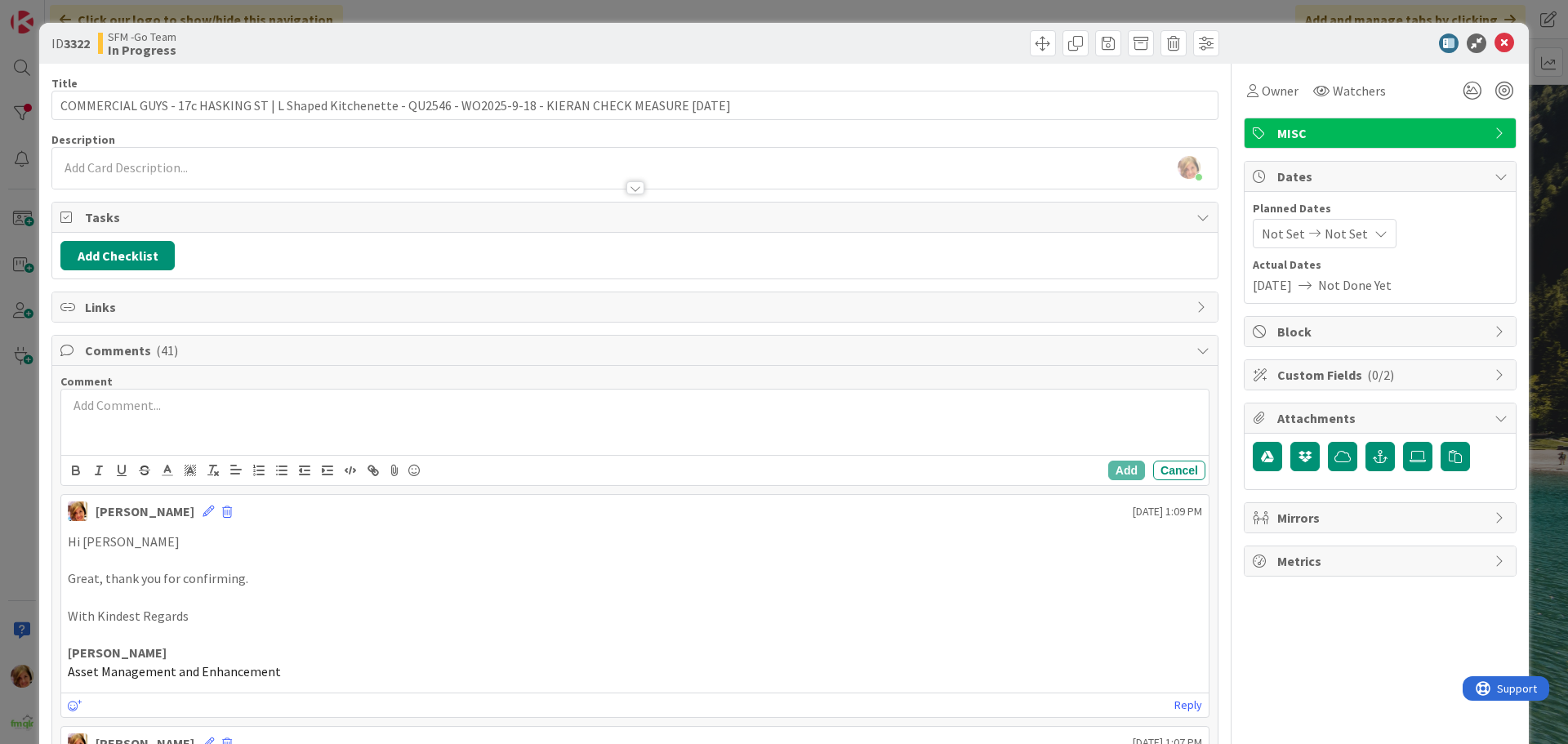
click at [155, 443] on div at bounding box center [635, 422] width 1148 height 66
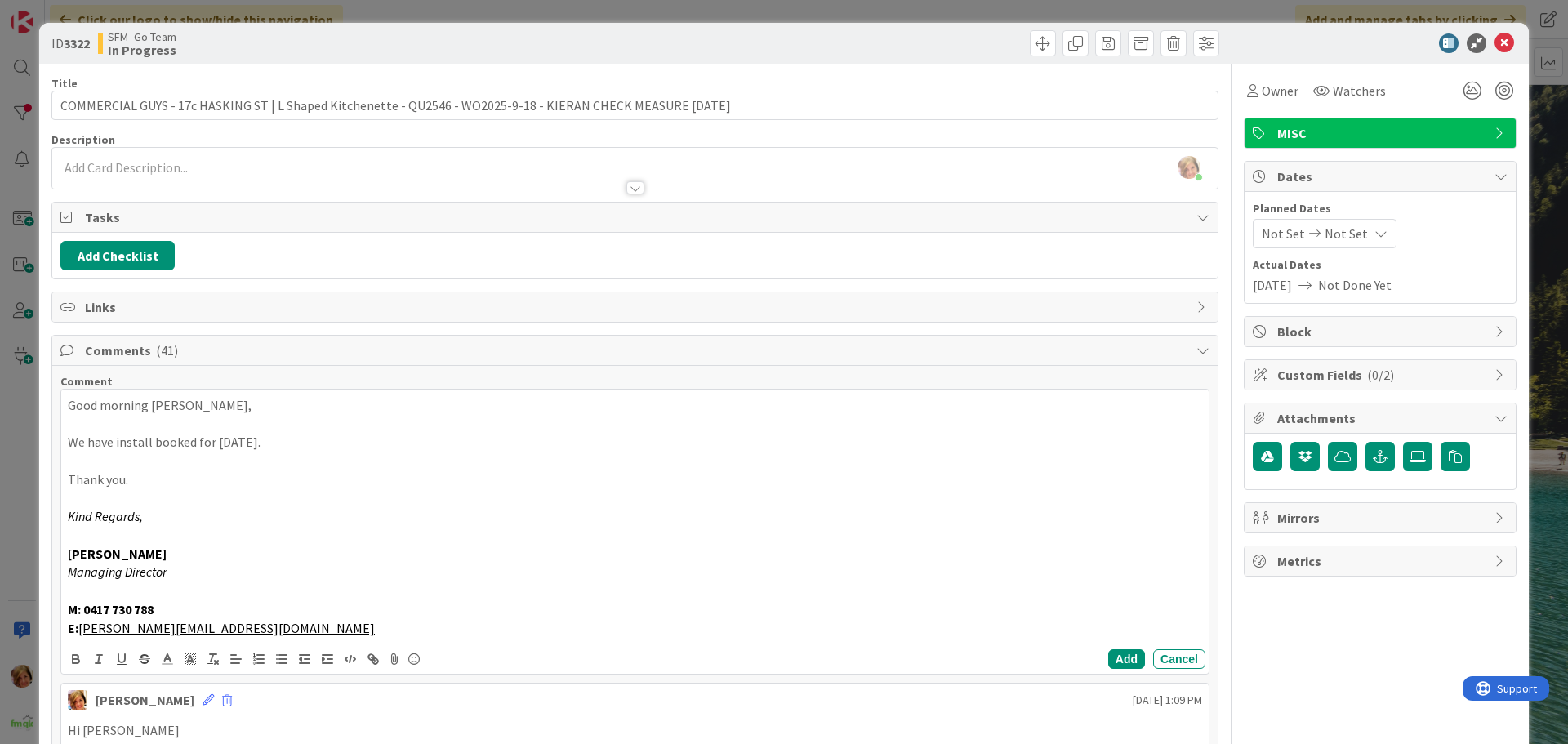
click at [1095, 594] on p at bounding box center [635, 591] width 1134 height 19
click at [1119, 663] on button "Add" at bounding box center [1127, 659] width 37 height 20
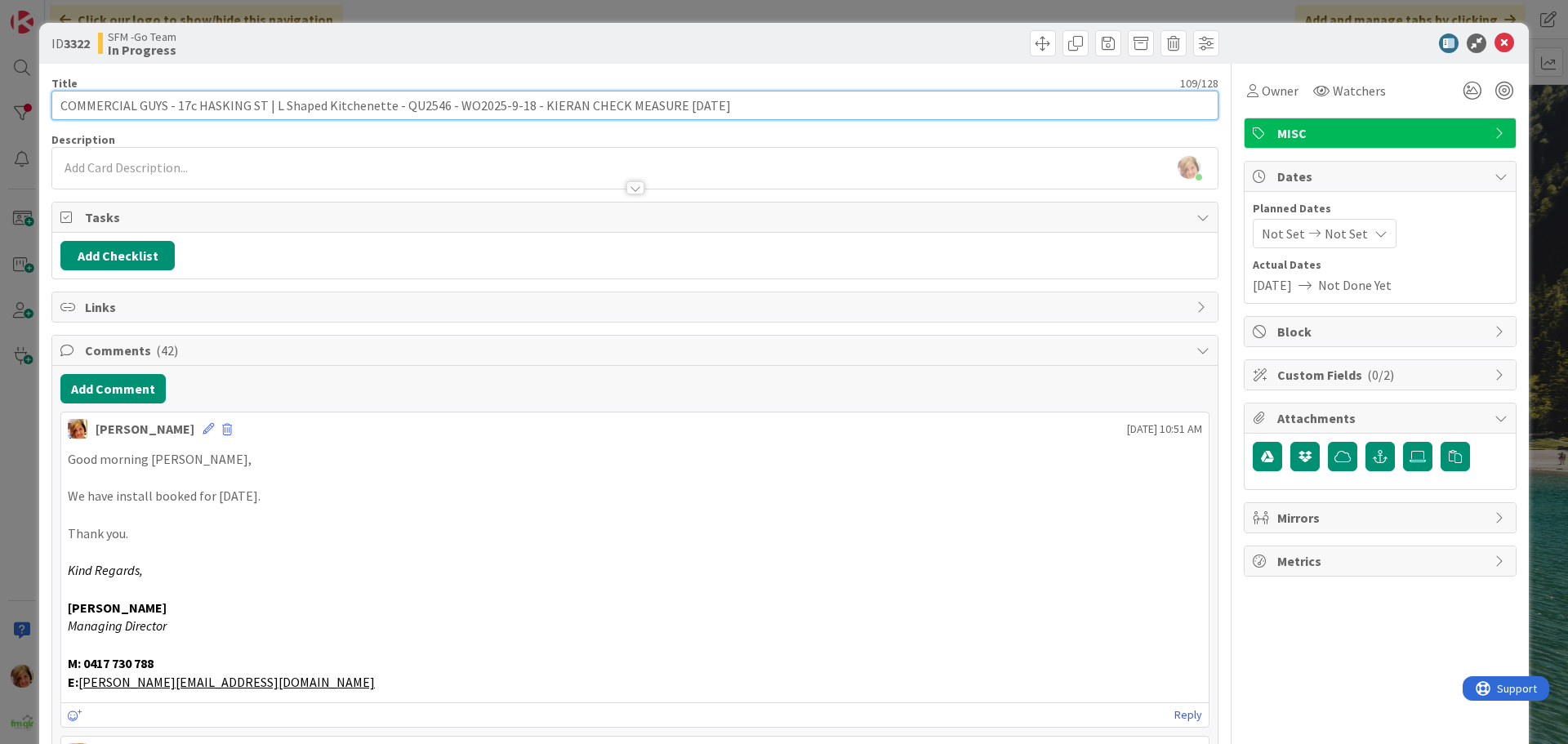
drag, startPoint x: 730, startPoint y: 108, endPoint x: 575, endPoint y: 104, distance: 155.1
click at [575, 104] on input "COMMERCIAL GUYS - 17c HASKING ST | L Shaped Kitchenette - QU2546 - WO2025-9-18 …" at bounding box center [635, 105] width 1167 height 29
type input "COMMERCIAL GUYS - 17c HASKING ST | L Shaped Kitchenette - QU2546 - WO2025-9-18 …"
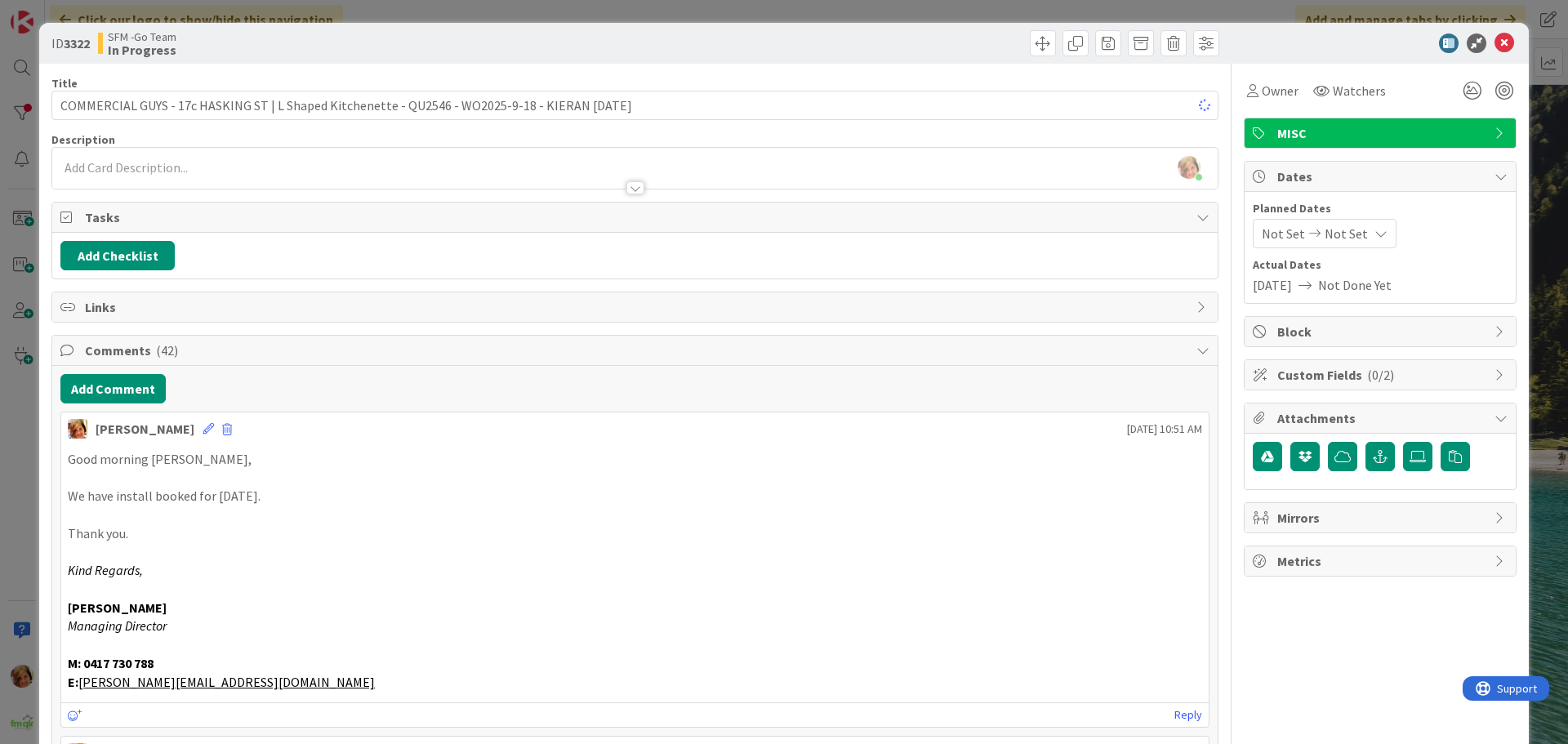
drag, startPoint x: 717, startPoint y: 59, endPoint x: 1141, endPoint y: 71, distance: 424.2
click at [717, 58] on div "ID 3322 SFM -Go Team In Progress" at bounding box center [784, 43] width 1489 height 41
click at [1496, 41] on icon at bounding box center [1504, 43] width 20 height 20
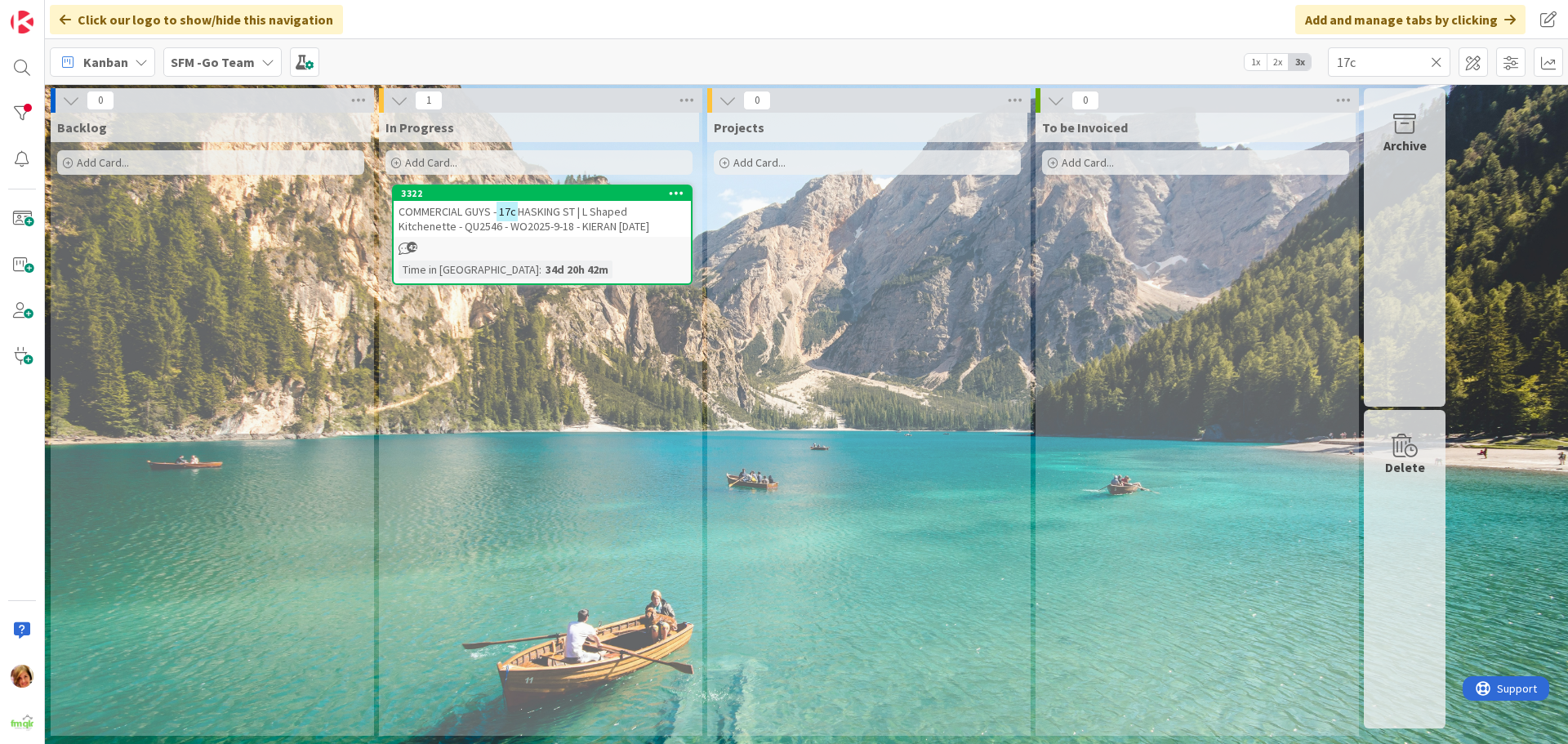
click at [1437, 60] on icon at bounding box center [1437, 62] width 12 height 15
click at [1437, 60] on input "text" at bounding box center [1389, 62] width 122 height 29
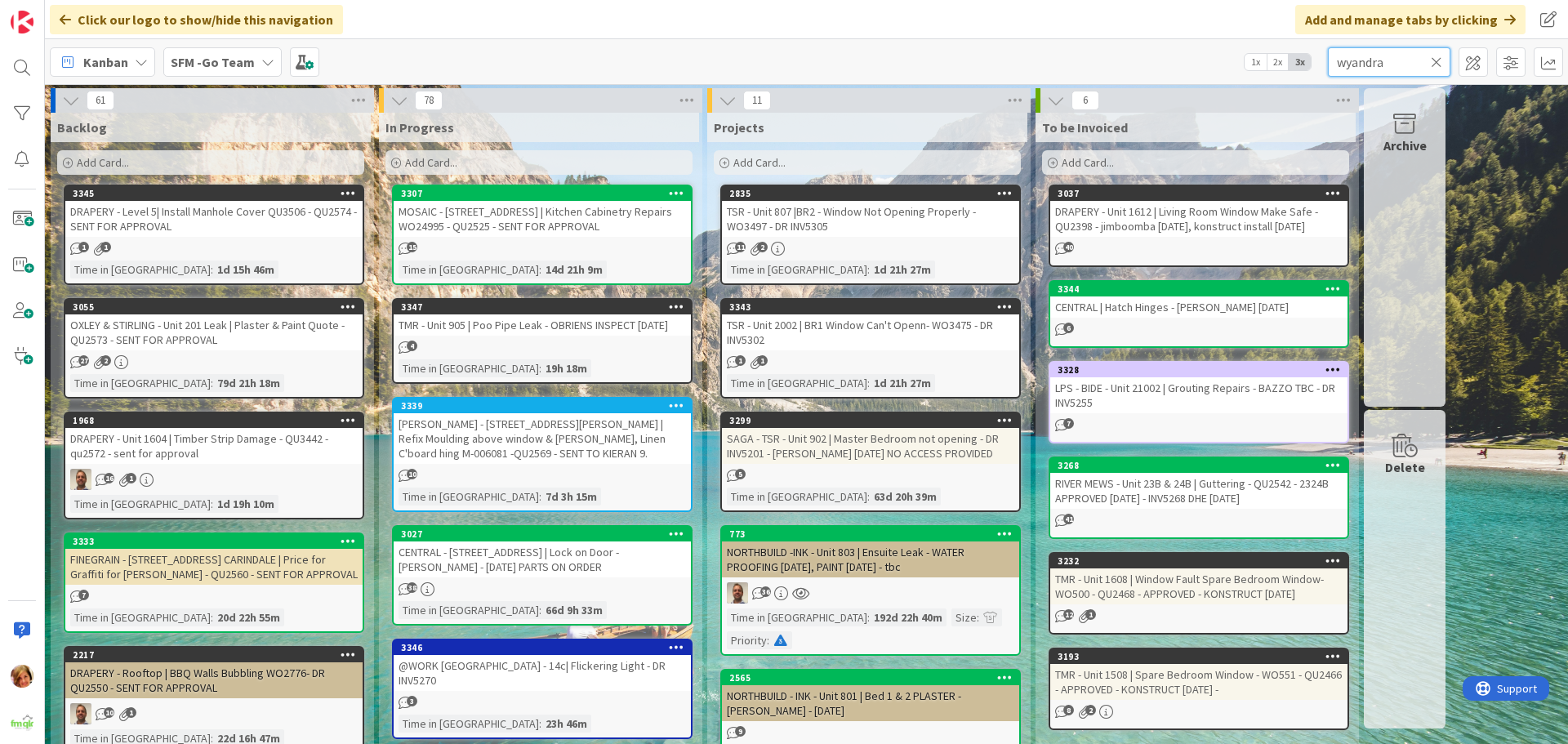
type input "wyandra"
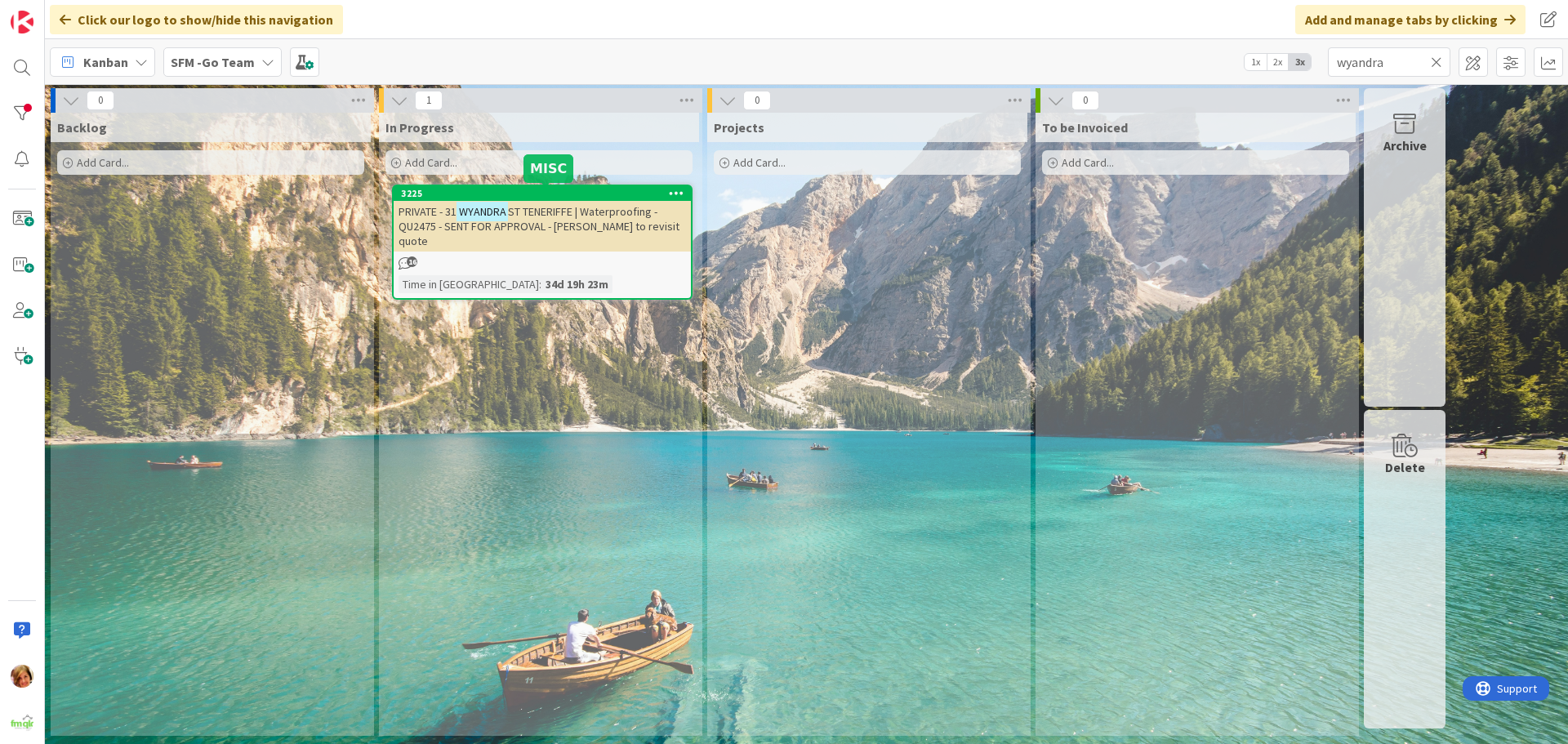
click at [544, 227] on span "ST TENERIFFE | Waterproofing - QU2475 - SENT FOR APPROVAL - [PERSON_NAME] to re…" at bounding box center [539, 226] width 281 height 44
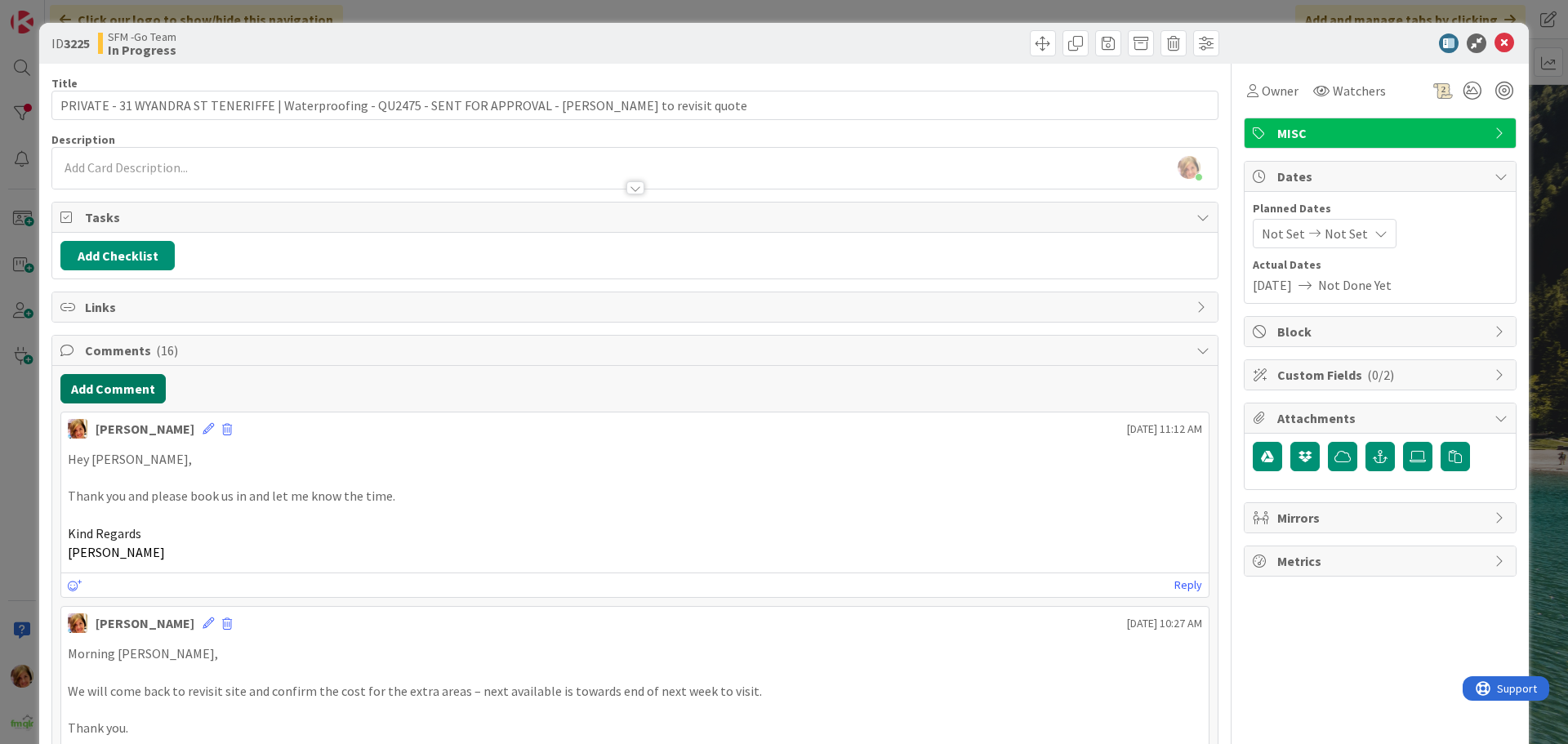
click at [105, 394] on button "Add Comment" at bounding box center [113, 388] width 106 height 29
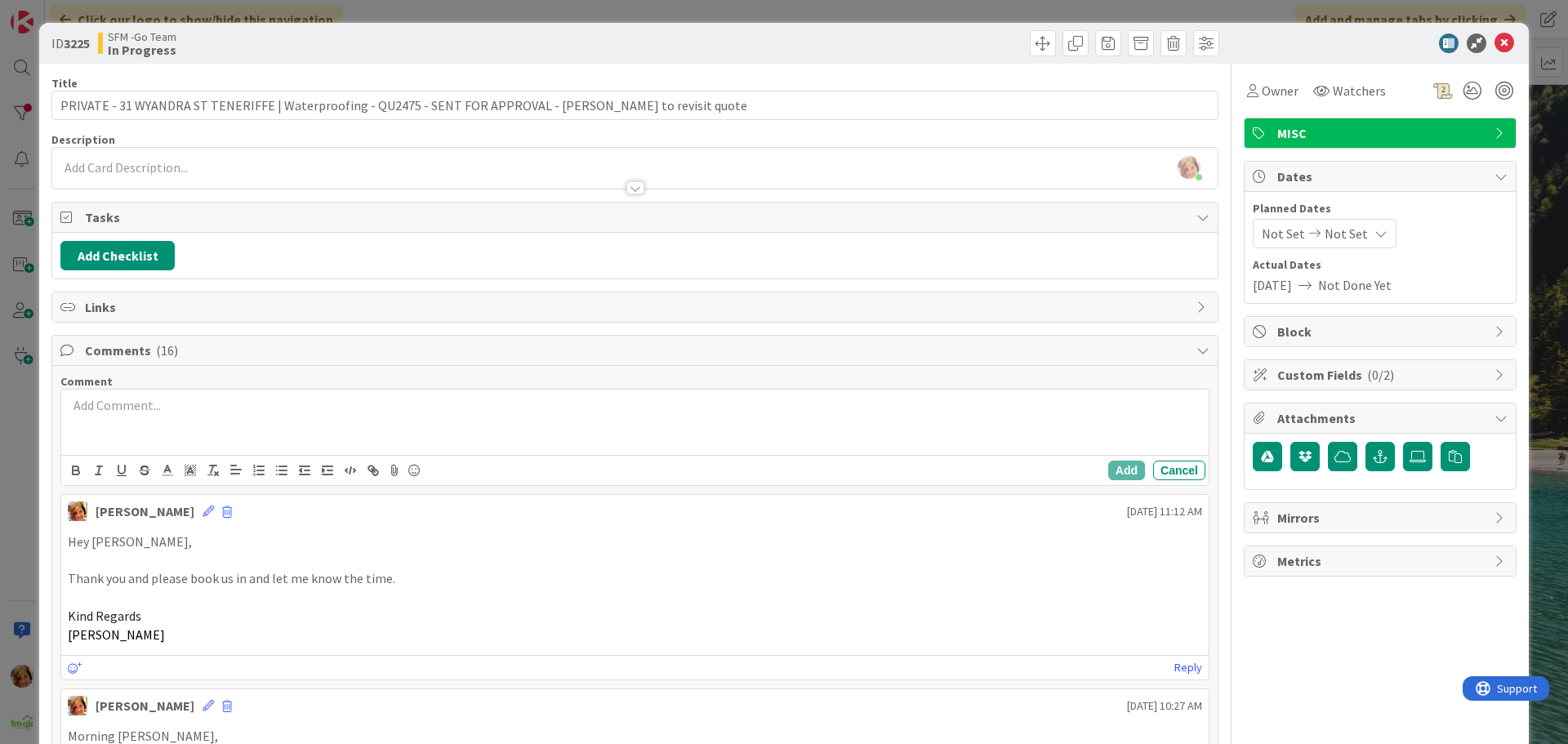
click at [151, 406] on p at bounding box center [635, 406] width 1134 height 19
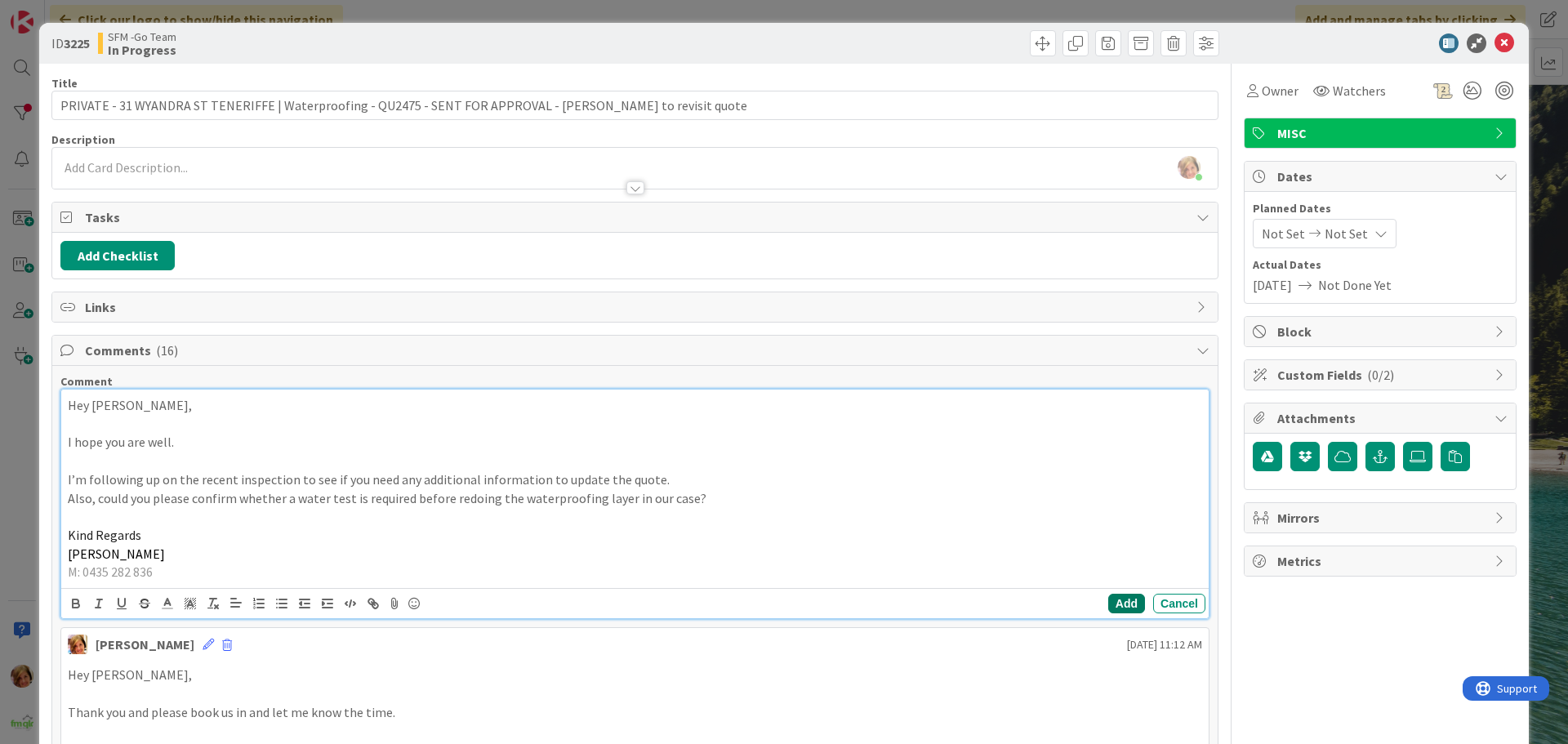
click at [1113, 601] on button "Add" at bounding box center [1127, 604] width 37 height 20
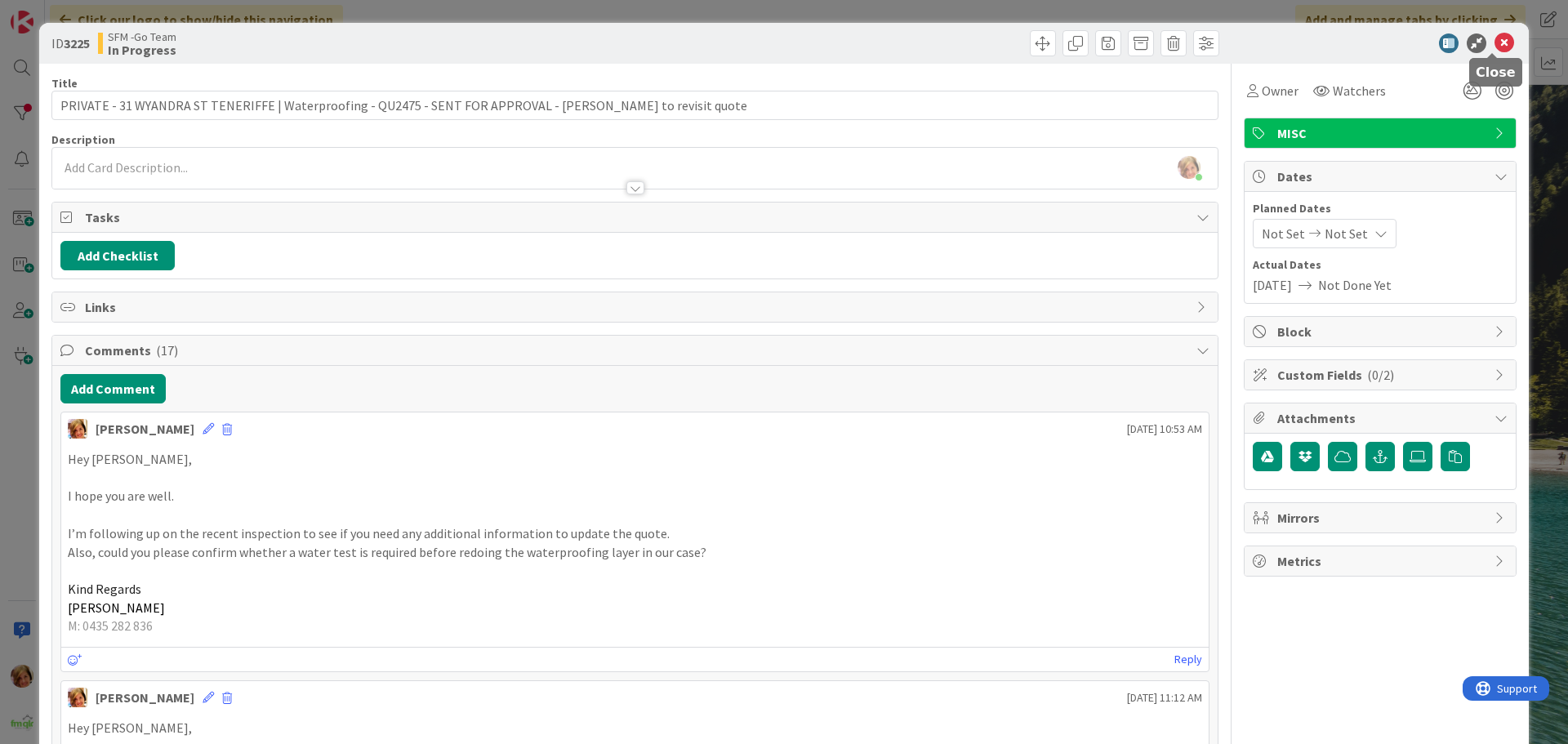
click at [1494, 44] on icon at bounding box center [1504, 43] width 20 height 20
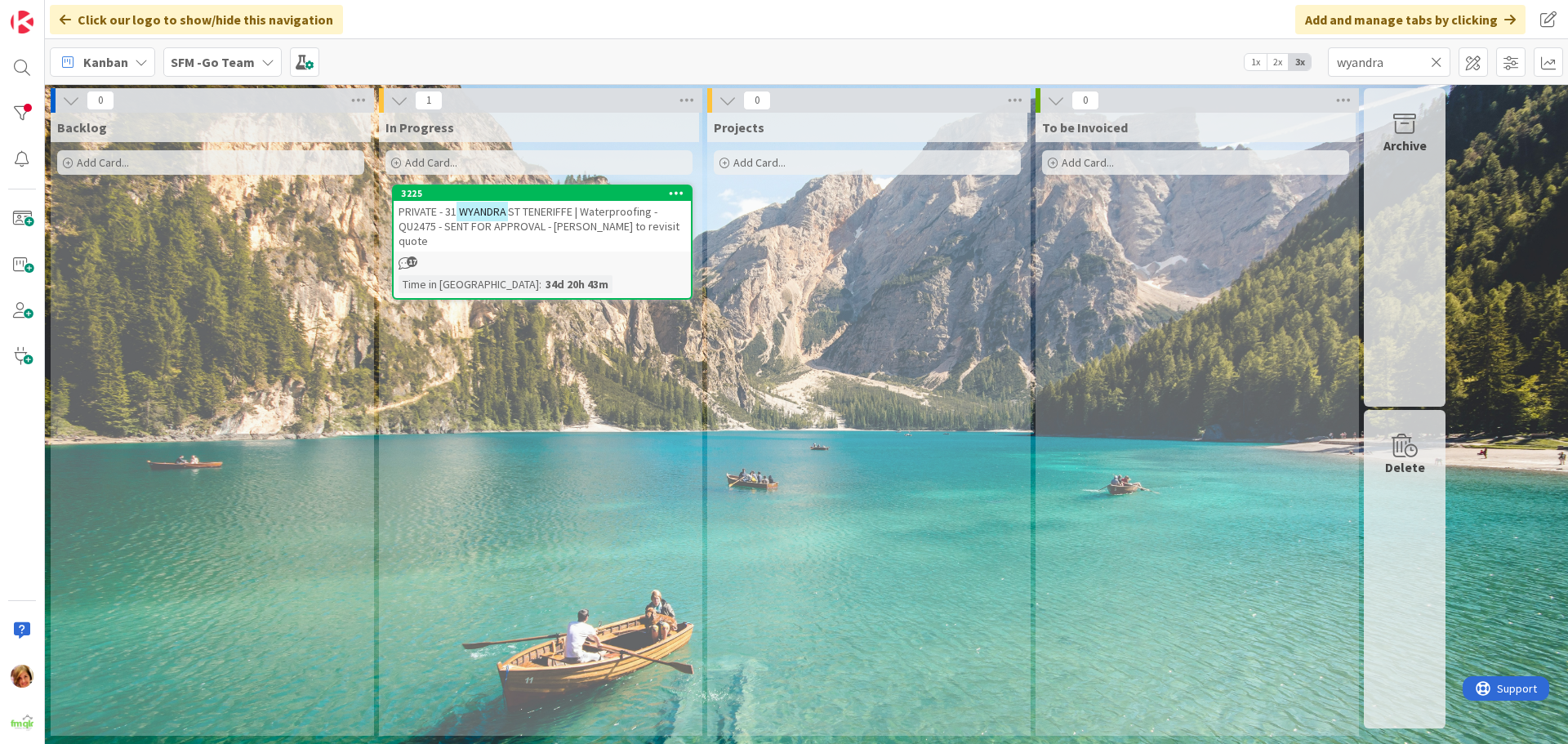
click at [1435, 62] on icon at bounding box center [1437, 62] width 12 height 15
click at [1435, 62] on input "text" at bounding box center [1389, 62] width 122 height 29
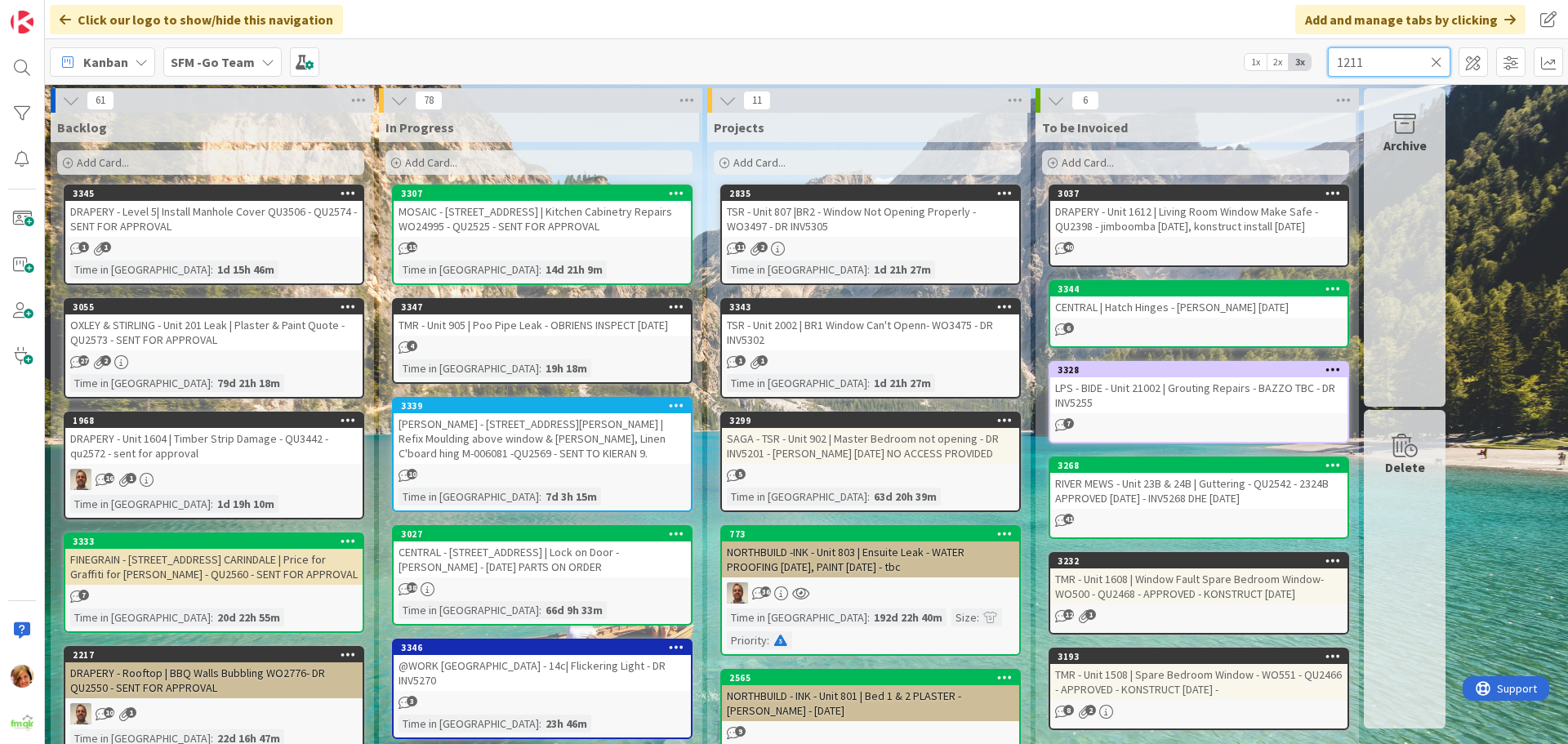
type input "1211"
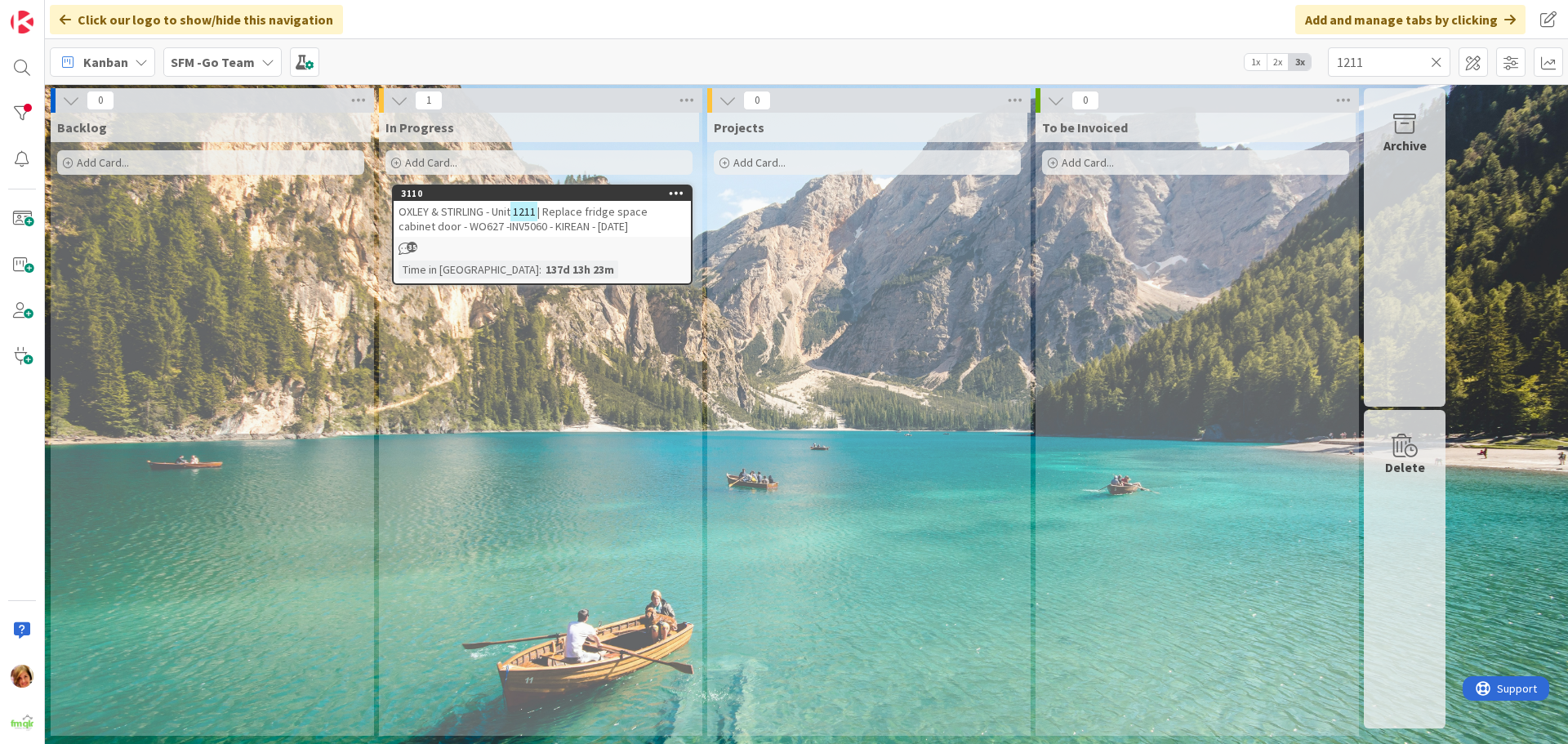
click at [603, 214] on span "| Replace fridge space cabinet door - WO627 -INV5060 - KIREAN - [DATE]" at bounding box center [523, 219] width 249 height 29
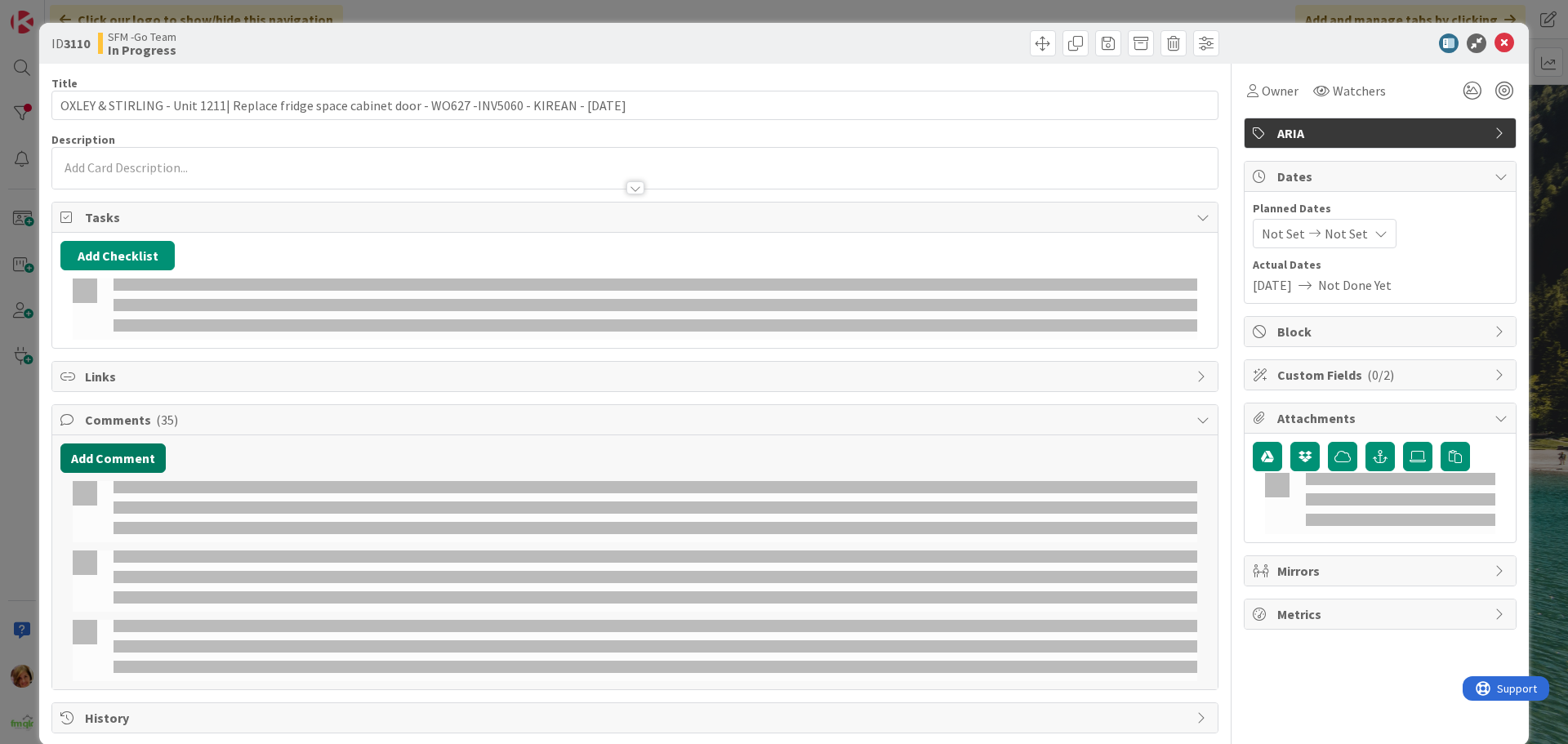
click at [118, 444] on button "Add Comment" at bounding box center [113, 458] width 106 height 29
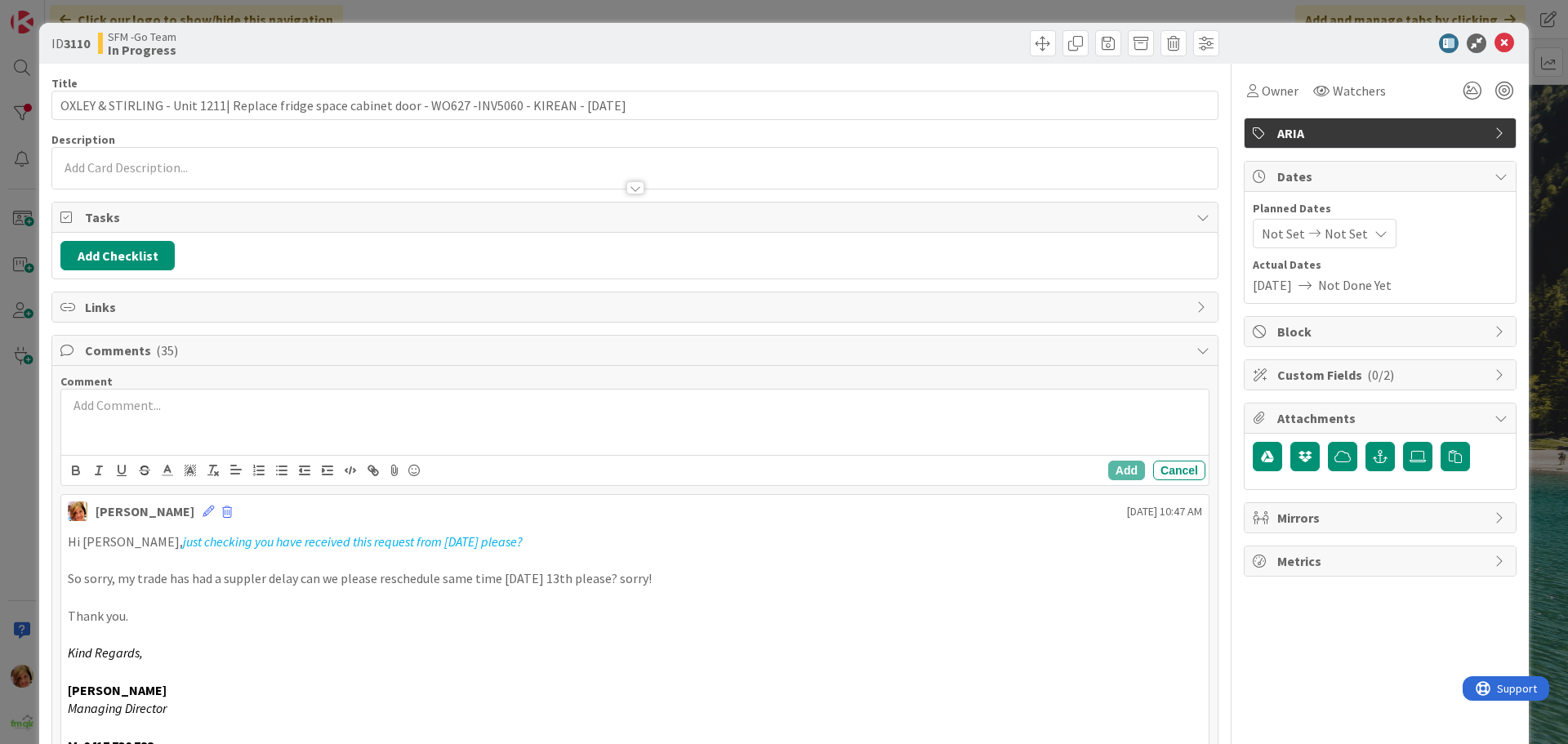
click at [139, 416] on div at bounding box center [635, 422] width 1148 height 66
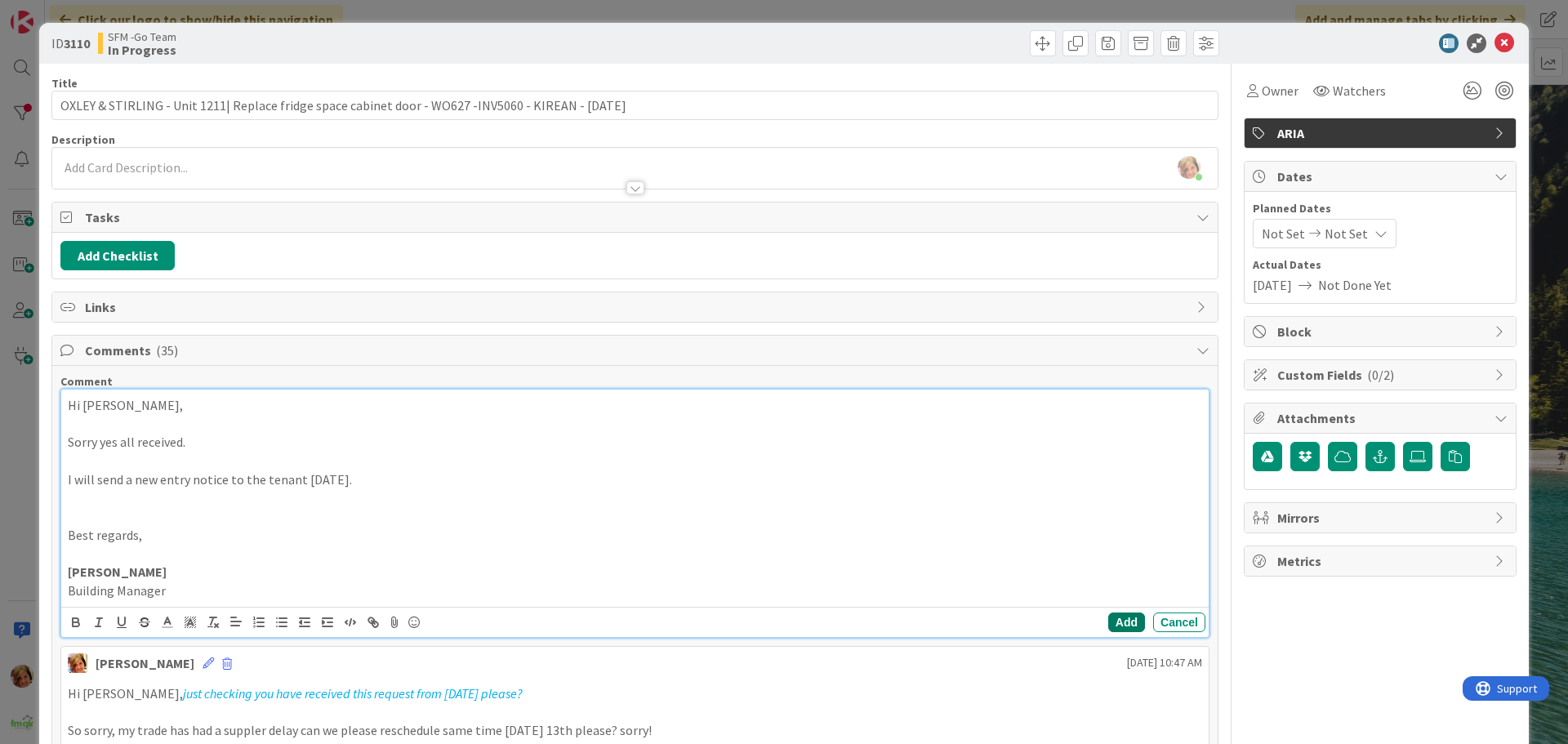
click at [1113, 623] on button "Add" at bounding box center [1127, 623] width 37 height 20
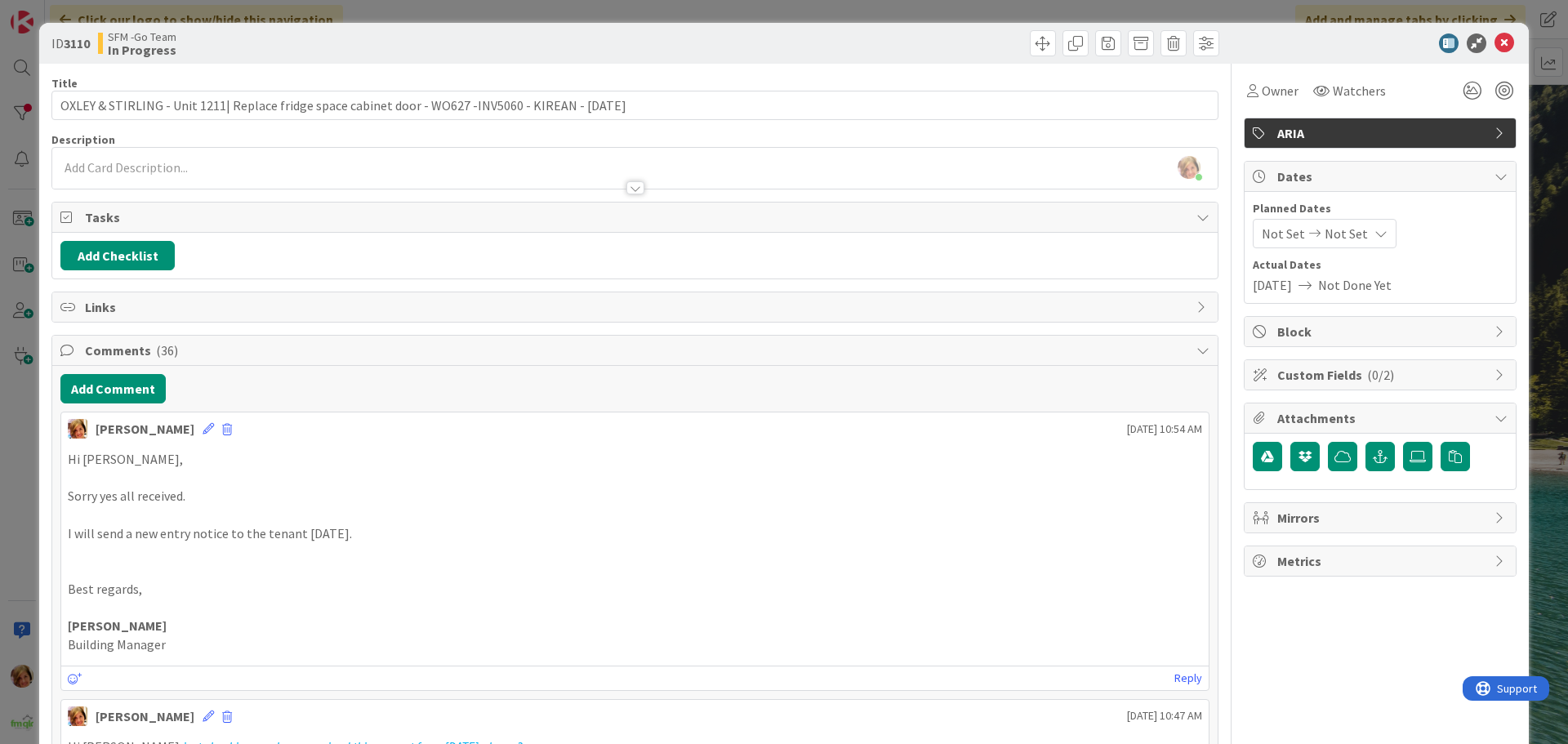
click at [912, 44] on div at bounding box center [929, 42] width 580 height 26
click at [1494, 43] on icon at bounding box center [1504, 43] width 20 height 20
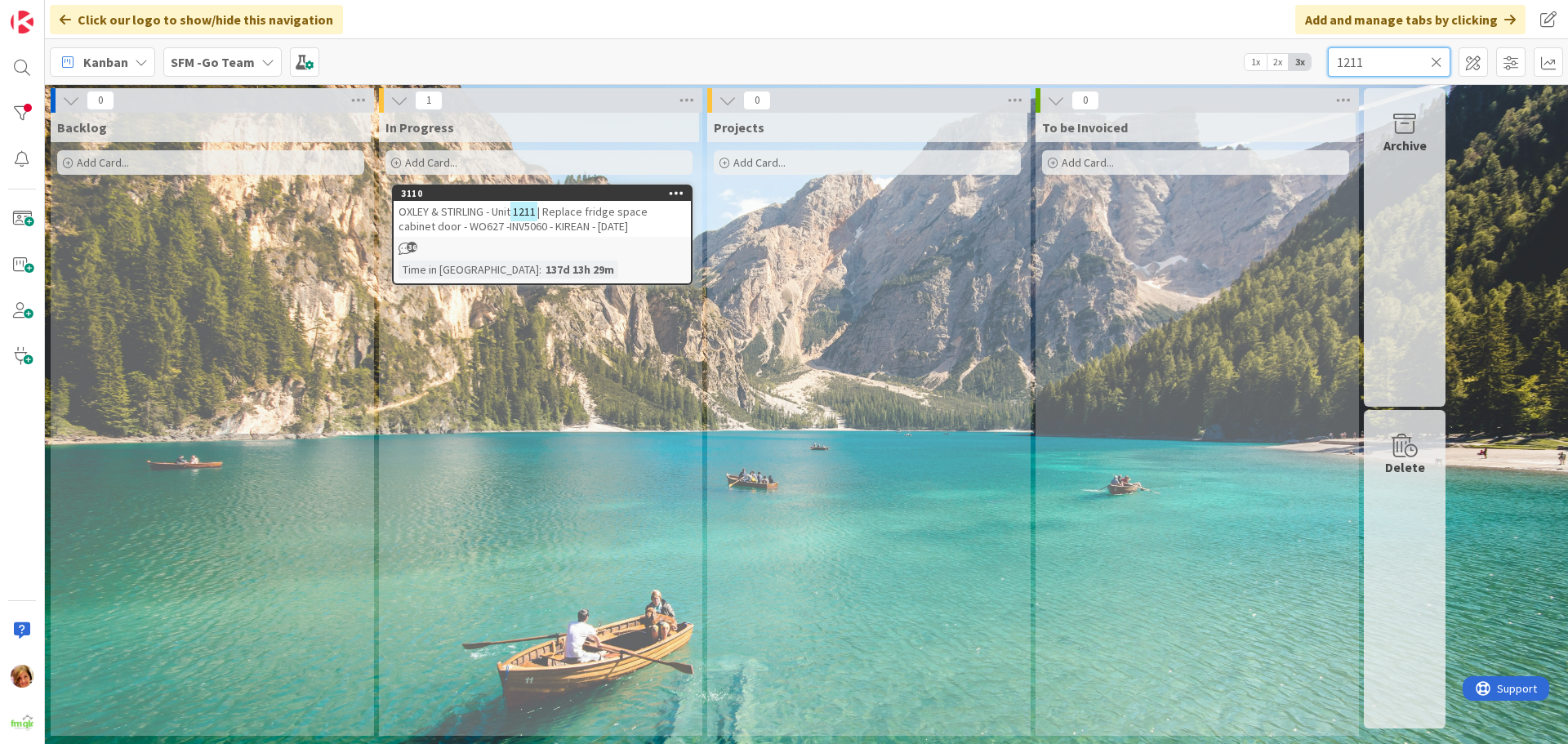
click at [1430, 58] on input "1211" at bounding box center [1389, 62] width 122 height 29
click at [1436, 62] on icon at bounding box center [1437, 62] width 12 height 15
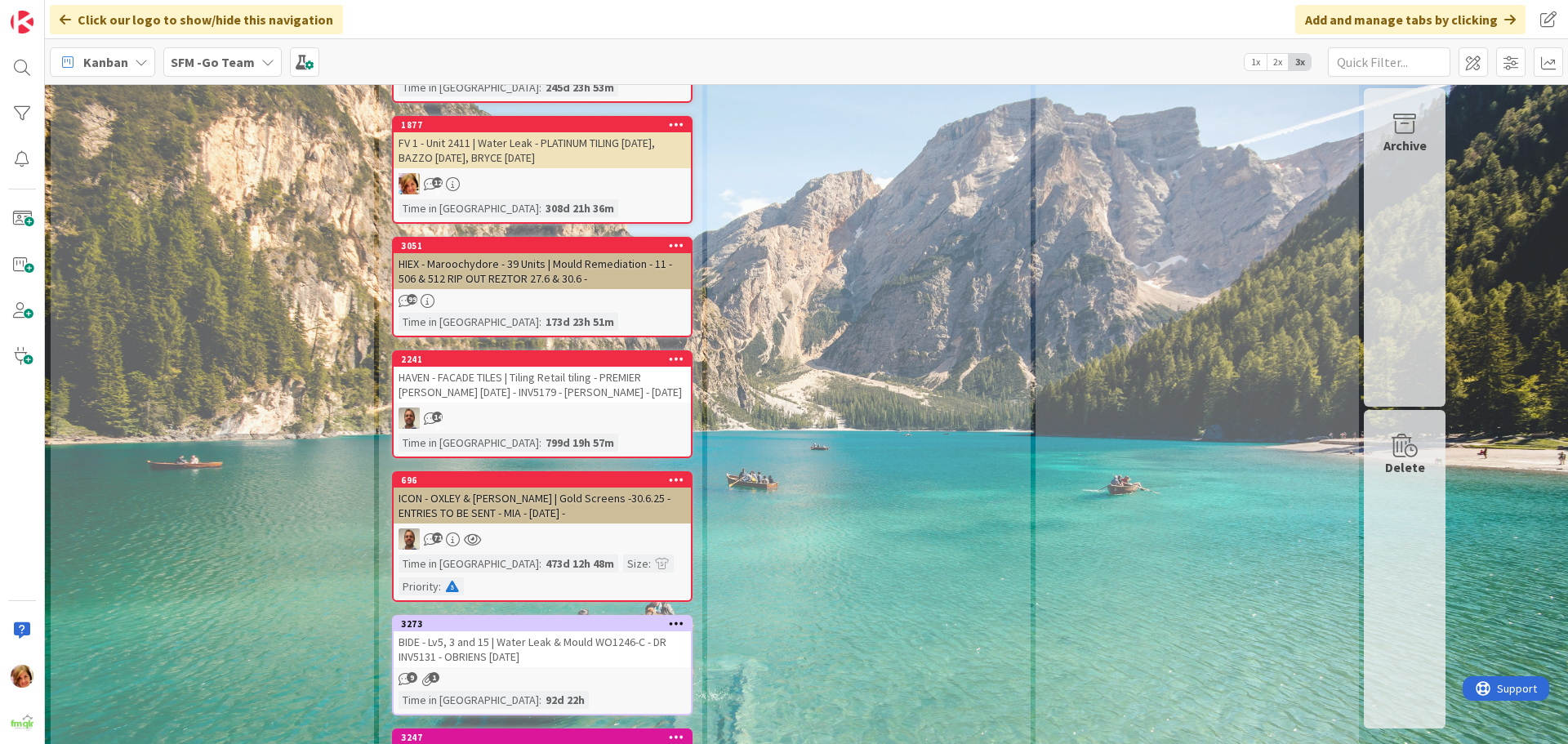
scroll to position [7107, 0]
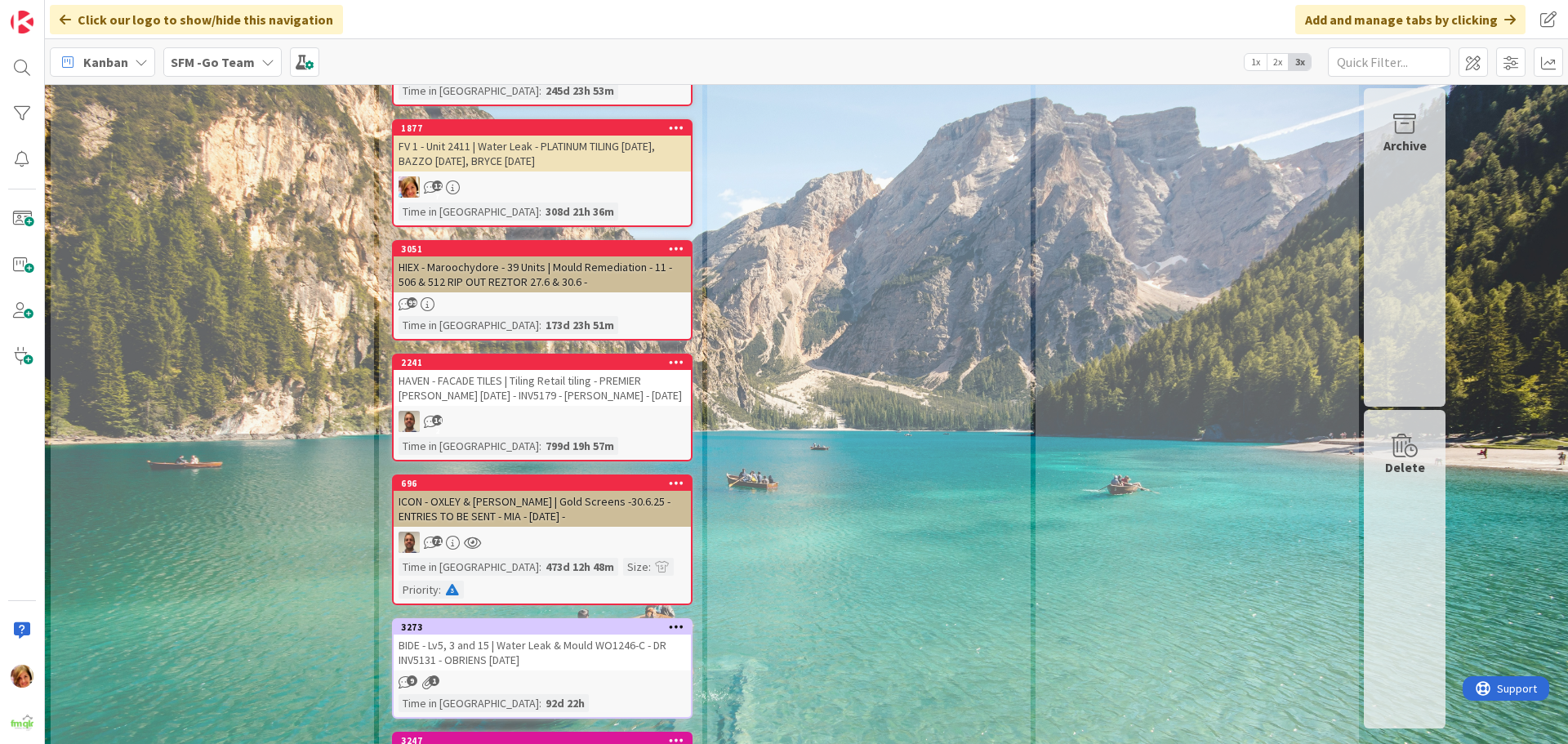
drag, startPoint x: 507, startPoint y: 375, endPoint x: 230, endPoint y: 391, distance: 277.5
click at [507, 635] on div "BIDE - Lv5, 3 and 15 | Water Leak & Mould WO1246-C - DR INV5131 - OBRIENS [DATE]" at bounding box center [543, 653] width 297 height 36
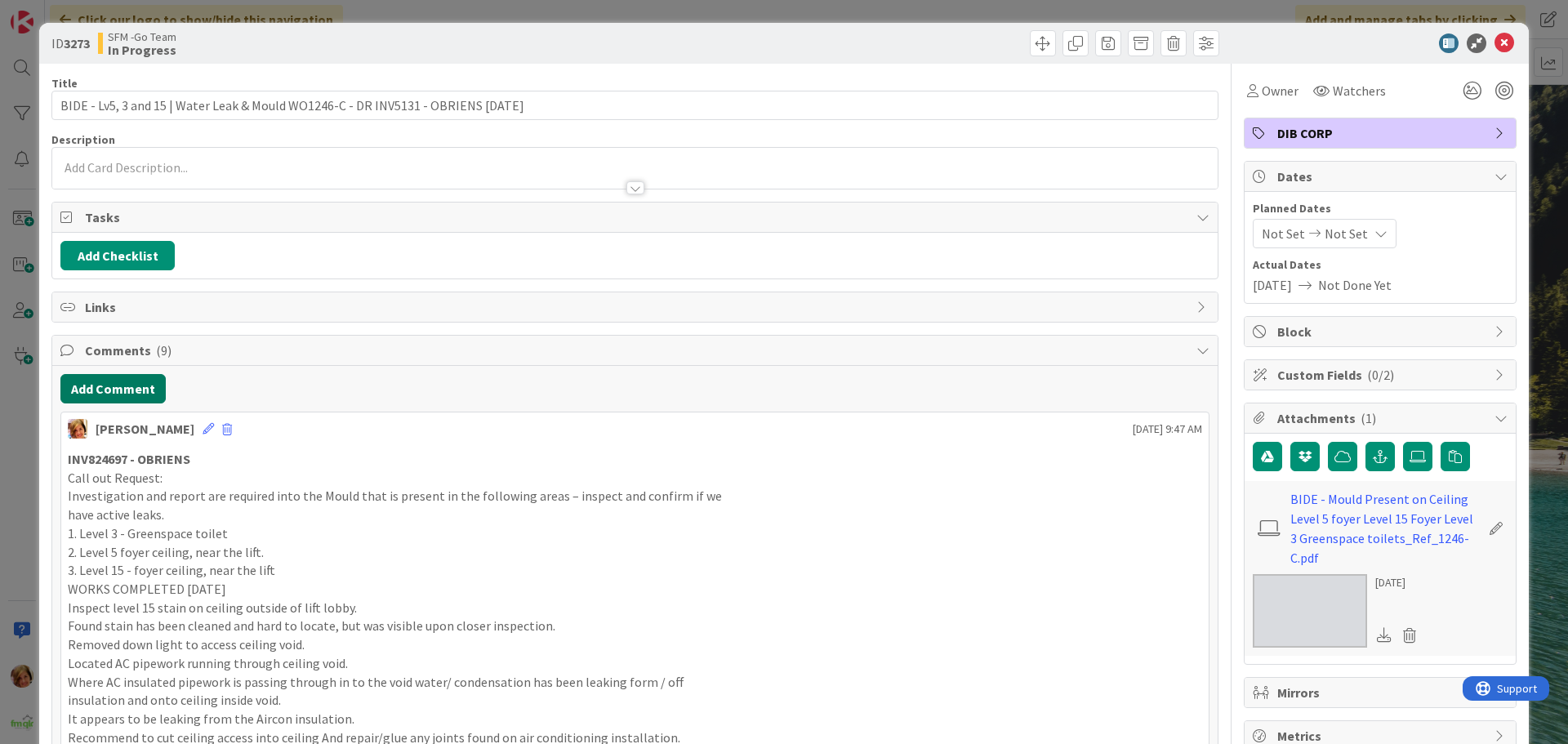
click at [123, 387] on button "Add Comment" at bounding box center [113, 388] width 106 height 29
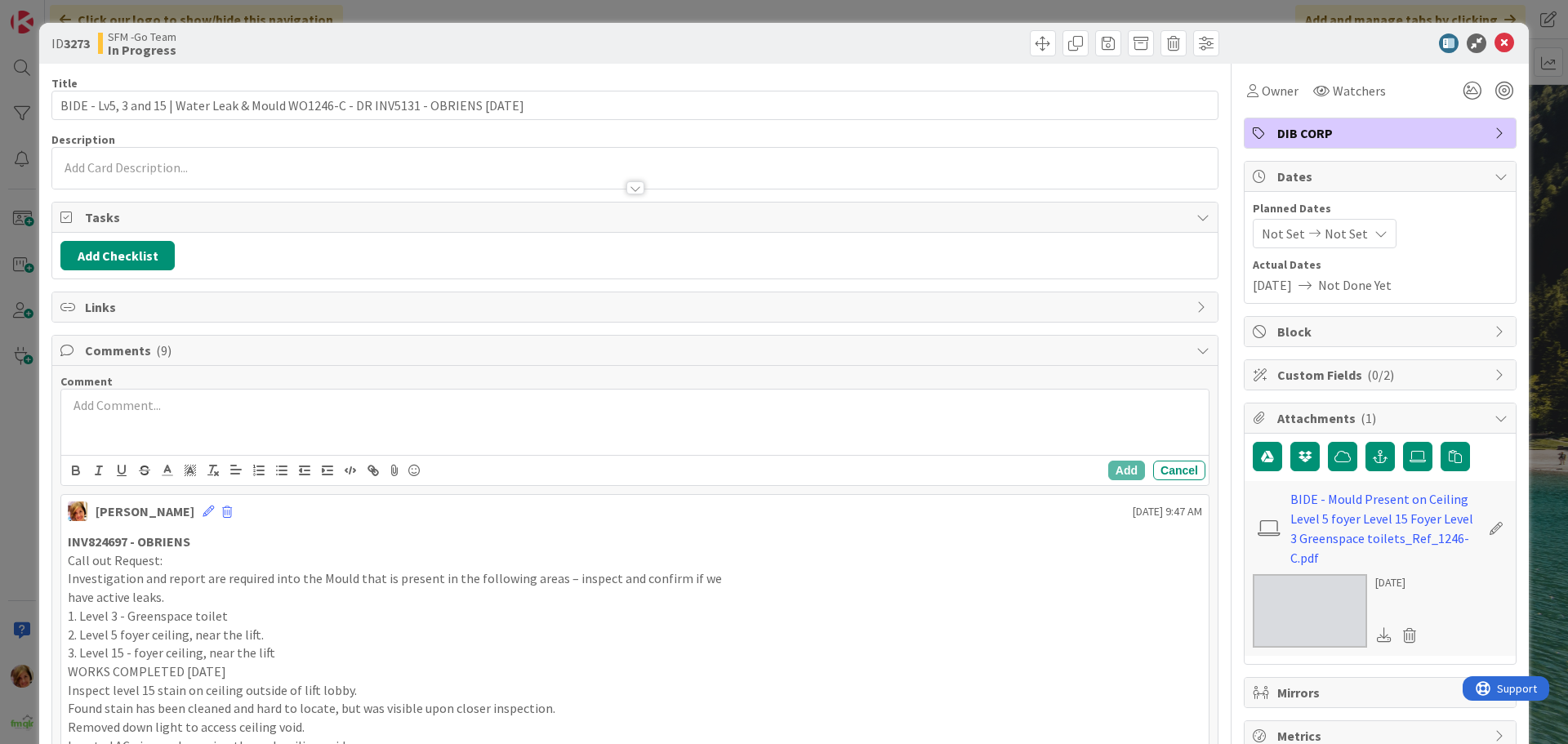
click at [235, 431] on div at bounding box center [635, 422] width 1148 height 66
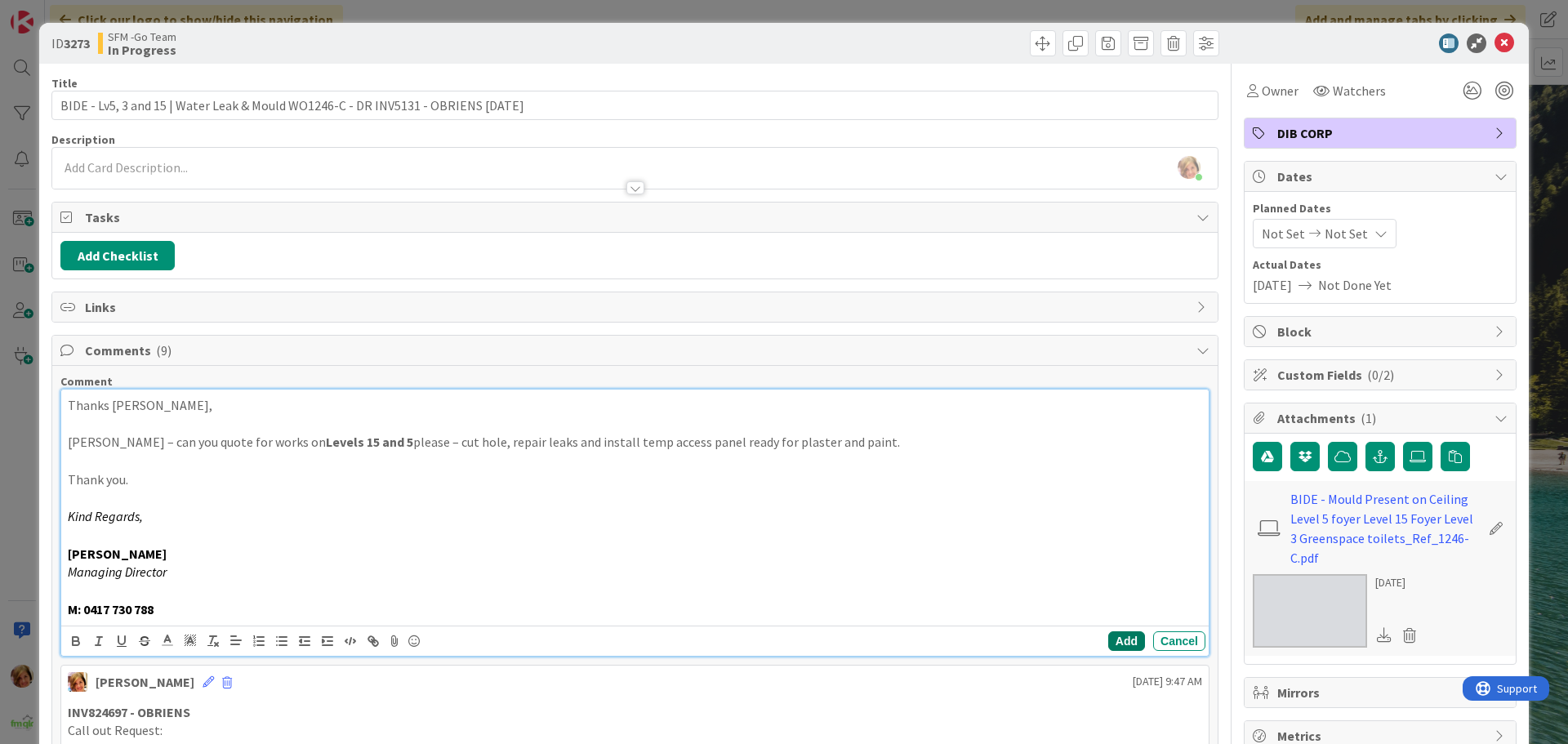
click at [1113, 638] on button "Add" at bounding box center [1127, 642] width 37 height 20
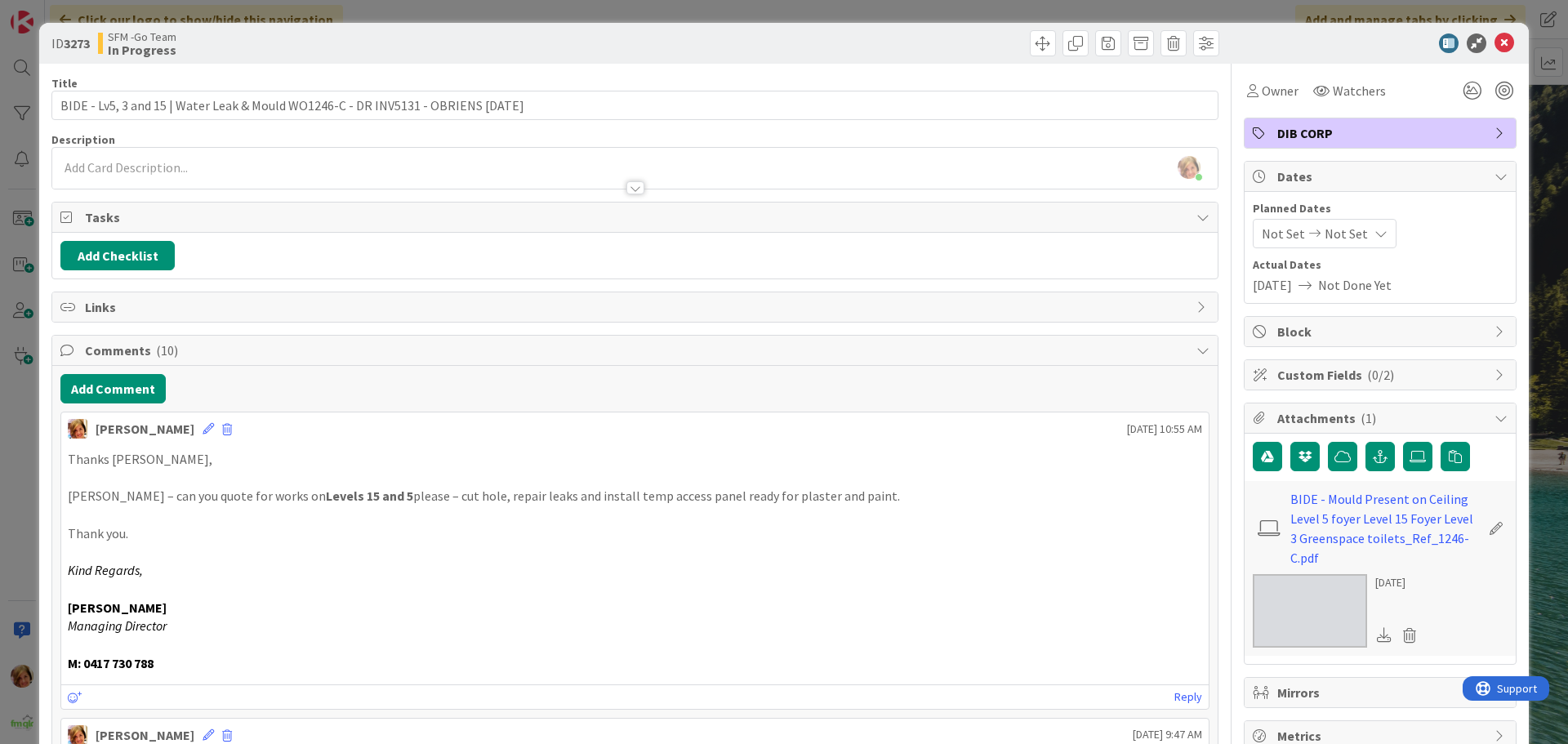
click at [1480, 41] on div at bounding box center [1372, 43] width 289 height 20
click at [1494, 44] on icon at bounding box center [1504, 43] width 20 height 20
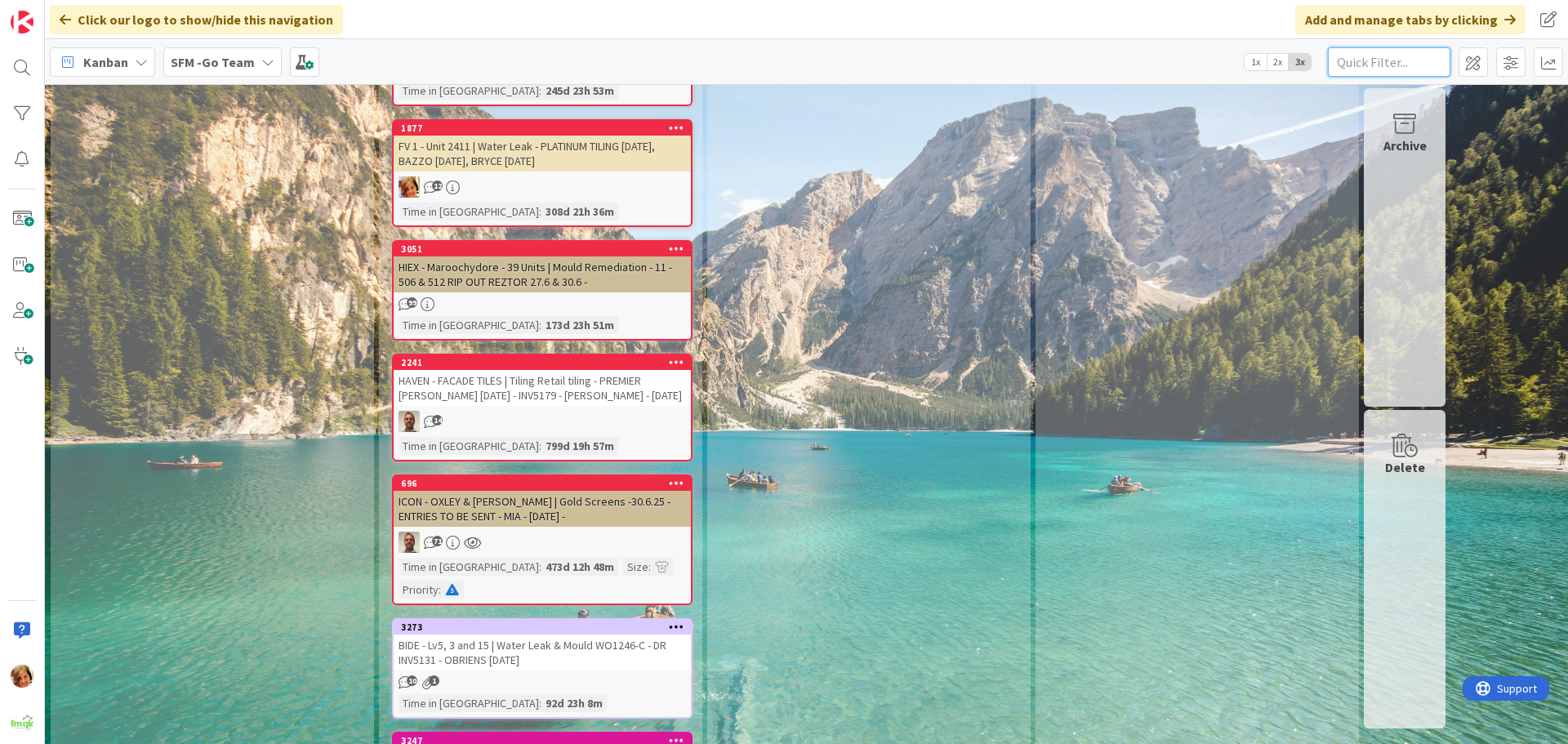
click at [1413, 65] on input "text" at bounding box center [1389, 62] width 122 height 29
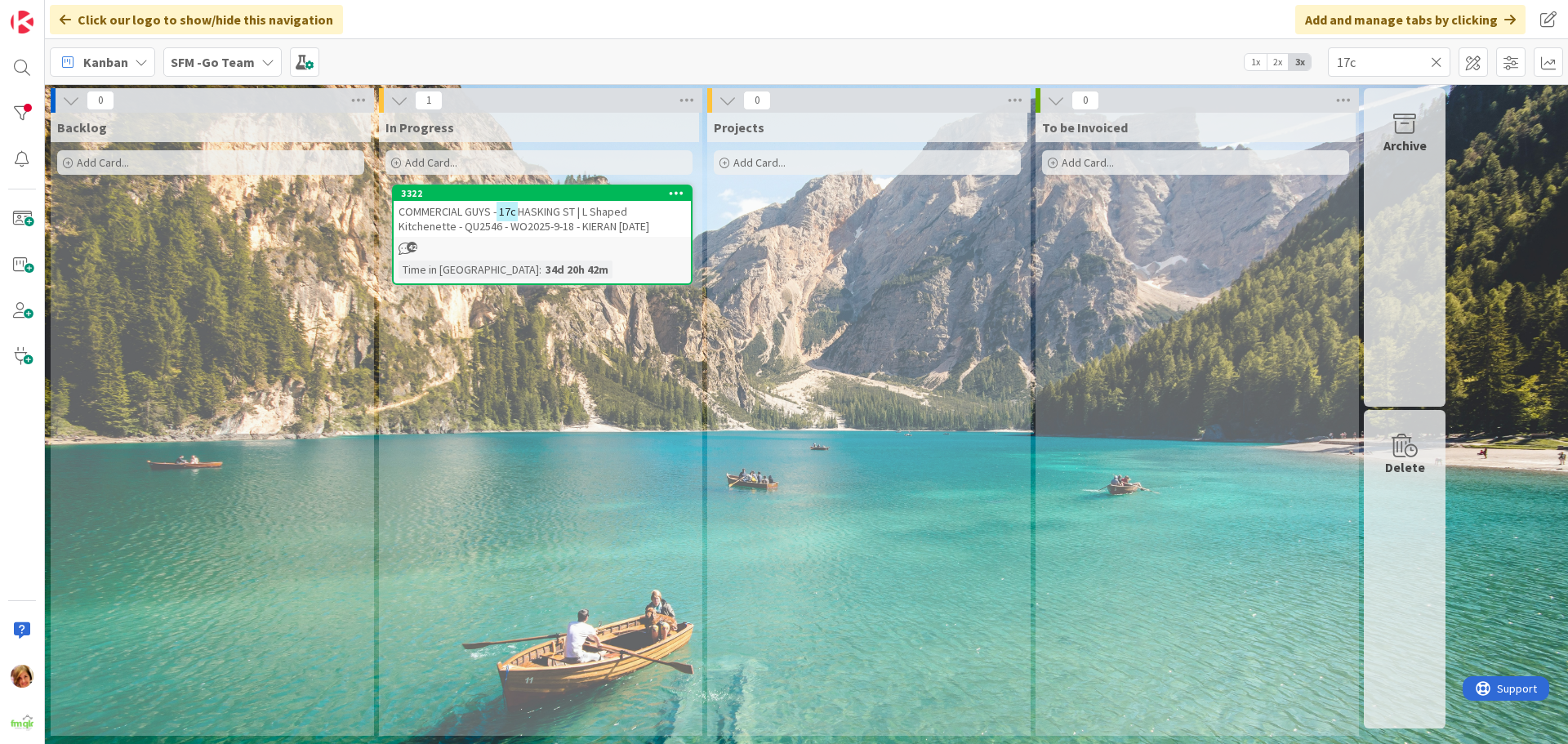
click at [535, 219] on span "HASKING ST | L Shaped Kitchenette - QU2546 - WO2025-9-18 - KIERAN [DATE]" at bounding box center [524, 219] width 251 height 29
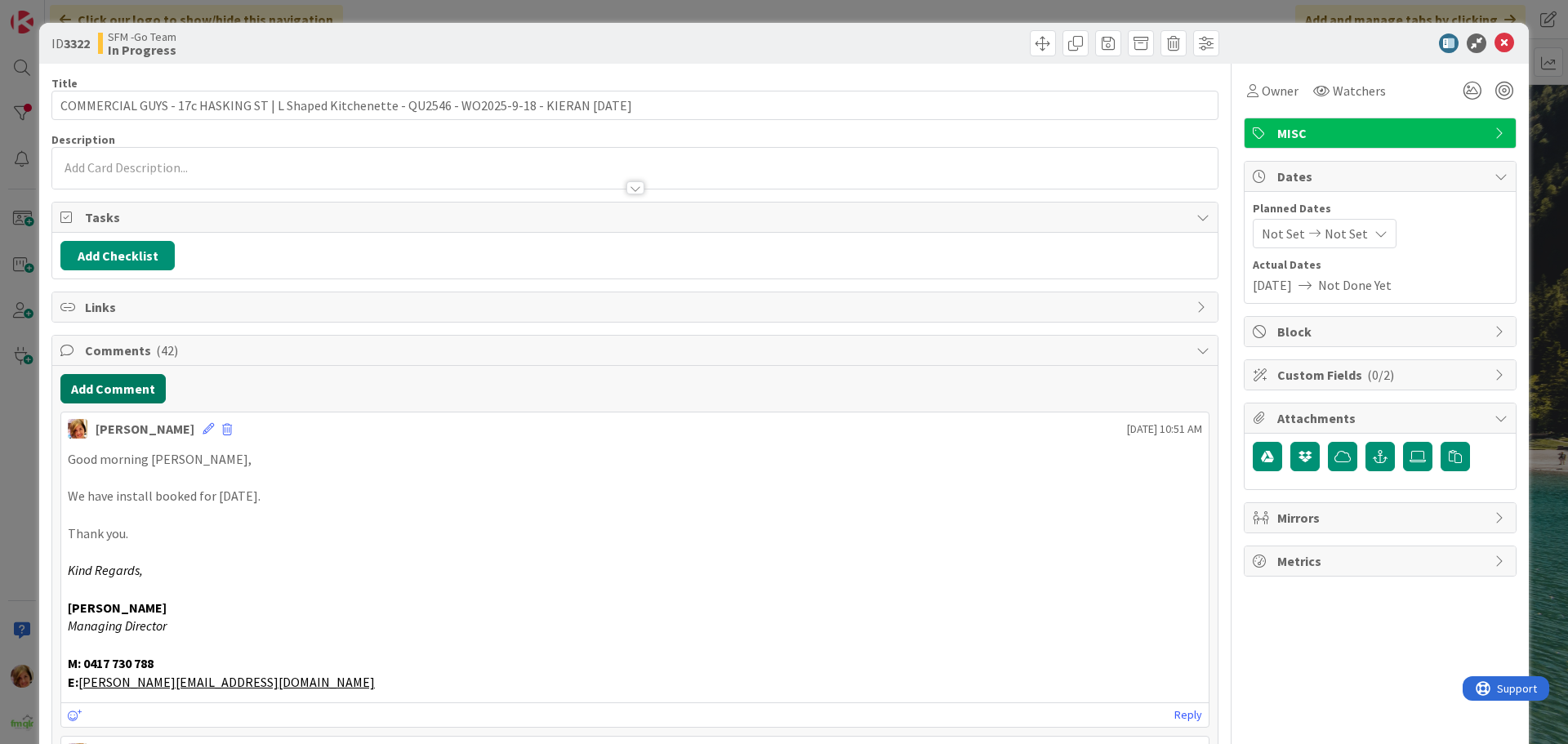
click at [124, 388] on button "Add Comment" at bounding box center [113, 388] width 106 height 29
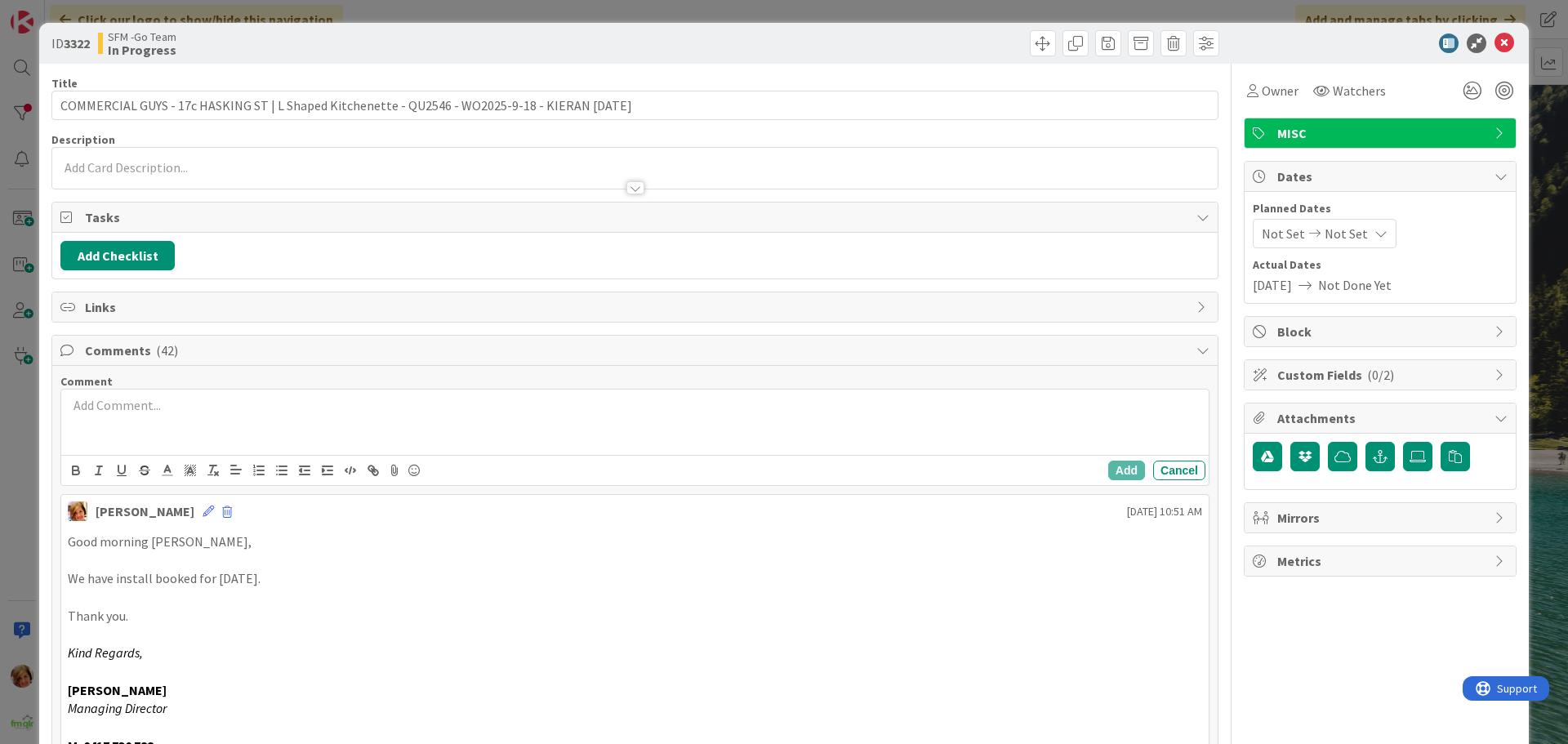
click at [171, 421] on div at bounding box center [635, 422] width 1148 height 66
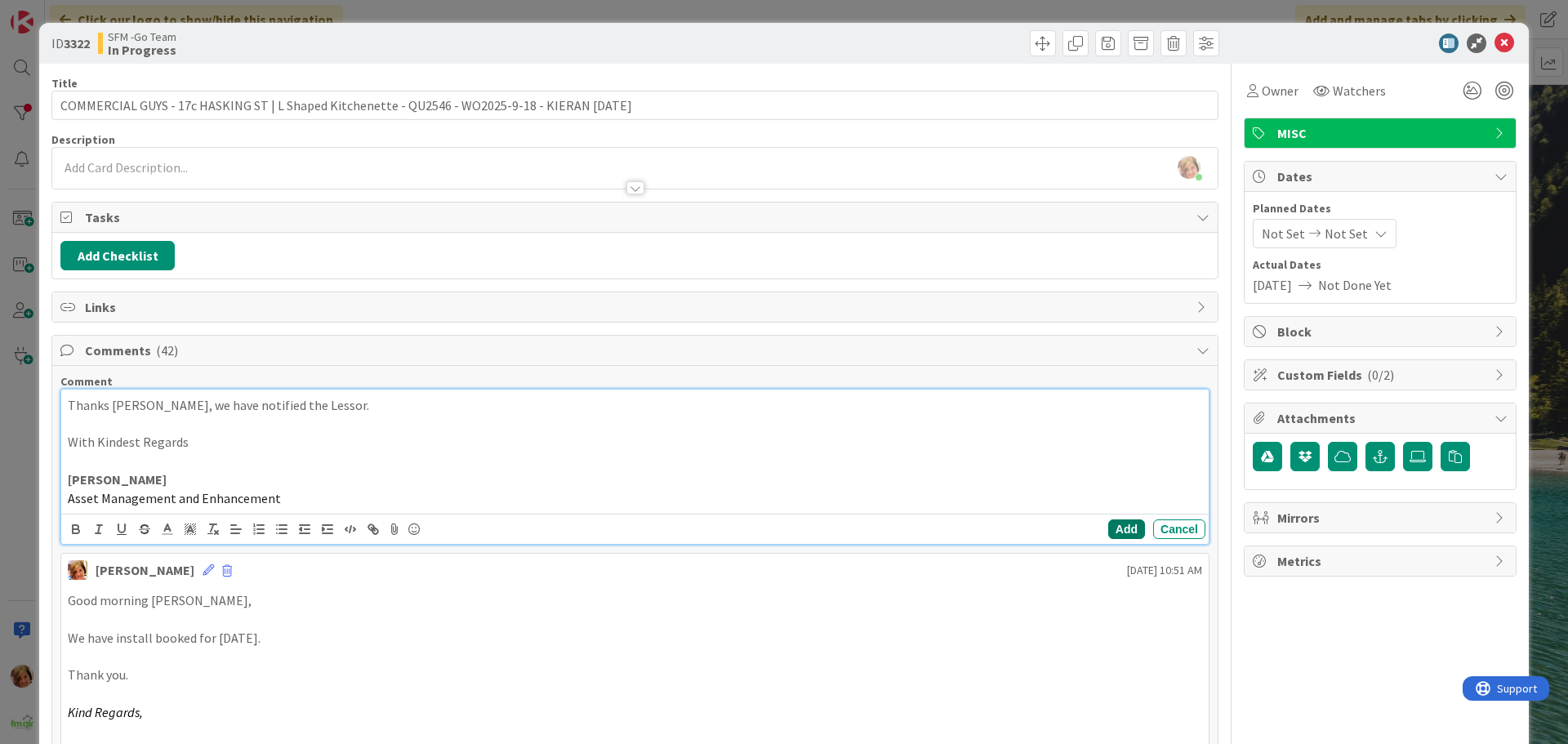
click at [1124, 532] on button "Add" at bounding box center [1127, 530] width 37 height 20
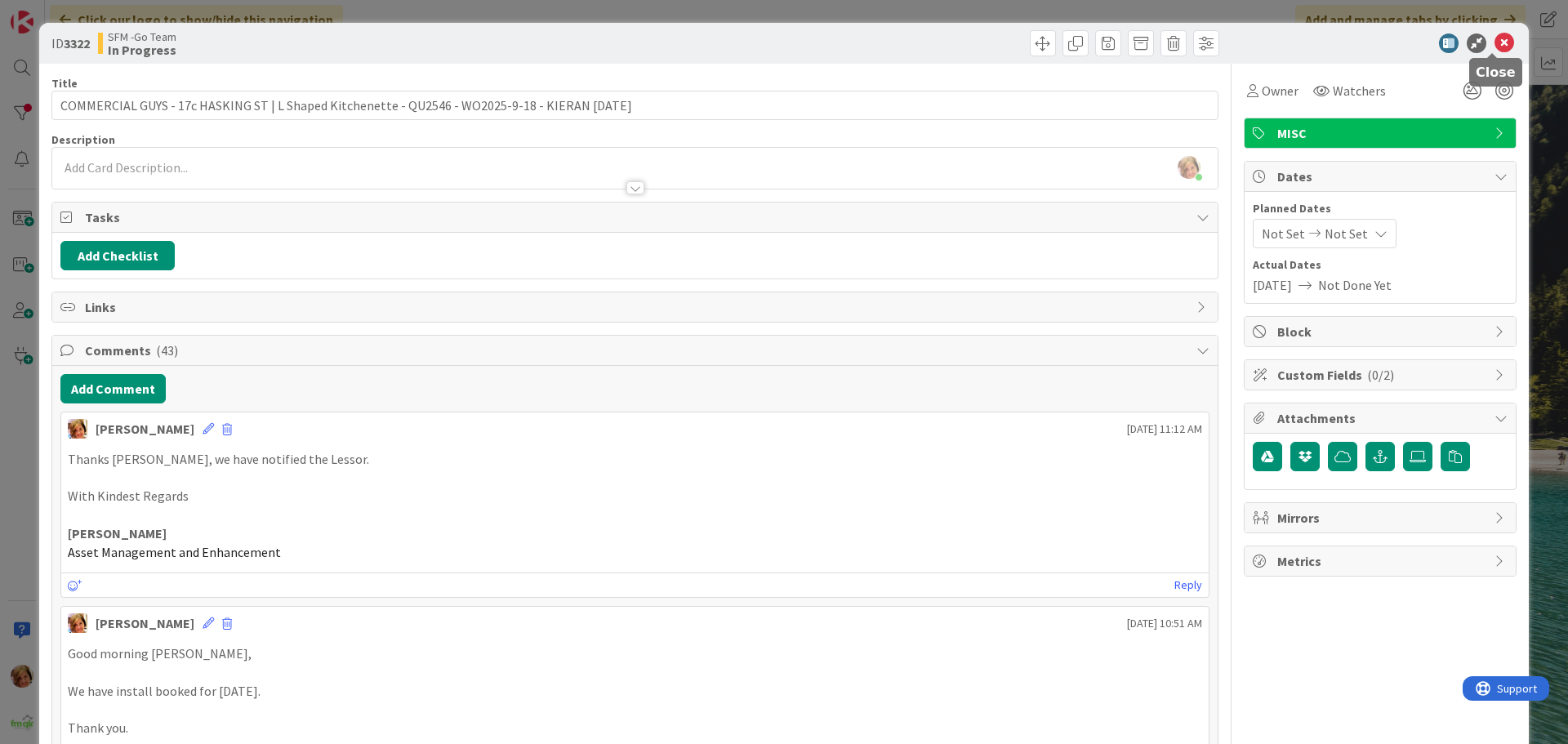
click at [1494, 46] on icon at bounding box center [1504, 43] width 20 height 20
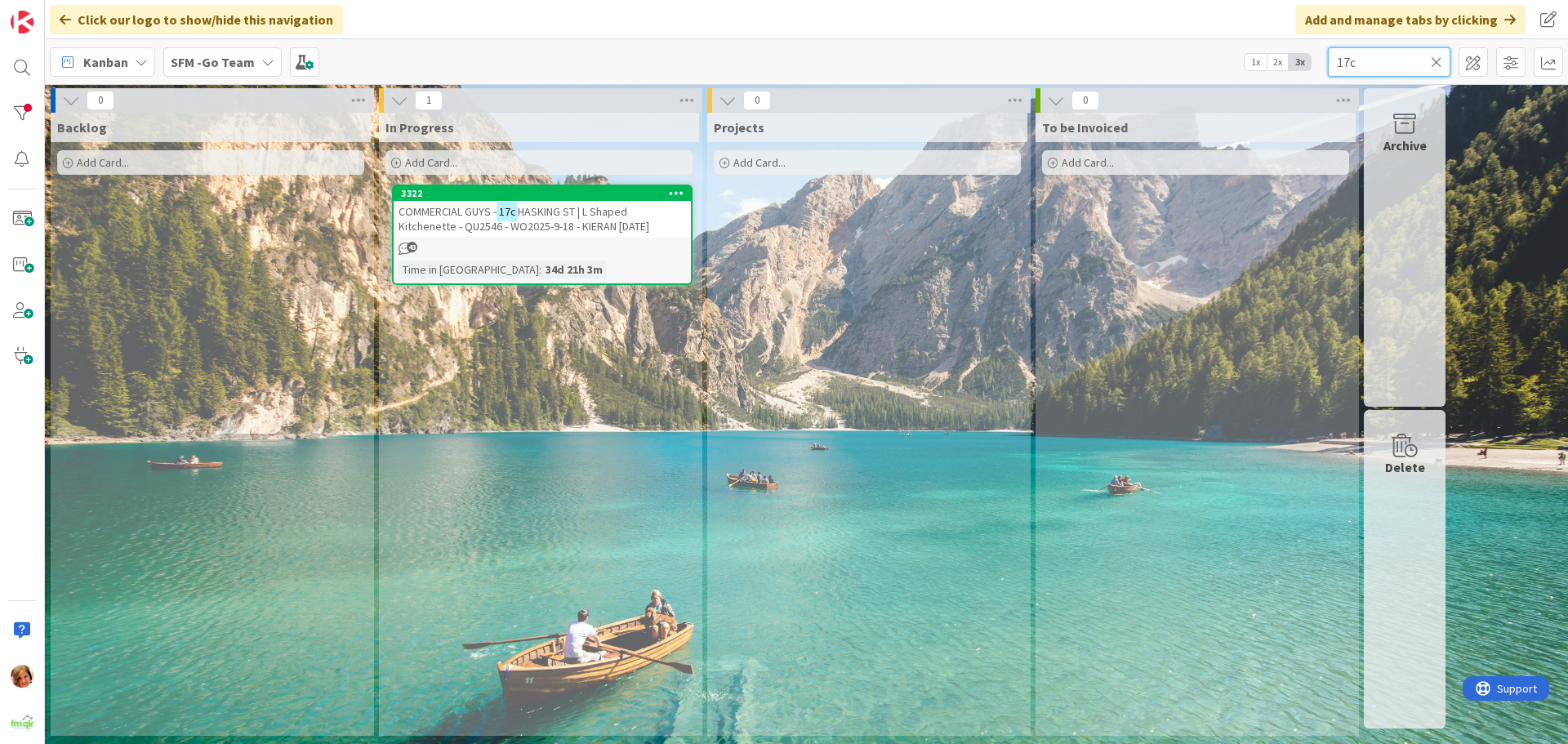
click at [1365, 58] on input "17c" at bounding box center [1389, 62] width 122 height 29
type input "1"
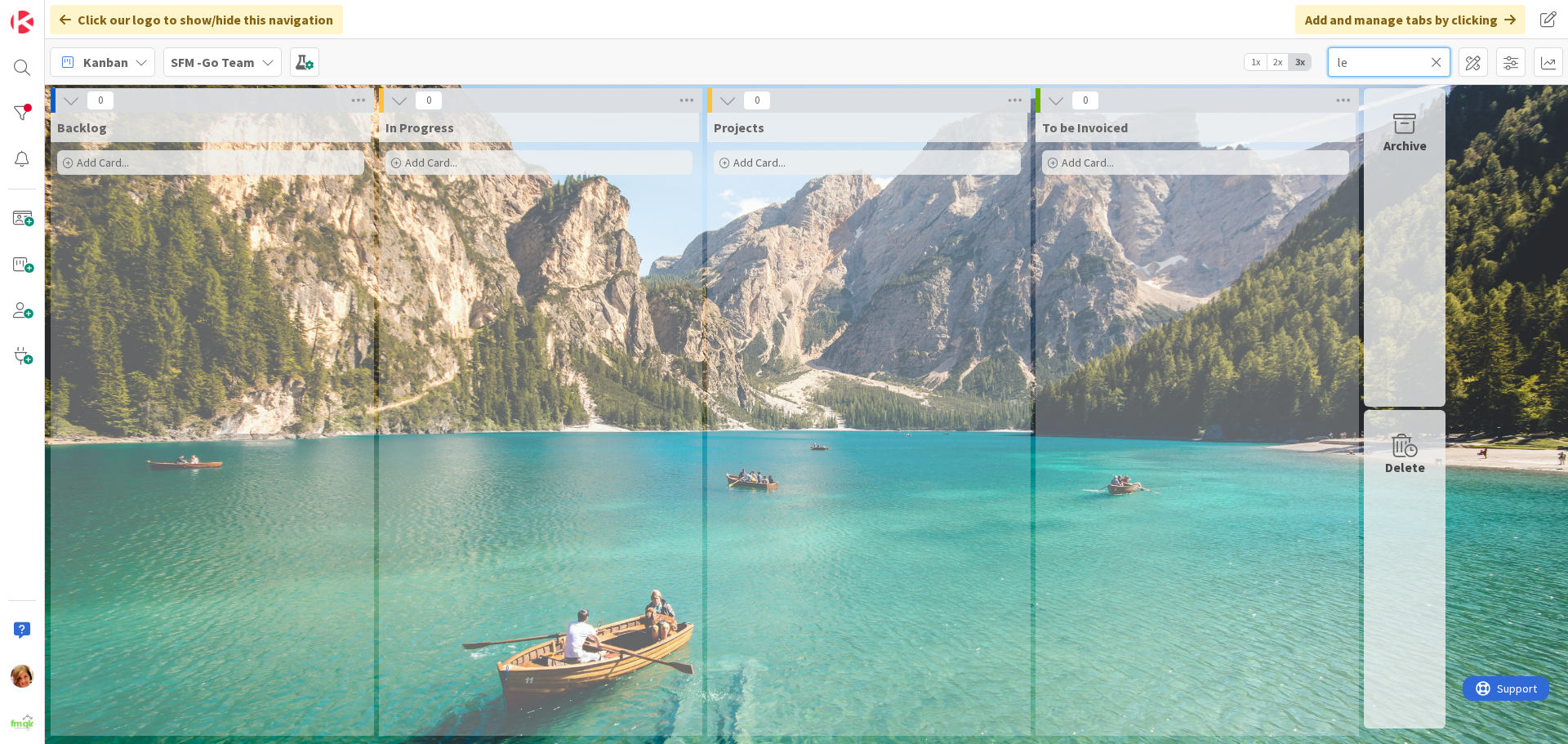
type input "l"
type input "bide"
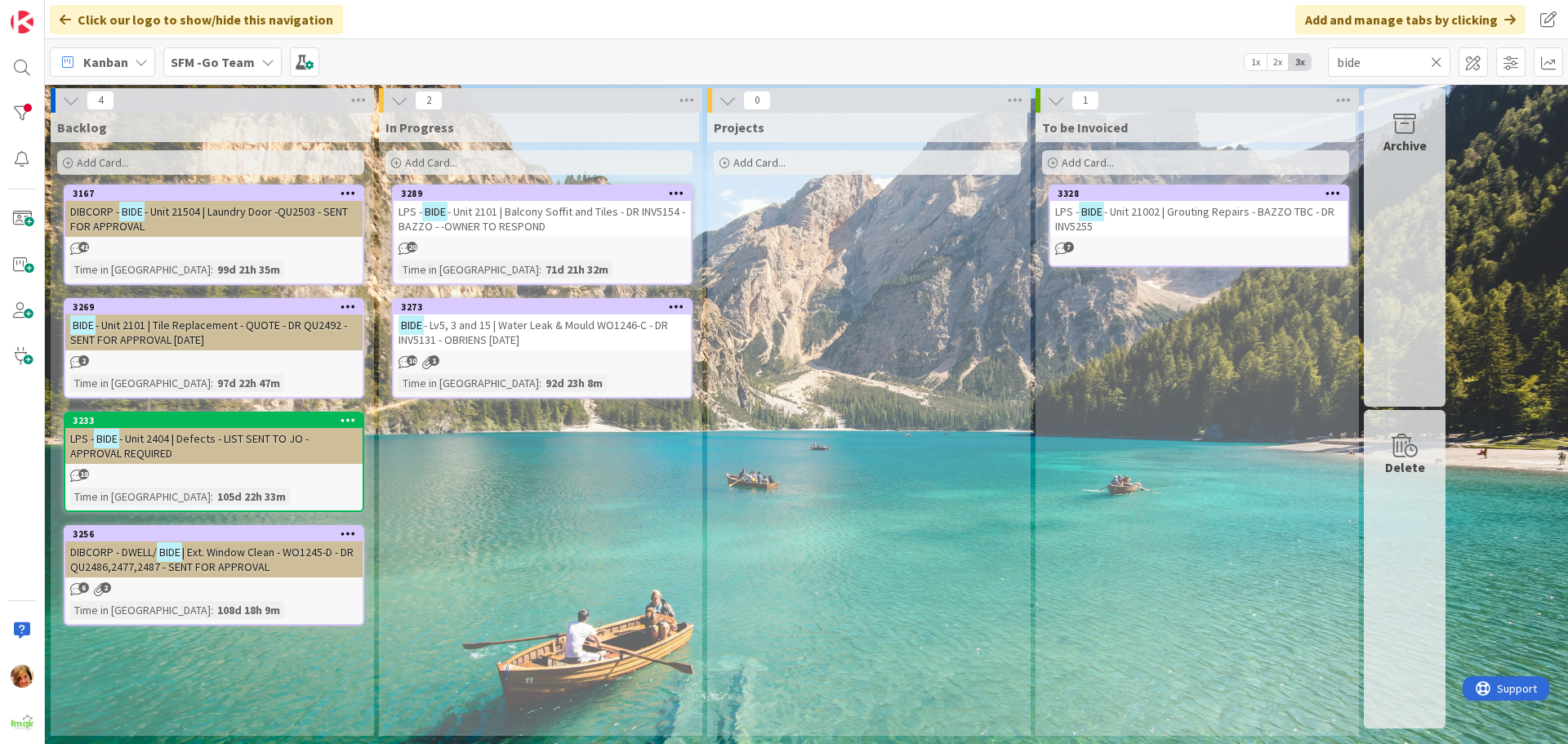
click at [525, 323] on span "- Lv5, 3 and 15 | Water Leak & Mould WO1246-C - DR INV5131 - OBRIENS [DATE]" at bounding box center [533, 332] width 269 height 29
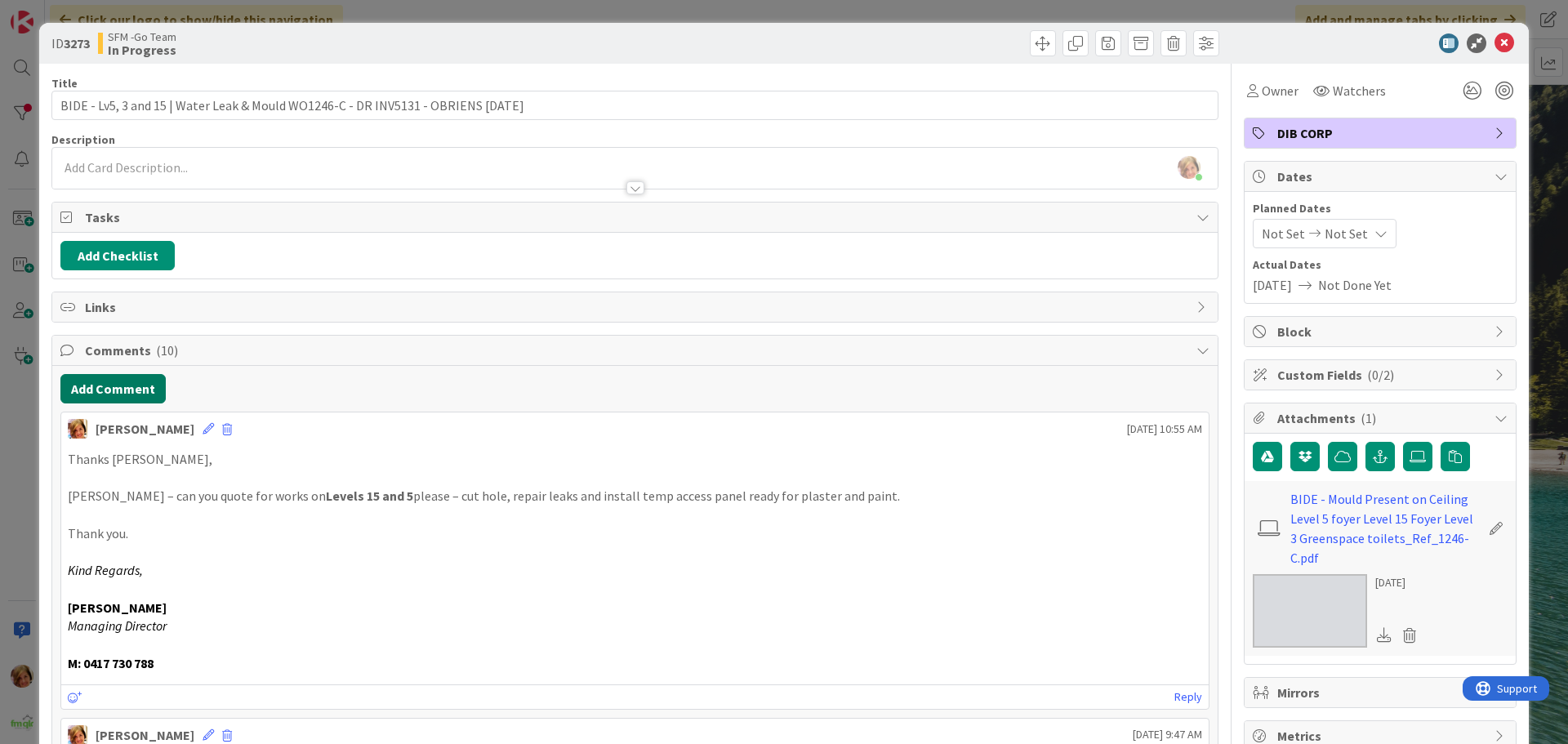
click at [112, 402] on button "Add Comment" at bounding box center [113, 388] width 106 height 29
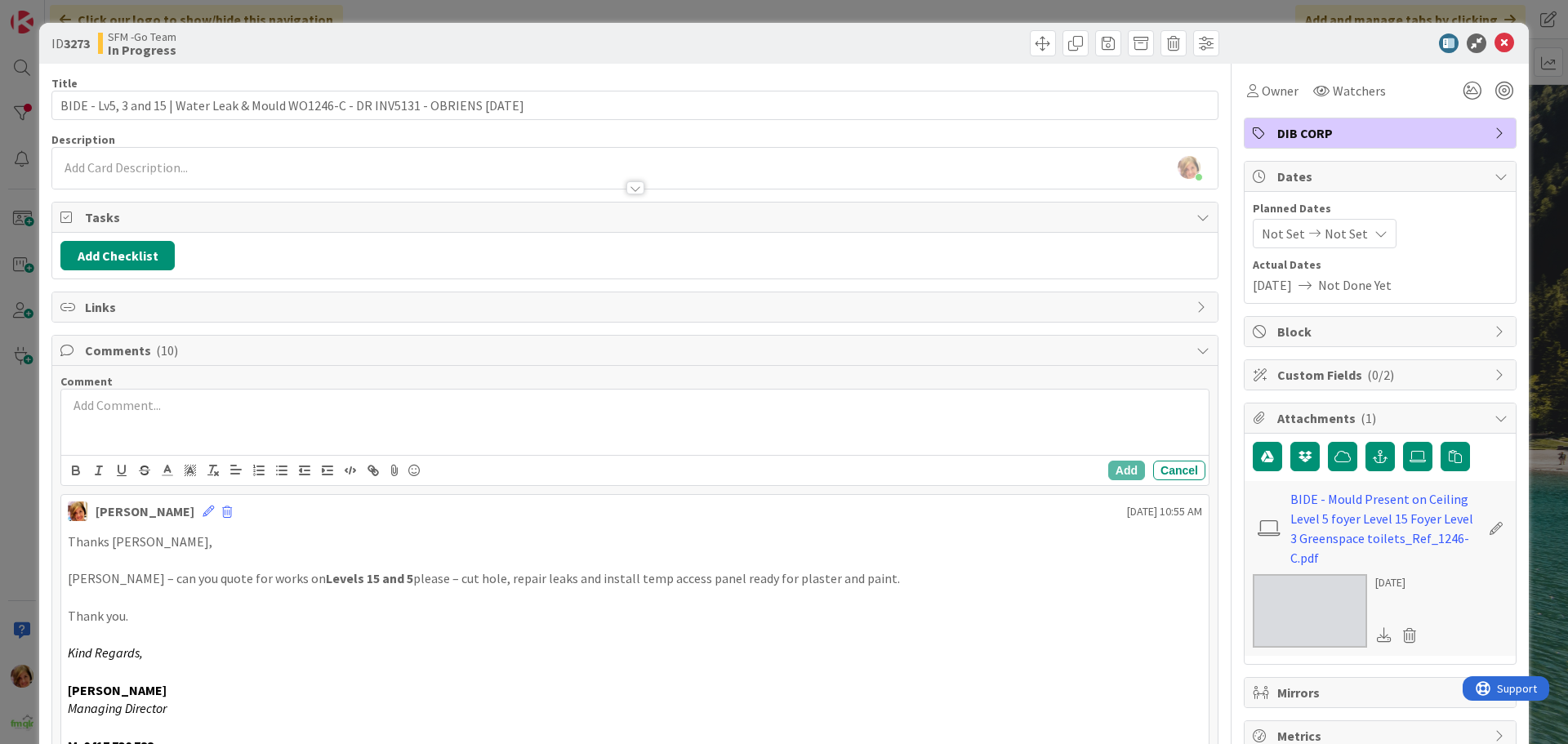
click at [160, 417] on div at bounding box center [635, 422] width 1148 height 66
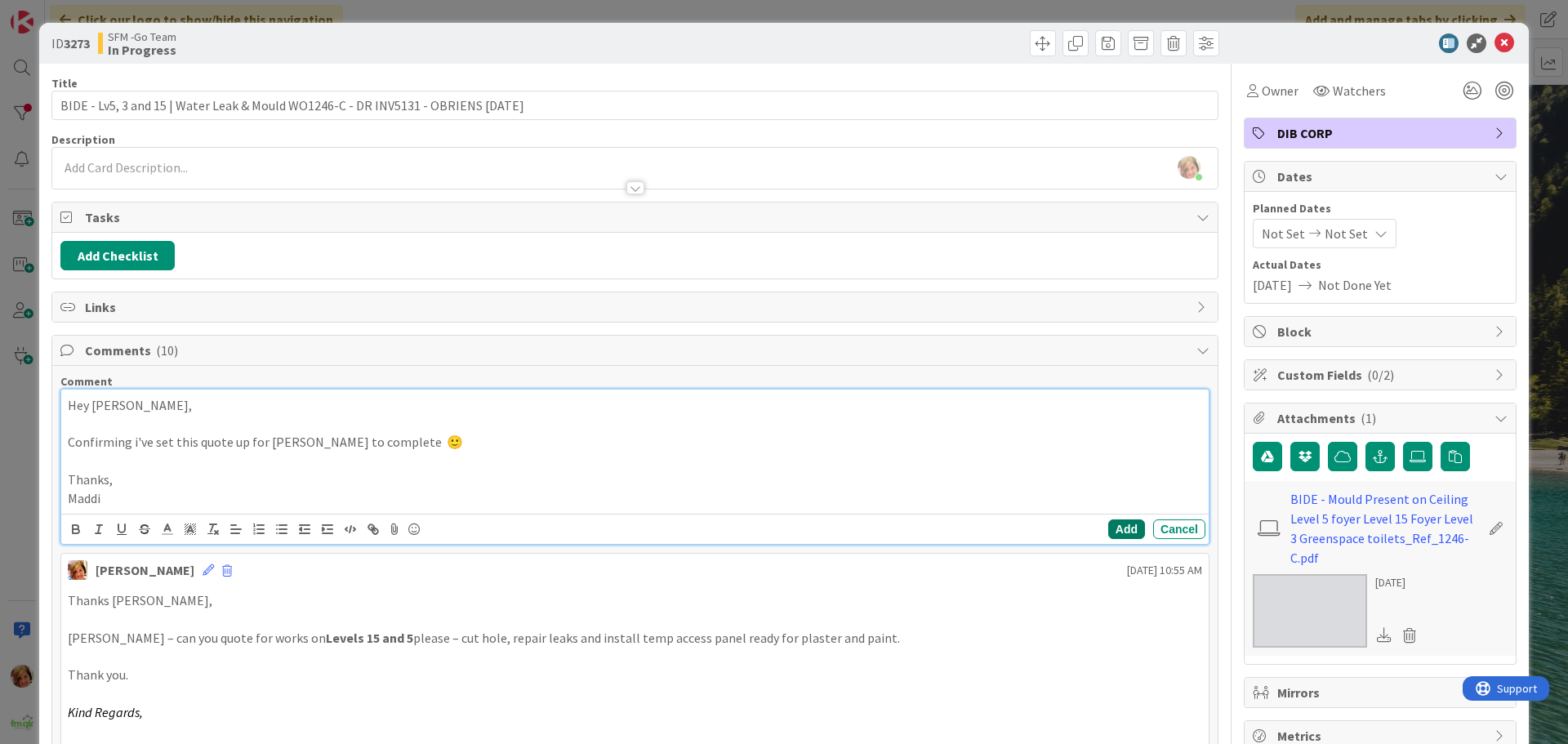
click at [1123, 531] on button "Add" at bounding box center [1127, 530] width 37 height 20
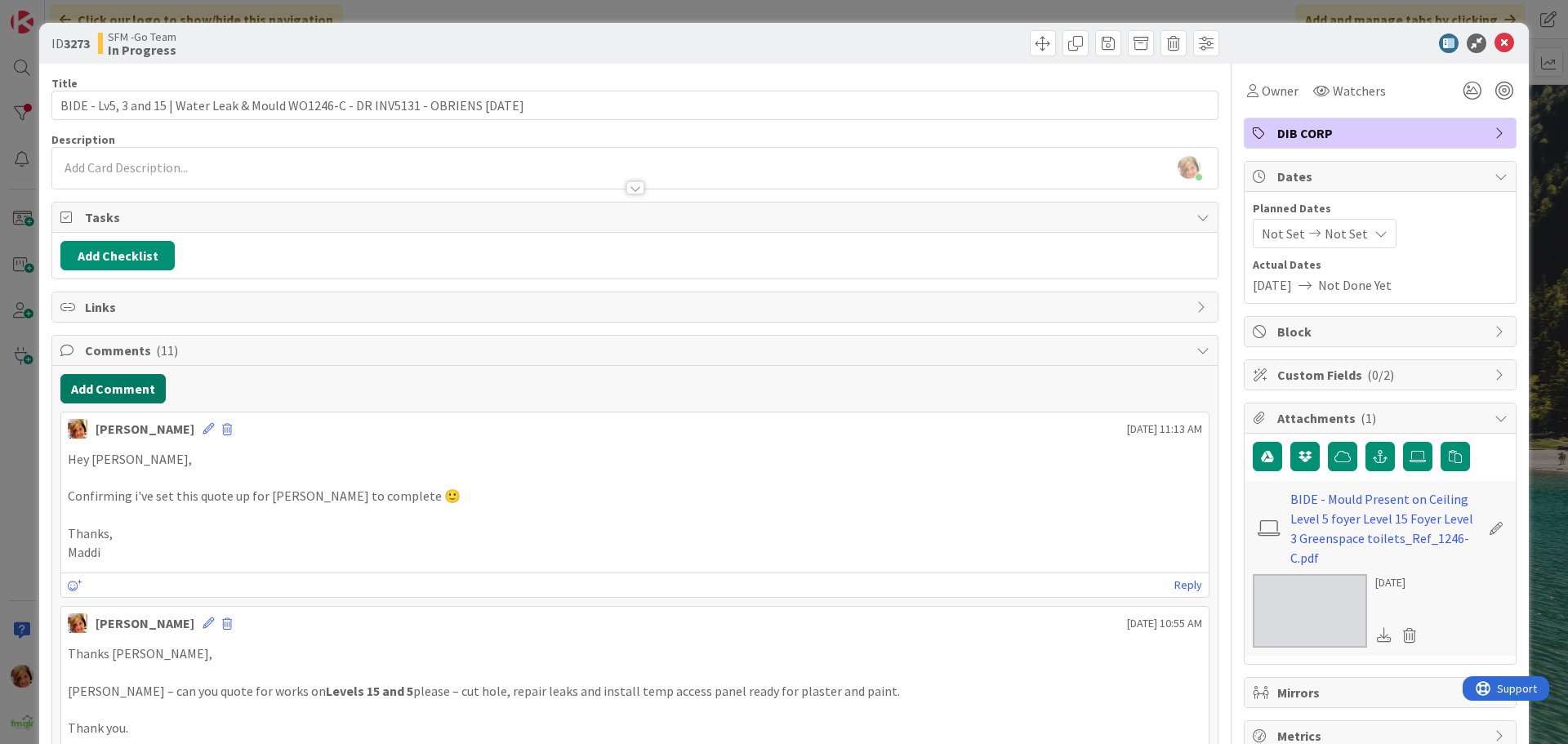
drag, startPoint x: 94, startPoint y: 392, endPoint x: 27, endPoint y: 407, distance: 68.7
click at [94, 392] on button "Add Comment" at bounding box center [113, 388] width 106 height 29
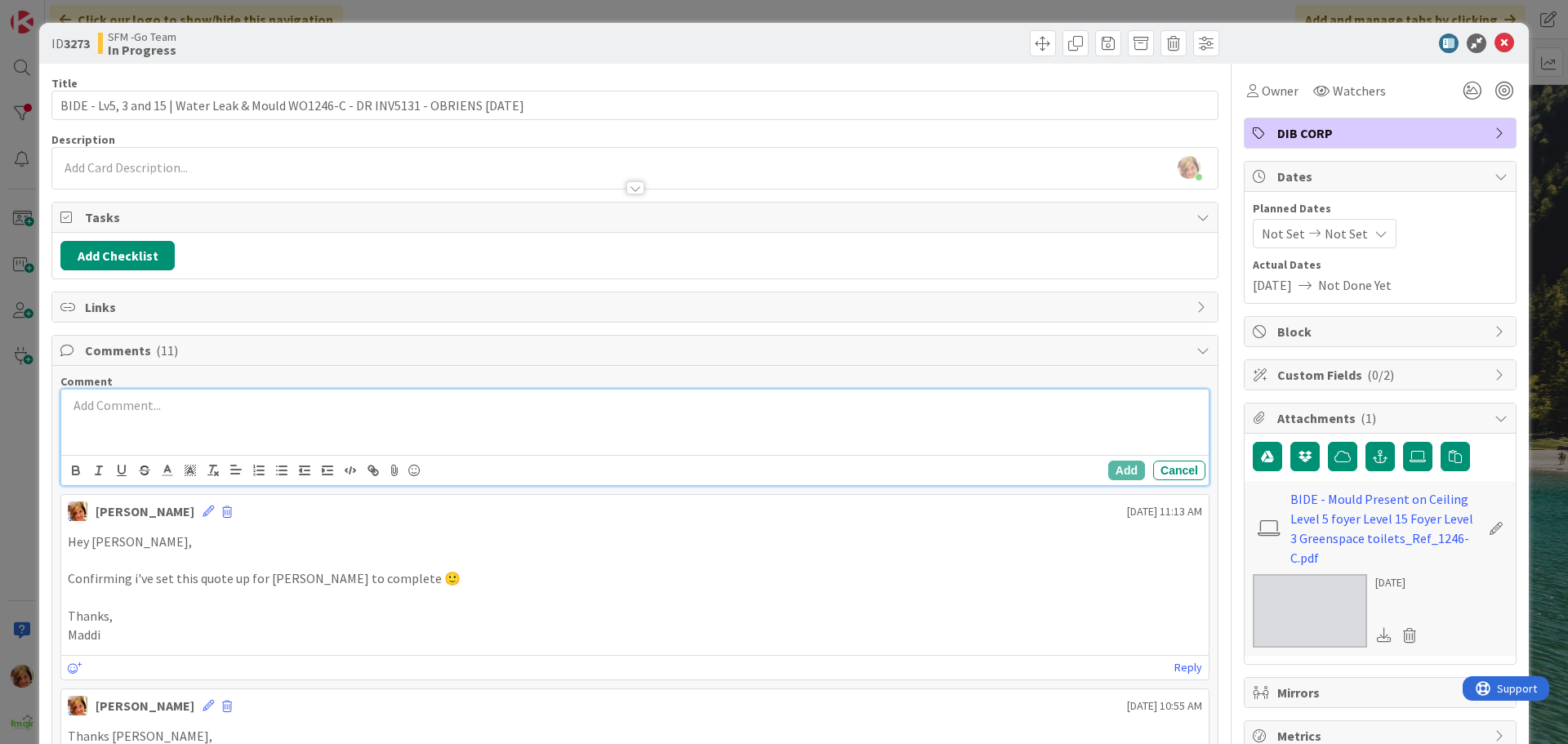
click at [177, 411] on p at bounding box center [635, 406] width 1134 height 19
click at [418, 421] on p at bounding box center [635, 424] width 1134 height 19
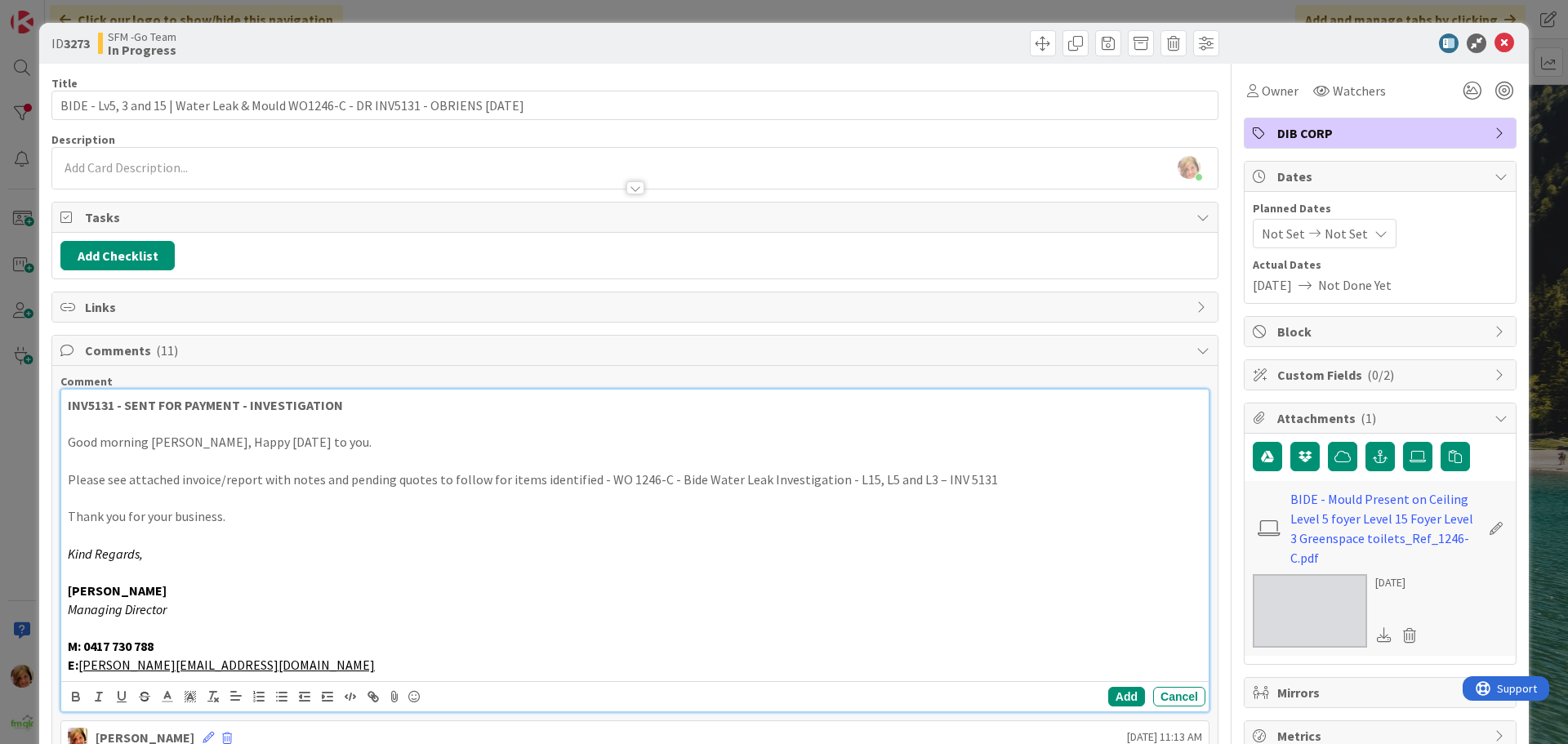
scroll to position [327, 0]
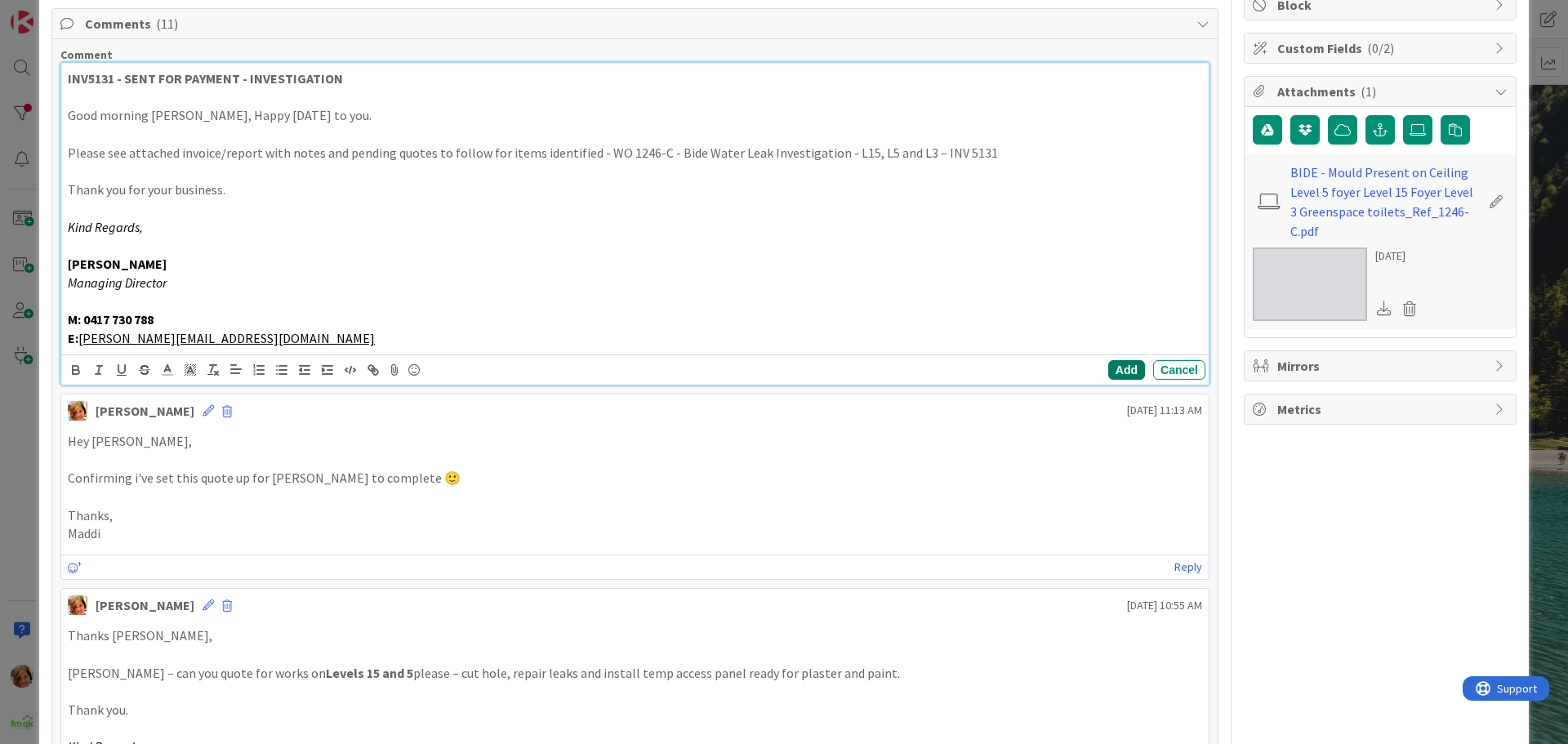
click at [1110, 365] on button "Add" at bounding box center [1127, 370] width 37 height 20
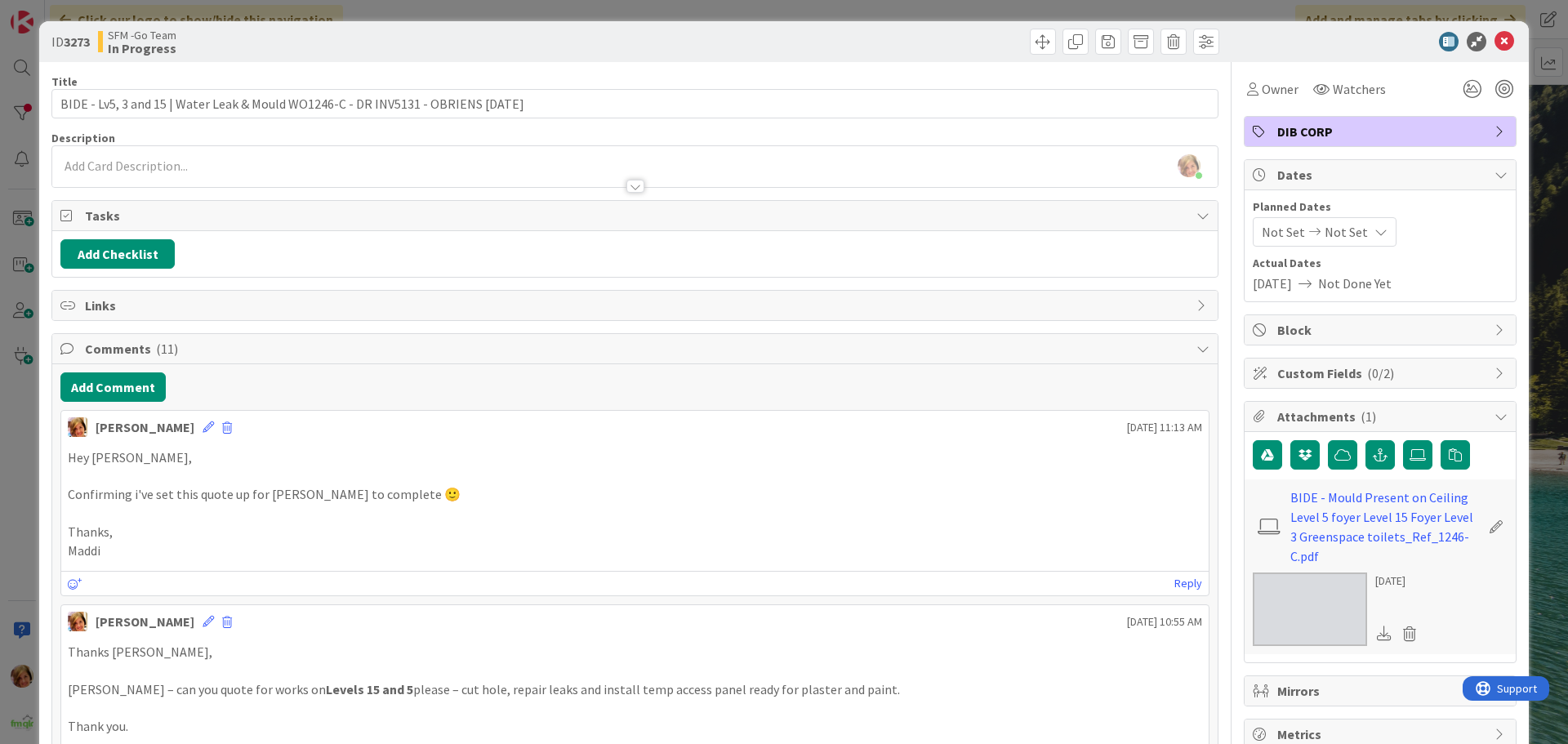
scroll to position [0, 0]
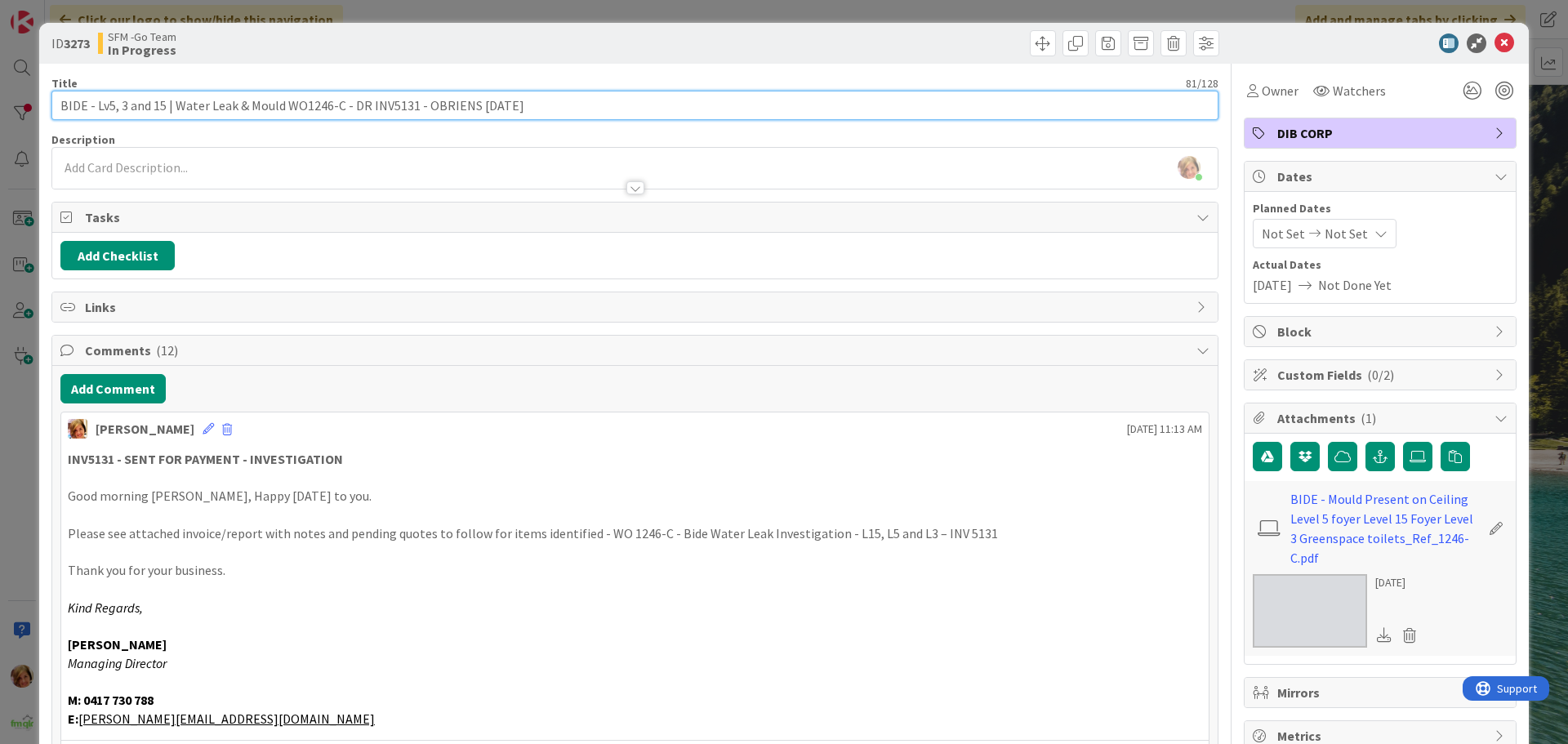
drag, startPoint x: 533, startPoint y: 105, endPoint x: 349, endPoint y: 108, distance: 184.0
click at [349, 108] on input "BIDE - Lv5, 3 and 15 | Water Leak & Mould WO1246-C - DR INV5131 - OBRIENS [DATE]" at bounding box center [635, 105] width 1167 height 29
type input "BIDE - Lv5, 3 and 15 | Water Leak & Mould WO1246-C - OBRIENS TO QUOTE WORKS"
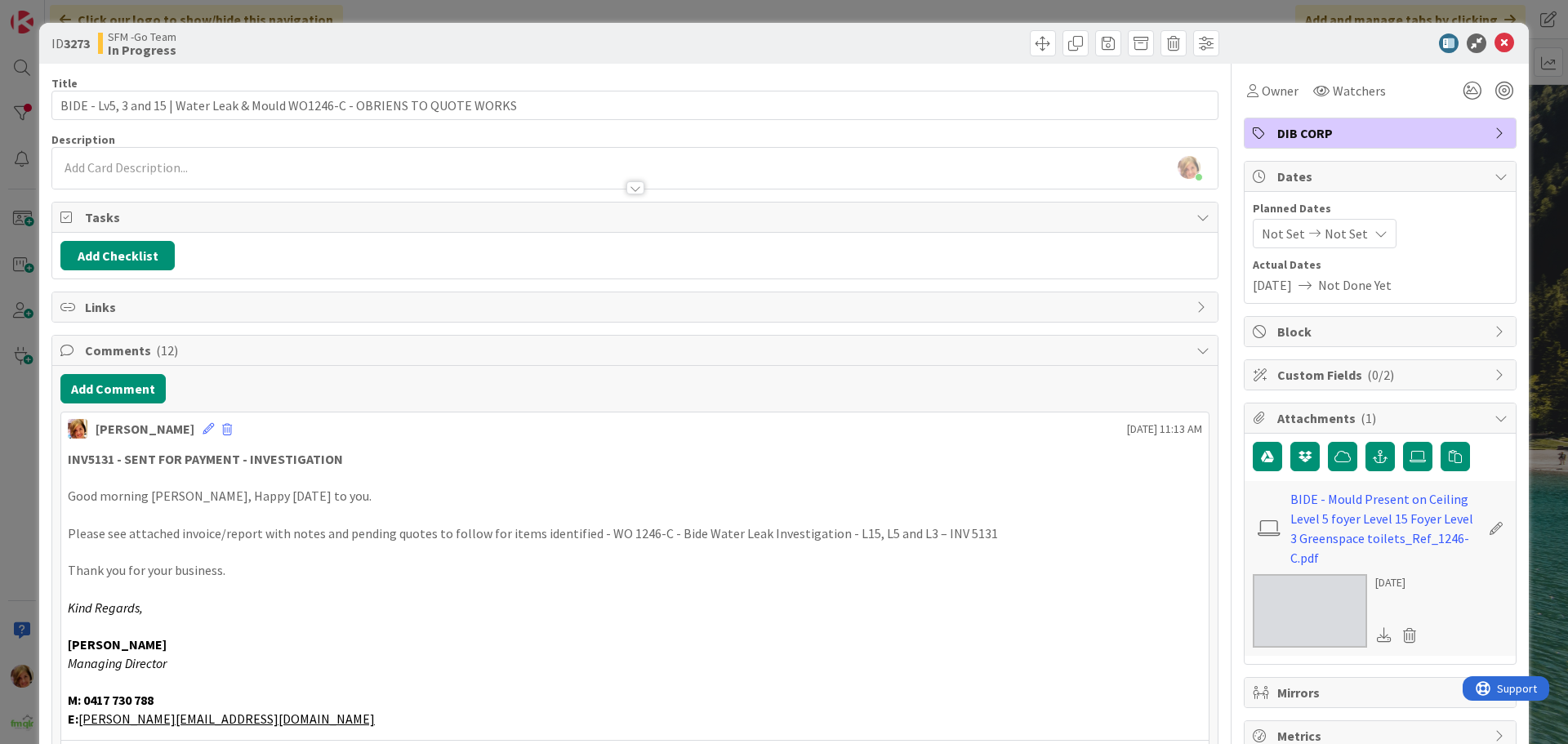
click at [605, 49] on div "SFM -Go Team In Progress" at bounding box center [365, 42] width 533 height 26
click at [1494, 41] on icon at bounding box center [1504, 43] width 20 height 20
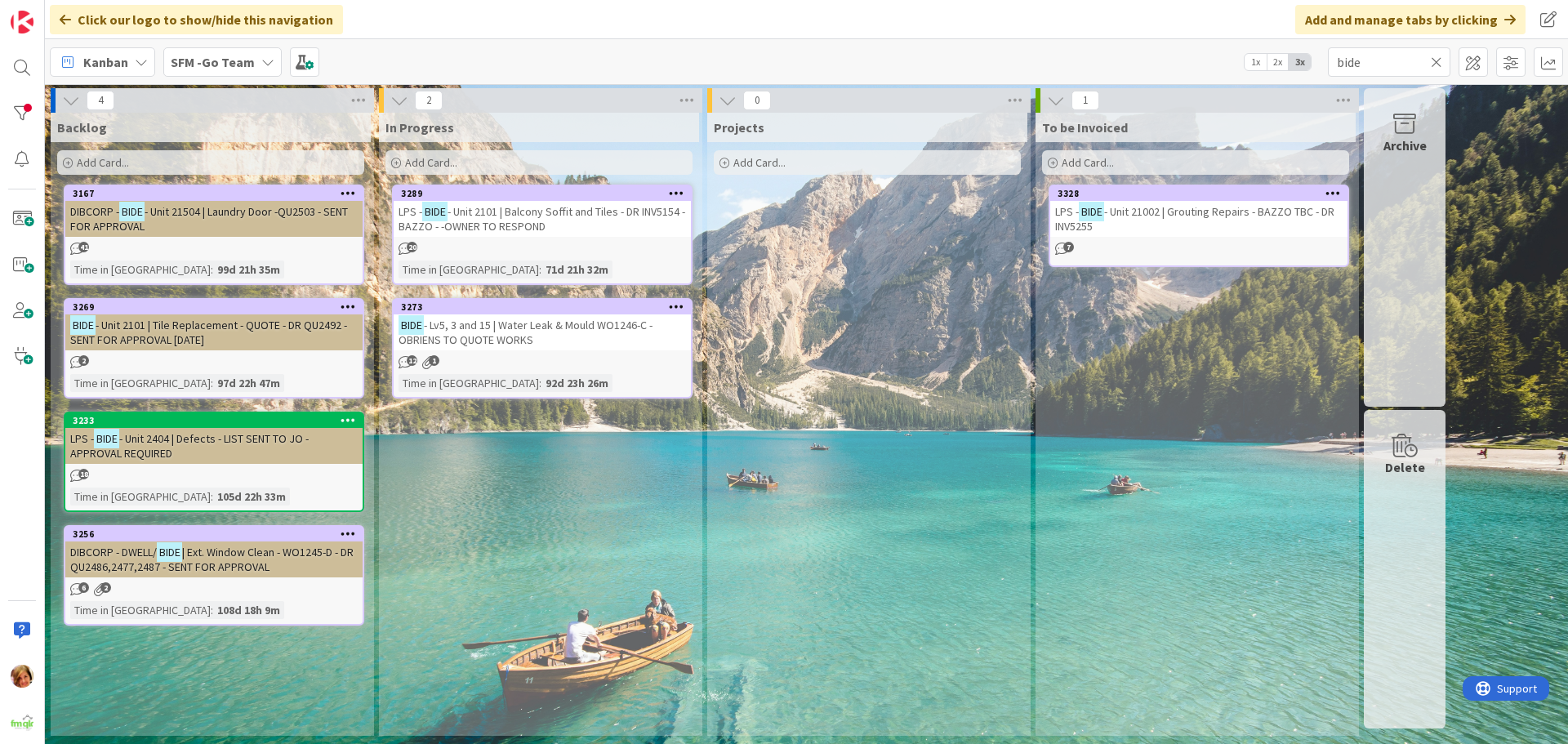
click at [1435, 61] on icon at bounding box center [1437, 62] width 12 height 15
click at [1435, 61] on input "text" at bounding box center [1389, 62] width 122 height 29
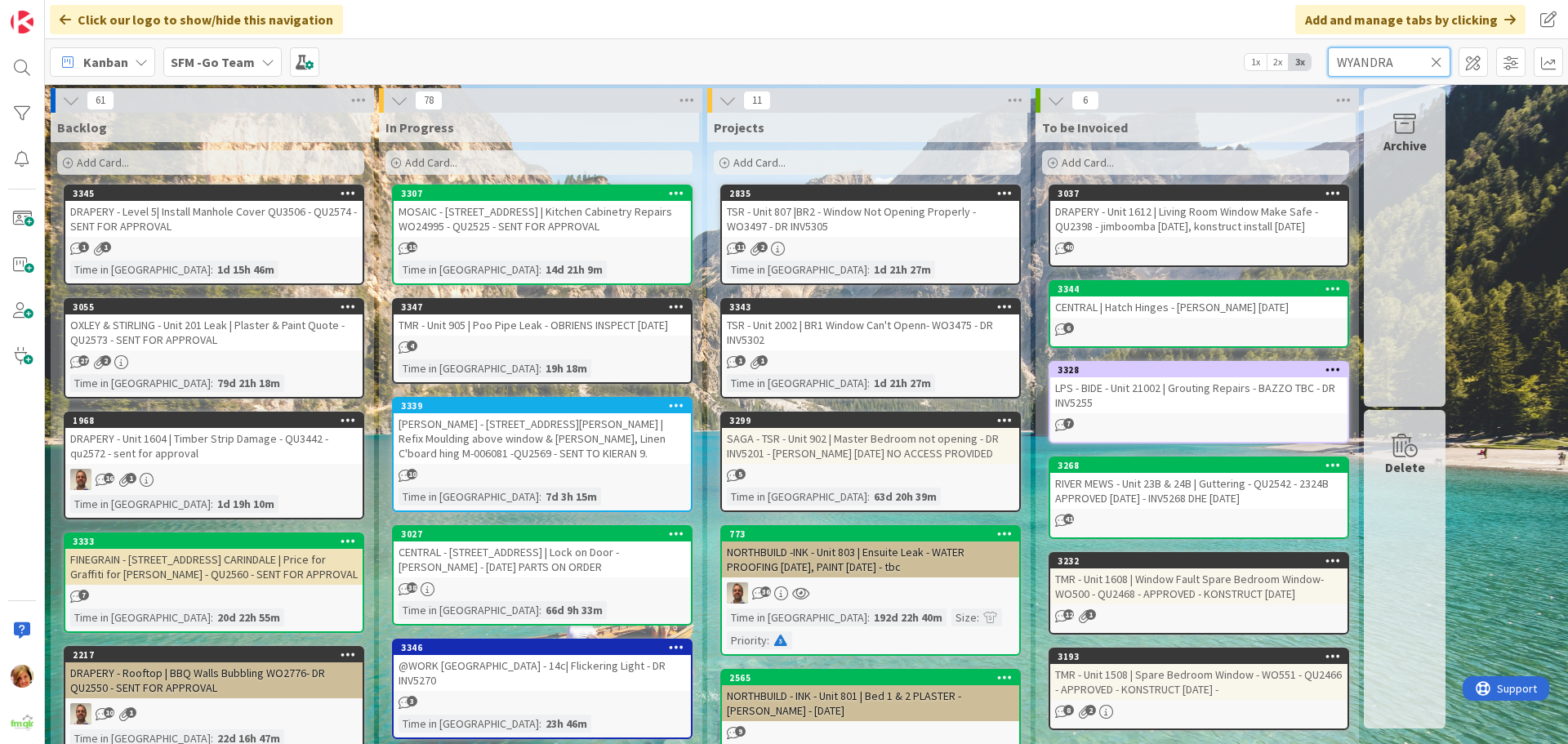
type input "WYANDRA"
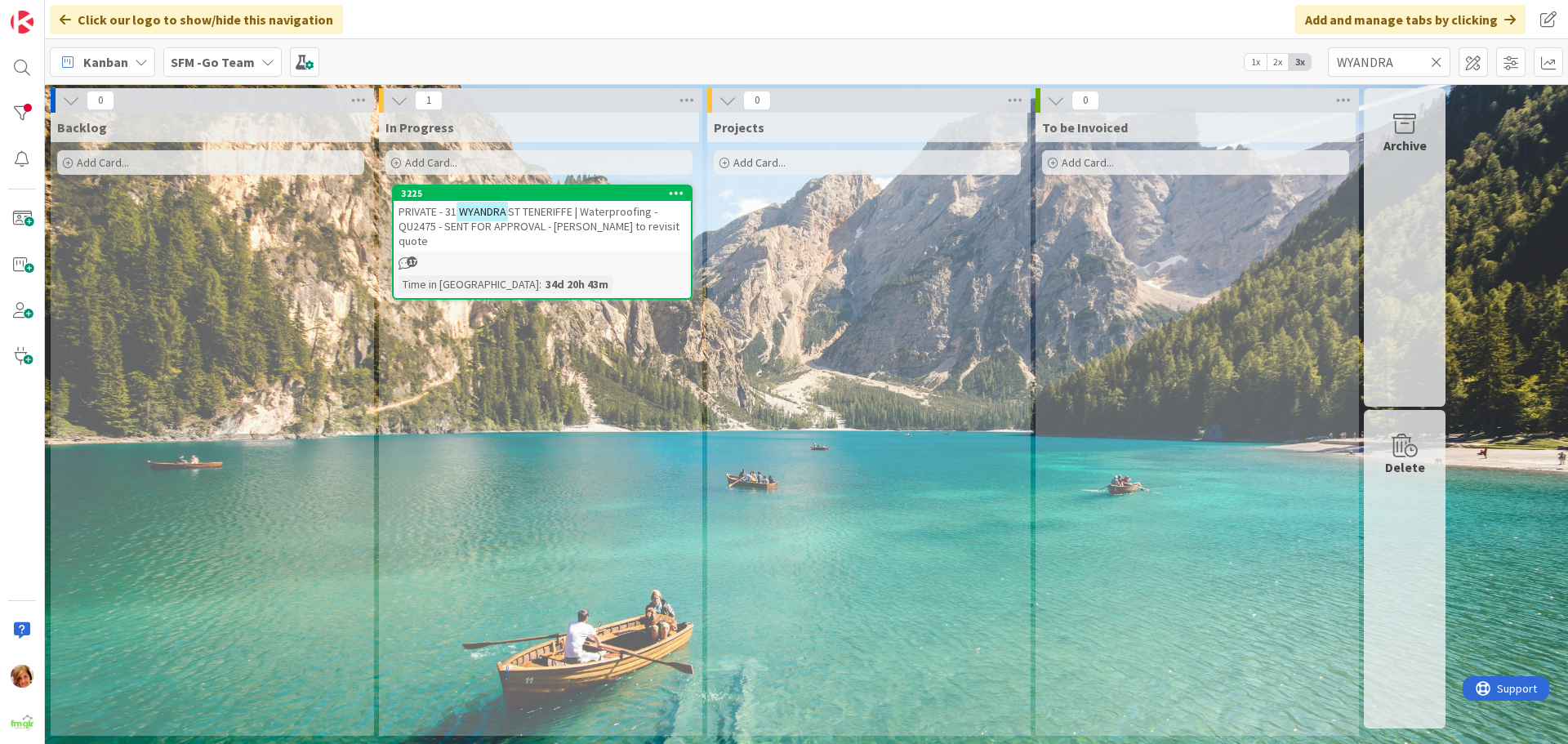
click at [552, 223] on span "ST TENERIFFE | Waterproofing - QU2475 - SENT FOR APPROVAL - [PERSON_NAME] to re…" at bounding box center [539, 226] width 281 height 44
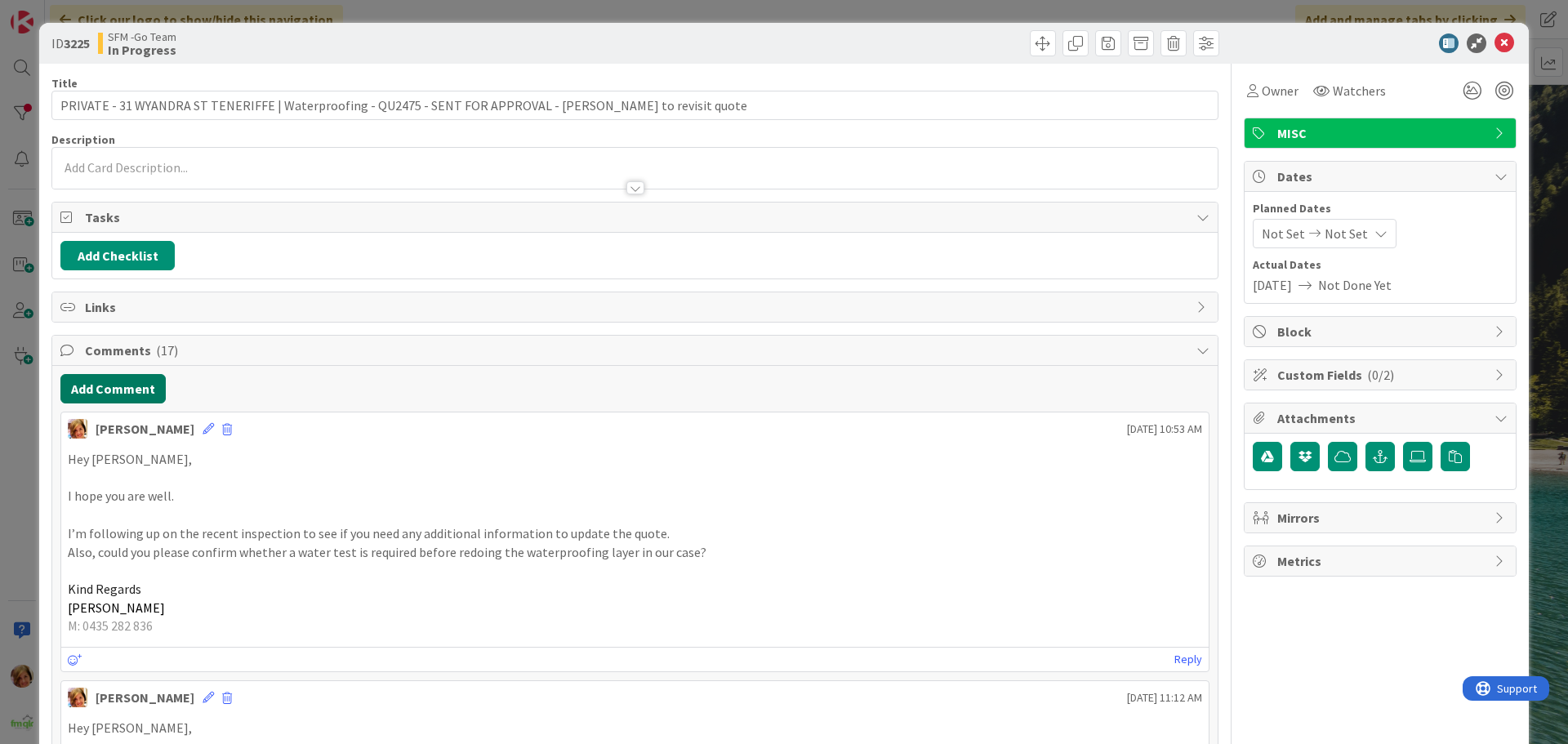
click at [124, 402] on button "Add Comment" at bounding box center [113, 388] width 106 height 29
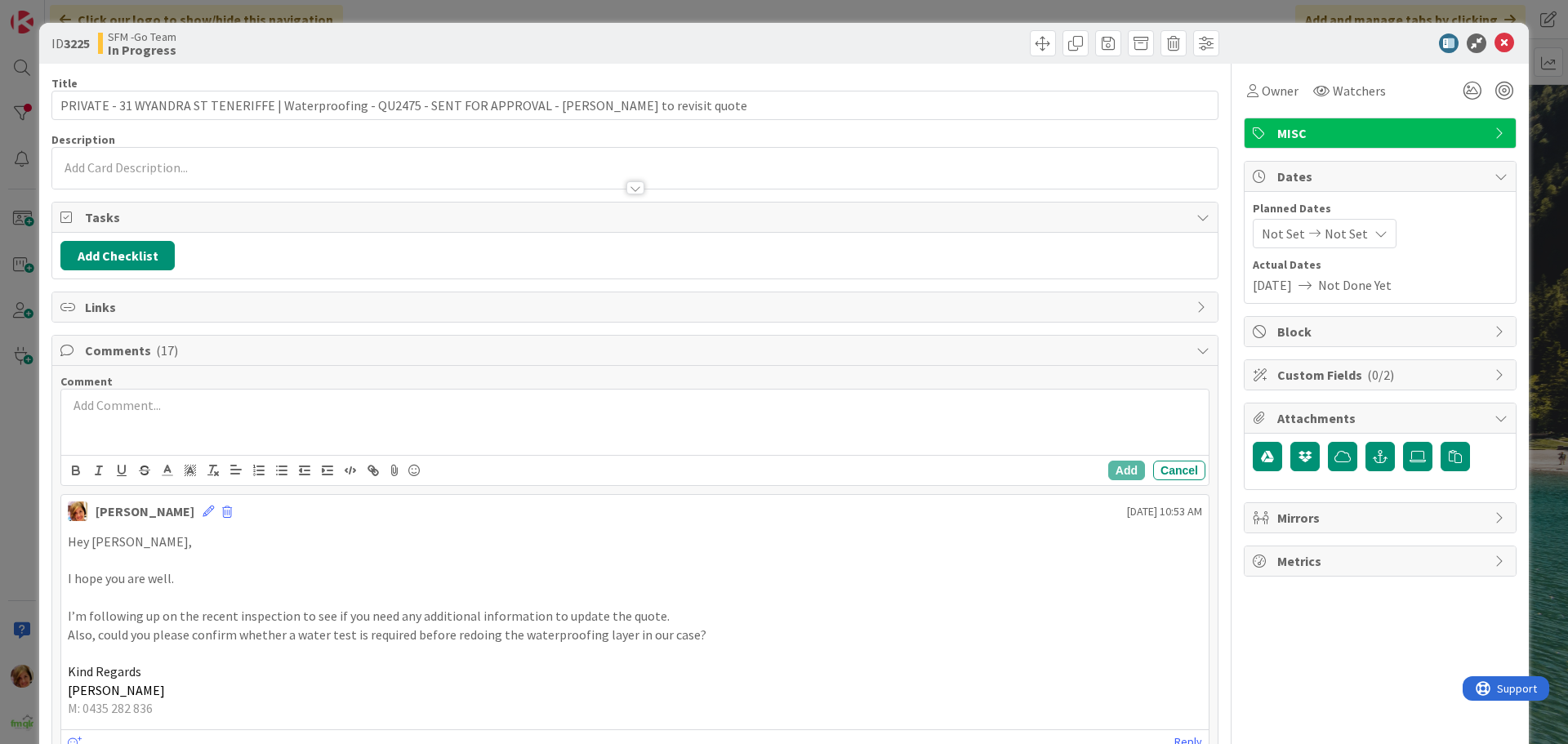
click at [175, 422] on div at bounding box center [635, 422] width 1148 height 66
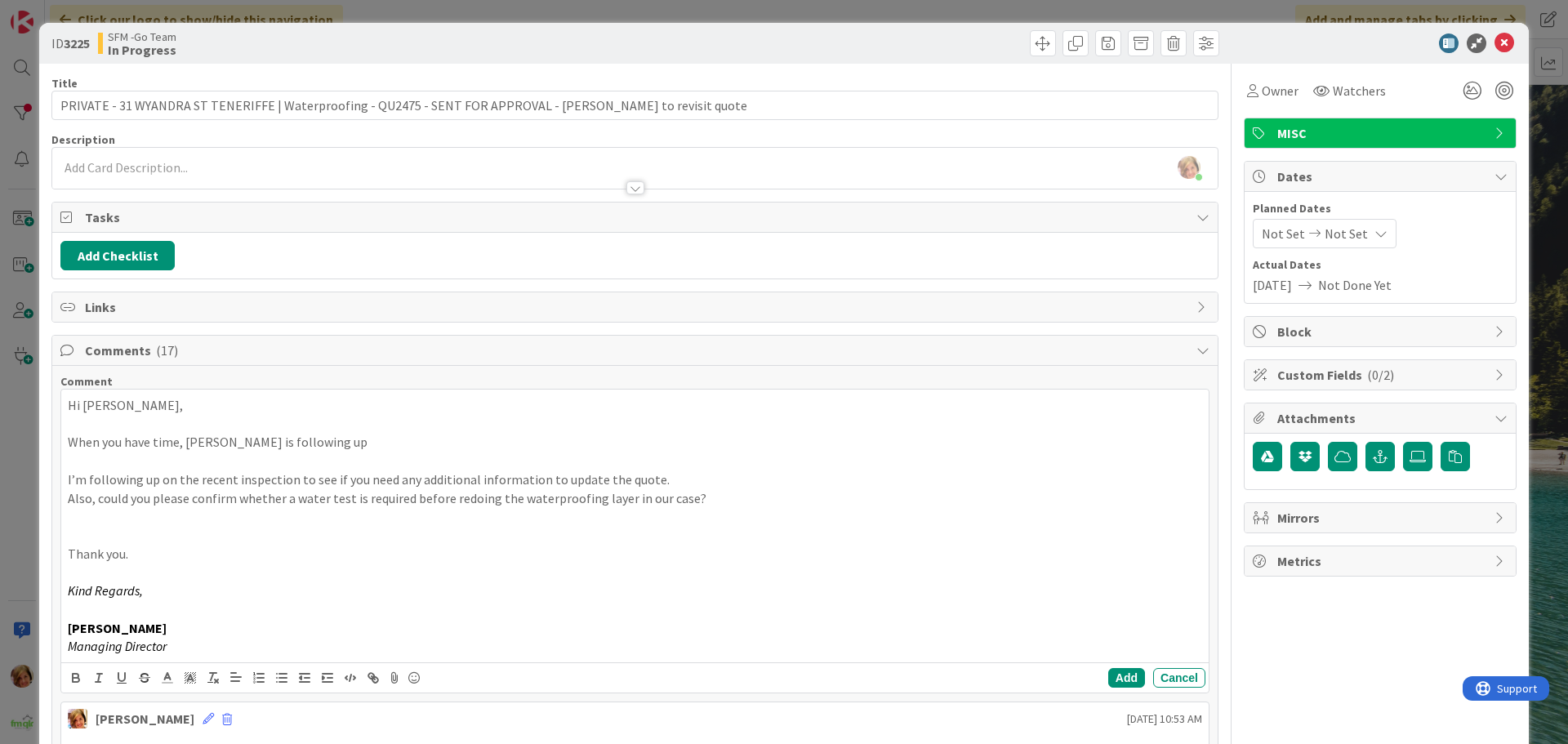
scroll to position [164, 0]
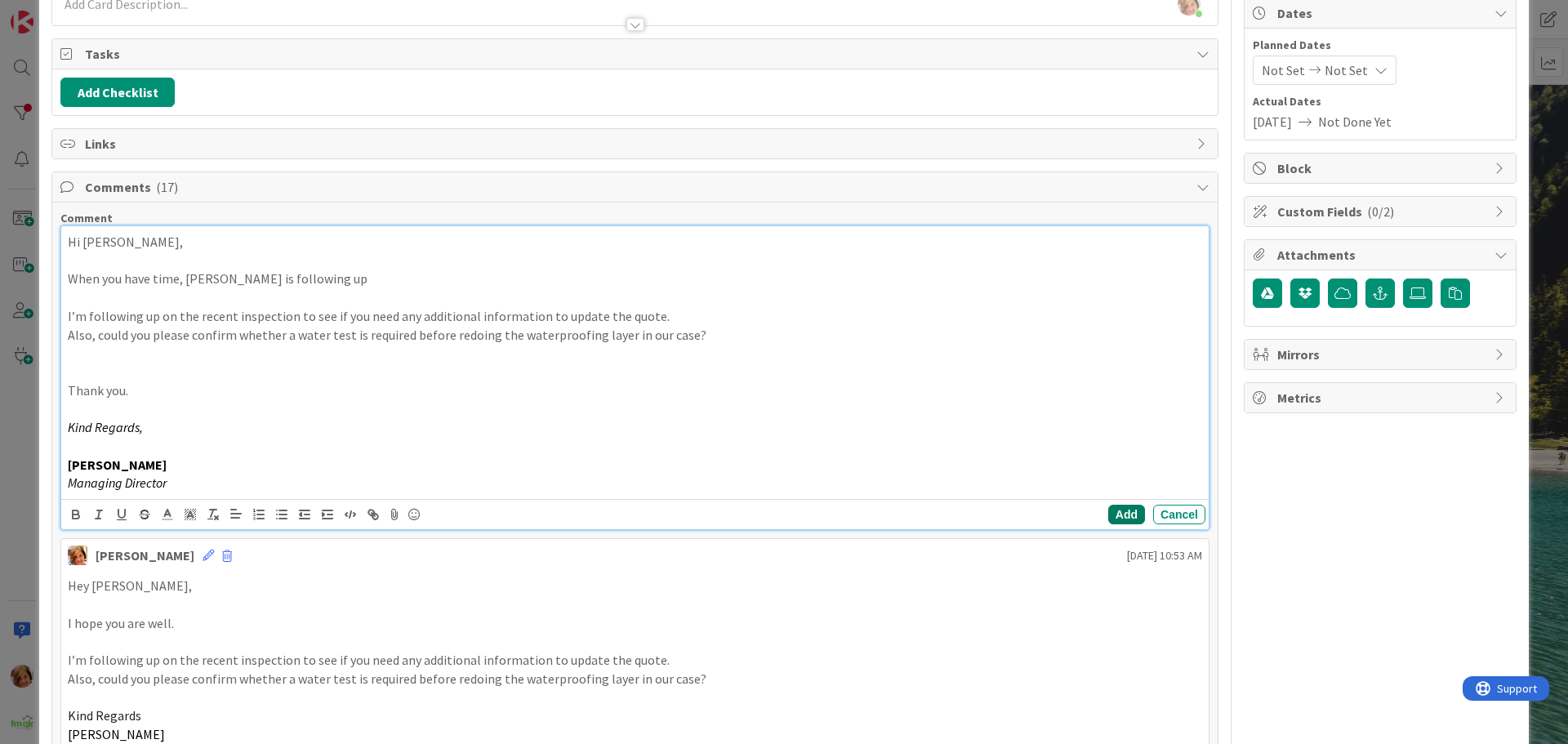
click at [1118, 511] on button "Add" at bounding box center [1127, 515] width 37 height 20
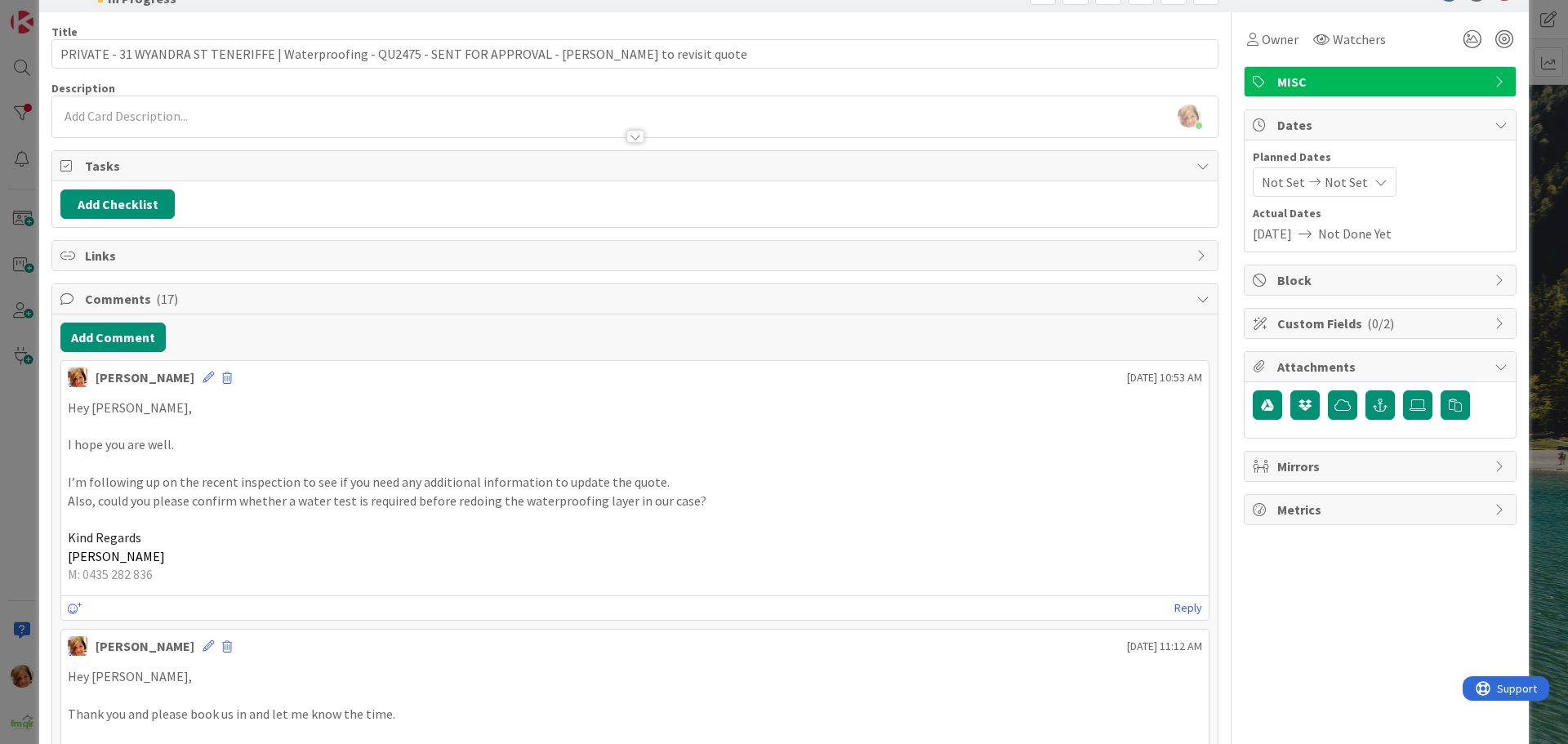
scroll to position [0, 0]
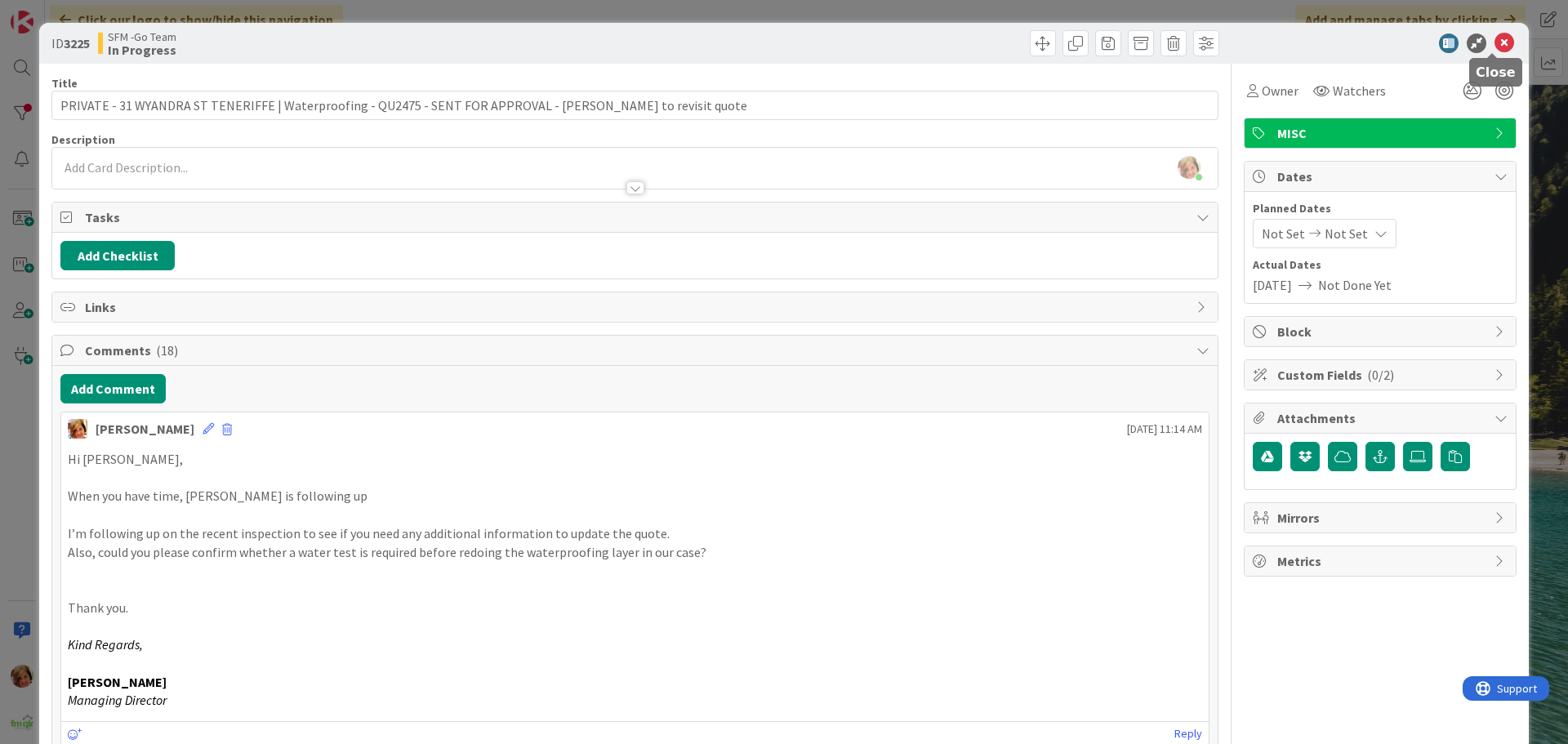
click at [1494, 42] on icon at bounding box center [1504, 43] width 20 height 20
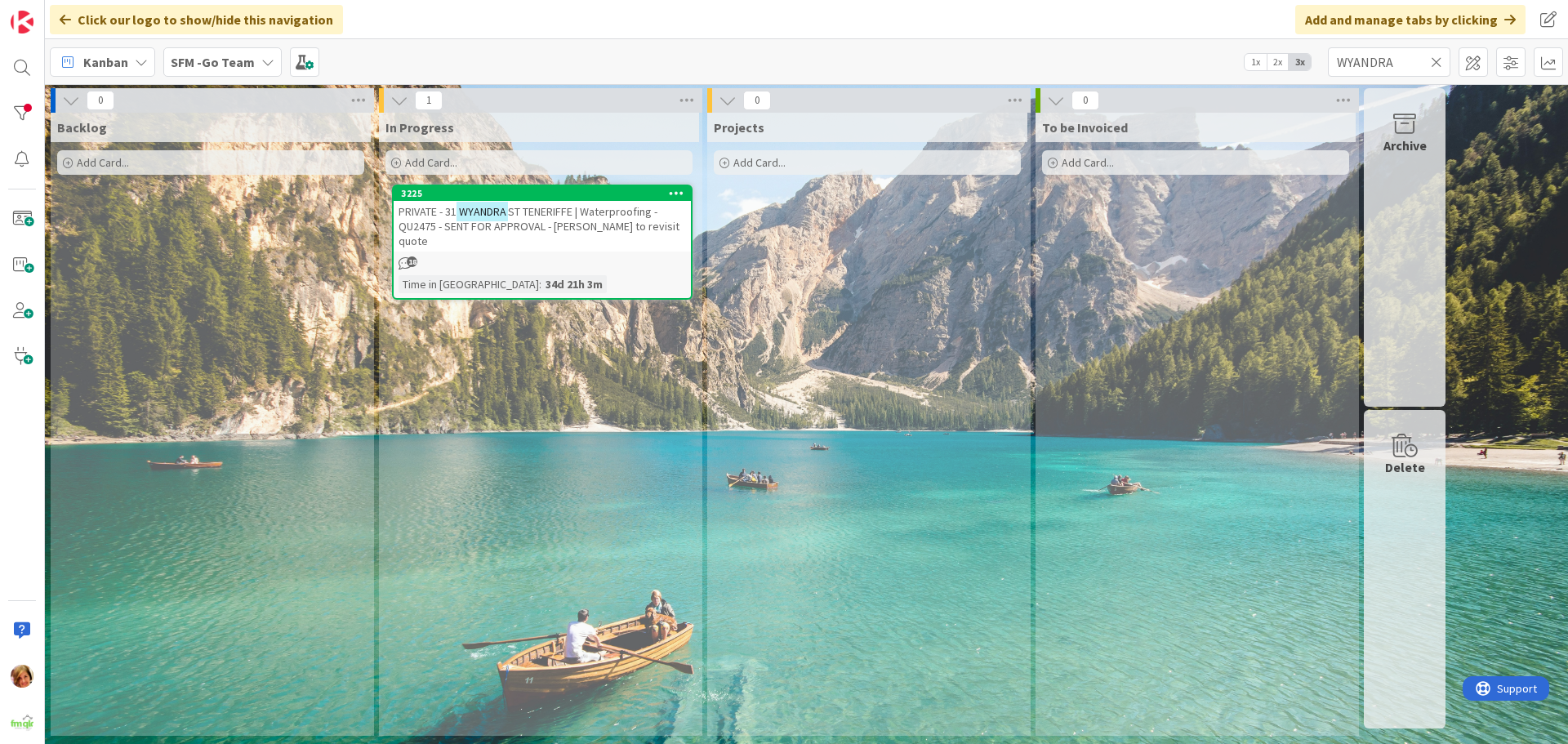
click at [1436, 62] on icon at bounding box center [1437, 62] width 12 height 15
click at [1436, 62] on input "text" at bounding box center [1389, 62] width 122 height 29
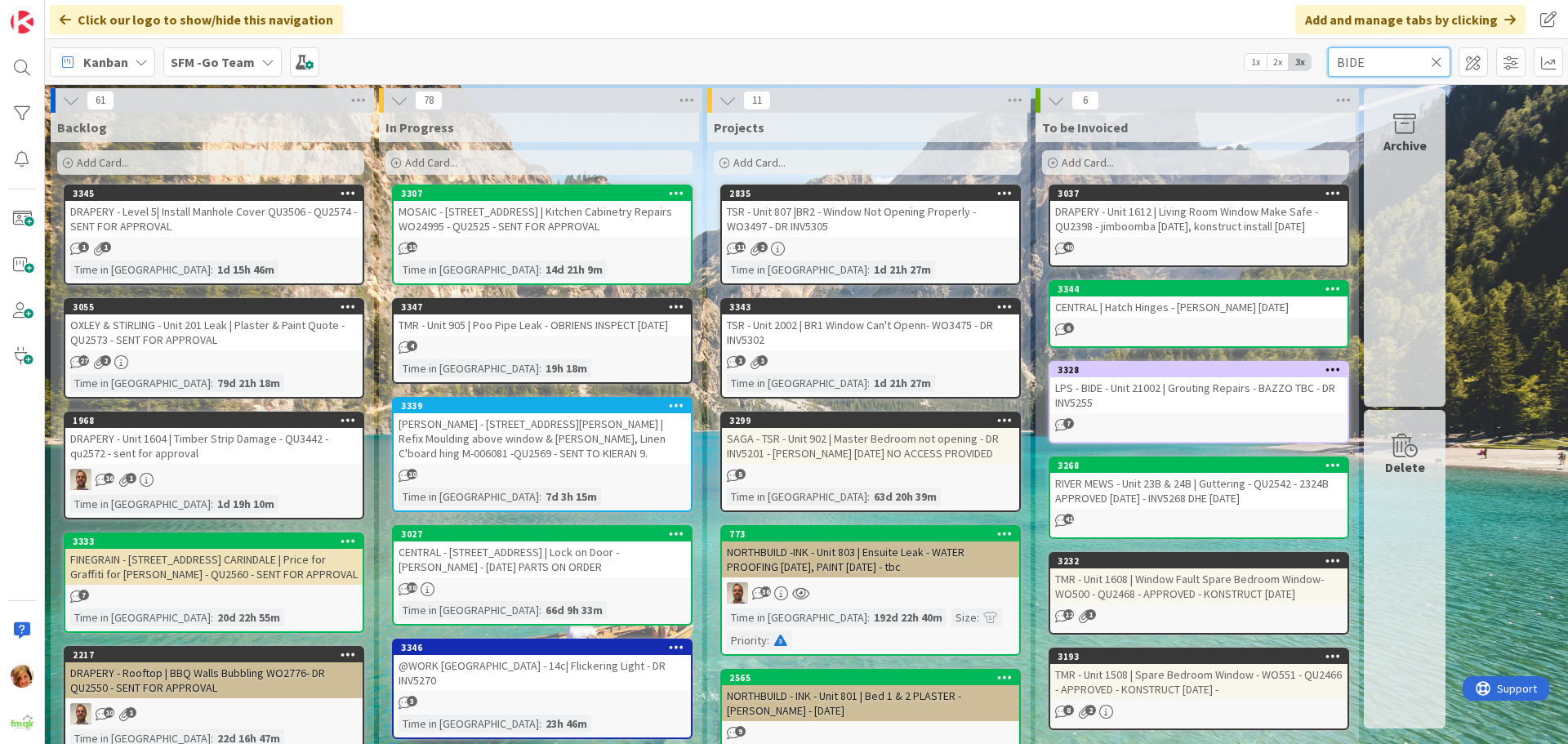
type input "BIDE"
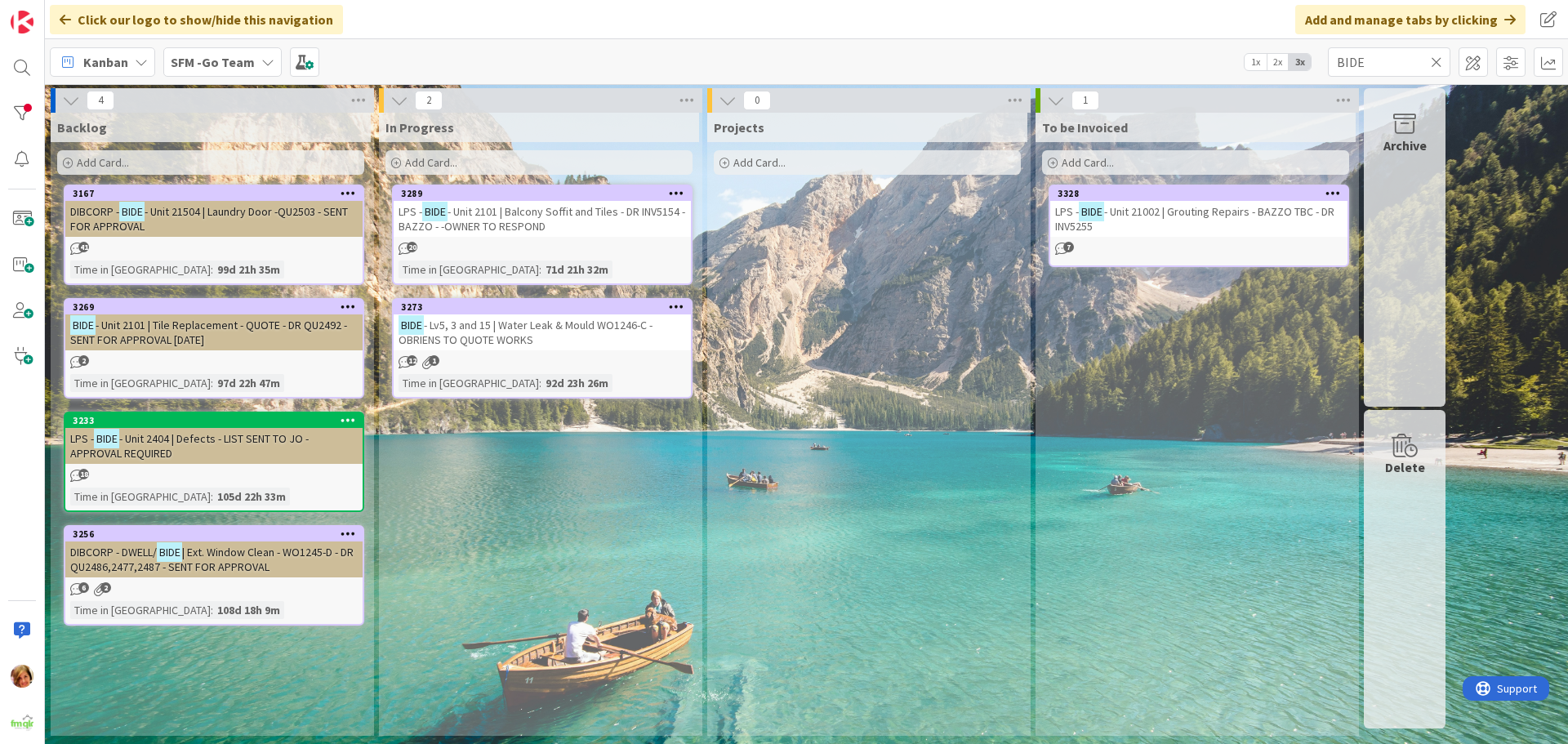
click at [527, 325] on span "- Lv5, 3 and 15 | Water Leak & Mould WO1246-C - OBRIENS TO QUOTE WORKS" at bounding box center [526, 332] width 254 height 29
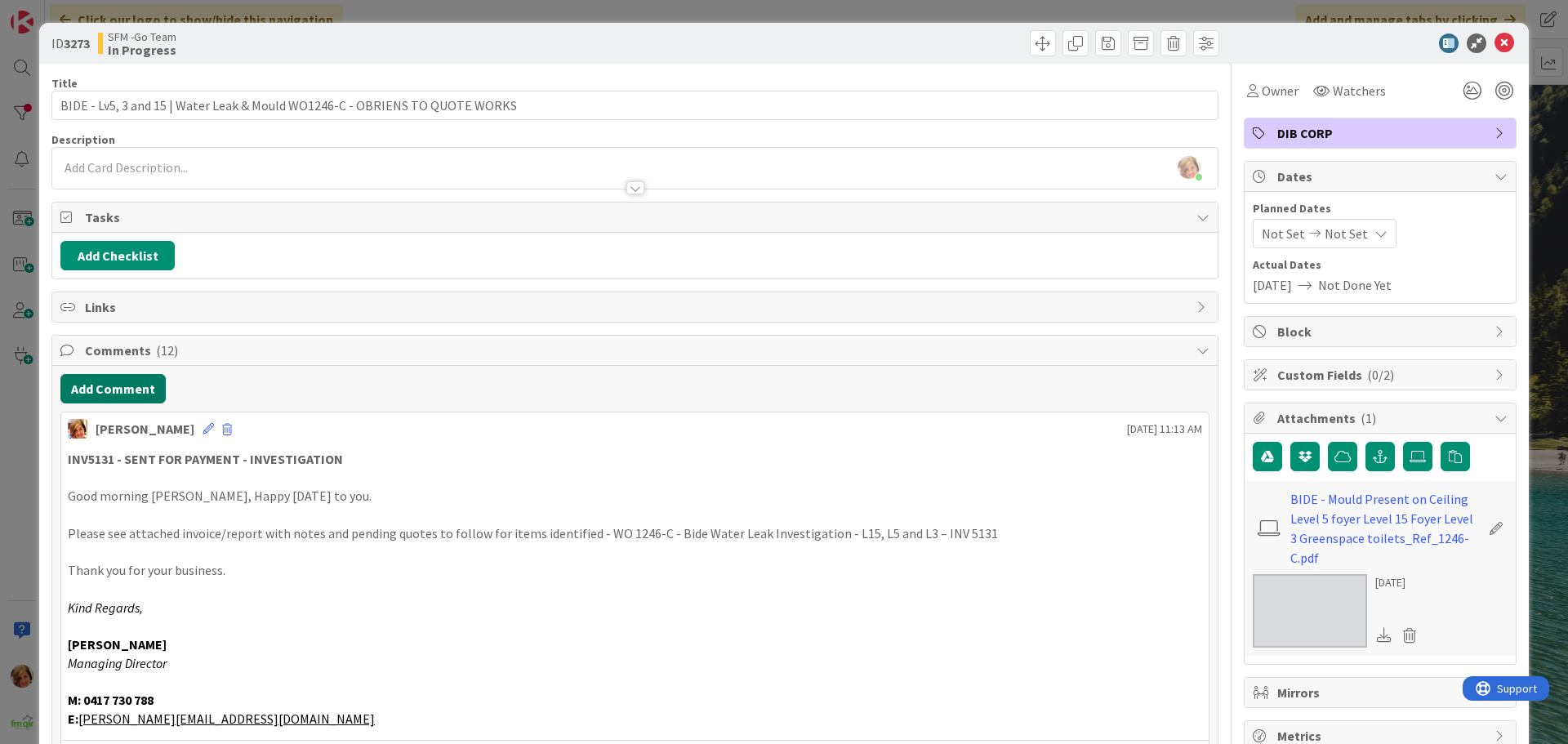
click at [108, 390] on button "Add Comment" at bounding box center [113, 388] width 106 height 29
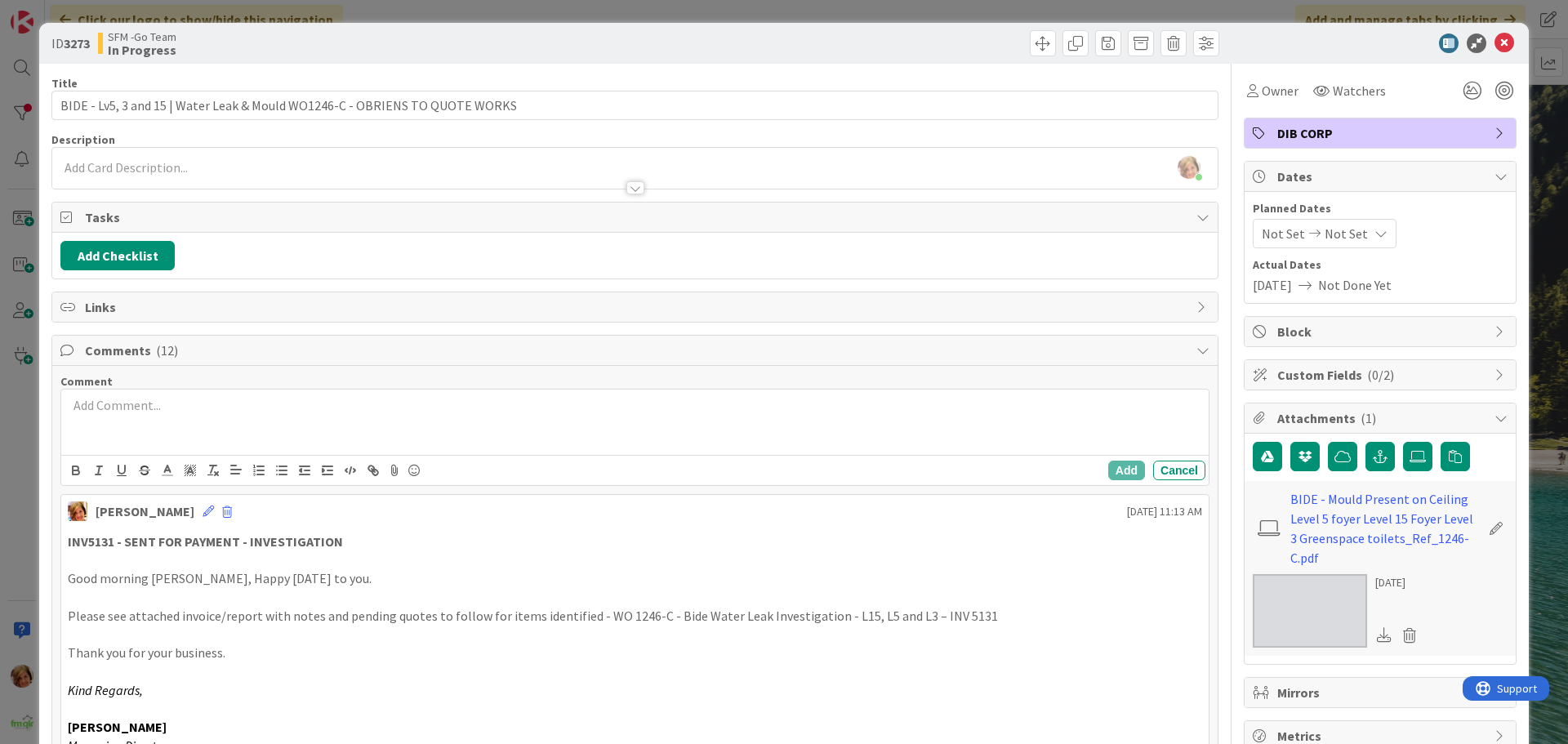
click at [123, 406] on p at bounding box center [635, 406] width 1134 height 19
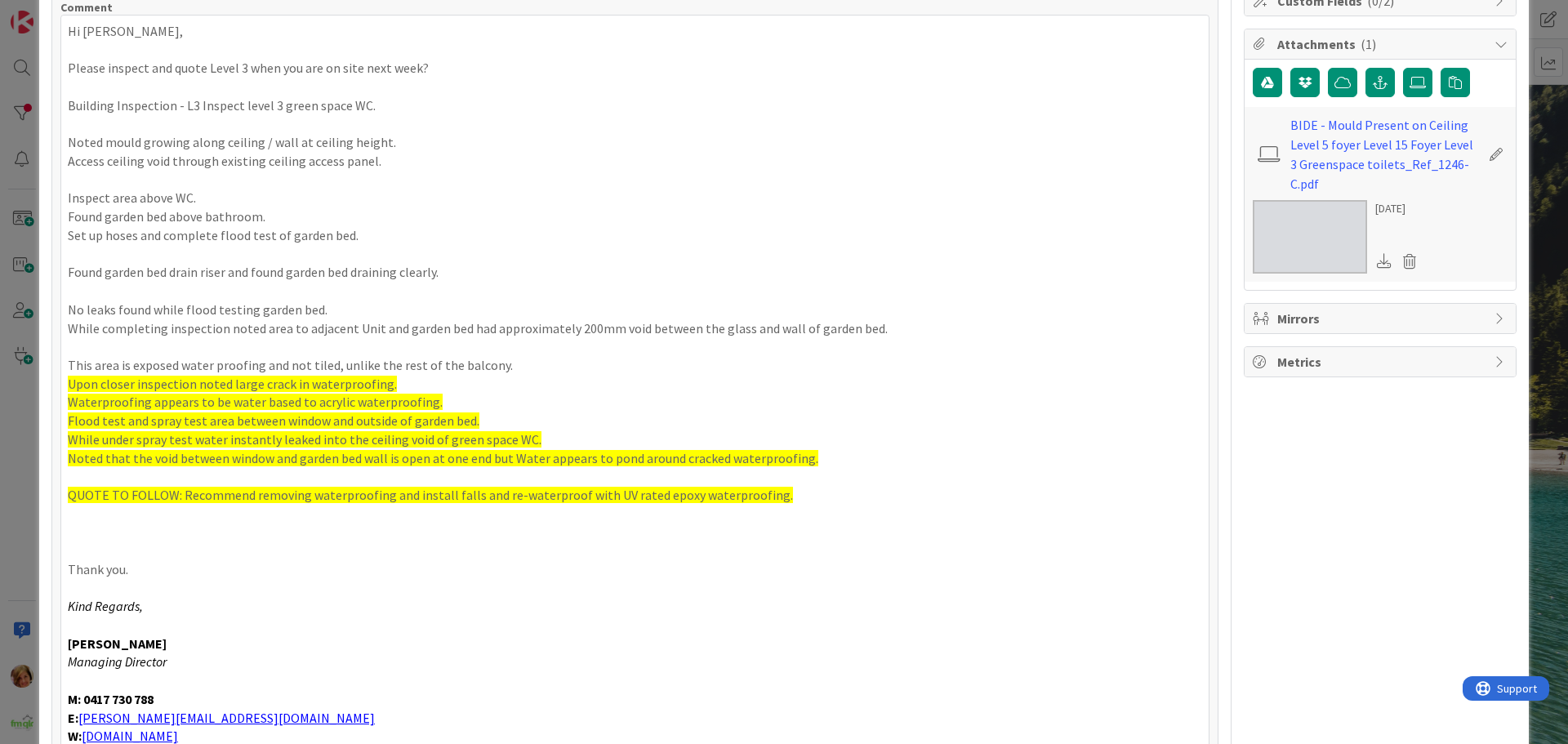
scroll to position [538, 0]
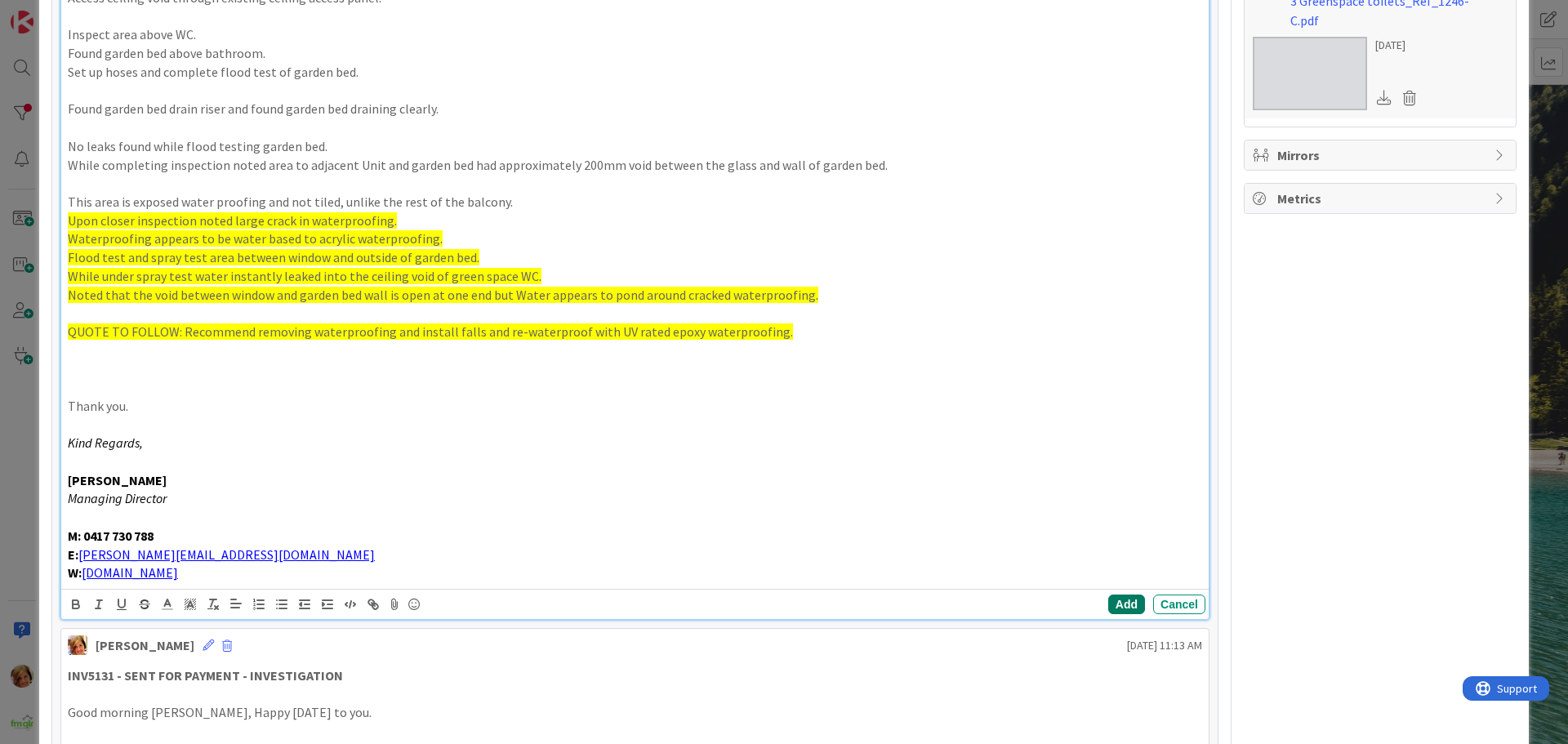
click at [1113, 601] on button "Add" at bounding box center [1127, 604] width 37 height 20
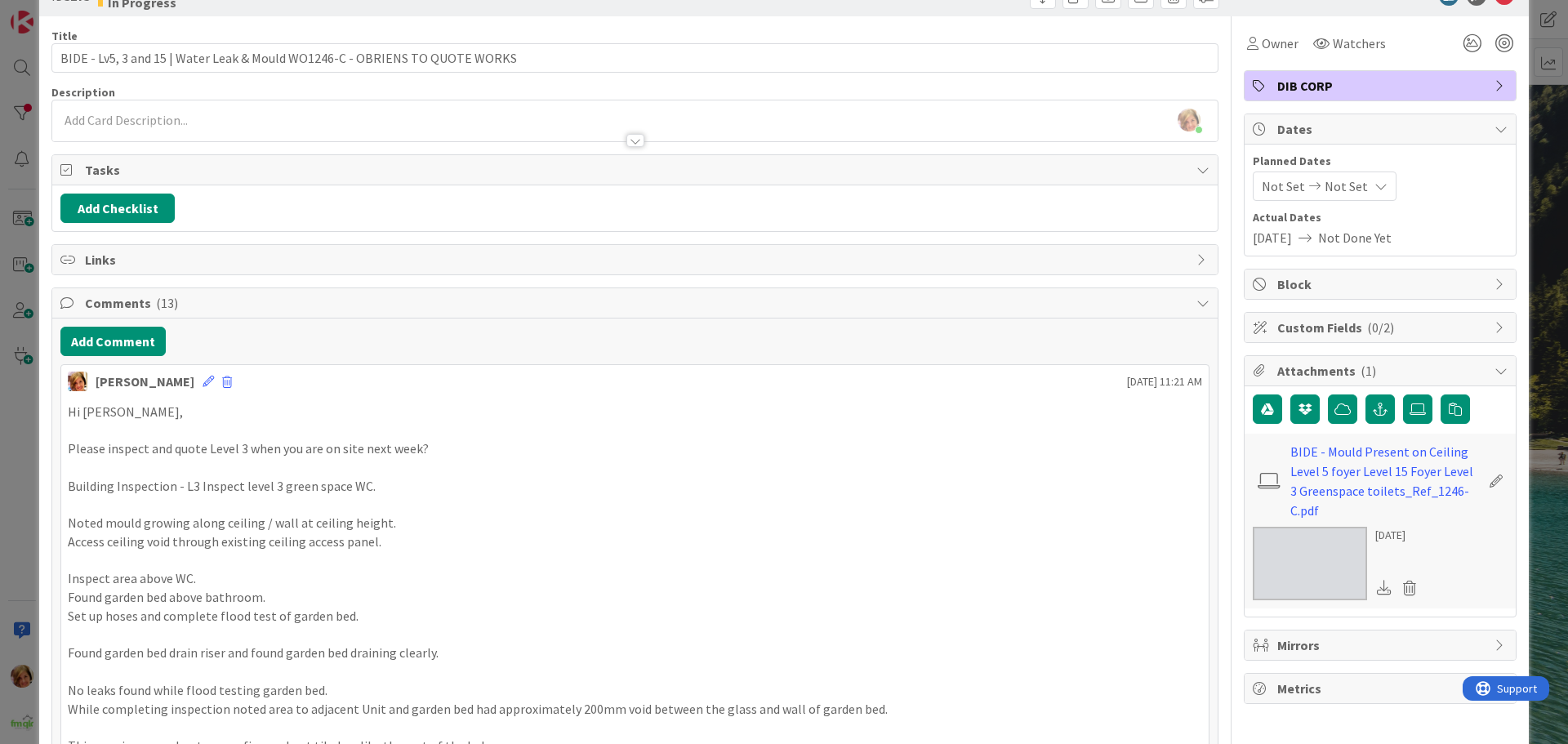
scroll to position [0, 0]
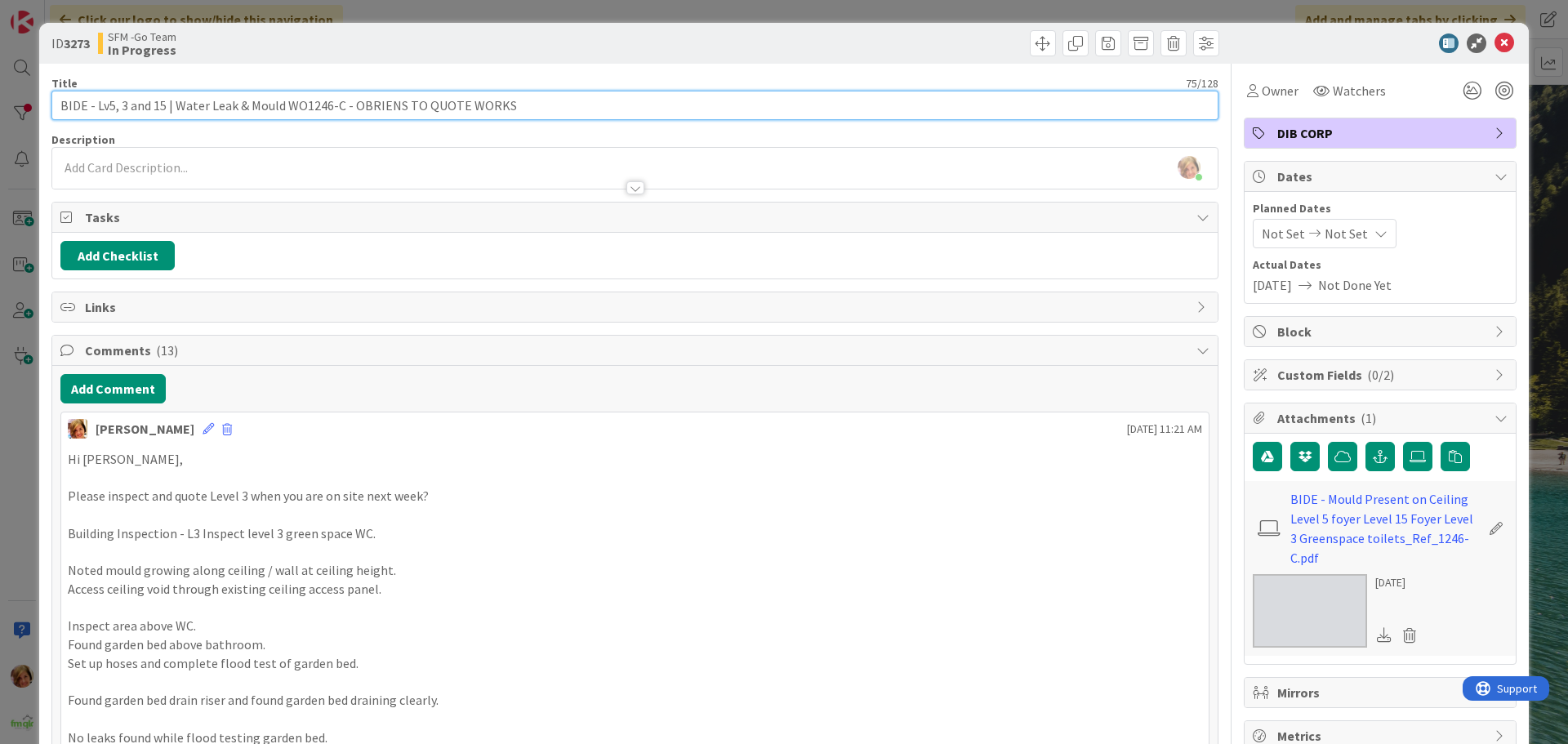
click at [529, 108] on input "BIDE - Lv5, 3 and 15 | Water Leak & Mould WO1246-C - OBRIENS TO QUOTE WORKS" at bounding box center [635, 105] width 1167 height 29
type input "BIDE - Lv5, 3 and 15 | Water Leak & Mould WO1246-C - OBRIENS TO QUOTE WORKS - S…"
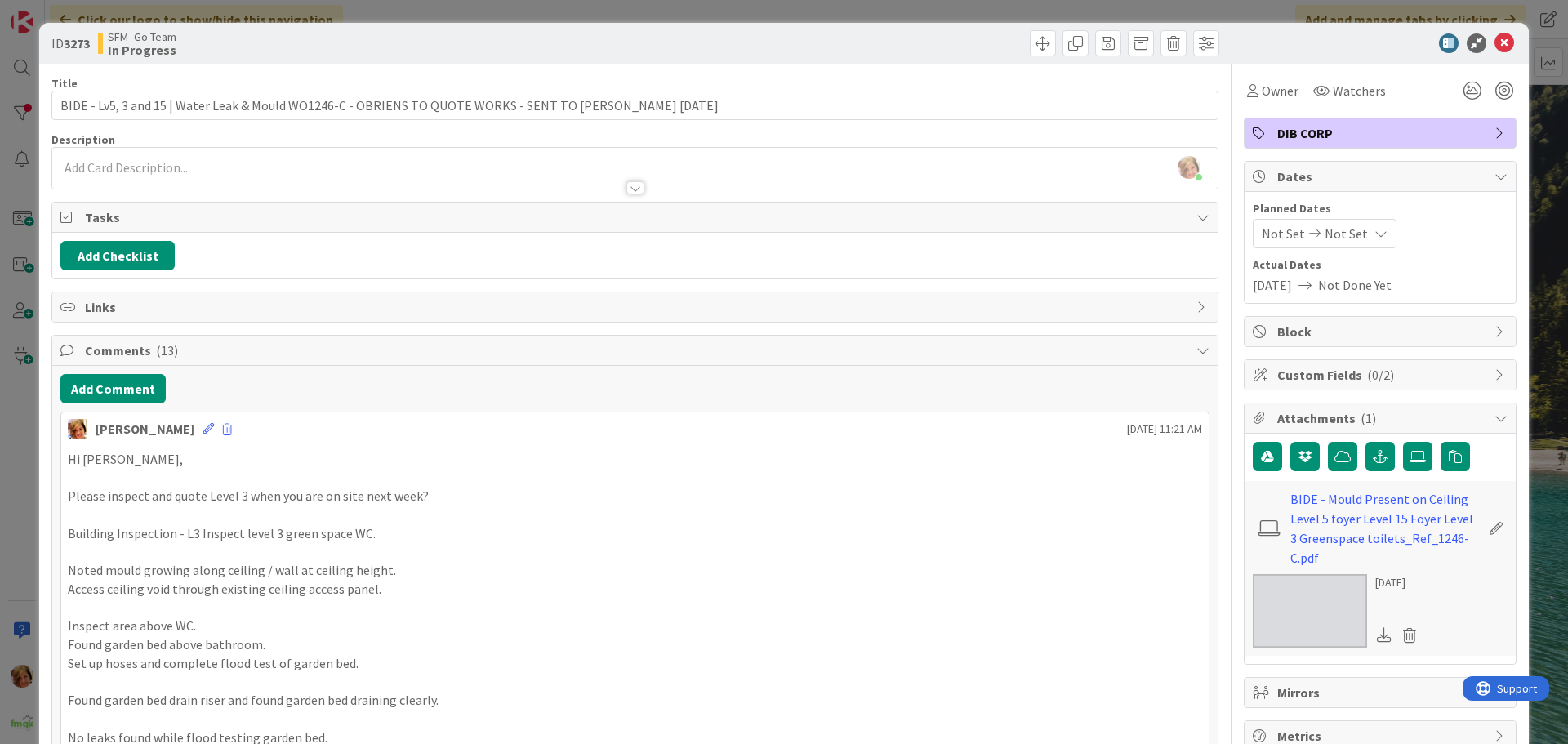
click at [866, 46] on div at bounding box center [929, 42] width 580 height 26
click at [1494, 47] on icon at bounding box center [1504, 43] width 20 height 20
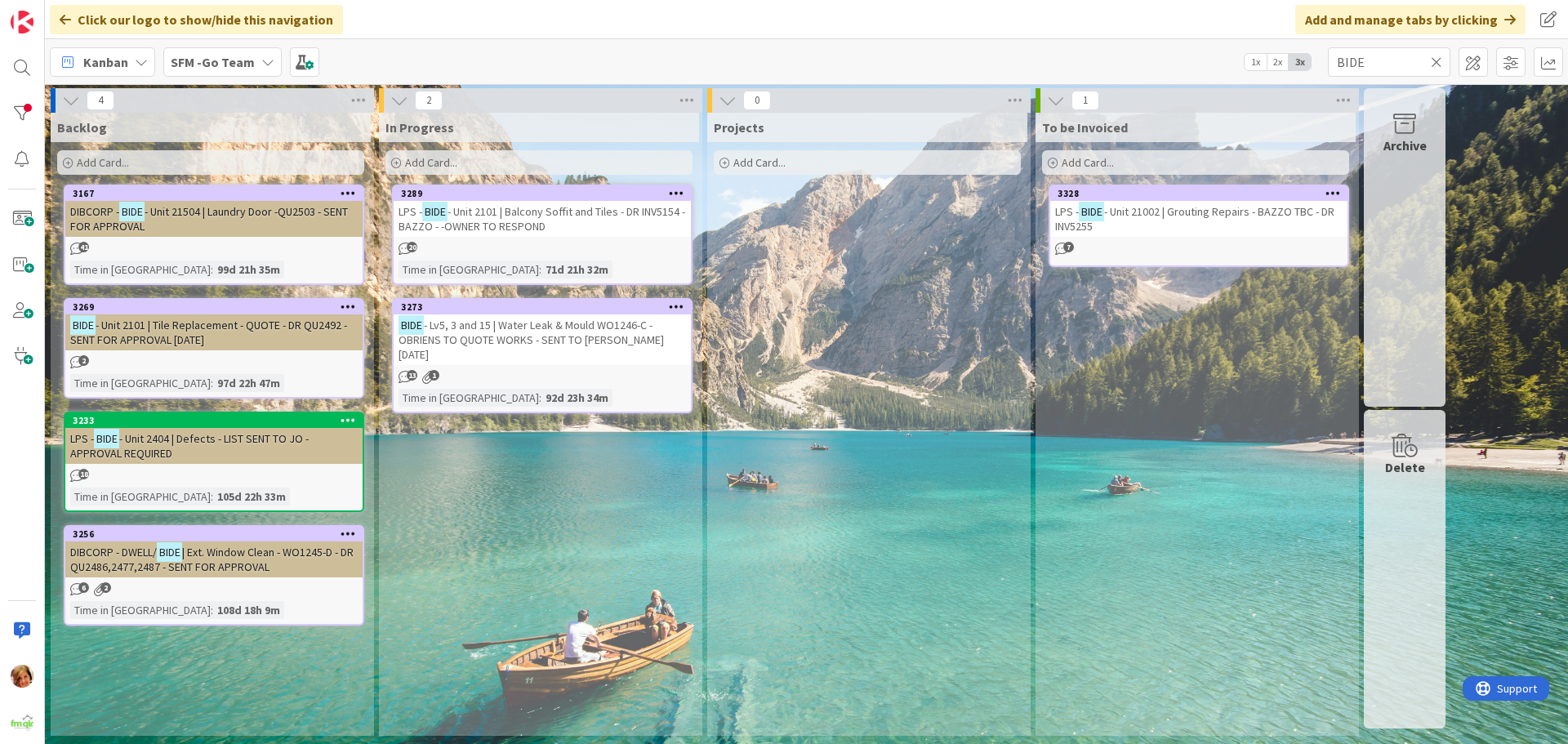
click at [1437, 62] on icon at bounding box center [1437, 62] width 12 height 15
click at [1437, 62] on input "text" at bounding box center [1389, 62] width 122 height 29
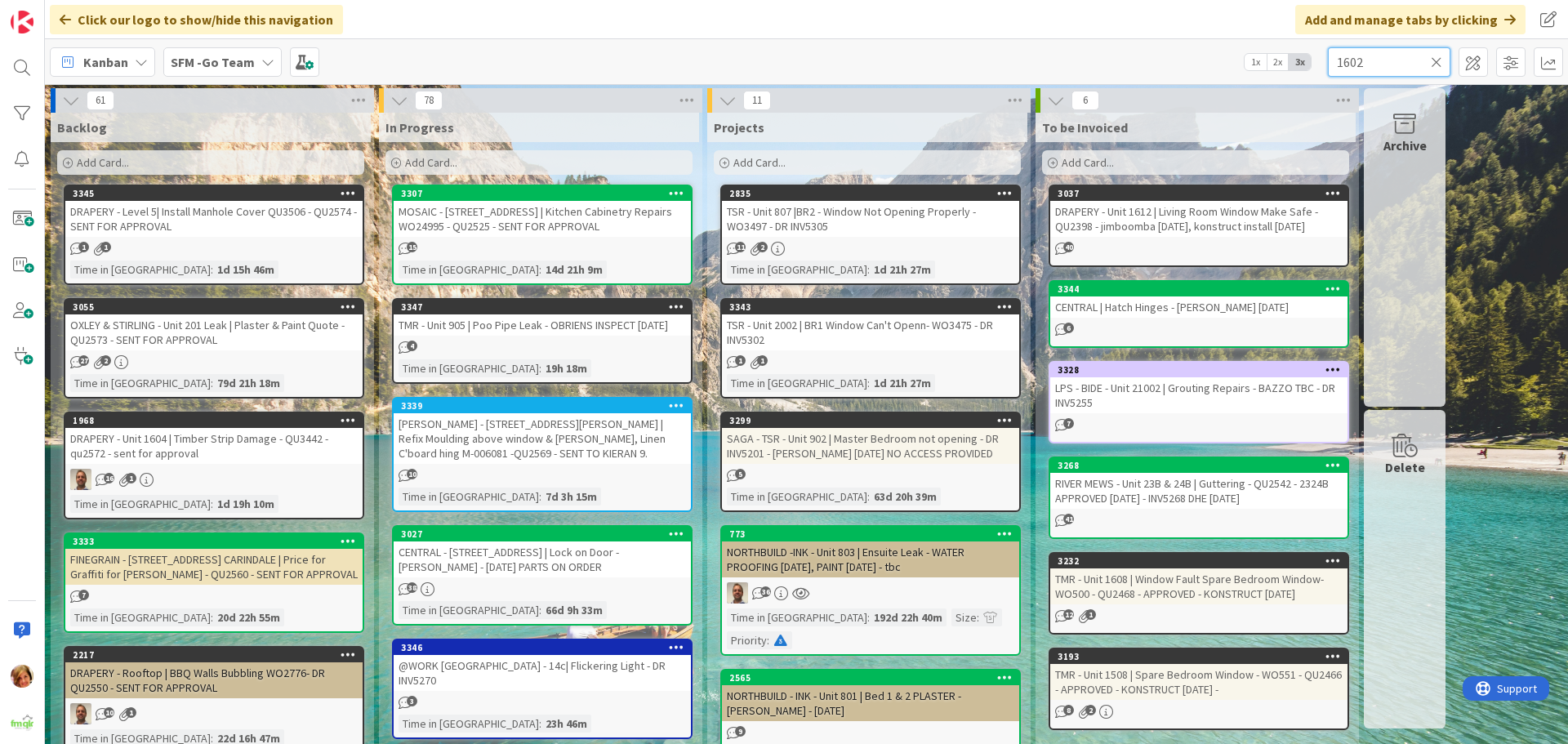
type input "1602"
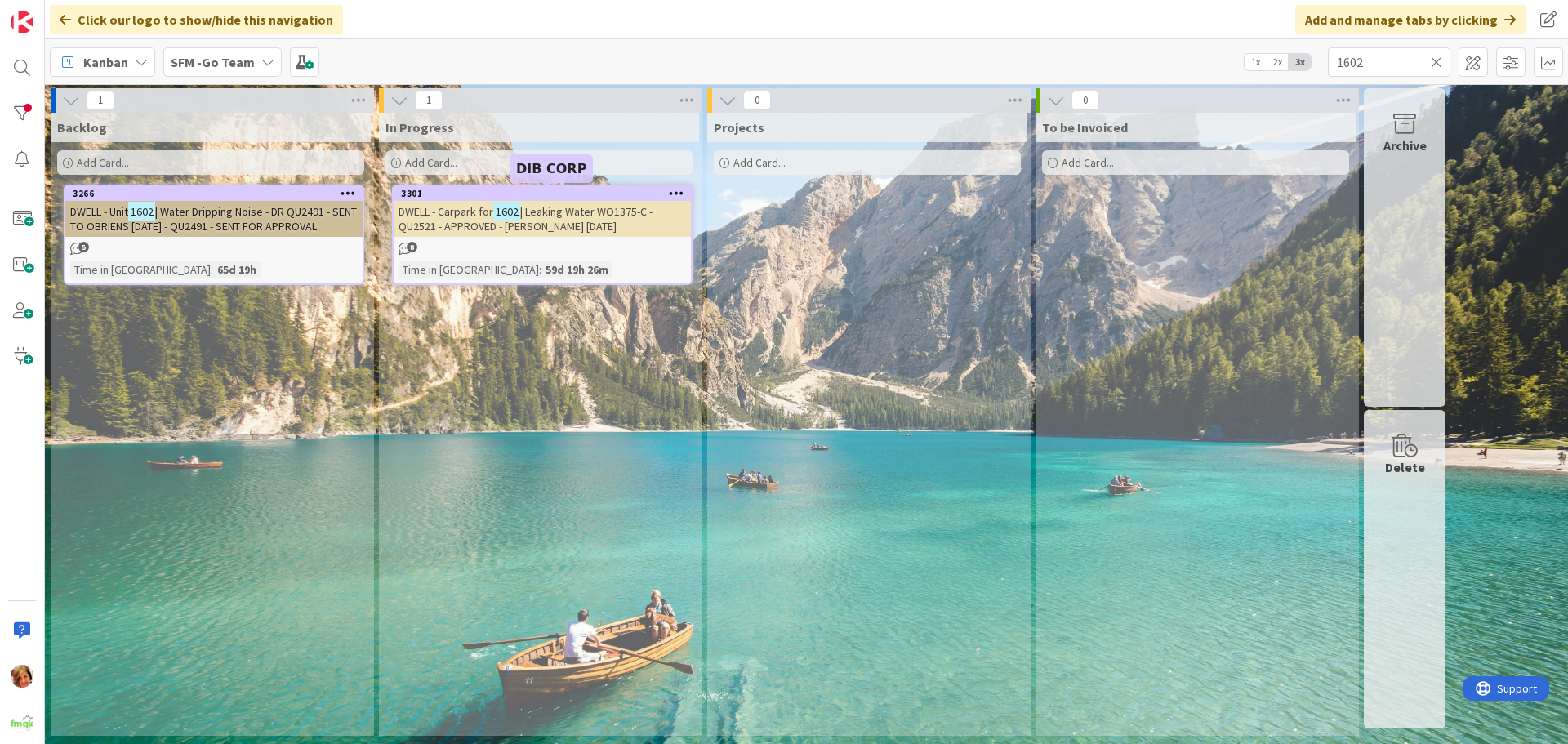
click at [617, 215] on span "| Leaking Water WO1375-C - QU2521 - APPROVED - [PERSON_NAME] [DATE]" at bounding box center [526, 219] width 254 height 29
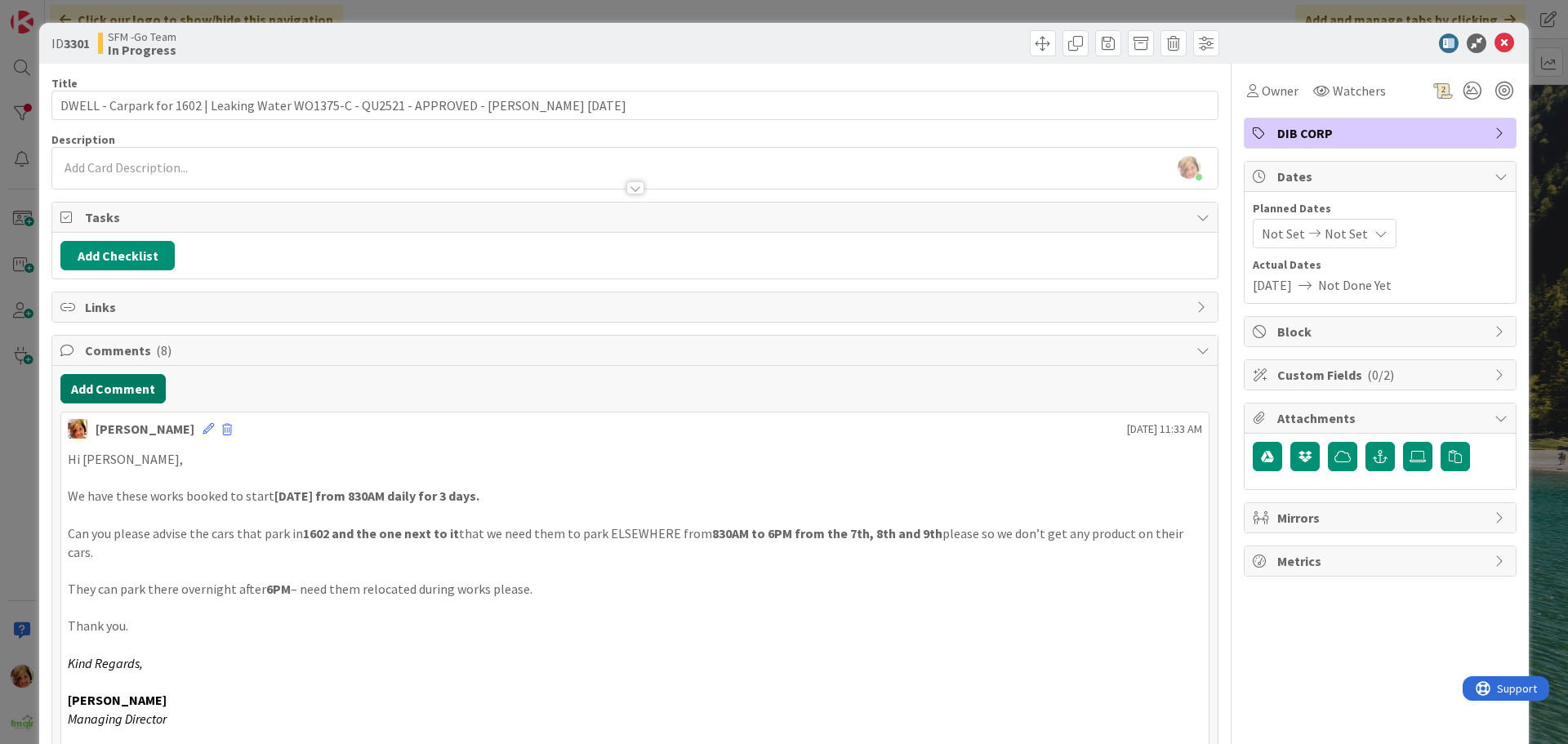
click at [117, 384] on button "Add Comment" at bounding box center [113, 388] width 106 height 29
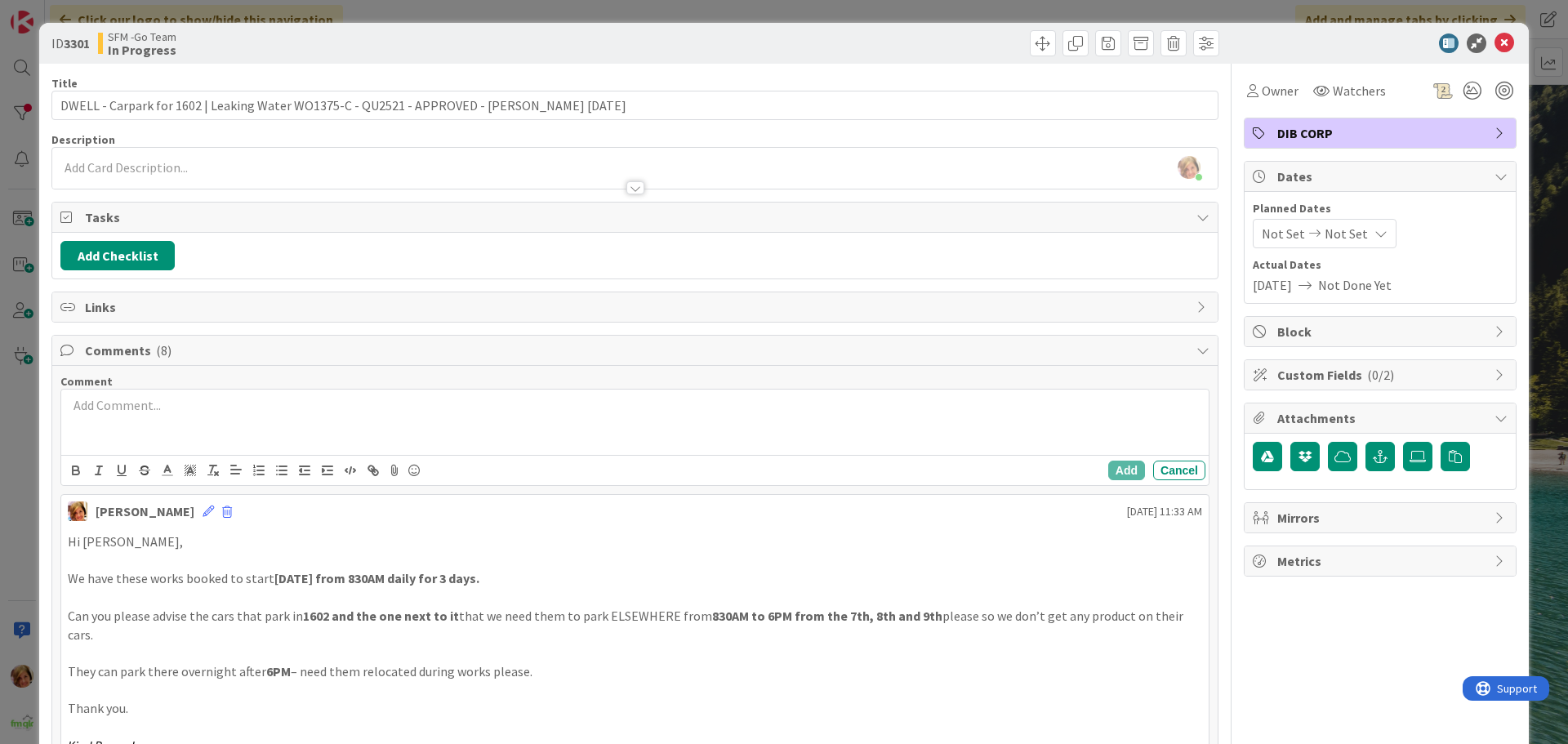
click at [135, 405] on p at bounding box center [635, 406] width 1134 height 19
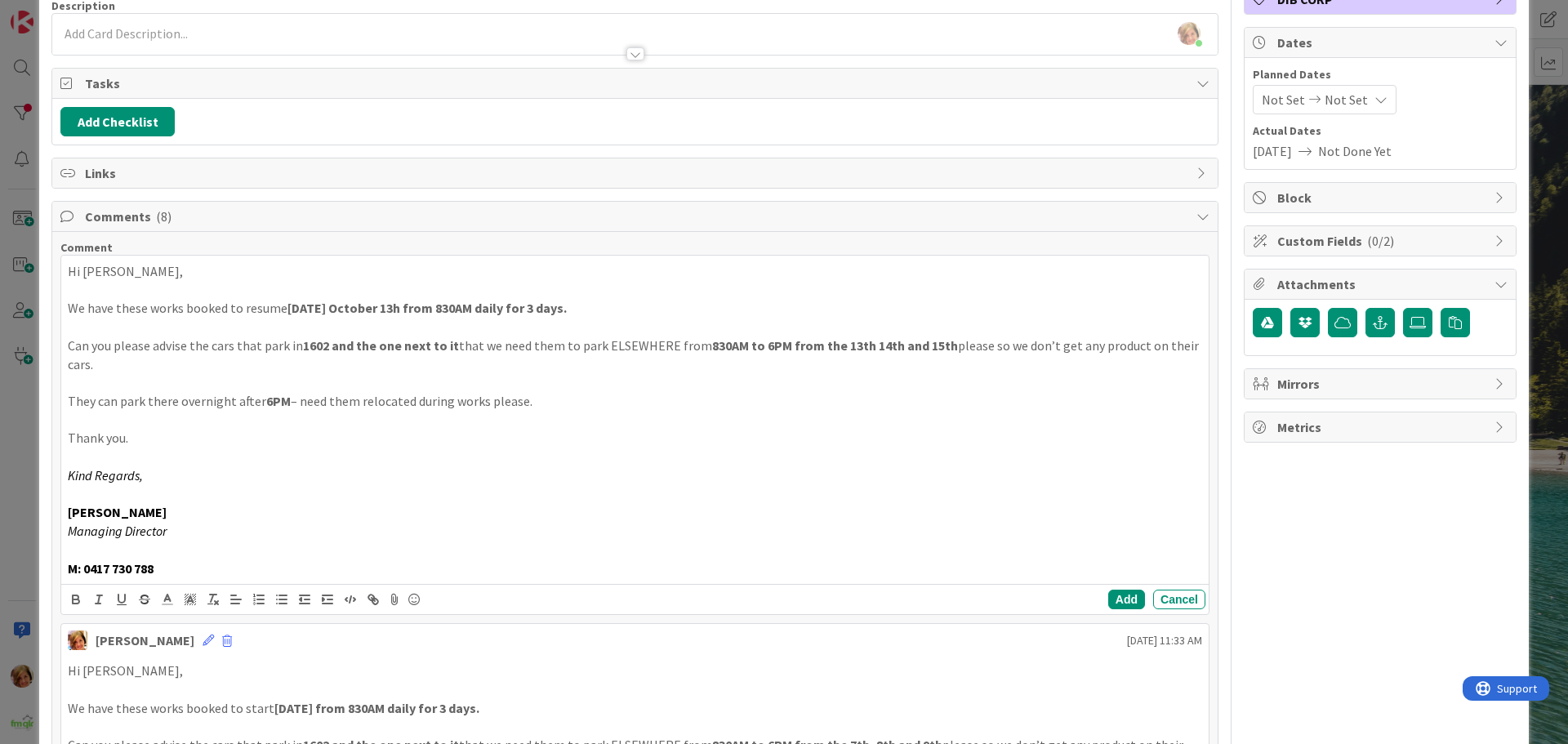
scroll to position [164, 0]
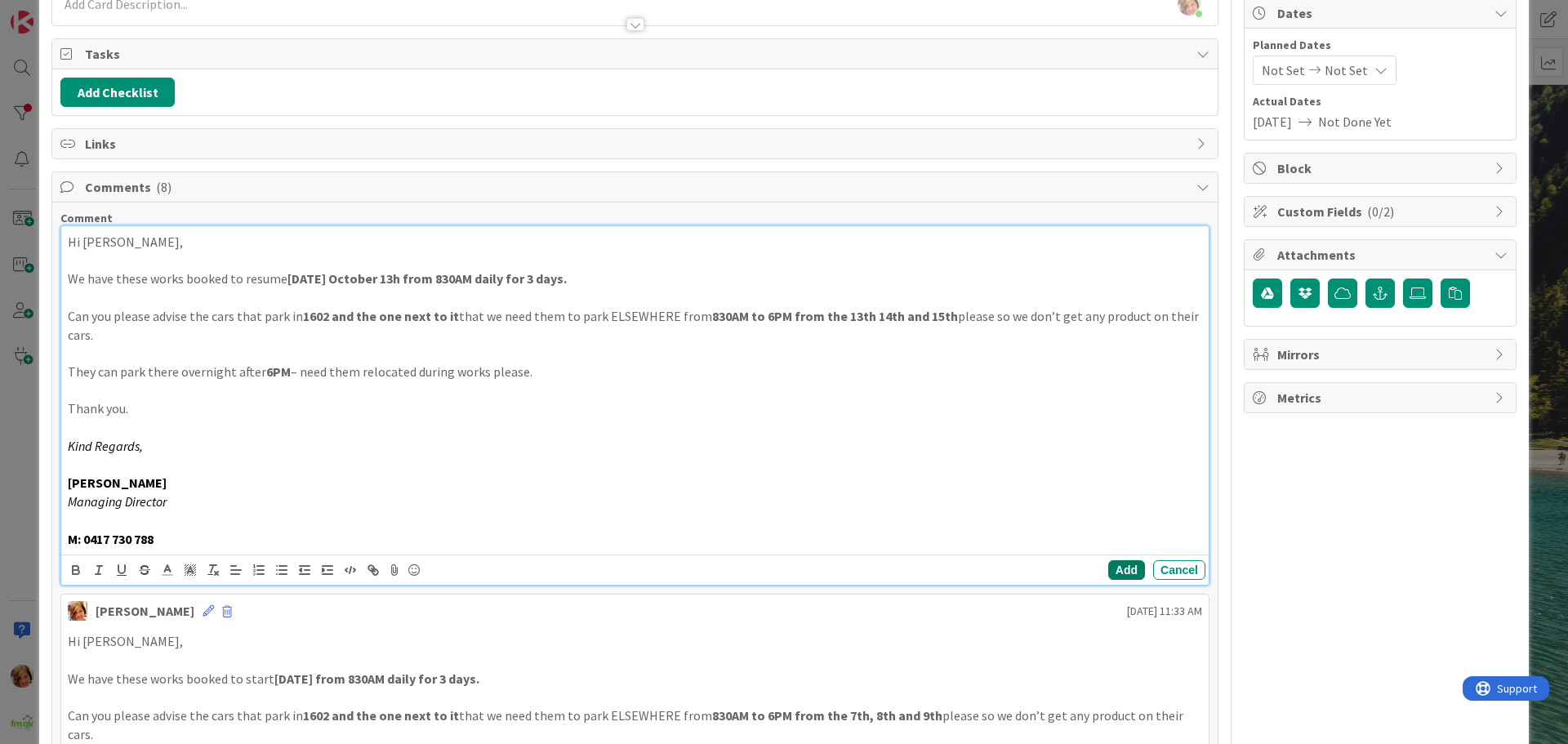
click at [1108, 568] on button "Add" at bounding box center [1127, 570] width 37 height 20
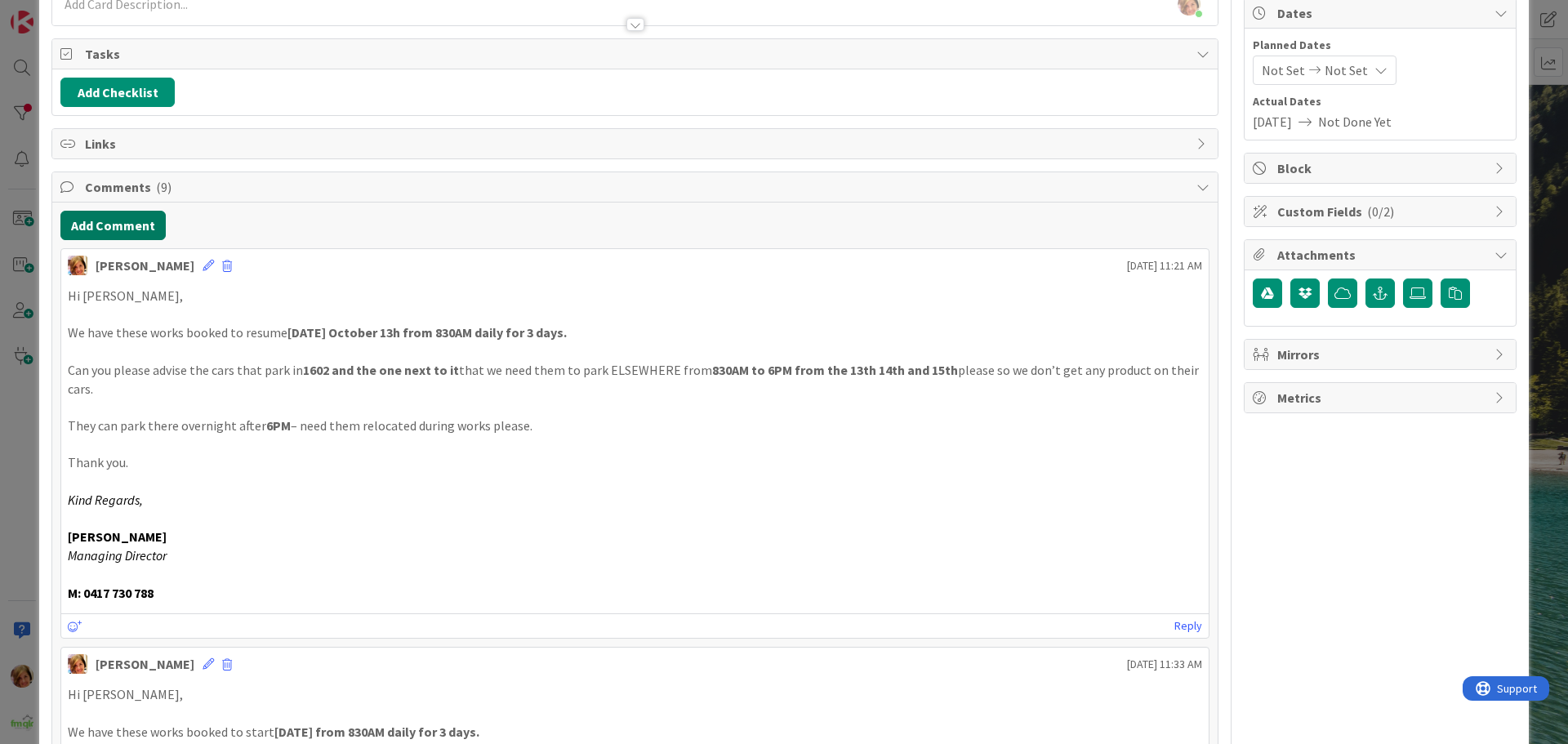
click at [89, 223] on button "Add Comment" at bounding box center [113, 225] width 106 height 29
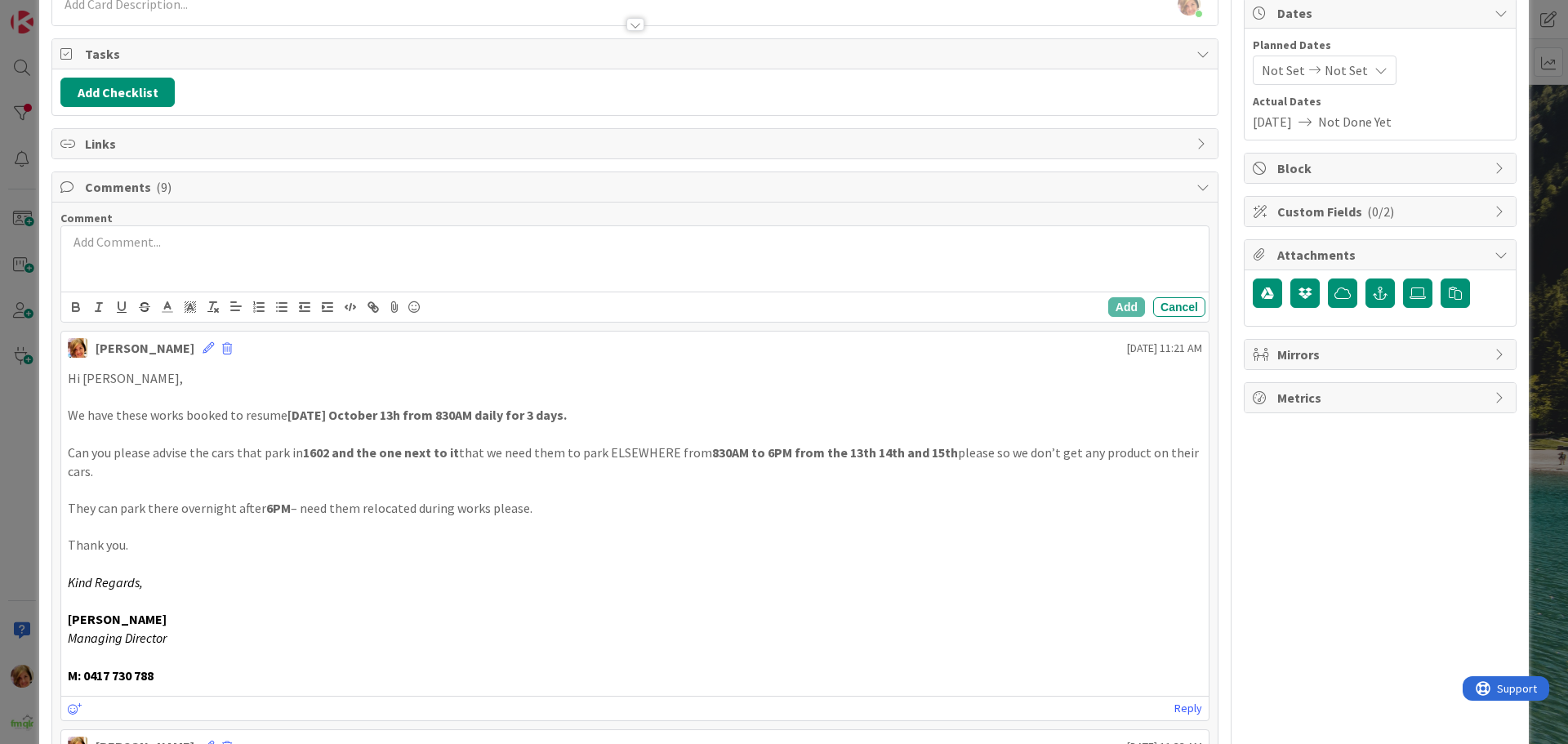
click at [180, 257] on div at bounding box center [635, 259] width 1148 height 66
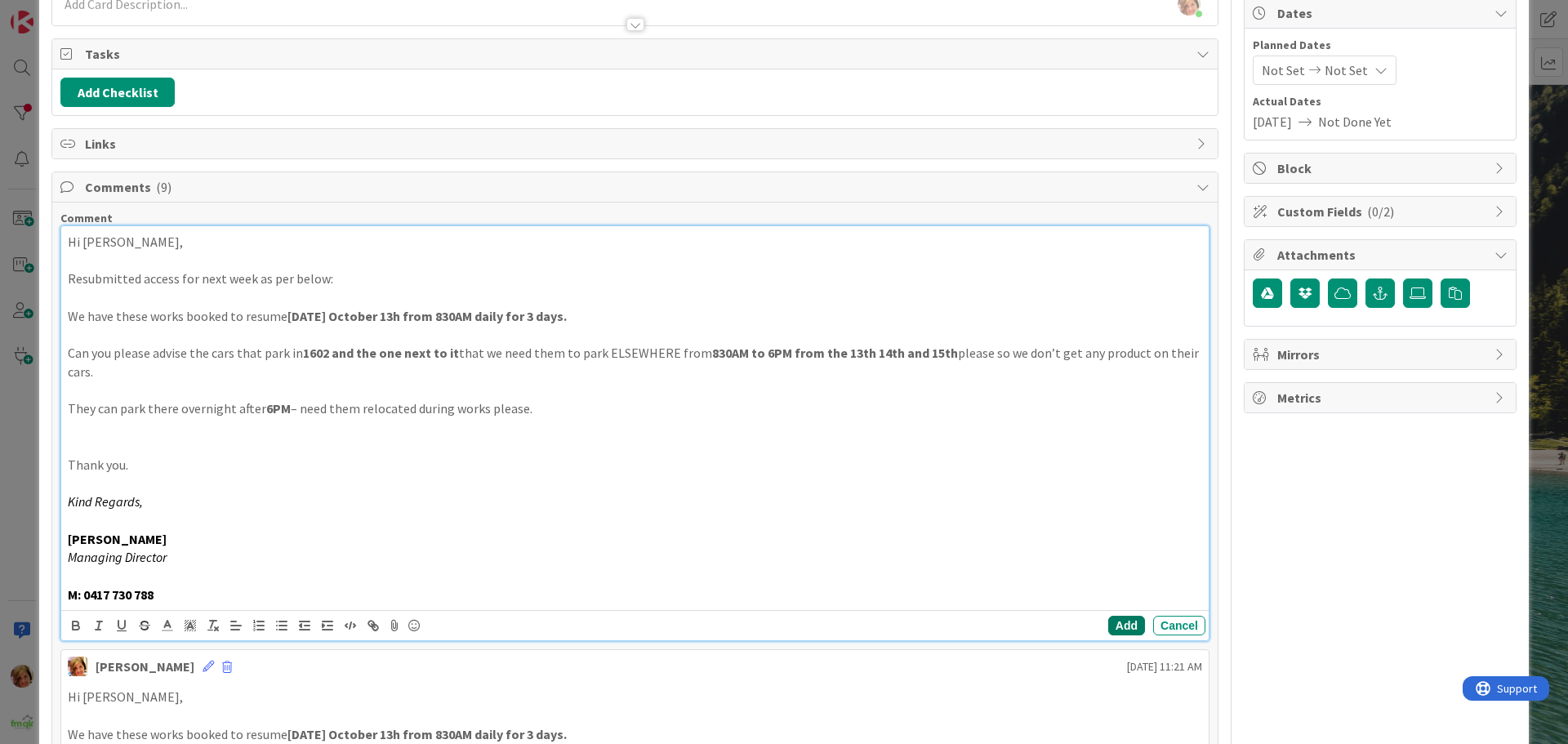
click at [1114, 627] on button "Add" at bounding box center [1127, 626] width 37 height 20
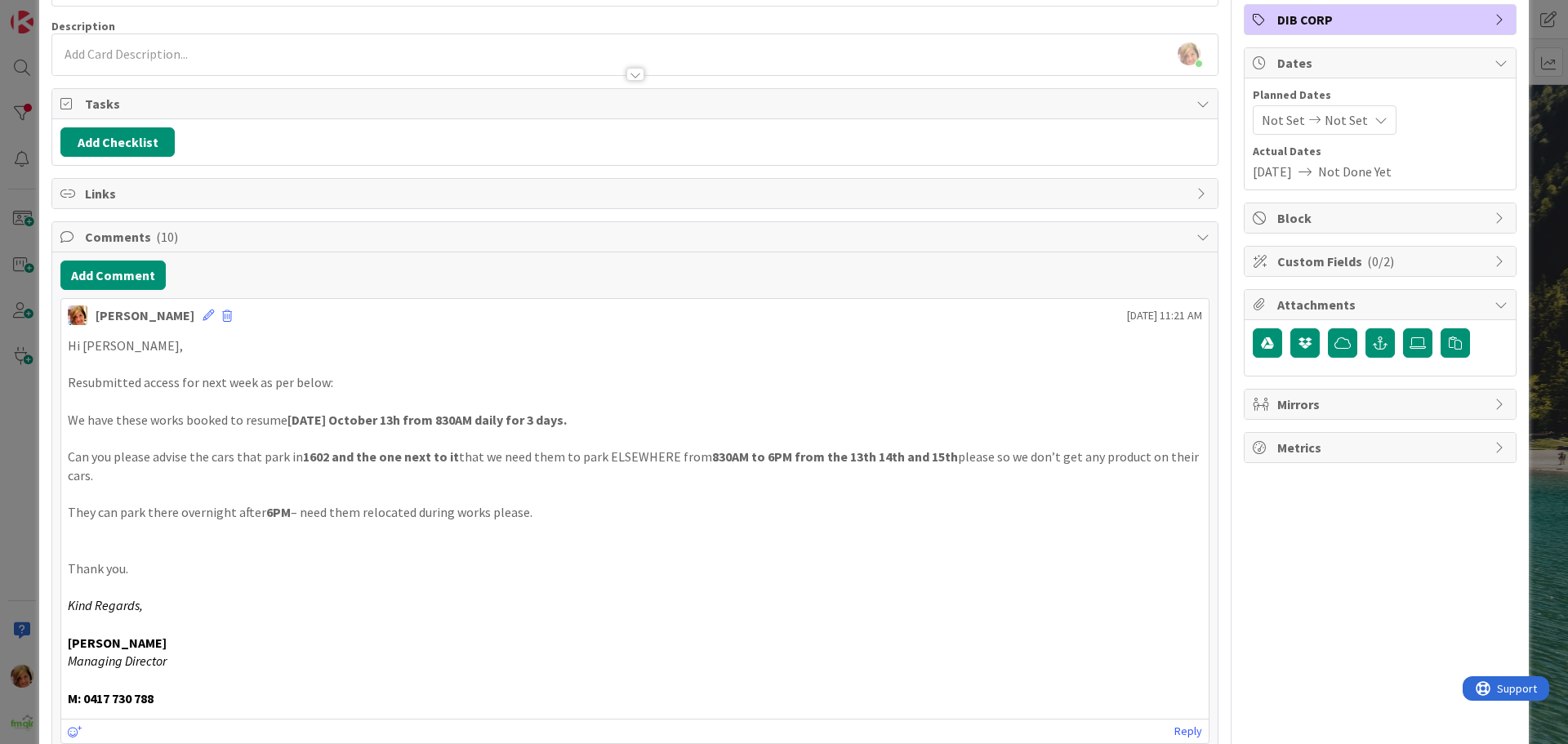
scroll to position [0, 0]
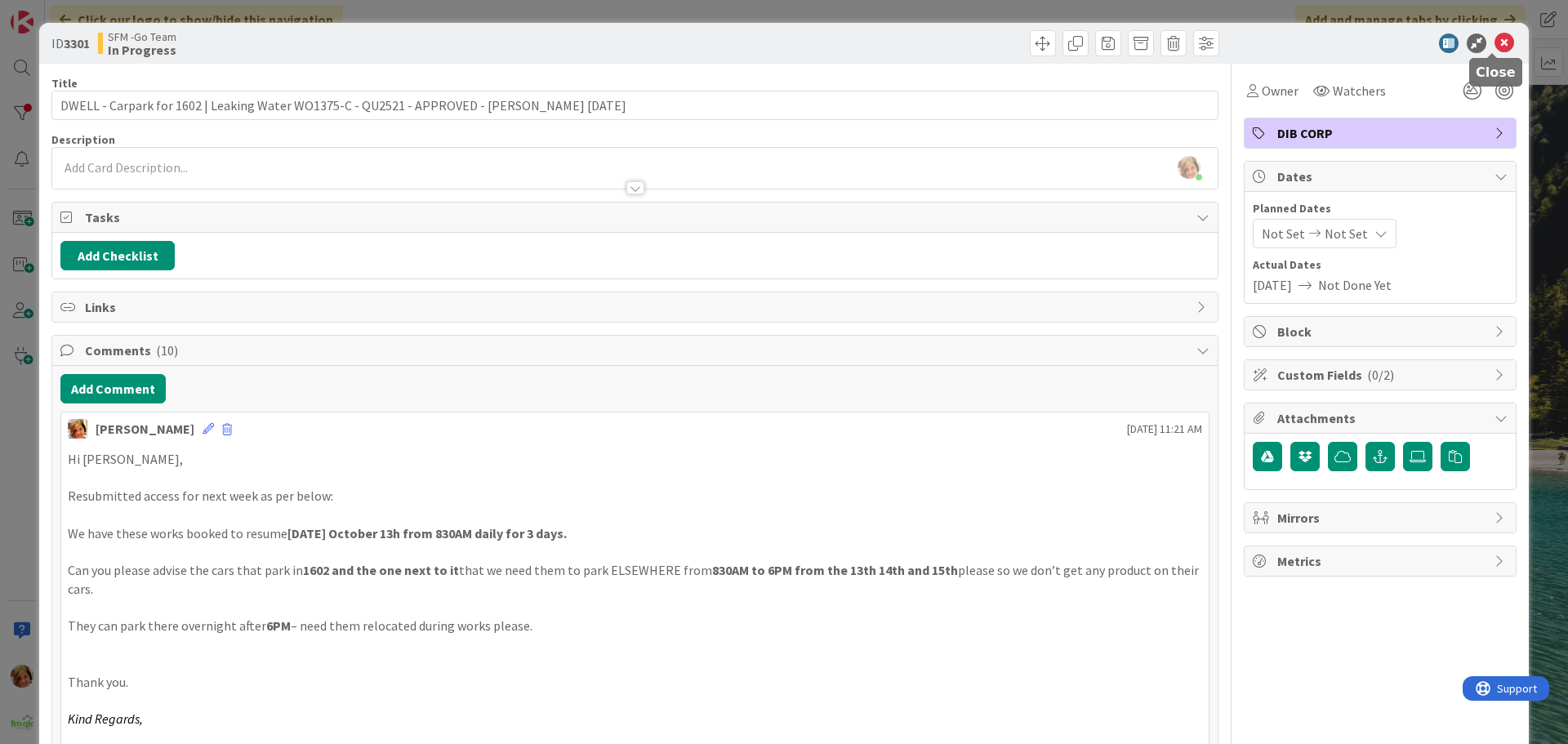
click at [1494, 42] on icon at bounding box center [1504, 43] width 20 height 20
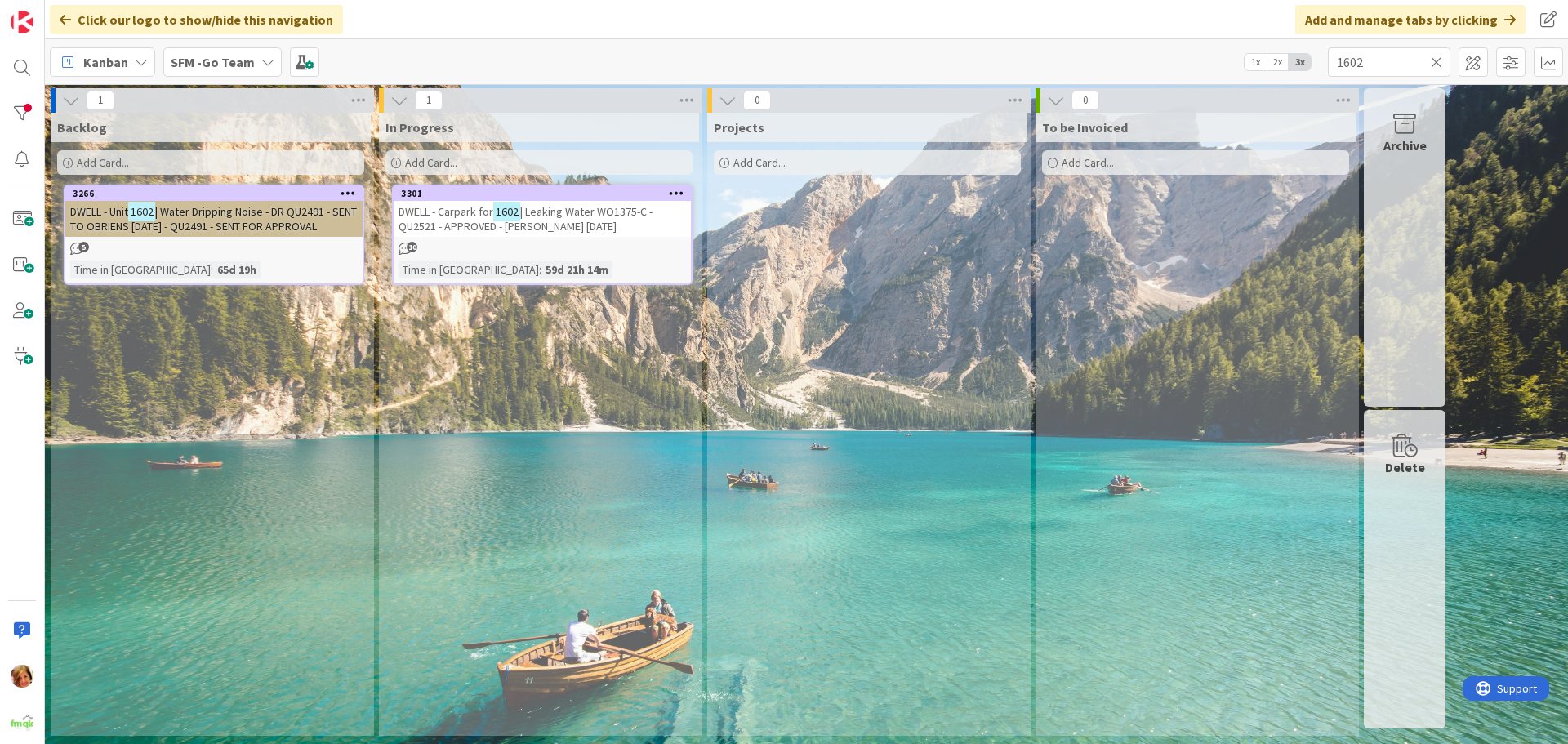
click at [1439, 62] on icon at bounding box center [1437, 62] width 12 height 15
click at [1439, 62] on input "text" at bounding box center [1389, 62] width 122 height 29
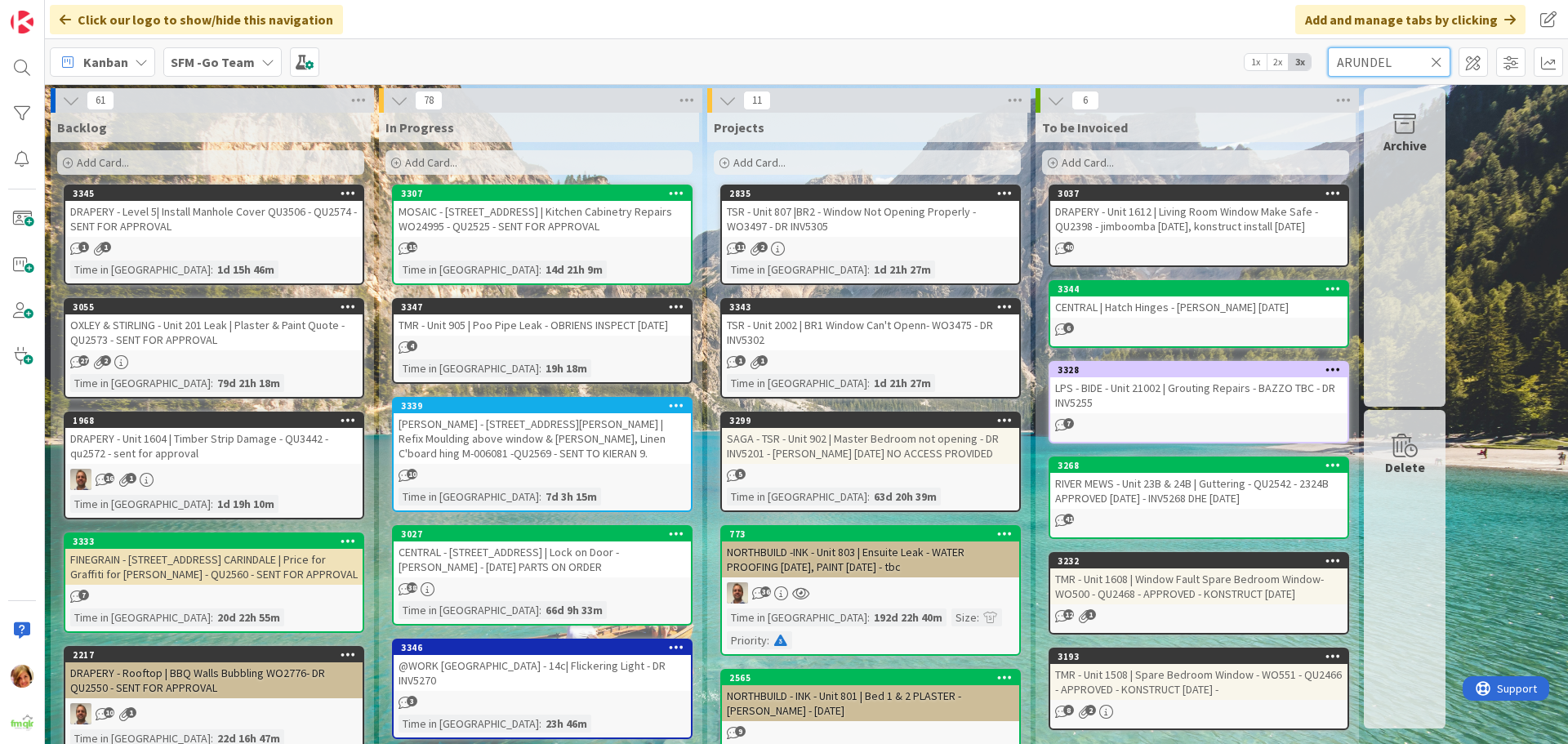
type input "ARUNDEL"
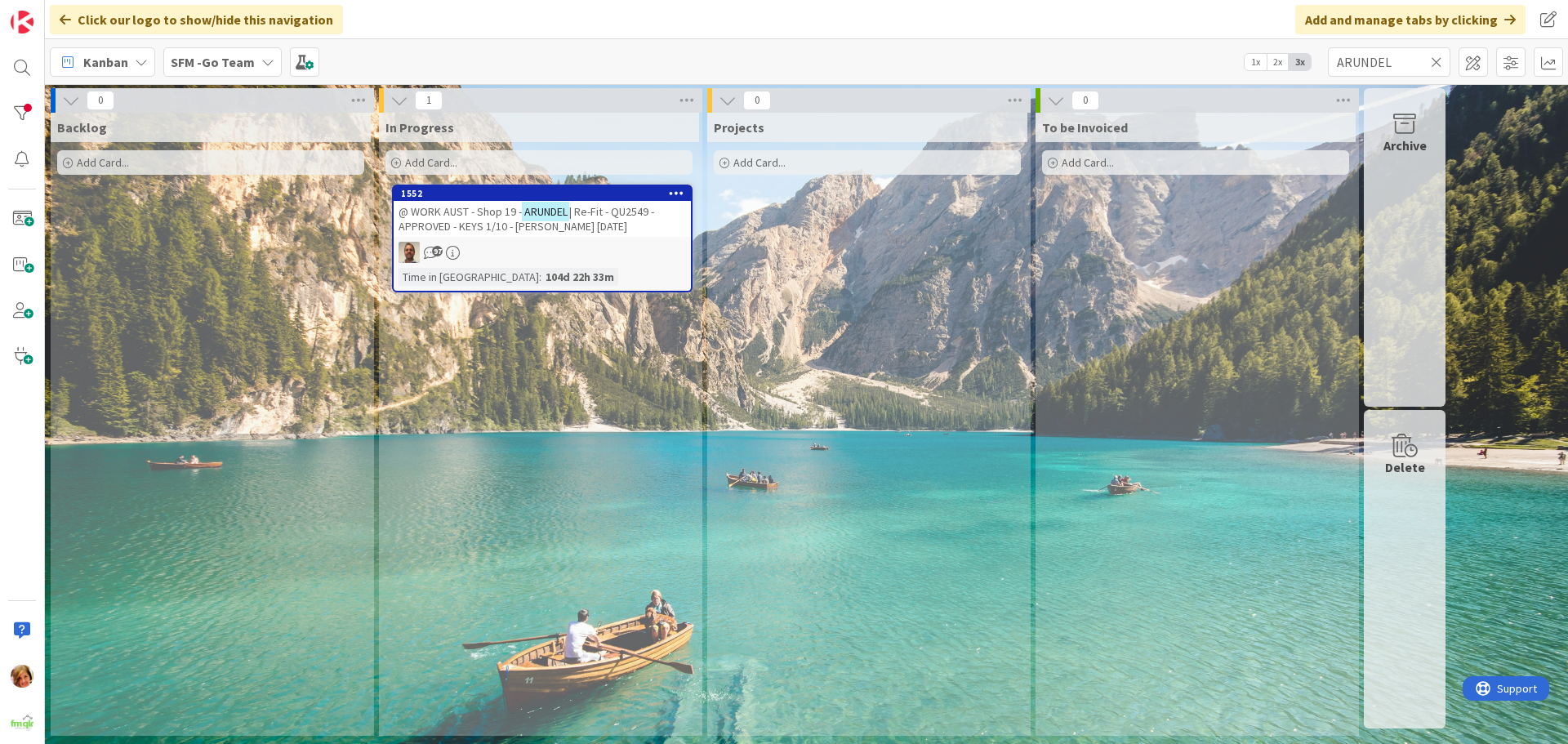
click at [493, 221] on span "| Re-Fit - QU2549 - APPROVED - KEYS 1/10 - [PERSON_NAME] [DATE]" at bounding box center [527, 219] width 256 height 29
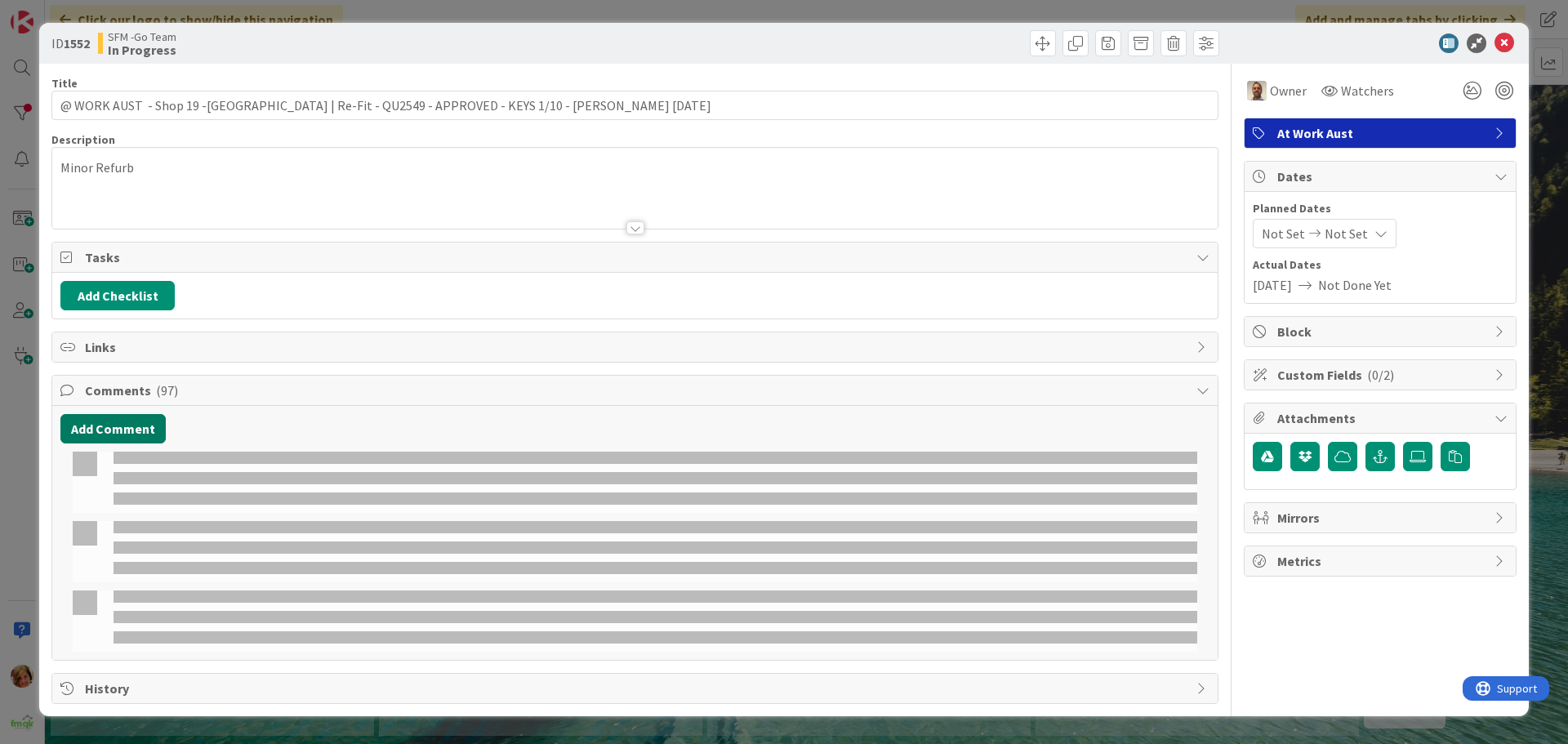
click at [114, 431] on button "Add Comment" at bounding box center [113, 428] width 106 height 29
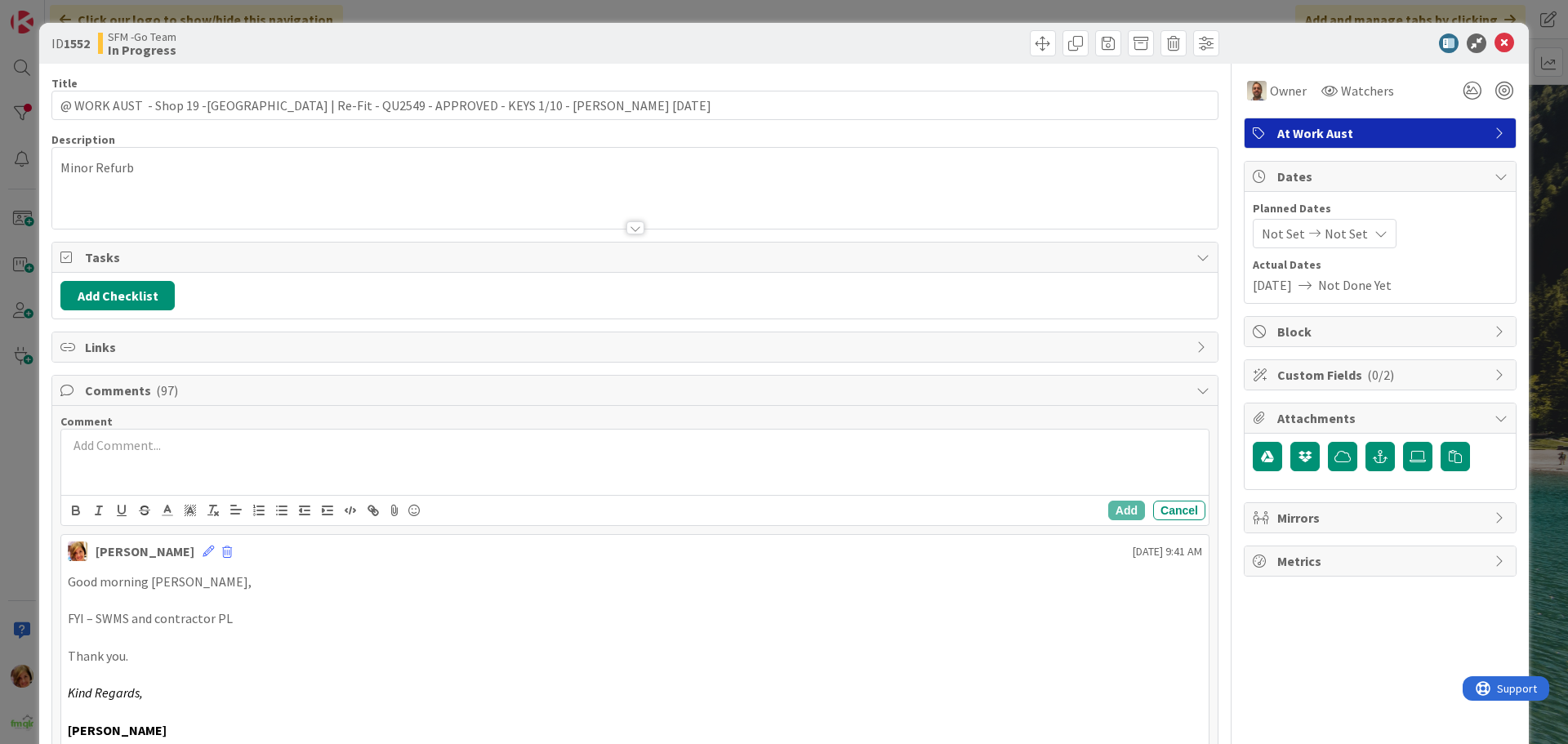
click at [111, 453] on p at bounding box center [635, 446] width 1134 height 19
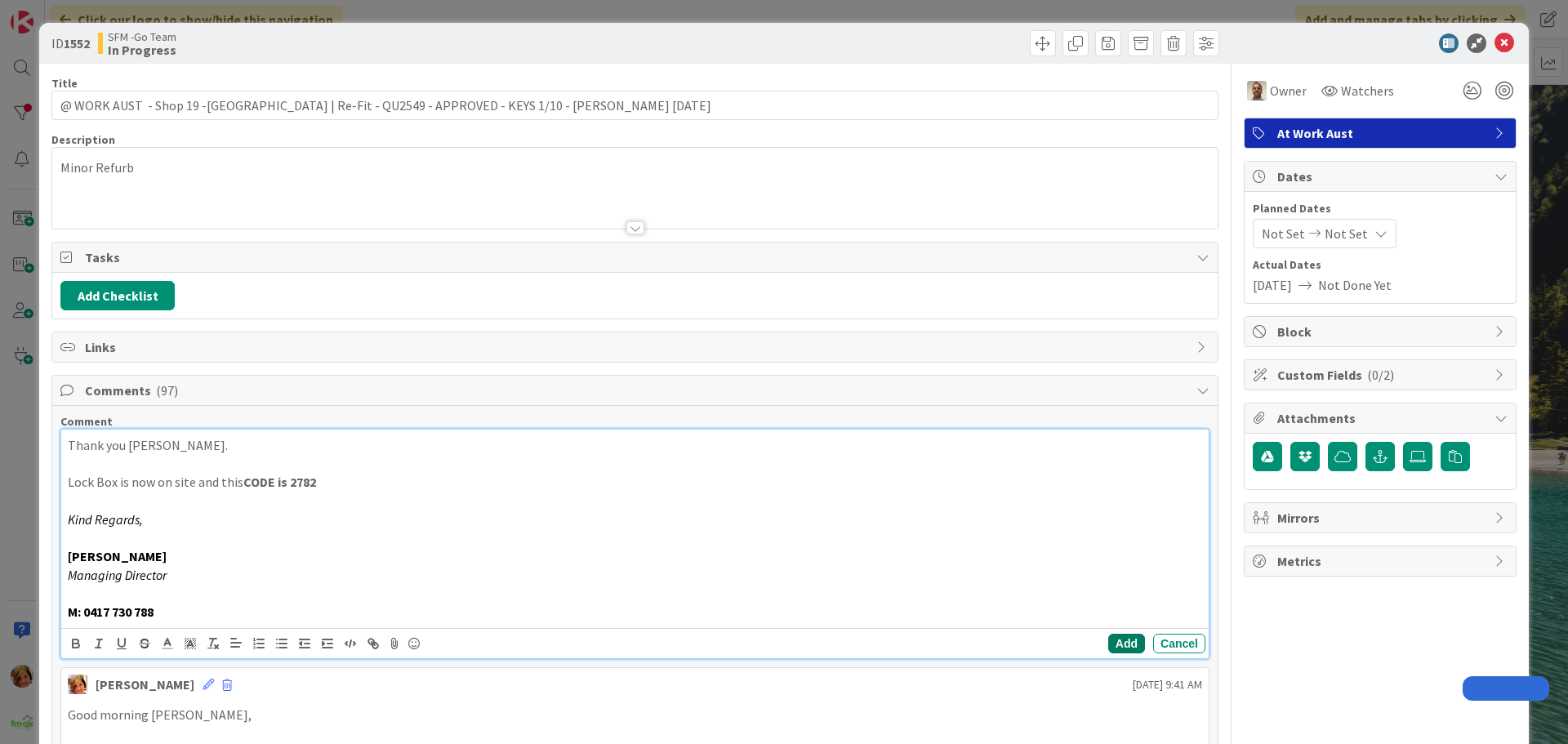
click at [1111, 641] on button "Add" at bounding box center [1127, 644] width 37 height 20
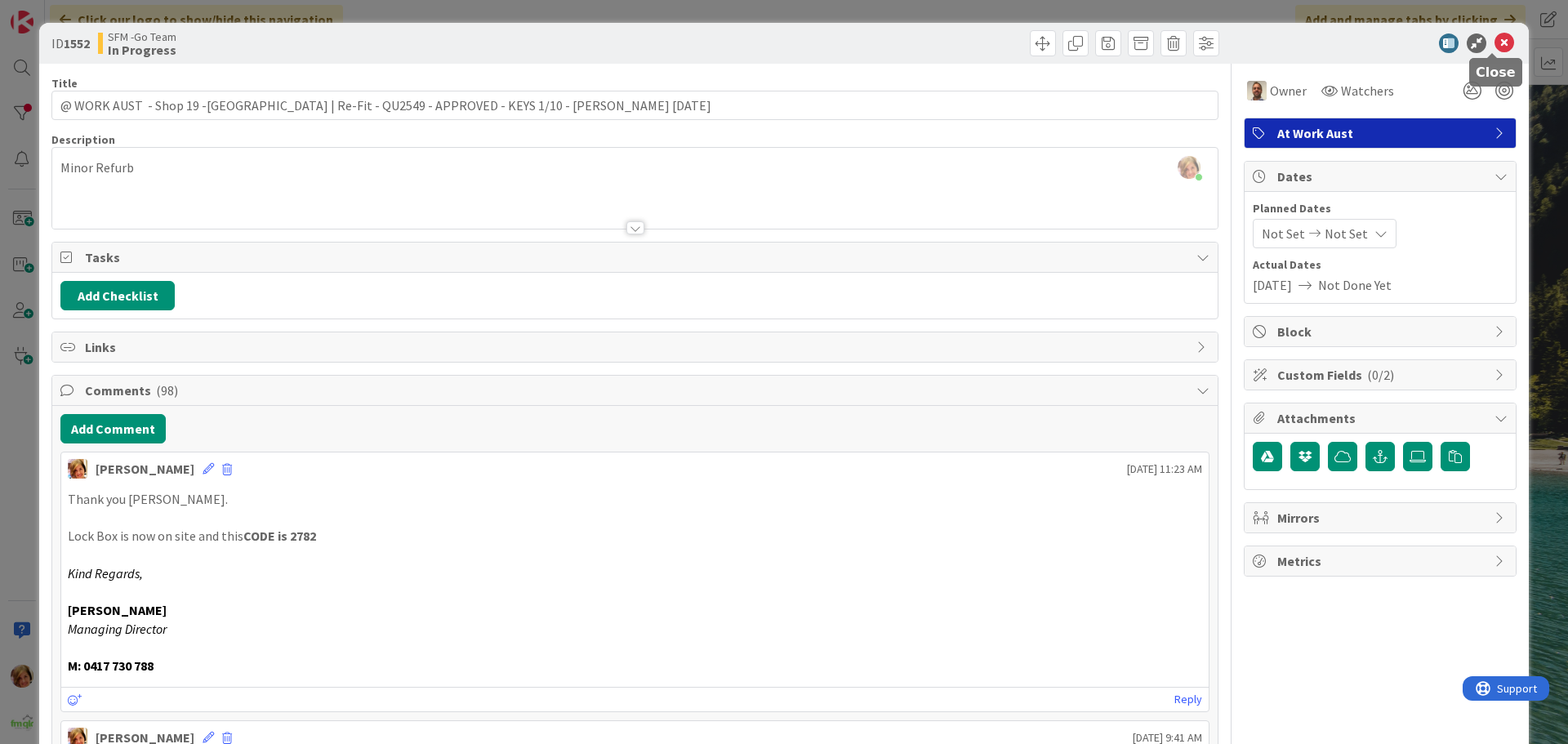
drag, startPoint x: 1490, startPoint y: 40, endPoint x: 1468, endPoint y: 71, distance: 38.0
click at [1494, 40] on icon at bounding box center [1504, 43] width 20 height 20
